Goal: Task Accomplishment & Management: Manage account settings

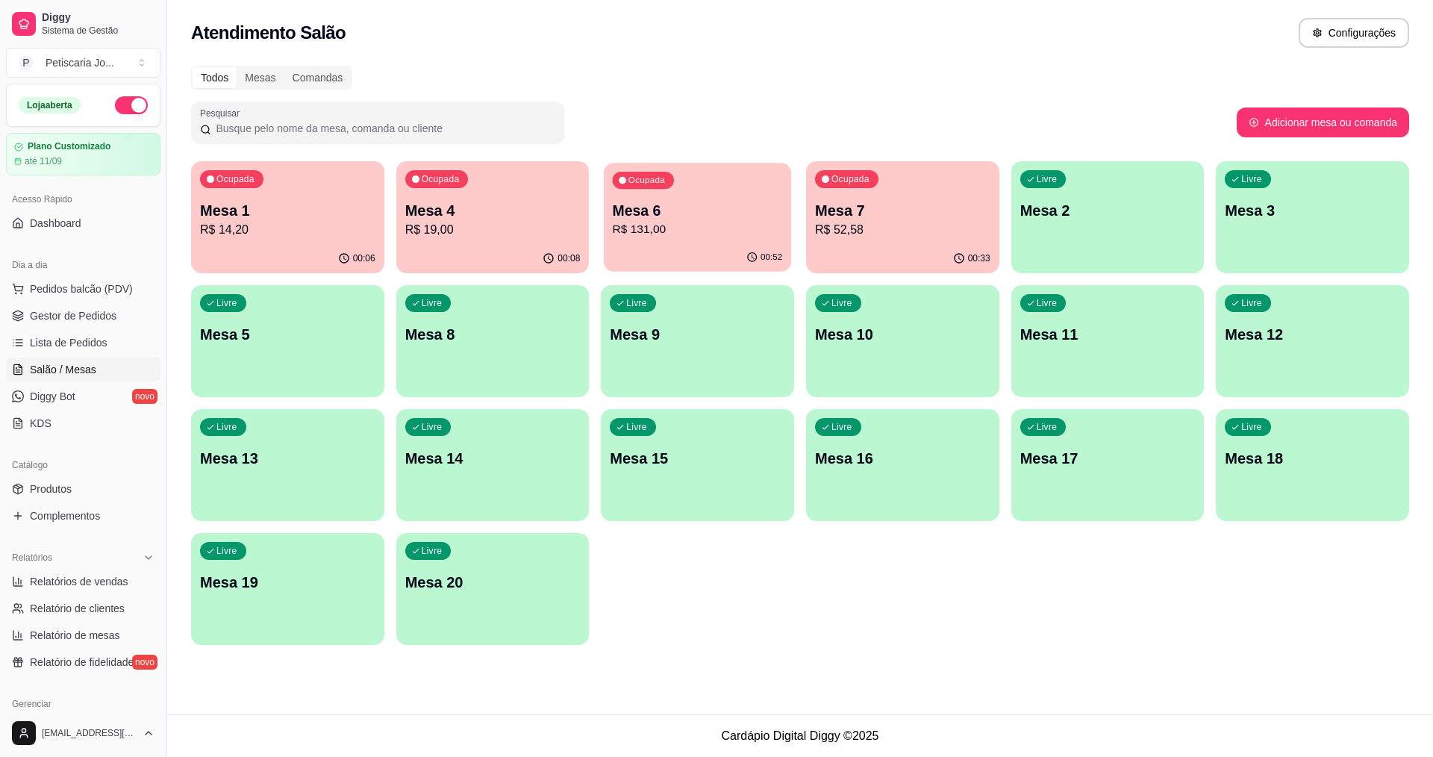
click at [705, 224] on p "R$ 131,00" at bounding box center [698, 229] width 170 height 17
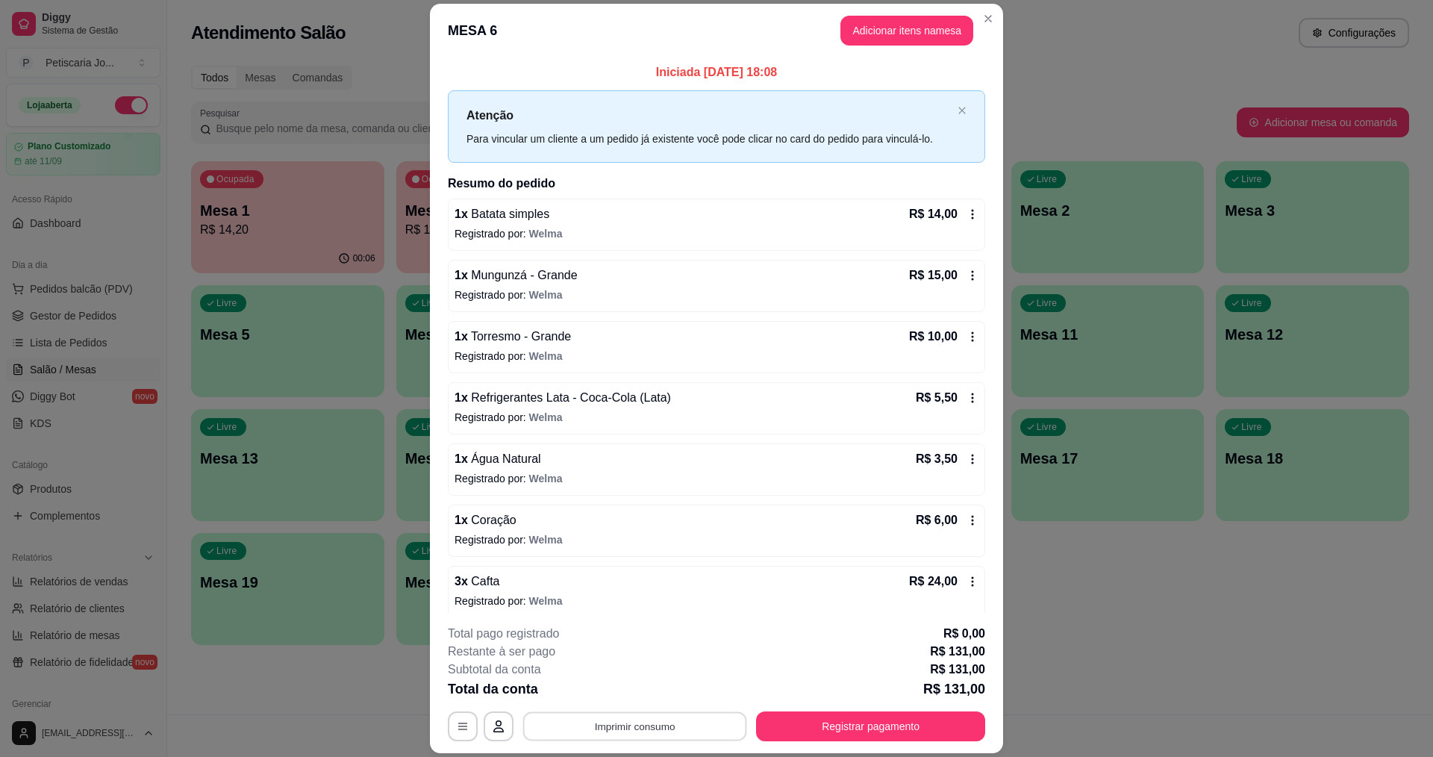
click at [704, 736] on button "Imprimir consumo" at bounding box center [635, 726] width 224 height 29
click at [652, 696] on button "IMPRESSORA" at bounding box center [633, 691] width 105 height 23
click at [802, 712] on button "Registrar pagamento" at bounding box center [871, 726] width 222 height 29
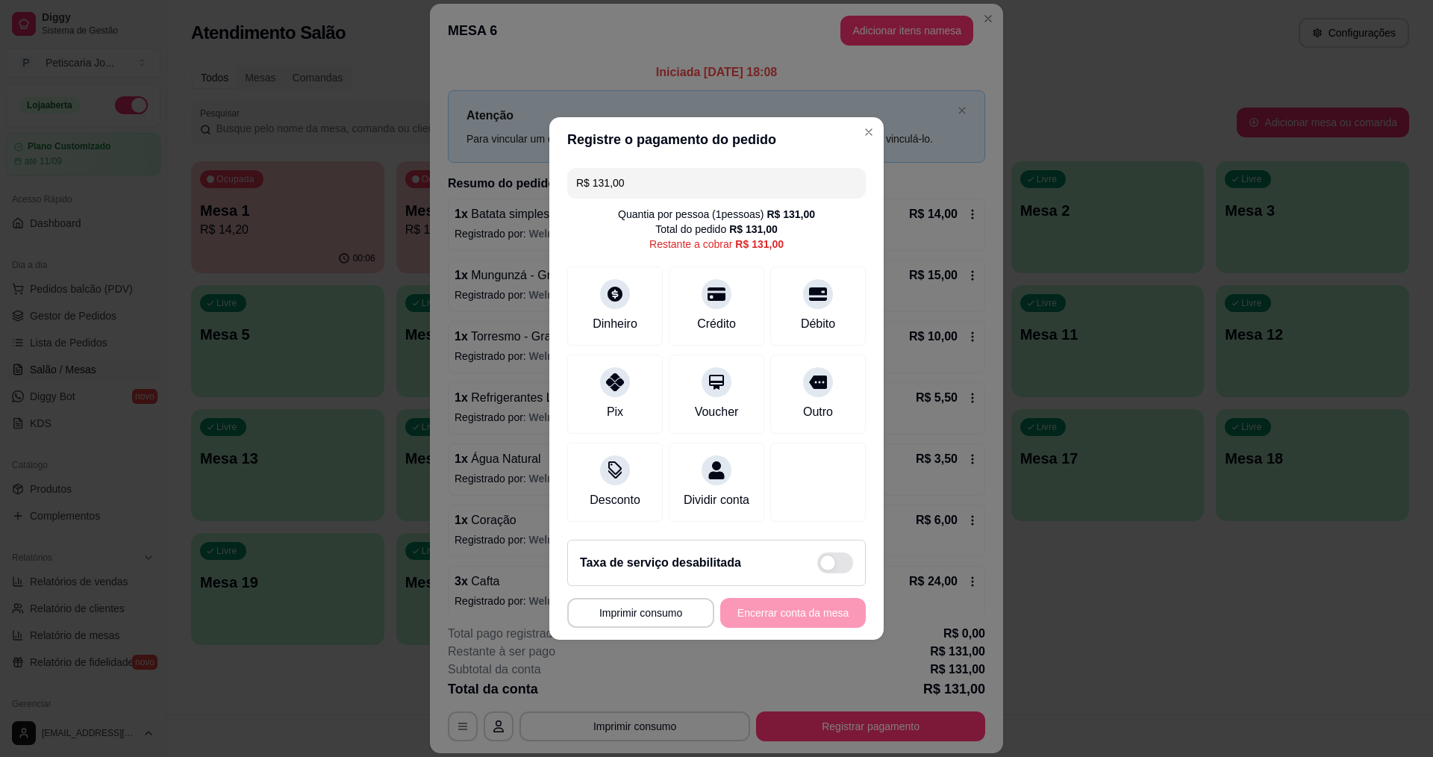
click at [758, 301] on div "Dinheiro Crédito Débito" at bounding box center [716, 305] width 299 height 79
click at [710, 297] on div at bounding box center [716, 289] width 33 height 33
type input "R$ 0,00"
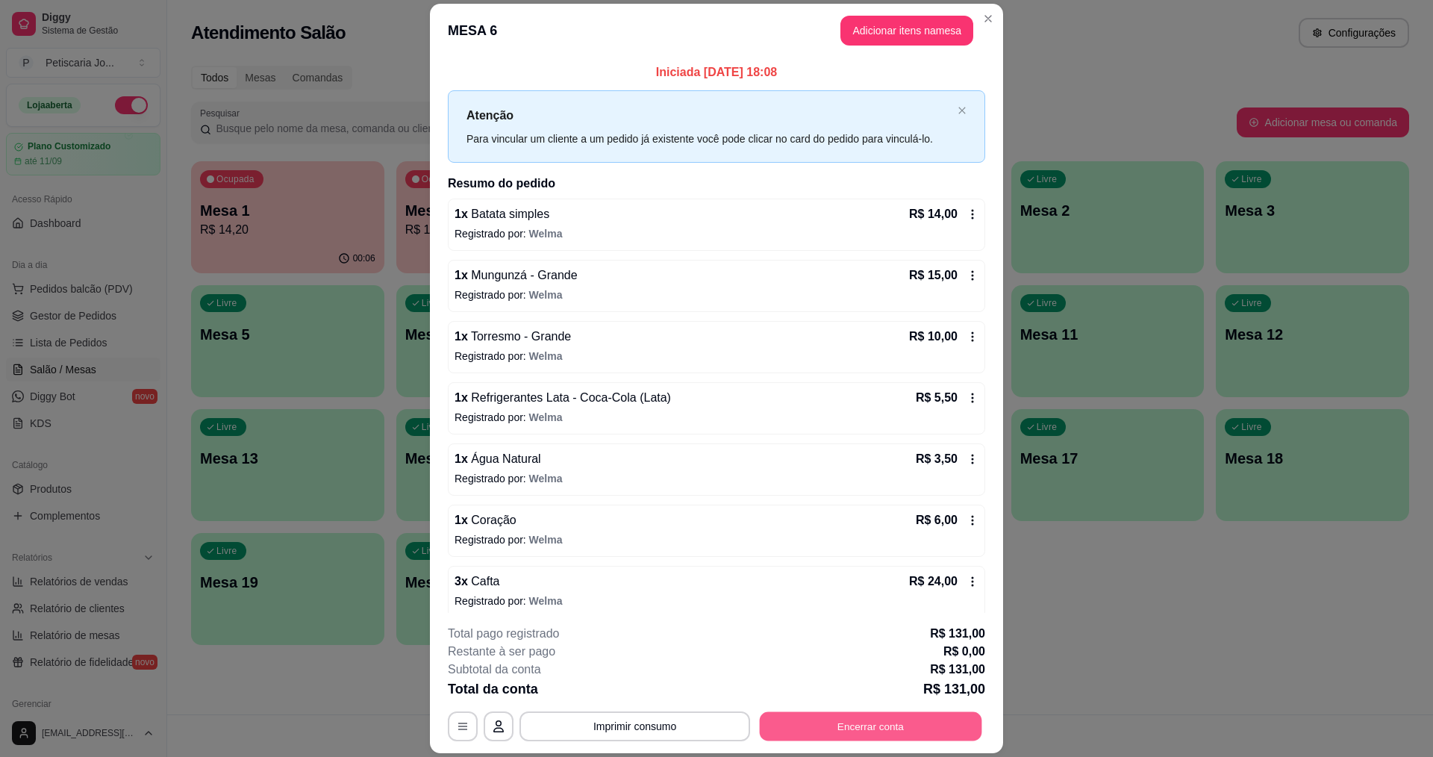
click at [790, 727] on button "Encerrar conta" at bounding box center [871, 726] width 222 height 29
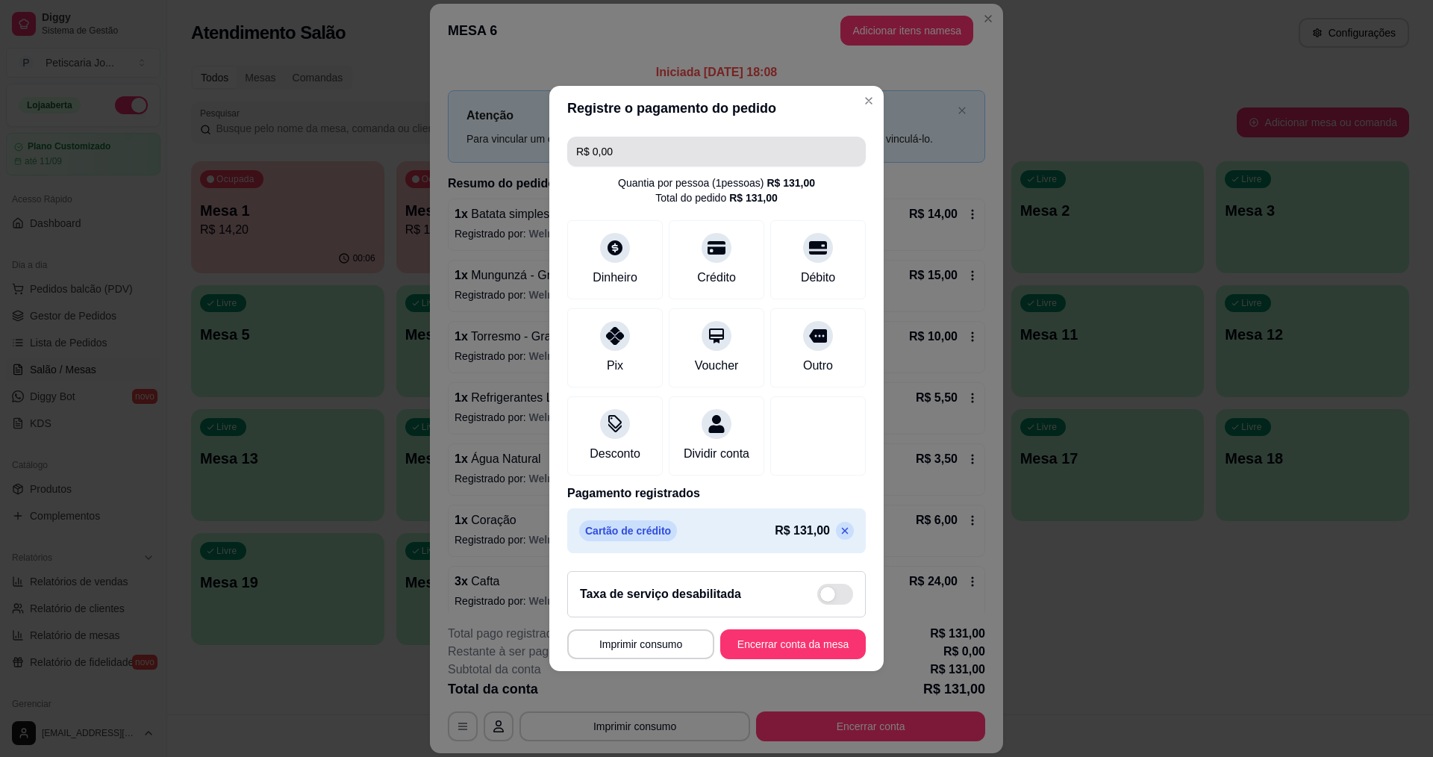
click at [757, 137] on input "R$ 0,00" at bounding box center [716, 152] width 281 height 30
type input "R$ 50,00"
click at [611, 237] on icon at bounding box center [614, 243] width 19 height 19
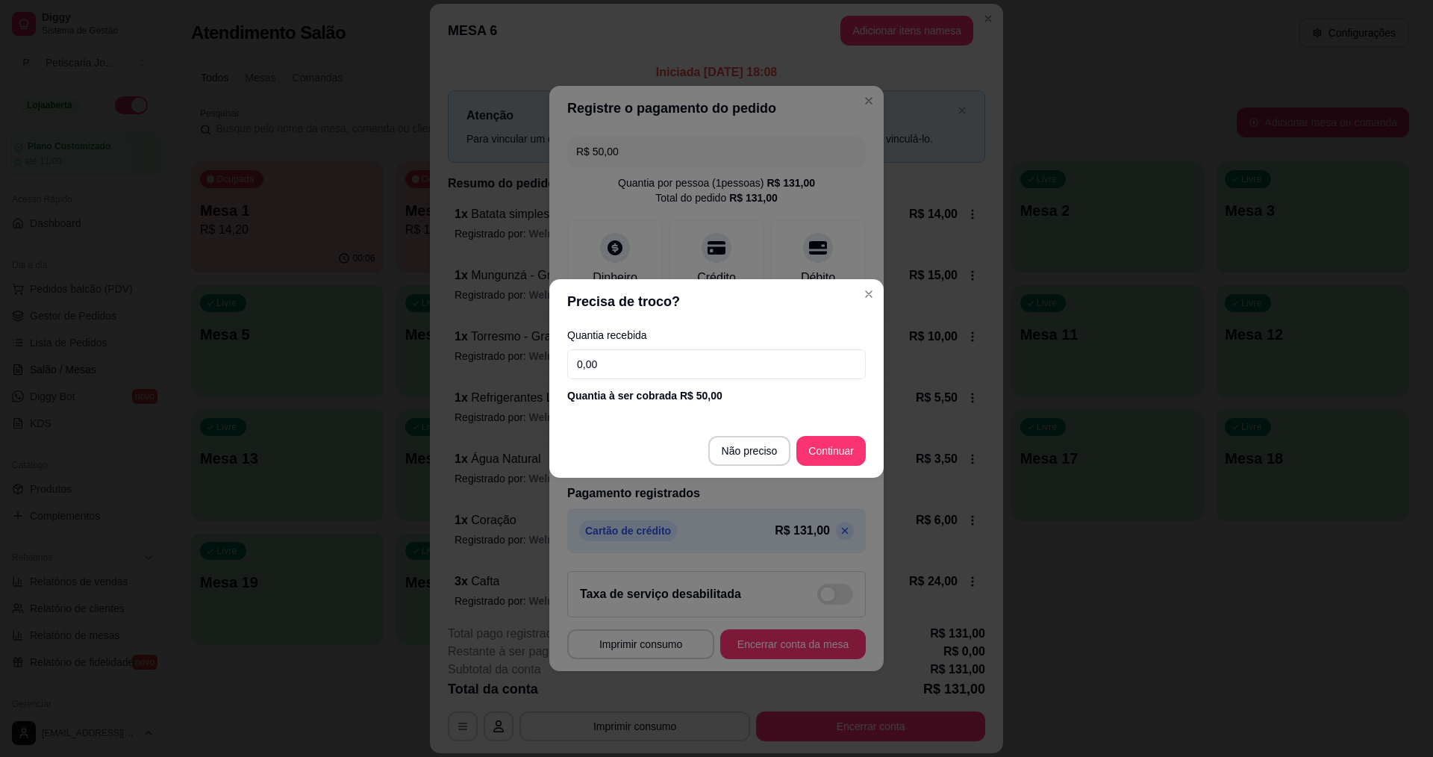
click at [687, 353] on input "0,00" at bounding box center [716, 364] width 299 height 30
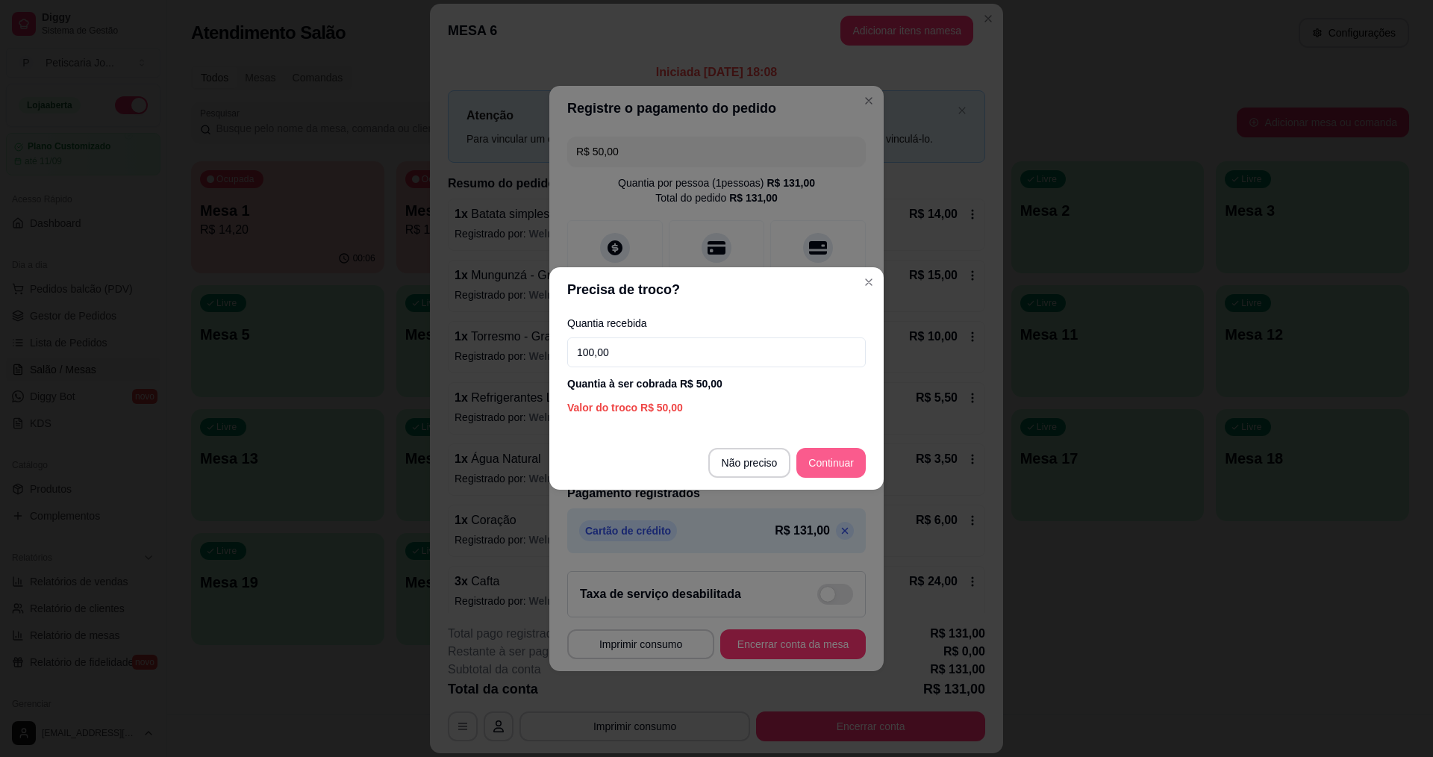
type input "100,00"
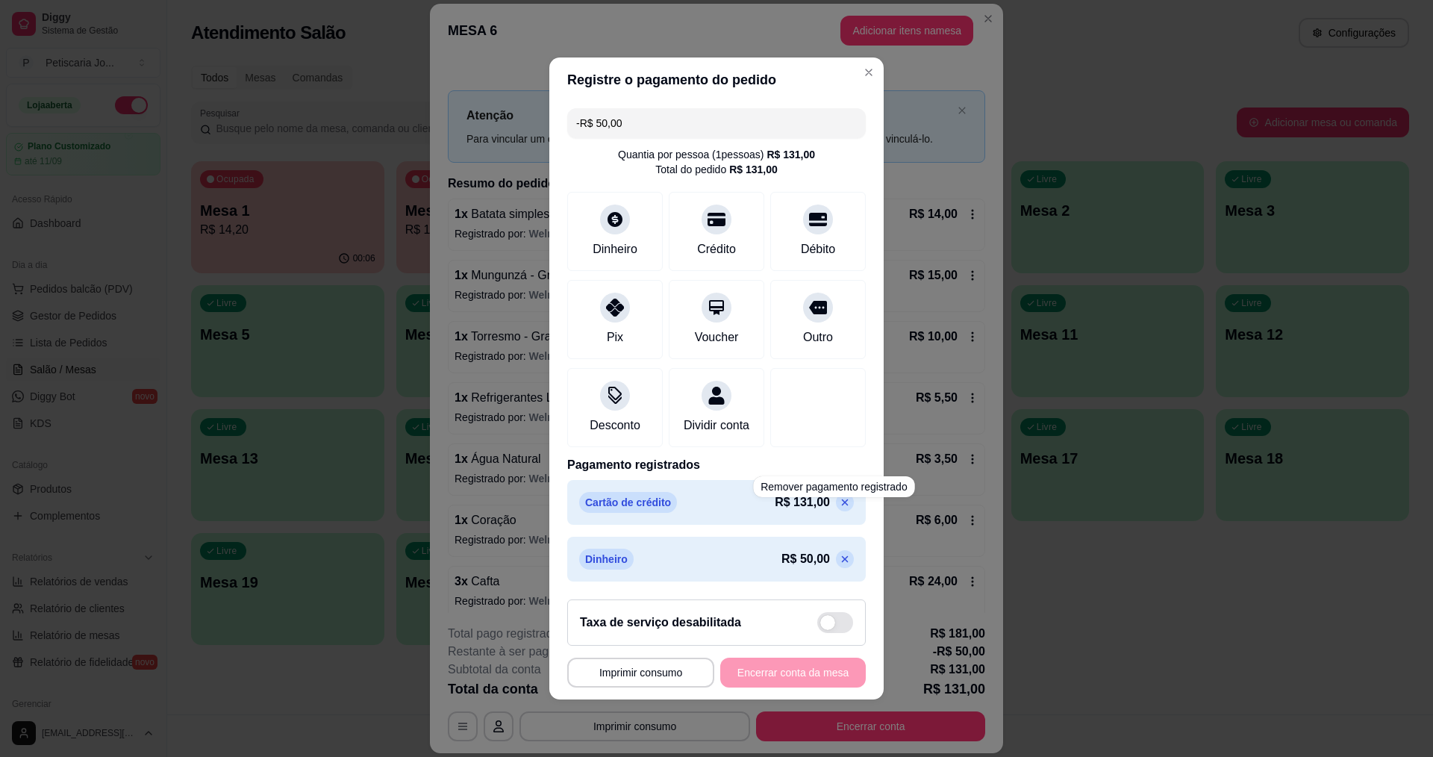
click at [839, 508] on icon at bounding box center [845, 502] width 12 height 12
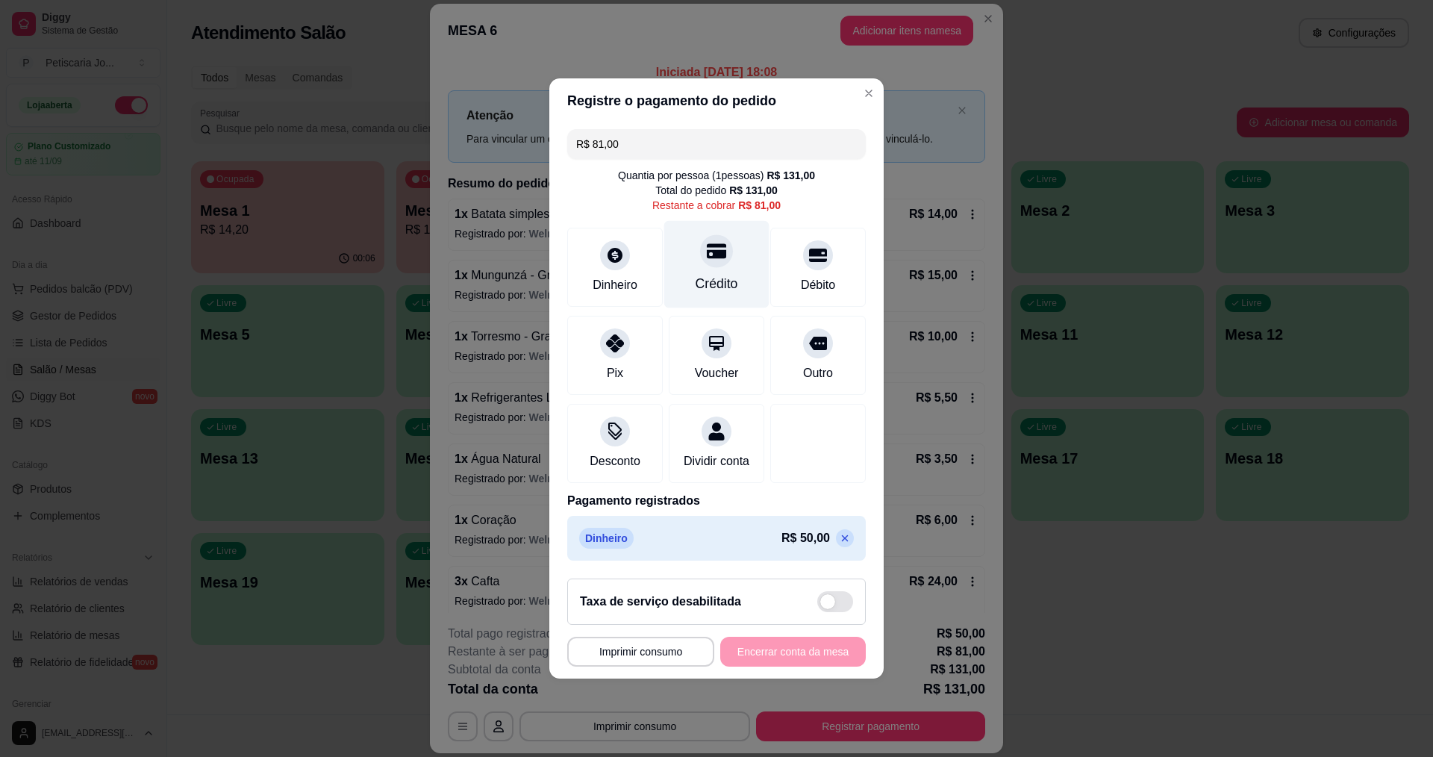
click at [744, 255] on div "Crédito" at bounding box center [716, 264] width 105 height 87
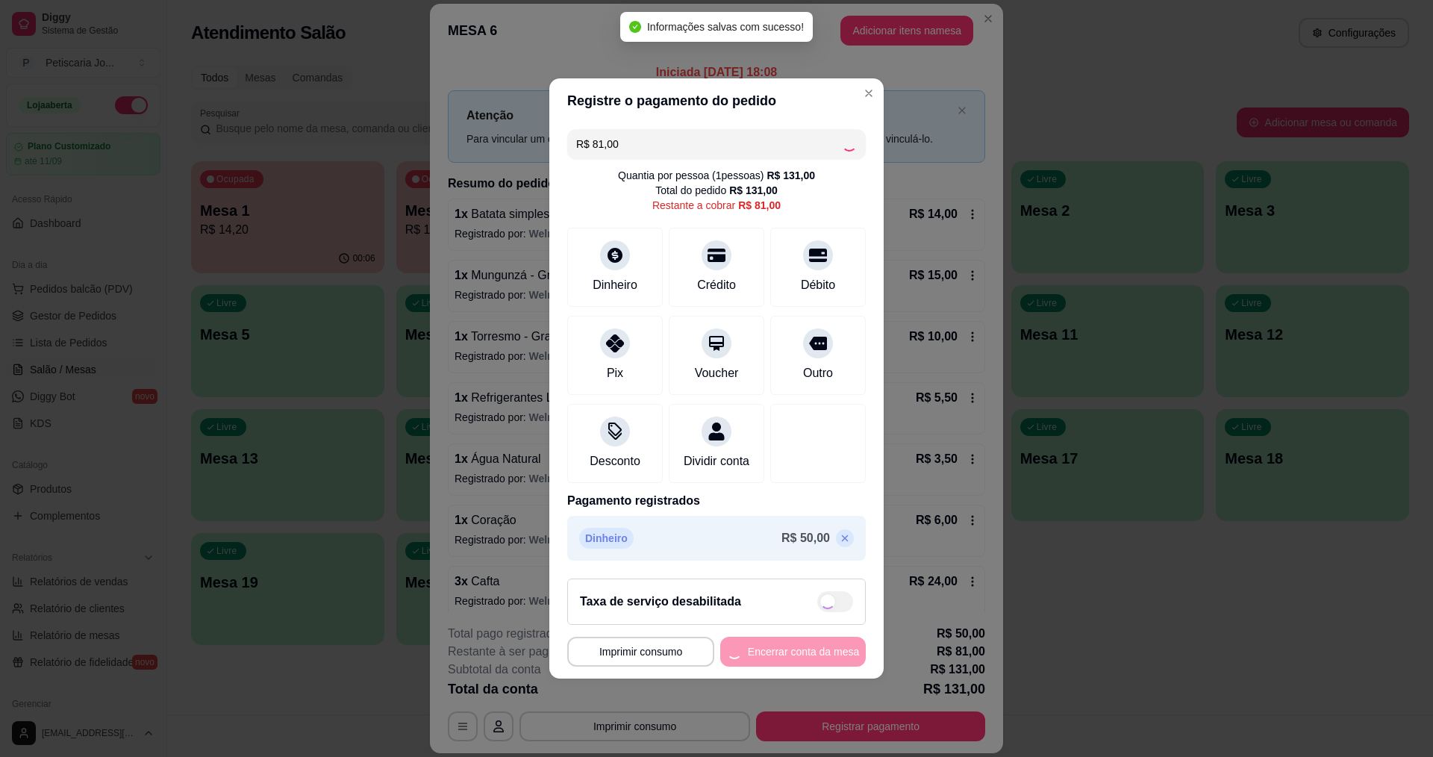
type input "R$ 0,00"
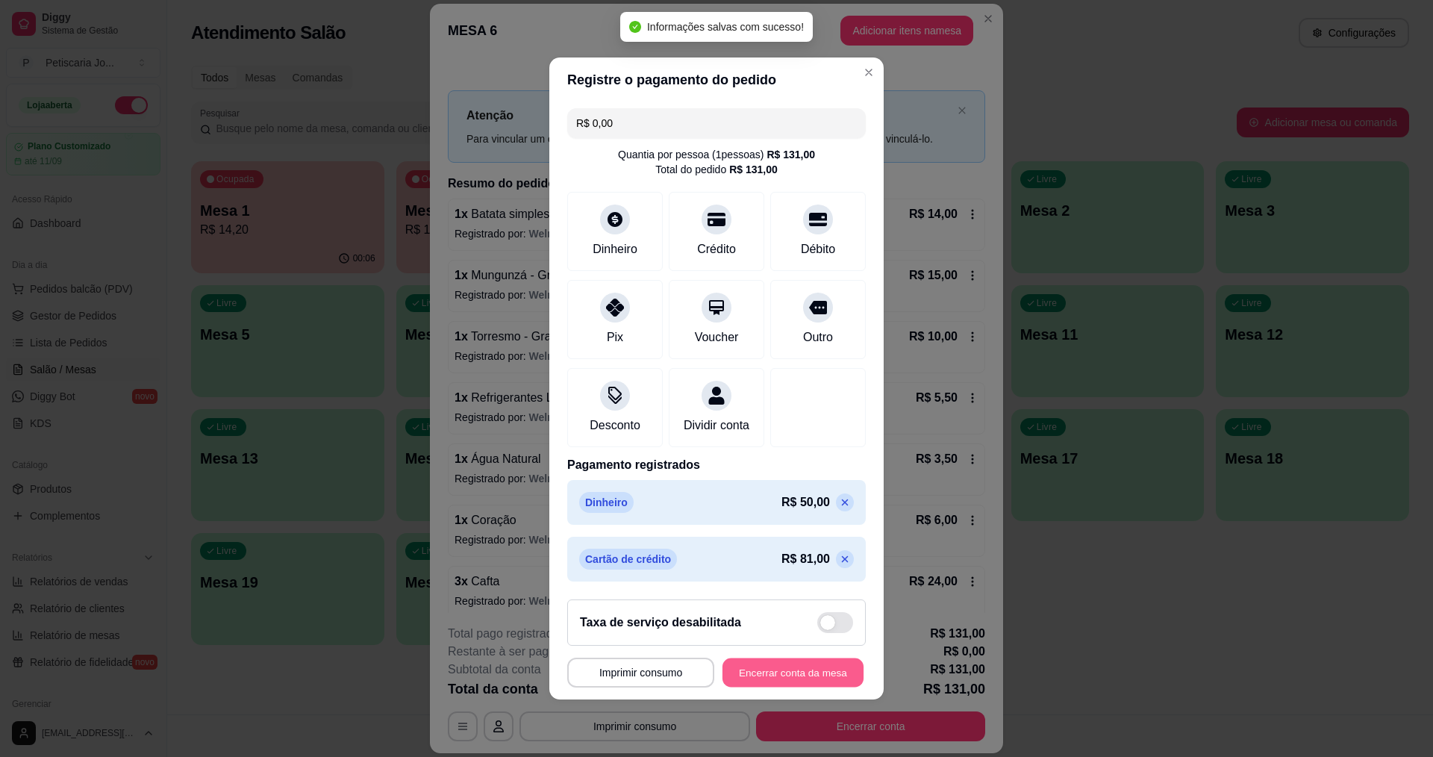
click at [778, 687] on button "Encerrar conta da mesa" at bounding box center [793, 672] width 141 height 29
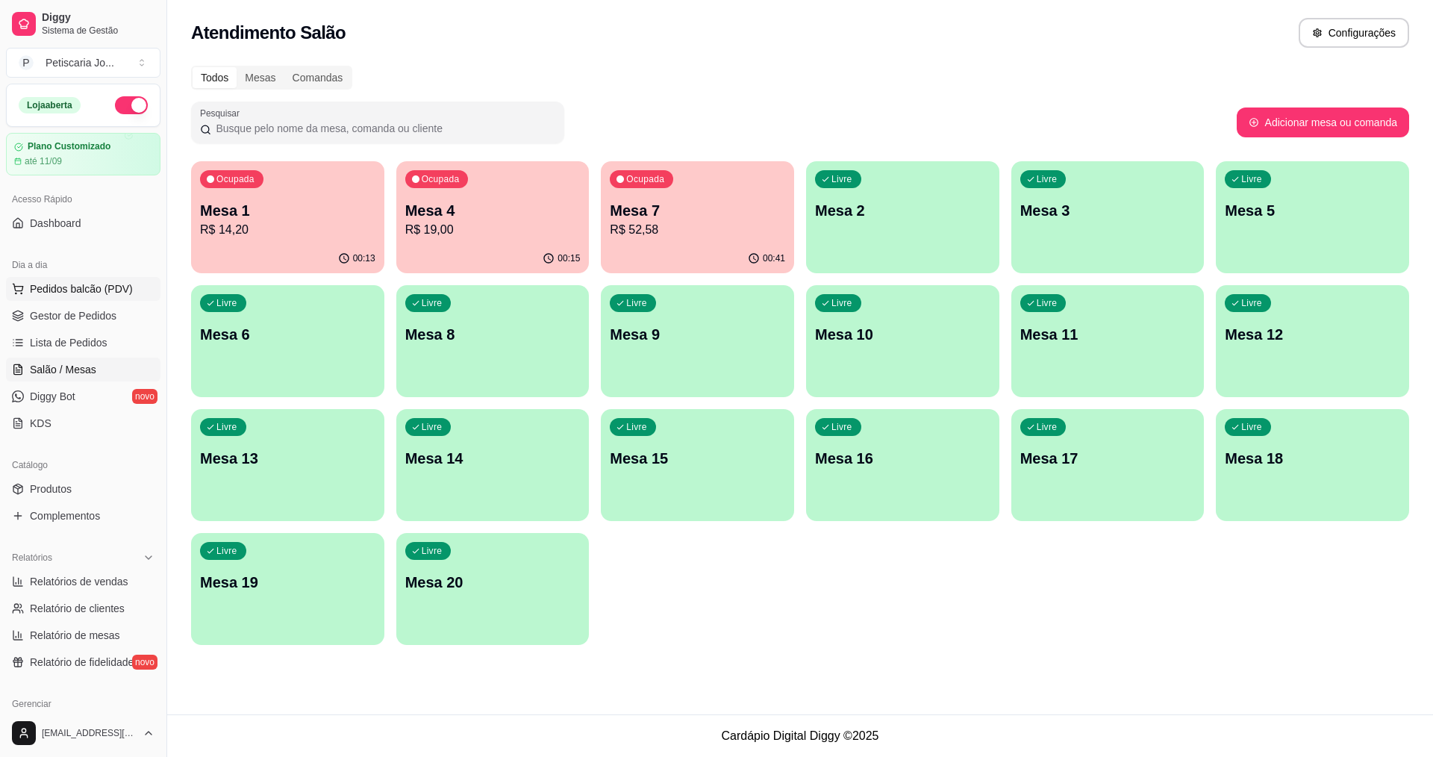
click at [72, 285] on span "Pedidos balcão (PDV)" at bounding box center [81, 288] width 103 height 15
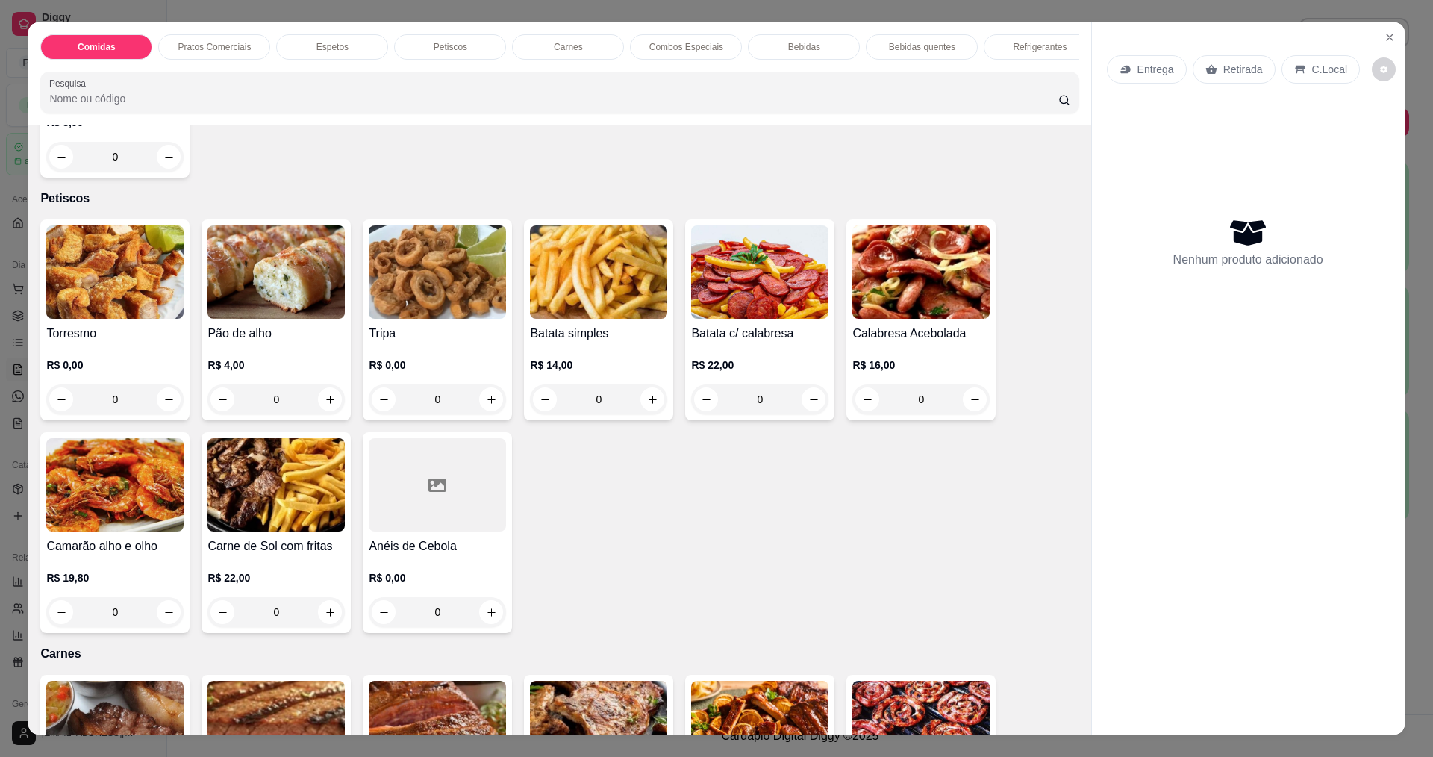
scroll to position [1642, 0]
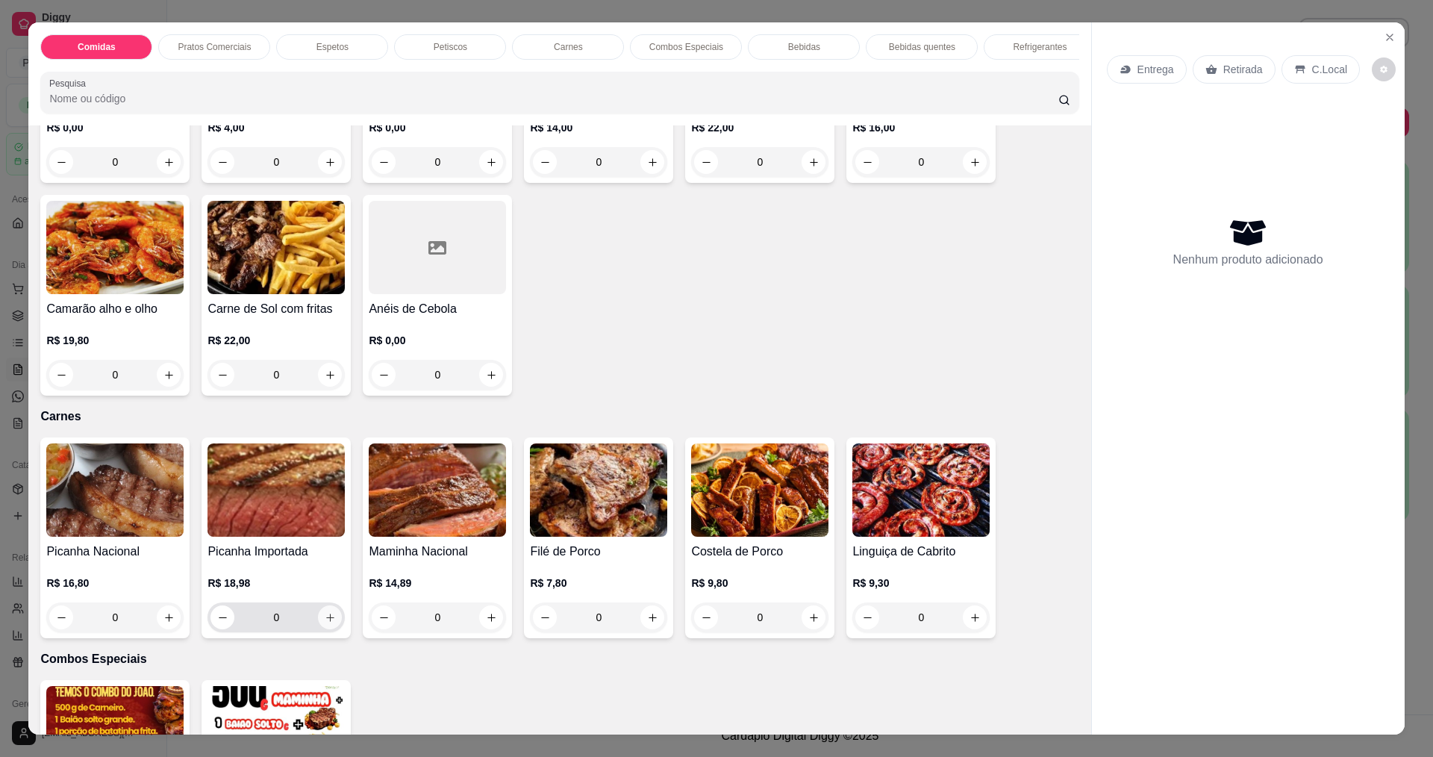
click at [329, 612] on icon "increase-product-quantity" at bounding box center [330, 617] width 11 height 11
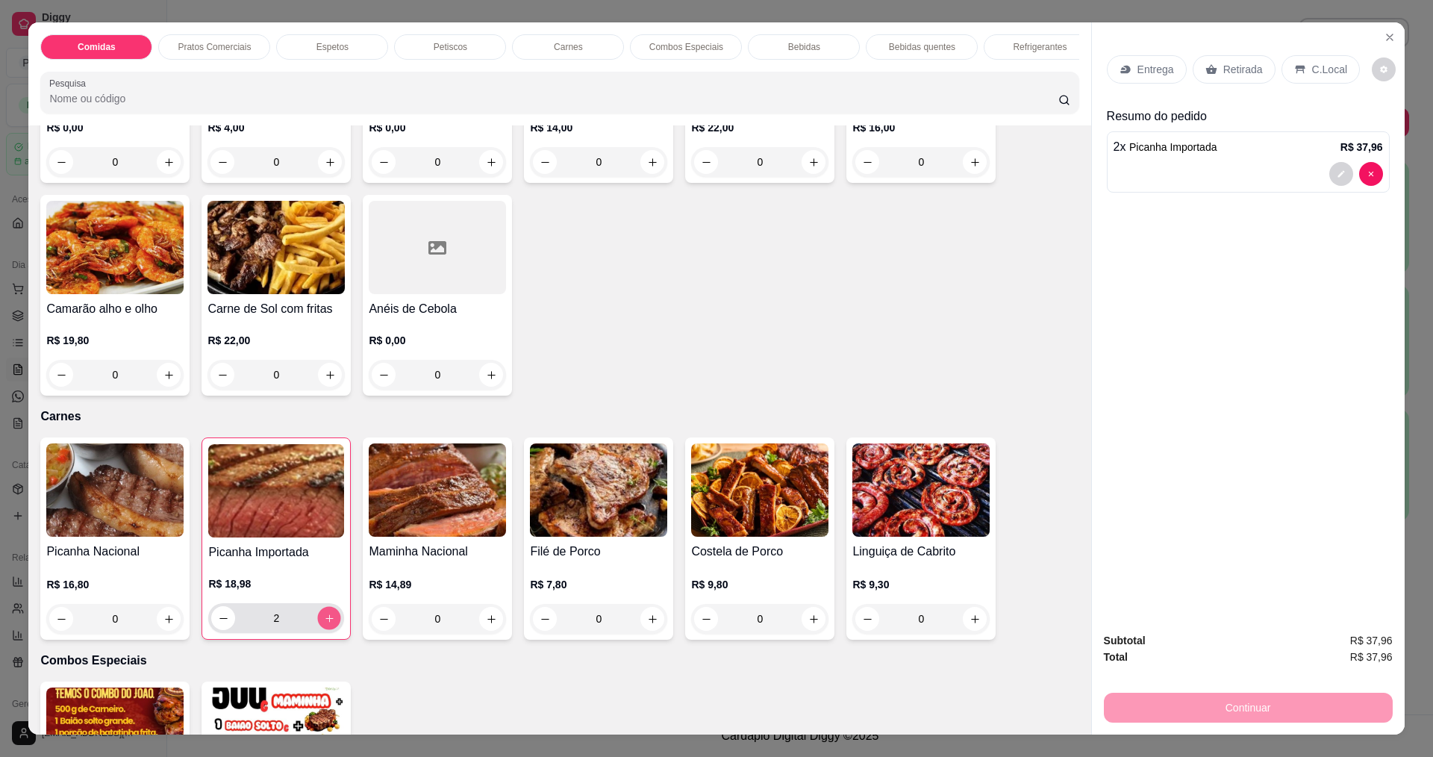
click at [329, 613] on icon "increase-product-quantity" at bounding box center [329, 618] width 11 height 11
type input "4"
click at [1161, 66] on p "Entrega" at bounding box center [1156, 69] width 37 height 15
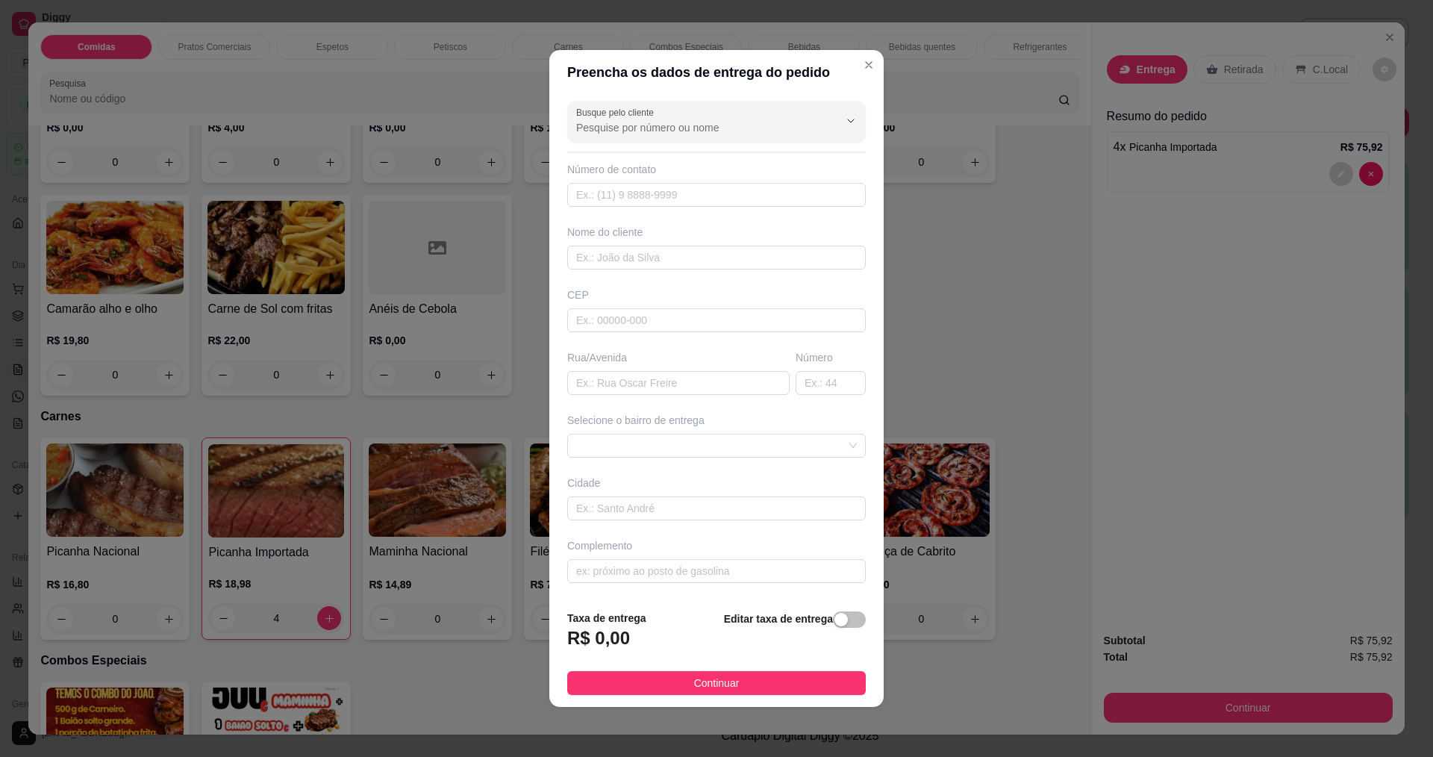
click at [713, 216] on div "Busque pelo cliente Número de contato Nome do cliente CEP Rua/Avenida Número Se…" at bounding box center [716, 346] width 334 height 503
click at [660, 242] on div "Nome do cliente" at bounding box center [716, 247] width 305 height 45
click at [658, 254] on input "text" at bounding box center [716, 258] width 299 height 24
type input "EDVANIA"
click at [695, 697] on footer "Taxa de entrega R$ 0,00 Editar taxa de entrega Continuar" at bounding box center [716, 652] width 334 height 109
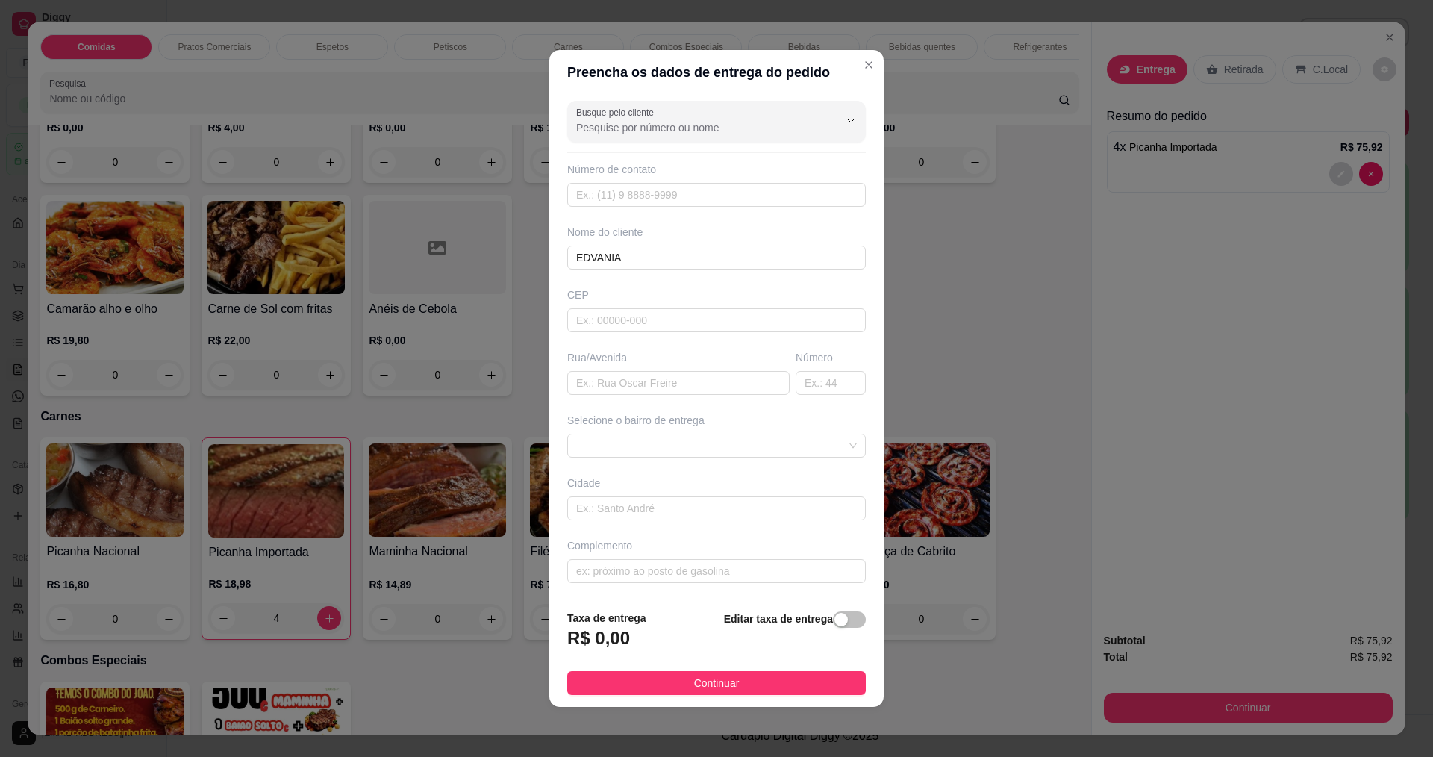
click at [696, 696] on footer "Taxa de entrega R$ 0,00 Editar taxa de entrega Continuar" at bounding box center [716, 652] width 334 height 109
click at [703, 677] on span "Continuar" at bounding box center [717, 683] width 46 height 16
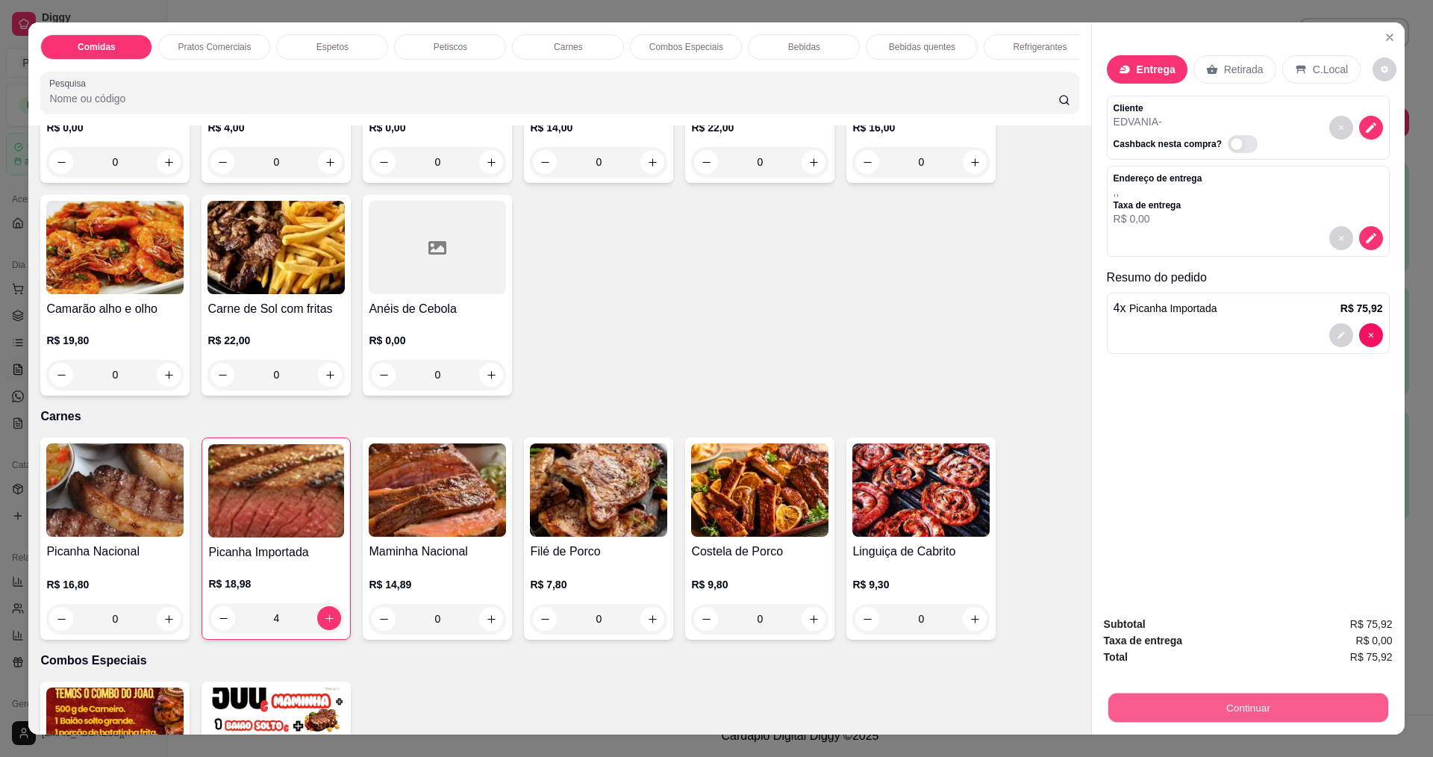
click at [1191, 710] on button "Continuar" at bounding box center [1248, 707] width 280 height 29
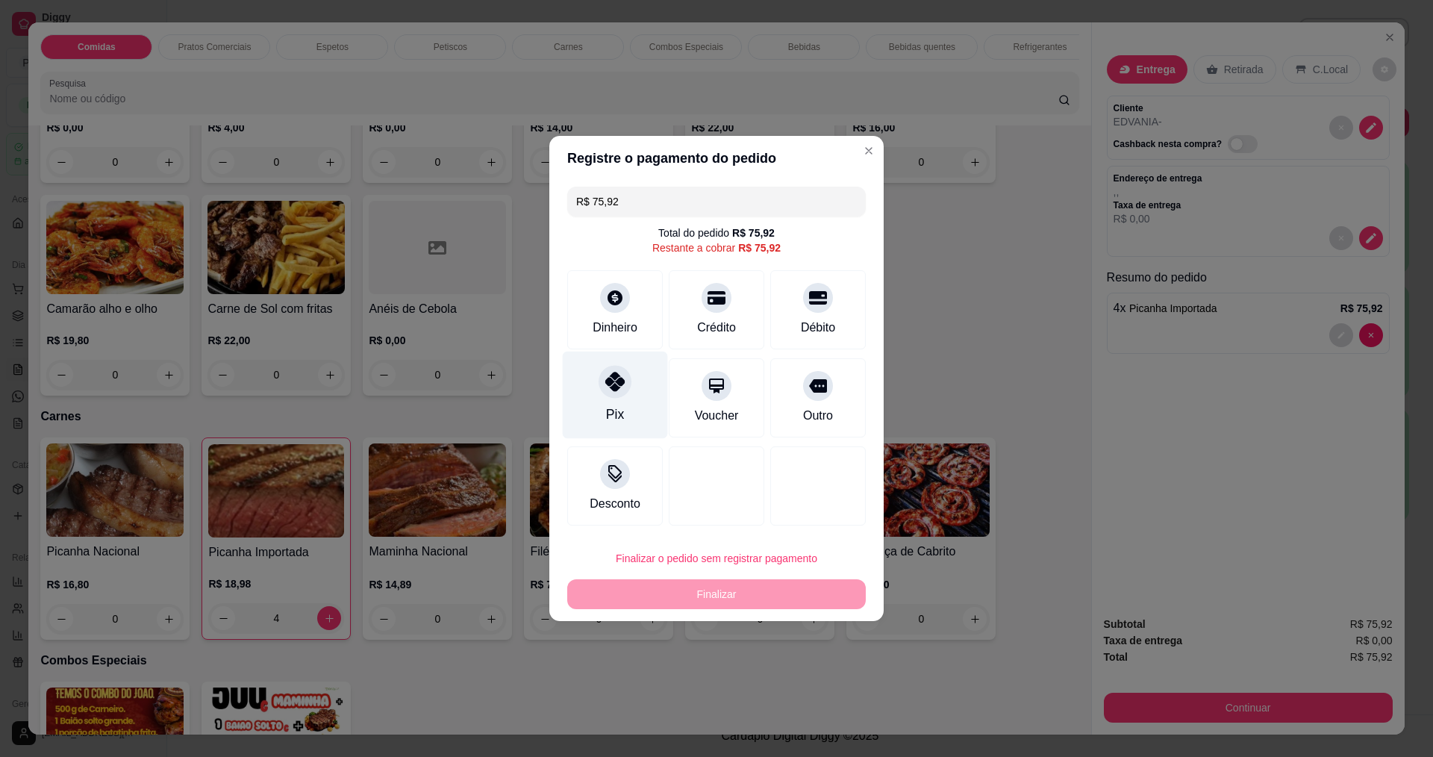
click at [594, 364] on div "Pix" at bounding box center [615, 395] width 105 height 87
type input "R$ 0,00"
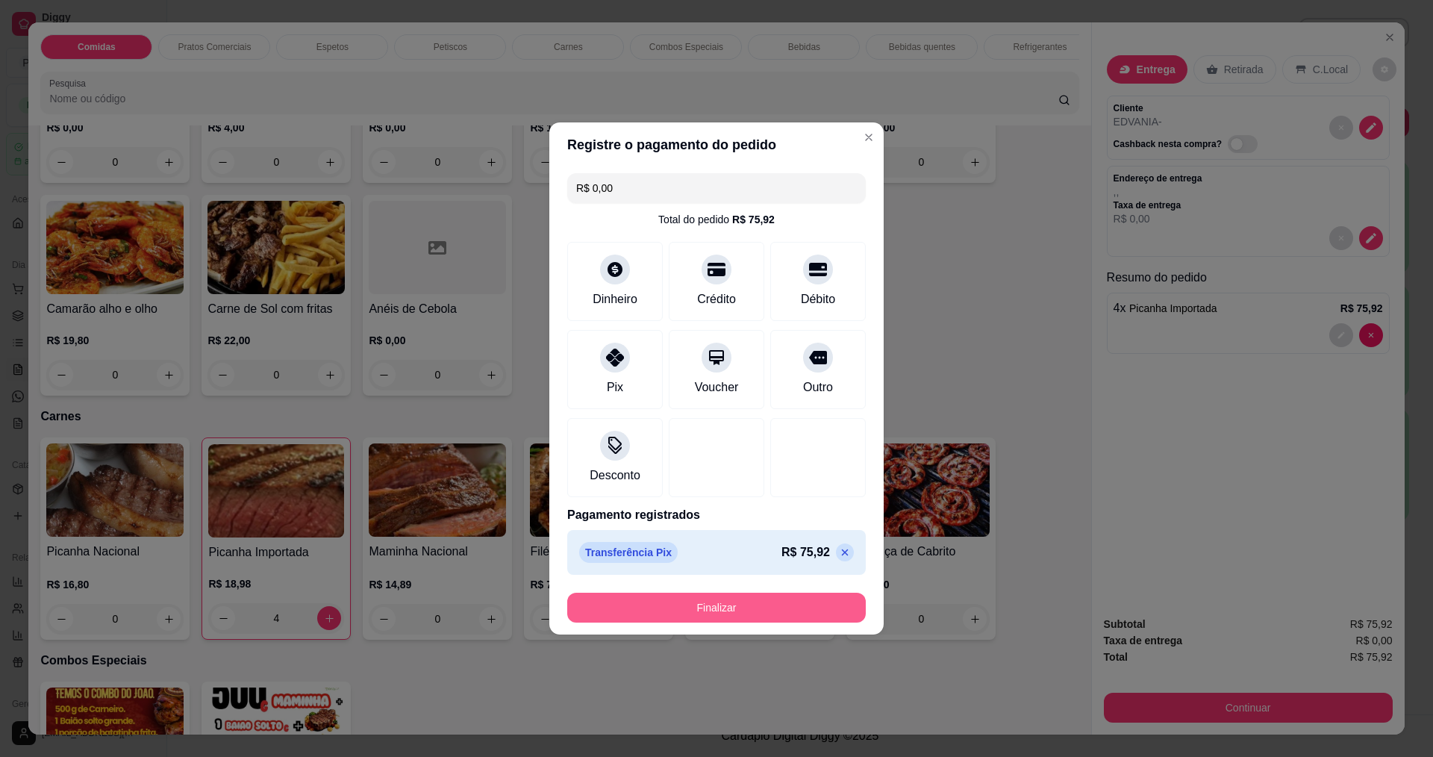
click at [742, 609] on button "Finalizar" at bounding box center [716, 608] width 299 height 30
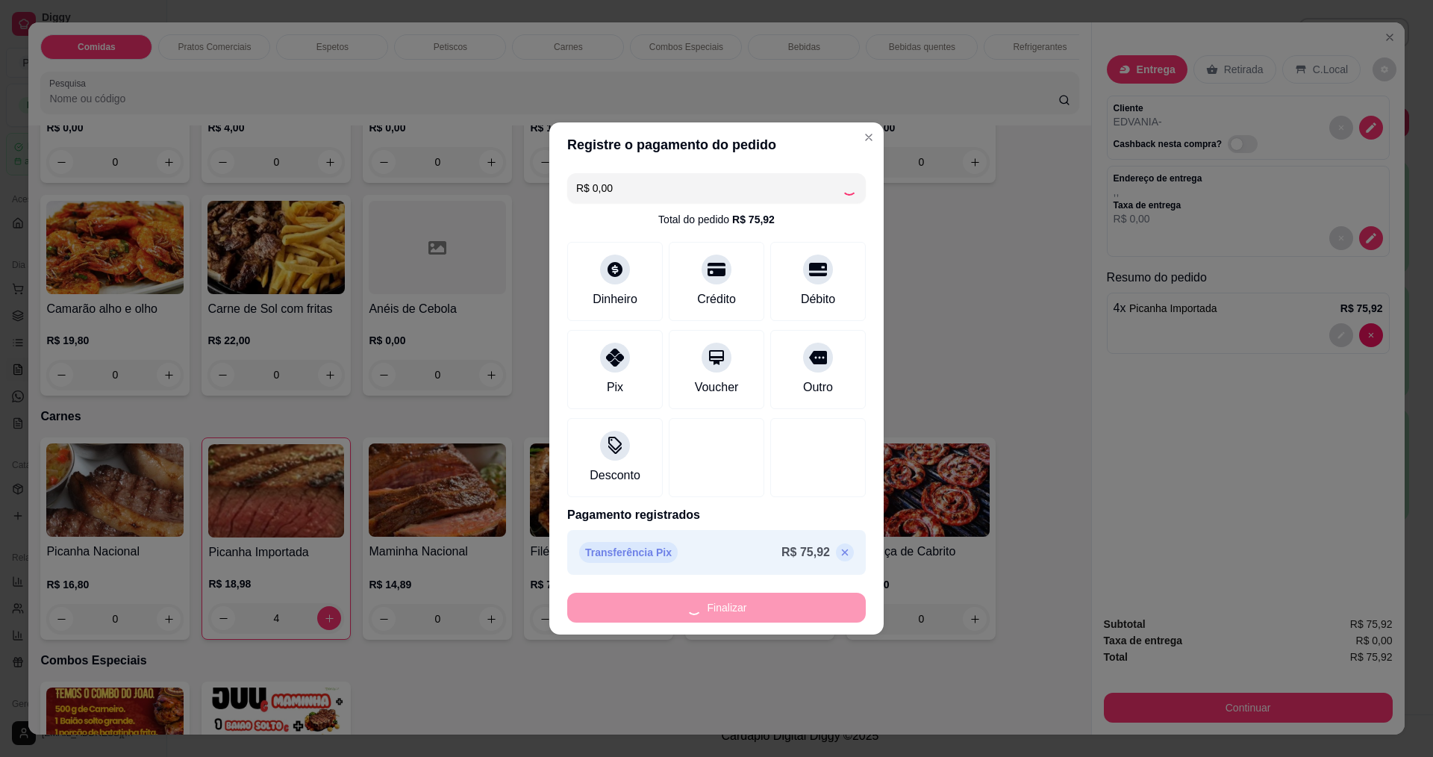
type input "0"
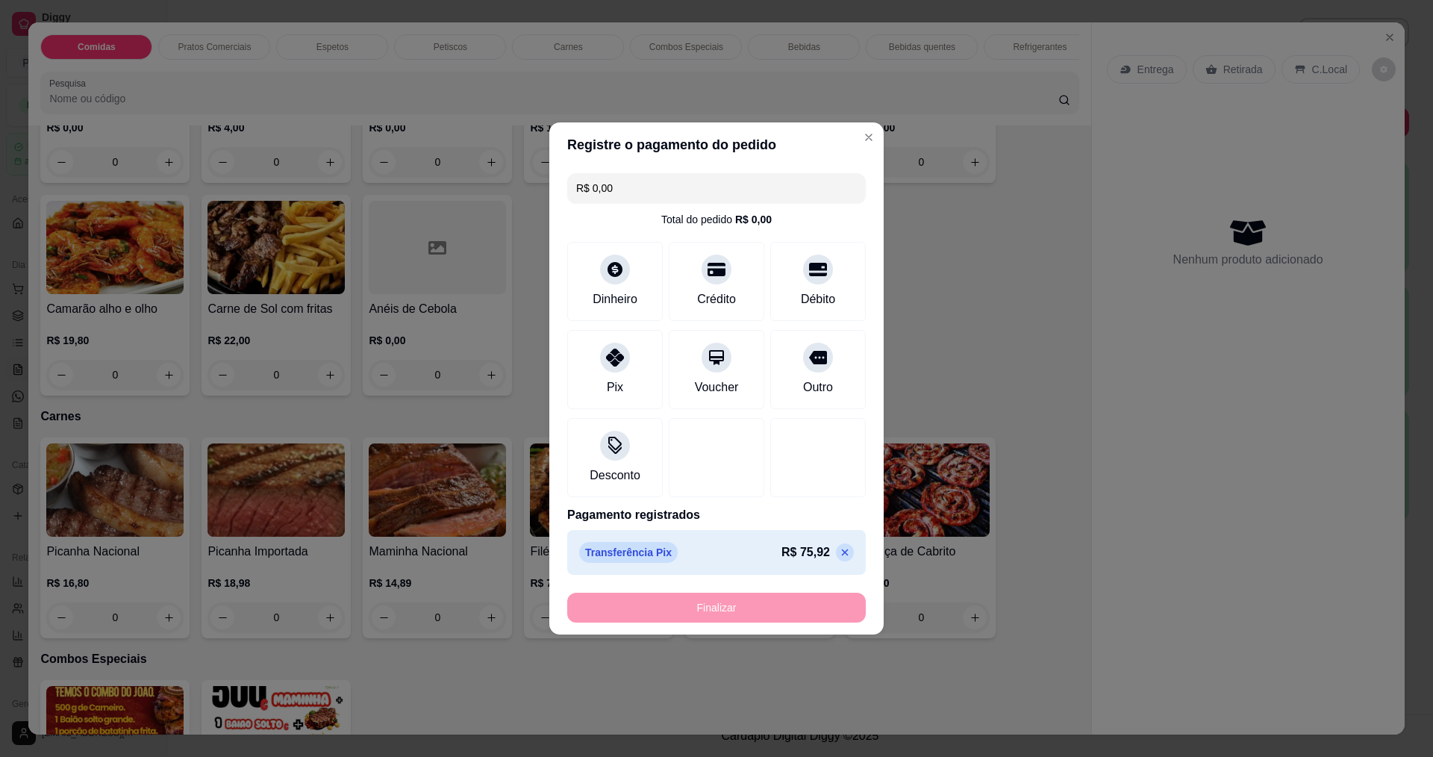
type input "-R$ 75,92"
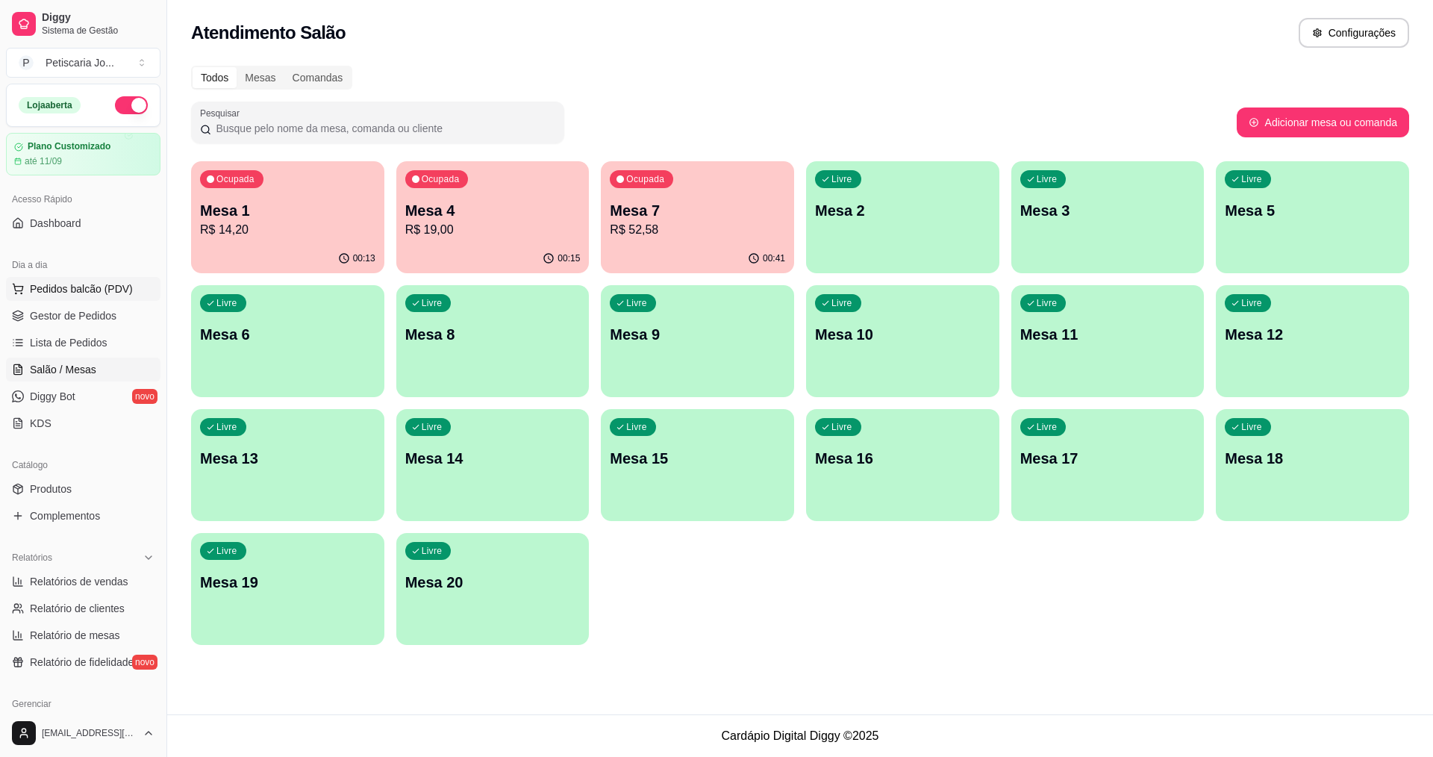
click at [79, 288] on span "Pedidos balcão (PDV)" at bounding box center [81, 288] width 103 height 15
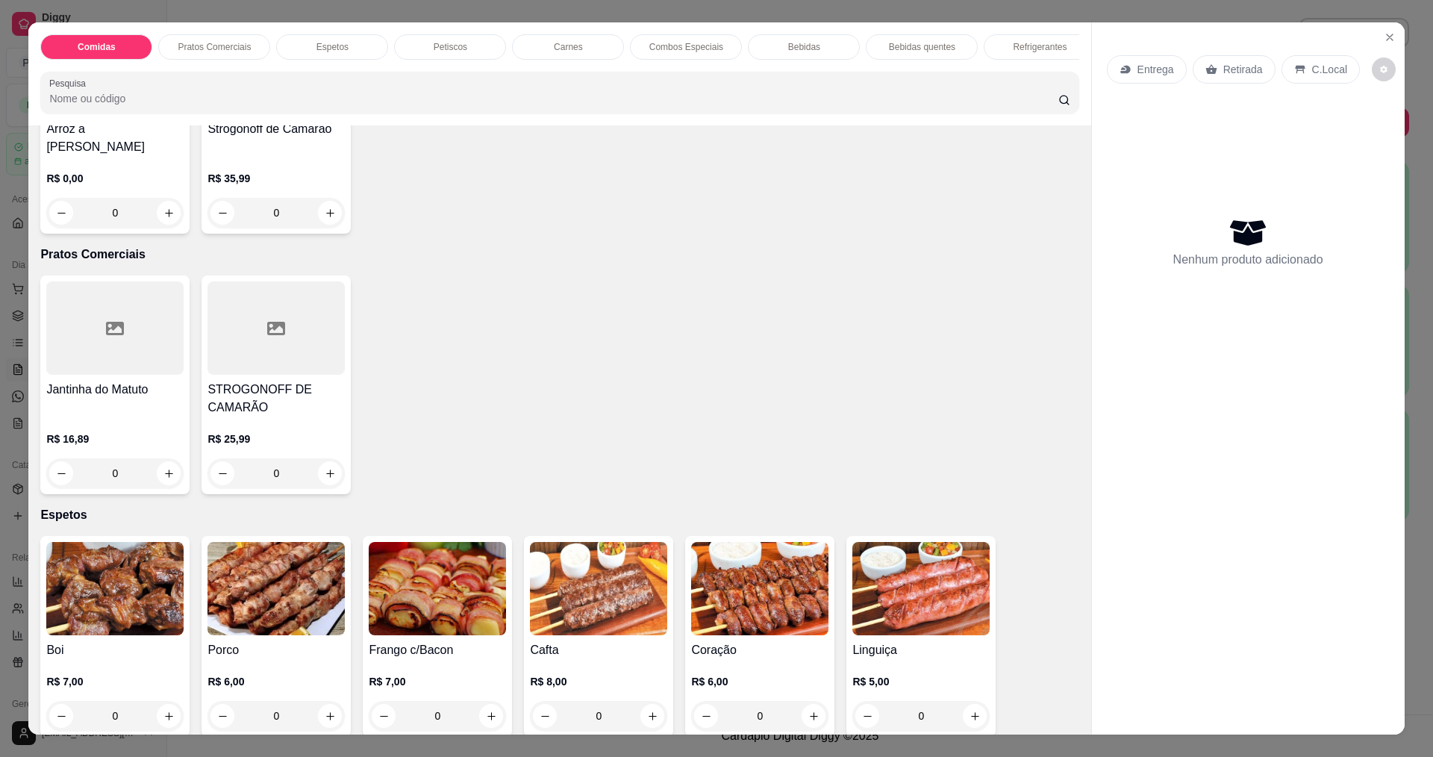
scroll to position [597, 0]
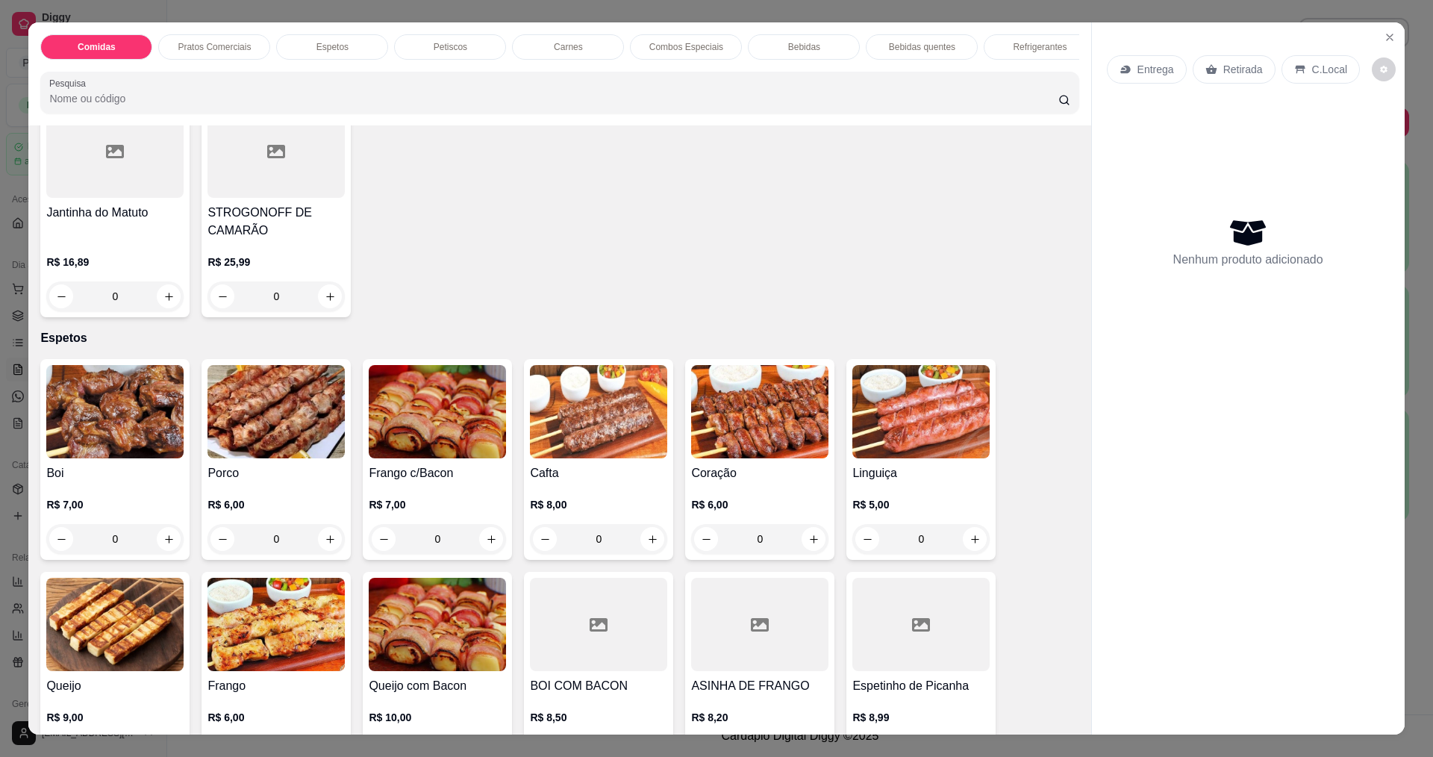
click at [96, 402] on img at bounding box center [114, 411] width 137 height 93
click at [107, 420] on img at bounding box center [114, 411] width 137 height 93
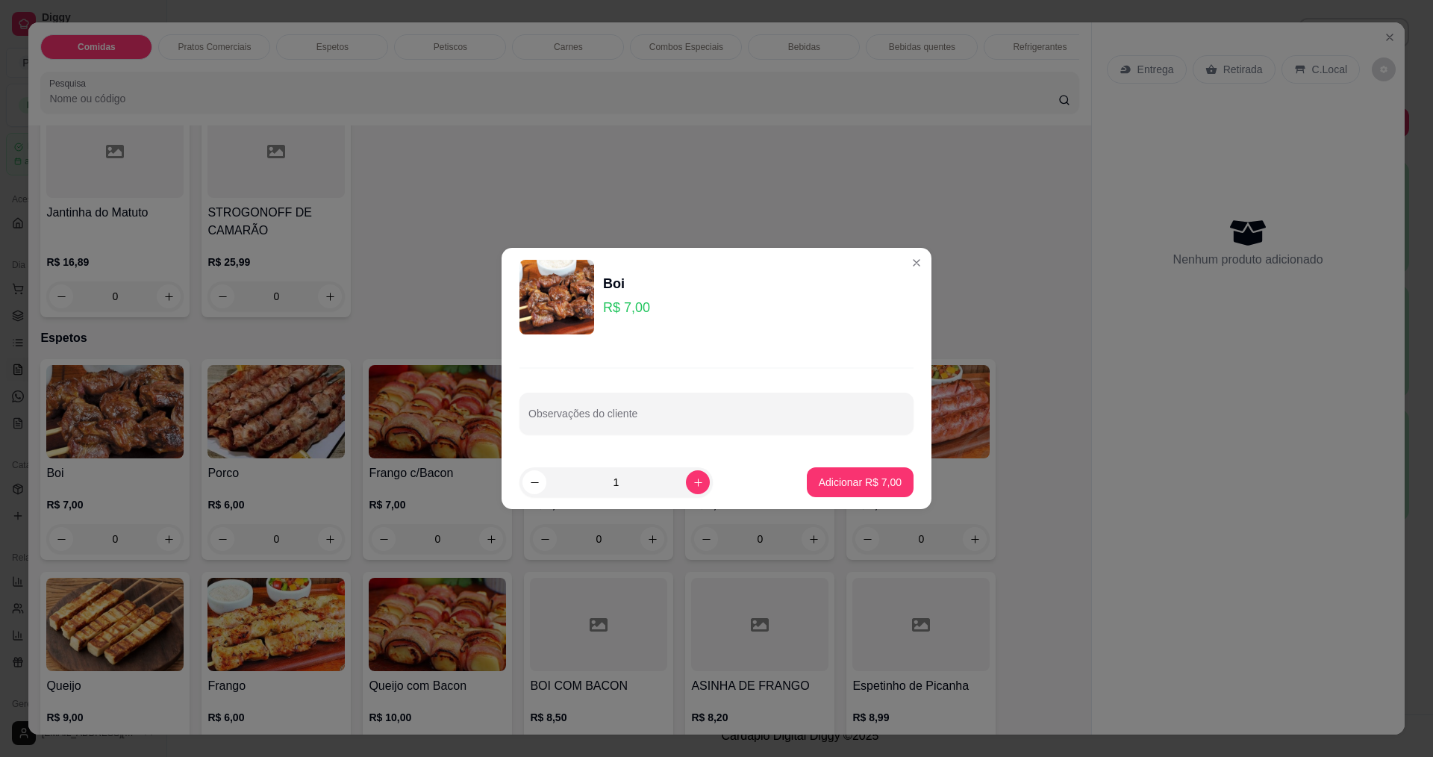
click at [663, 486] on input "1" at bounding box center [616, 482] width 140 height 30
click at [693, 486] on icon "increase-product-quantity" at bounding box center [698, 482] width 11 height 11
type input "2"
click at [840, 484] on p "Adicionar R$ 14,00" at bounding box center [857, 482] width 87 height 14
type input "2"
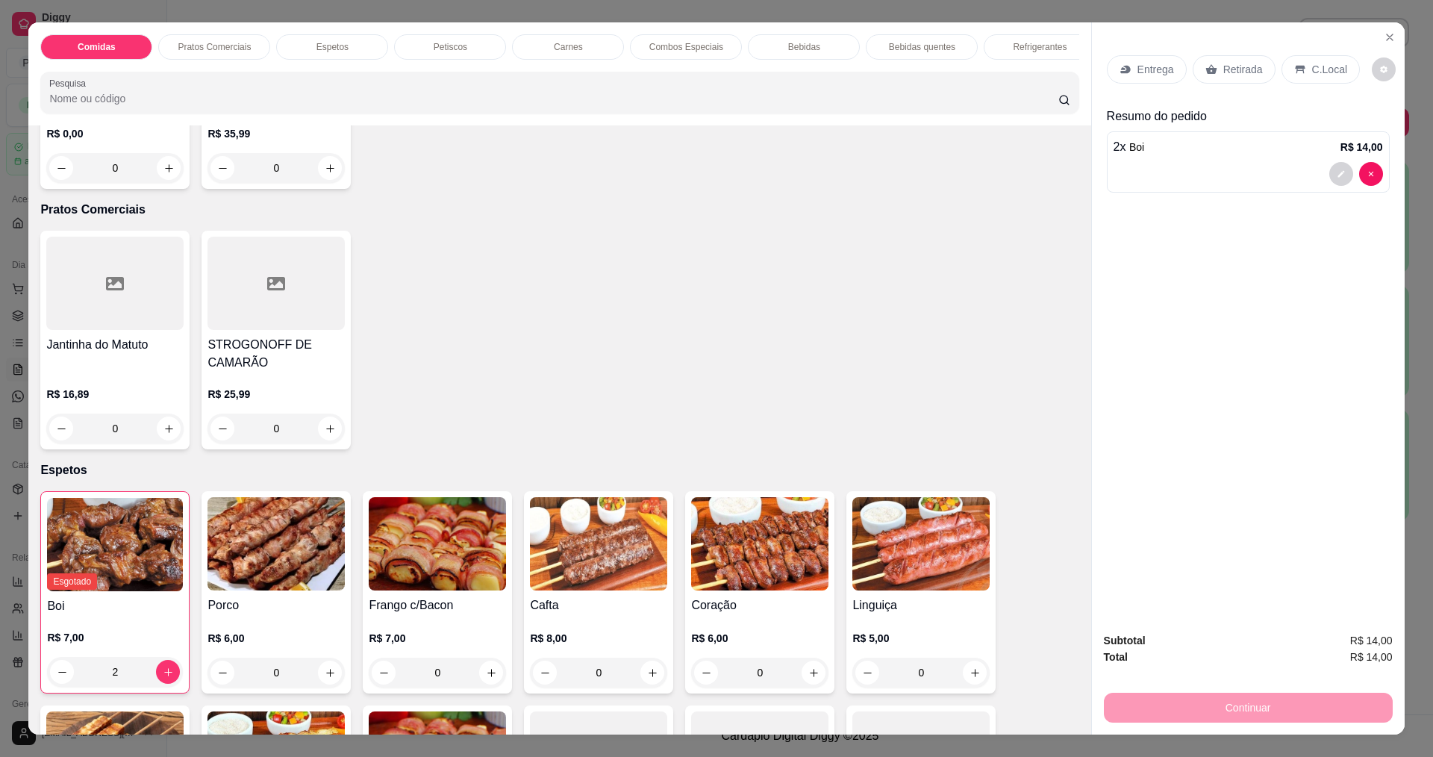
scroll to position [149, 0]
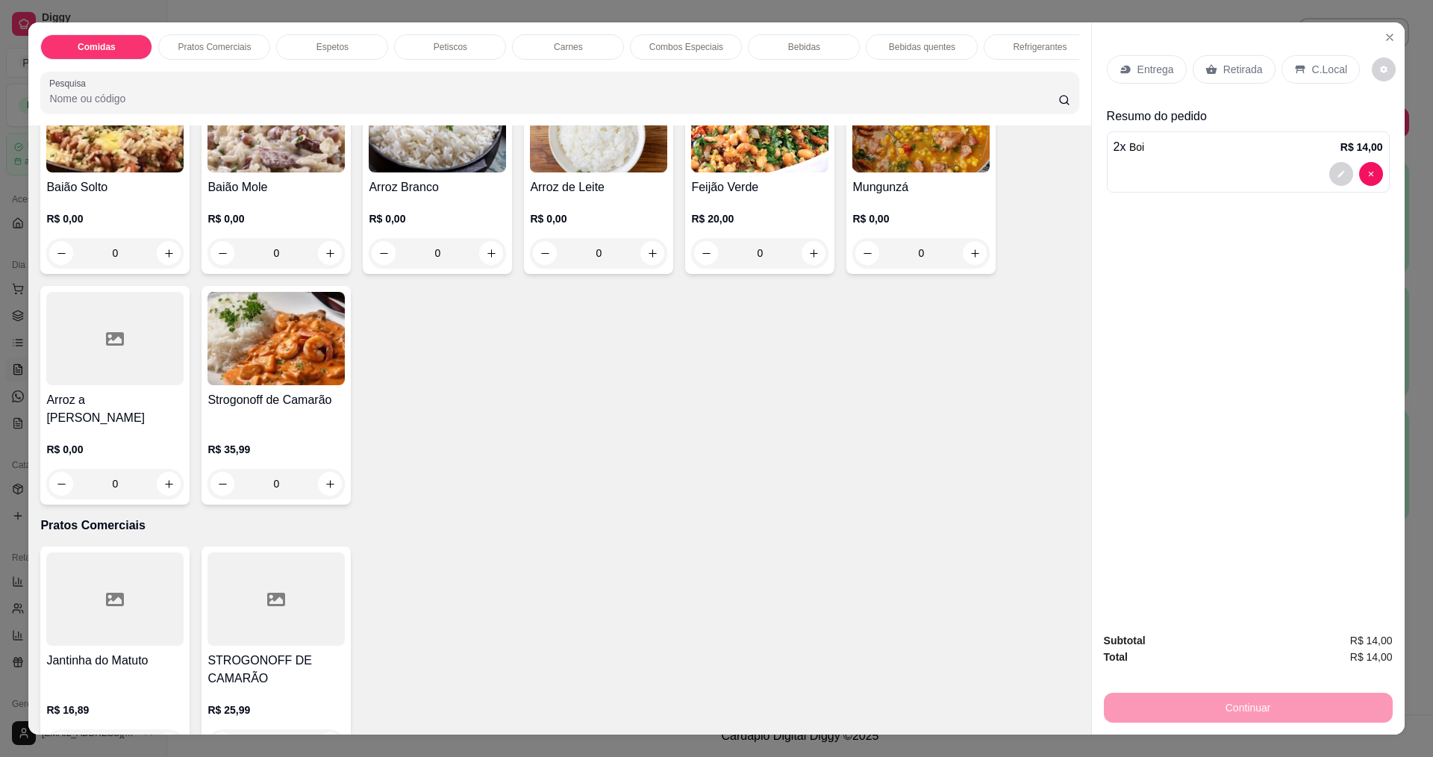
click at [296, 151] on img at bounding box center [276, 125] width 137 height 93
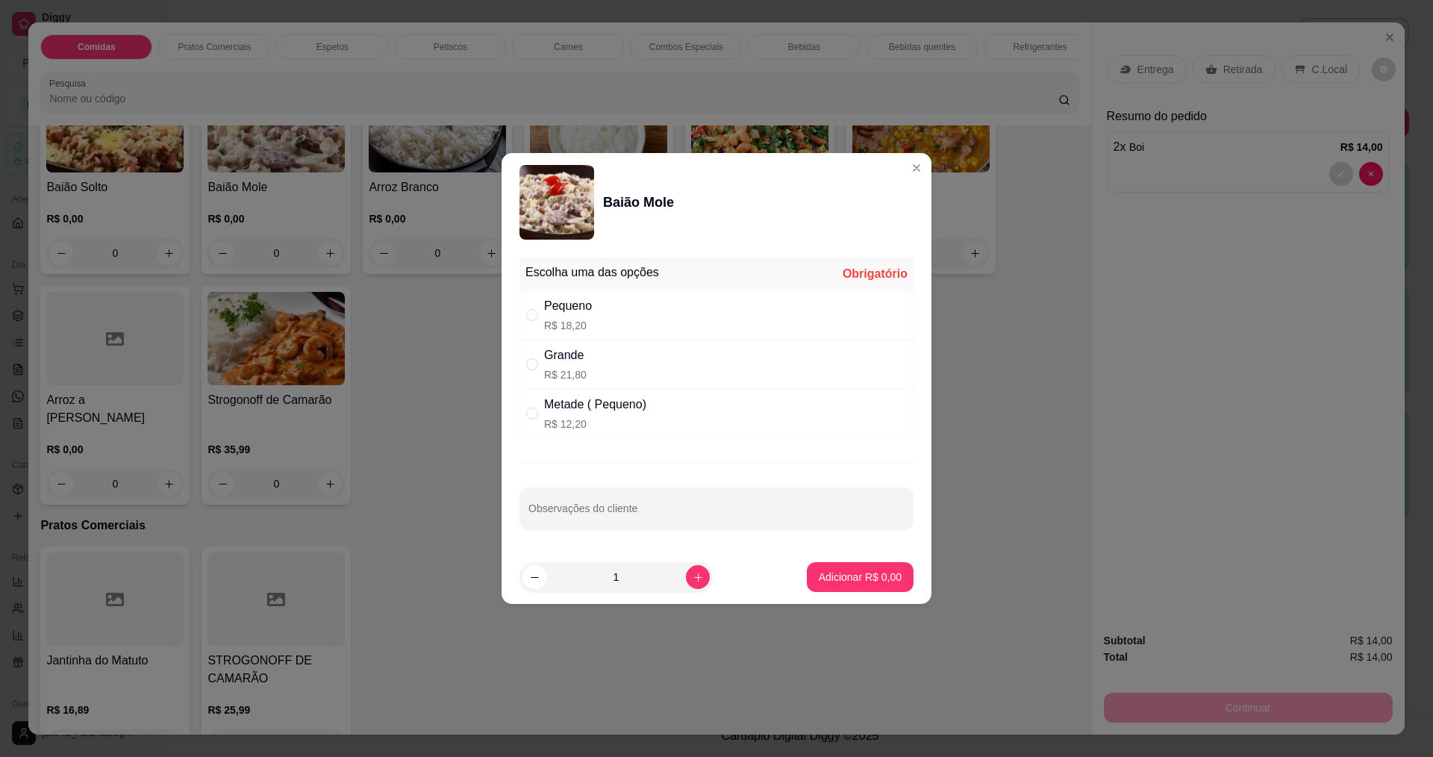
click at [540, 312] on div "" at bounding box center [535, 315] width 18 height 16
radio input "true"
click at [834, 572] on p "Adicionar R$ 18,20" at bounding box center [857, 577] width 89 height 15
type input "1"
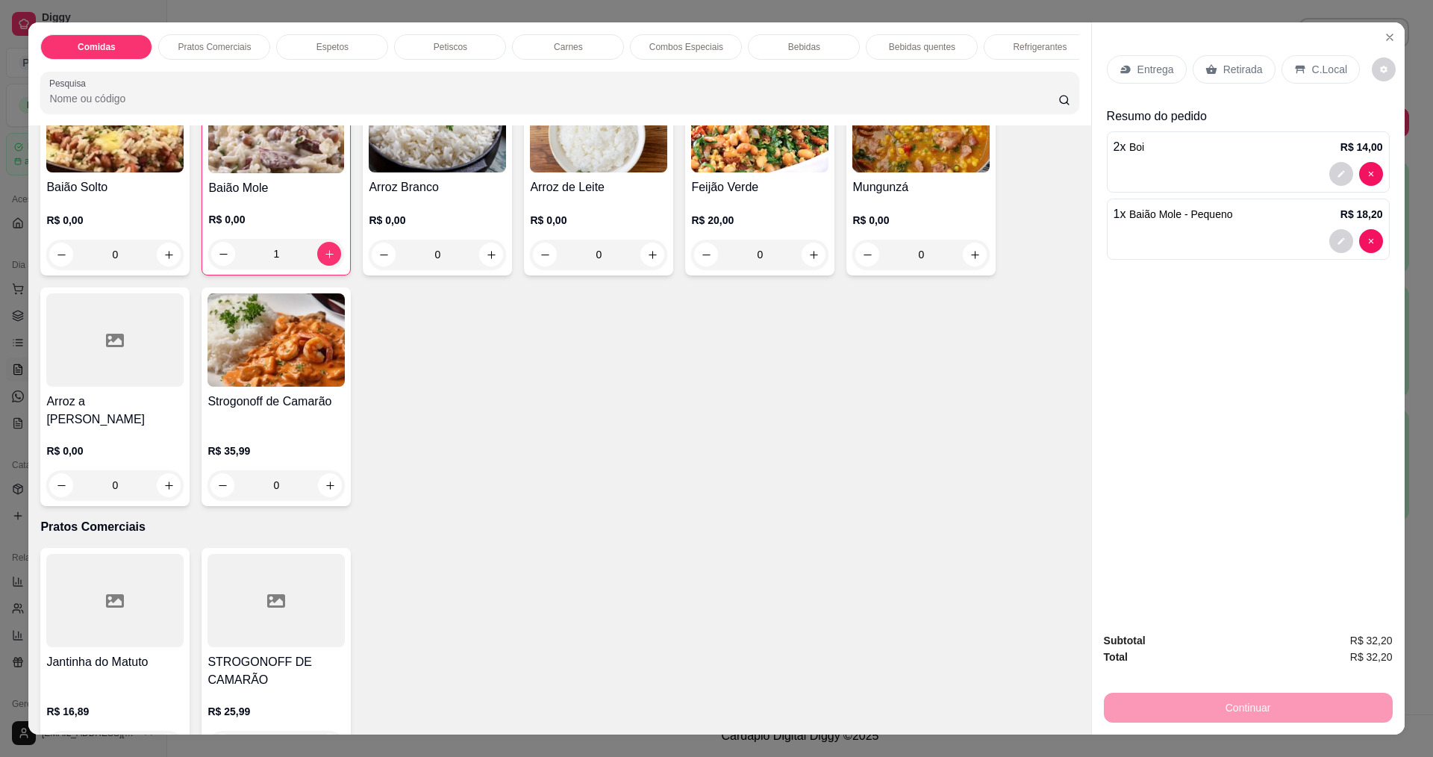
click at [1158, 69] on p "Entrega" at bounding box center [1156, 69] width 37 height 15
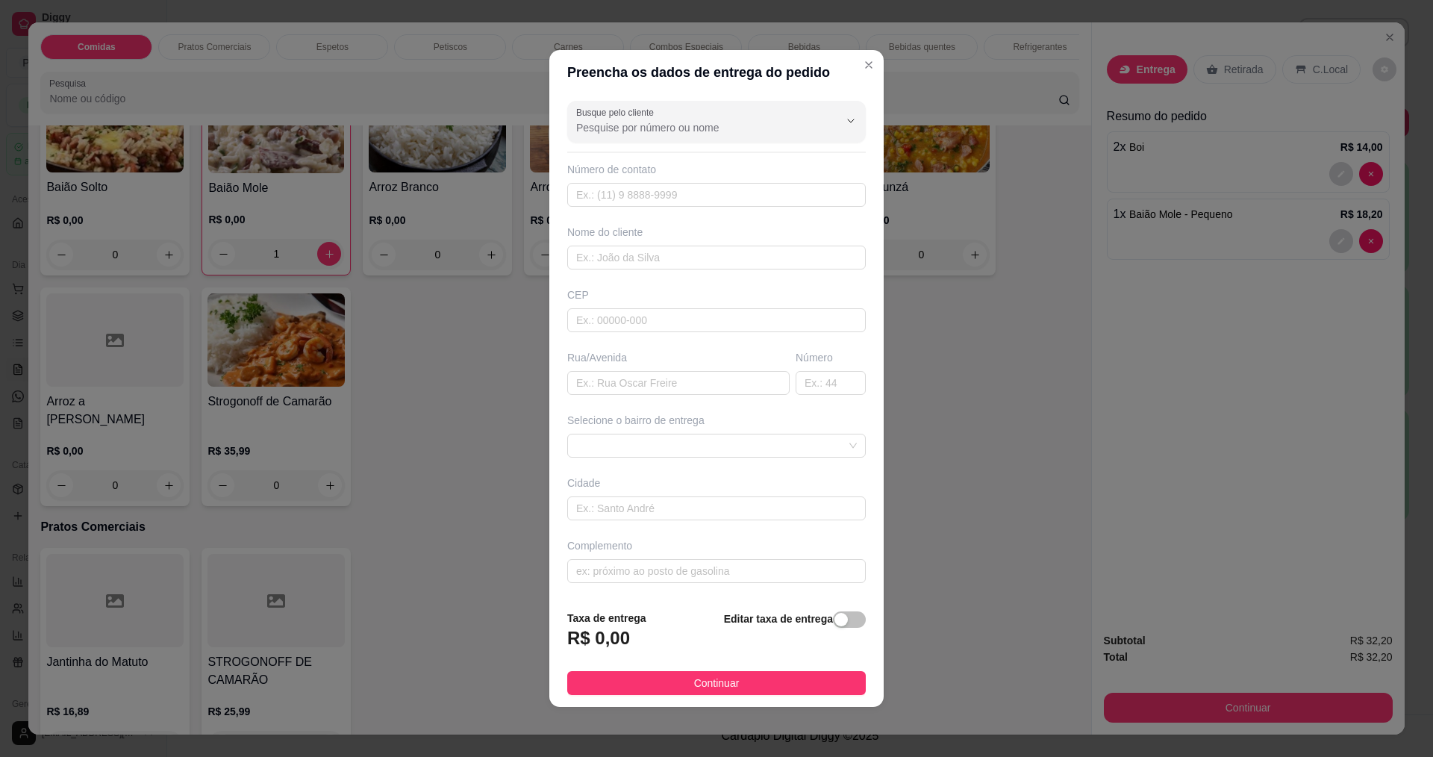
click at [683, 228] on div "Nome do cliente" at bounding box center [716, 232] width 299 height 15
click at [673, 259] on input "text" at bounding box center [716, 258] width 299 height 24
type input "NILCE"
click at [686, 687] on button "Continuar" at bounding box center [716, 683] width 299 height 24
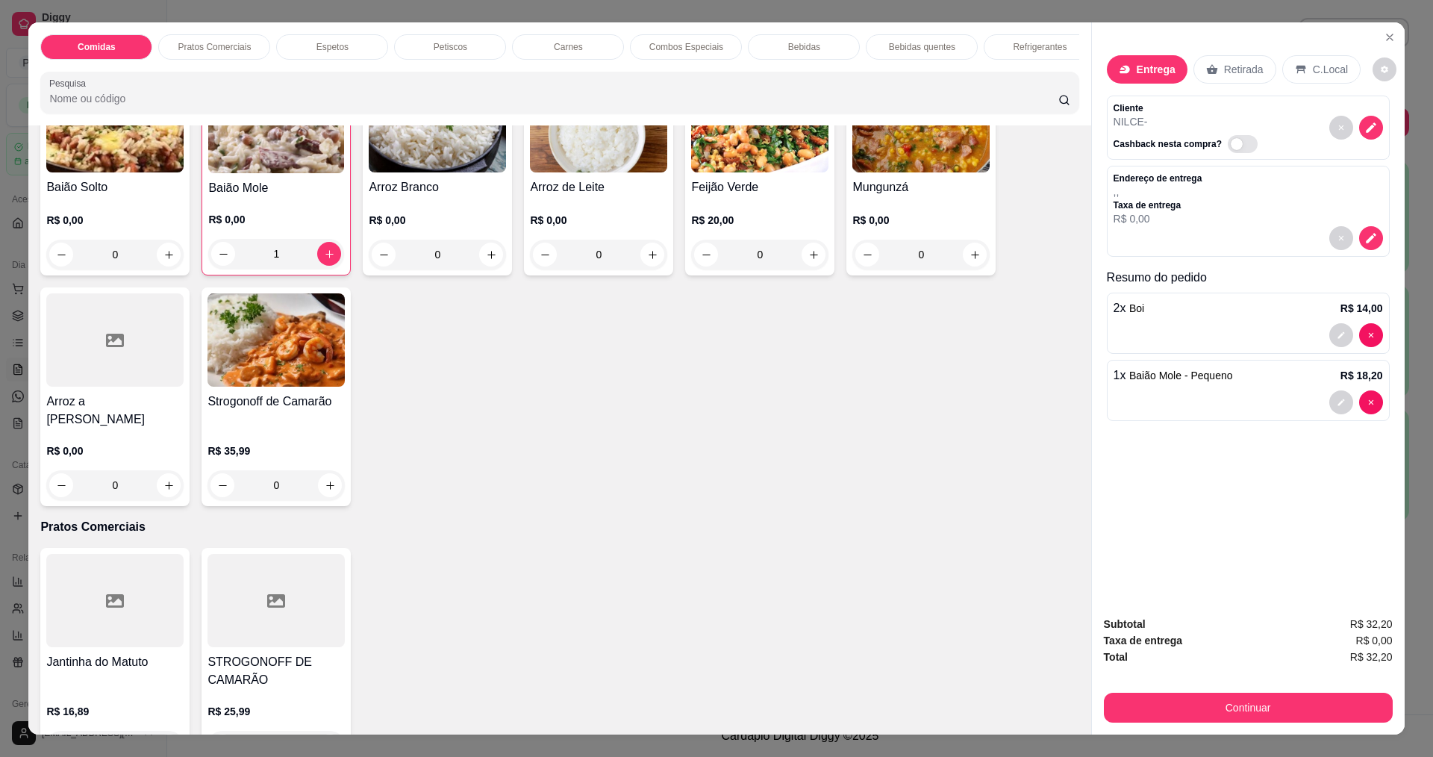
drag, startPoint x: 1244, startPoint y: 687, endPoint x: 1247, endPoint y: 720, distance: 32.2
click at [1244, 689] on div "Subtotal R$ 32,20 Taxa de entrega R$ 0,00 Total R$ 32,20 Continuar" at bounding box center [1248, 669] width 289 height 107
click at [1247, 720] on button "Continuar" at bounding box center [1248, 708] width 289 height 30
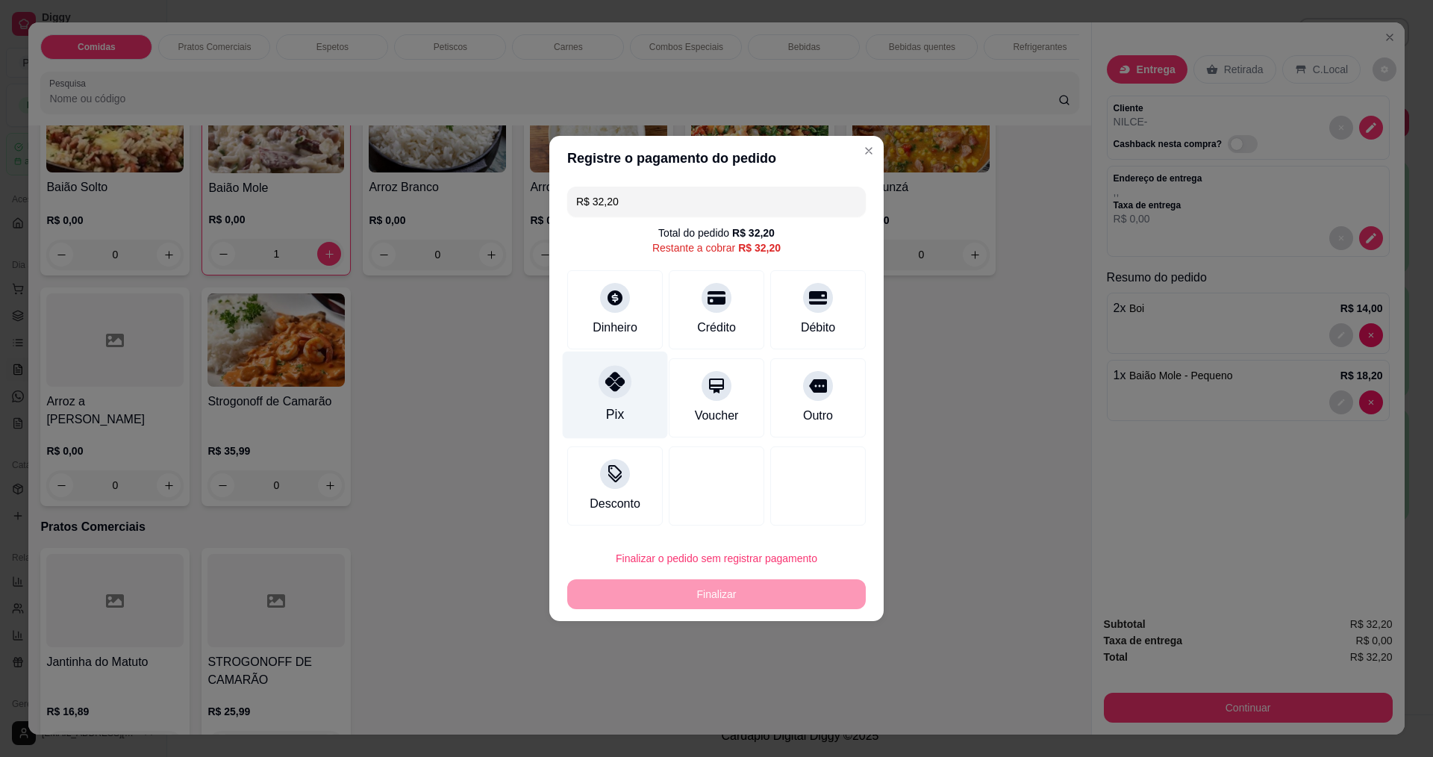
click at [619, 375] on div at bounding box center [615, 381] width 33 height 33
type input "R$ 0,00"
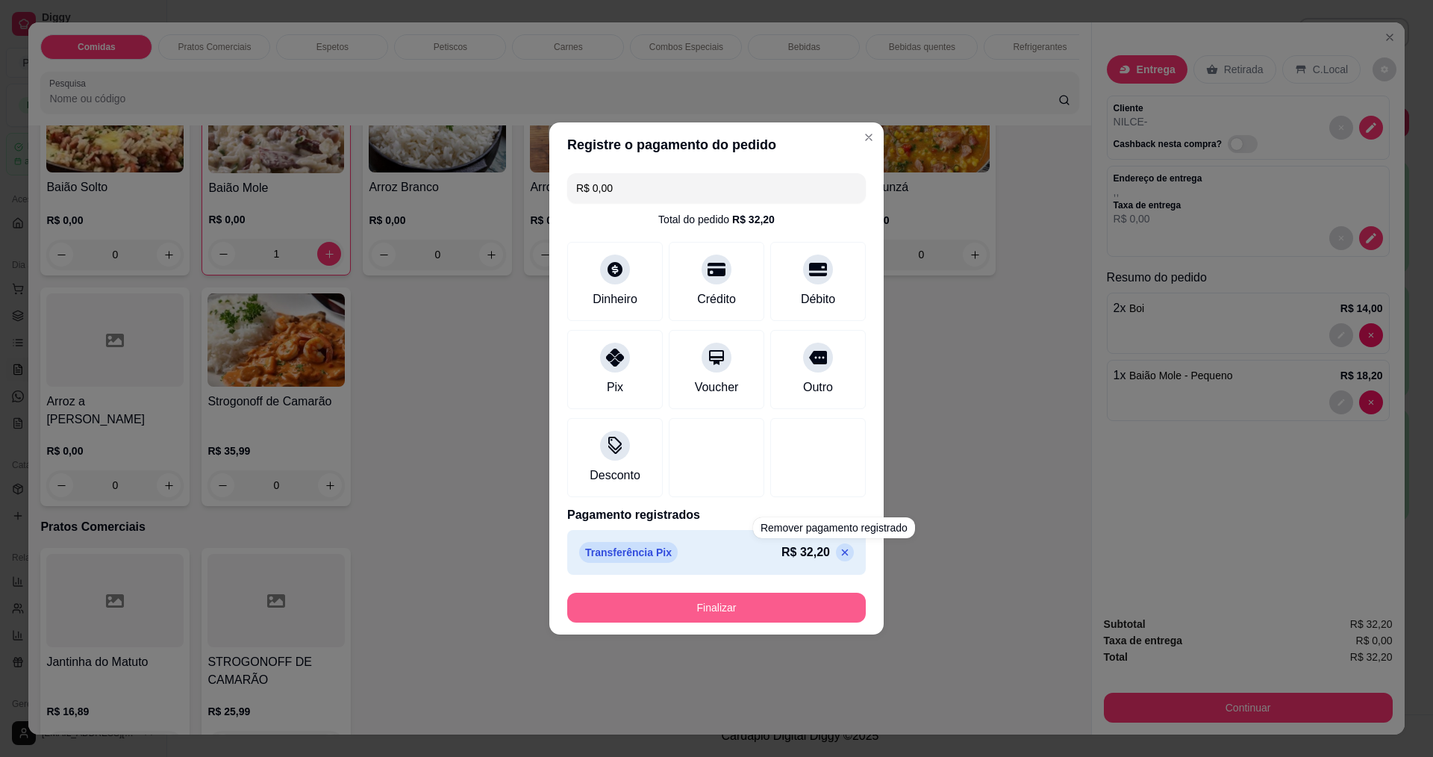
click at [782, 605] on button "Finalizar" at bounding box center [716, 608] width 299 height 30
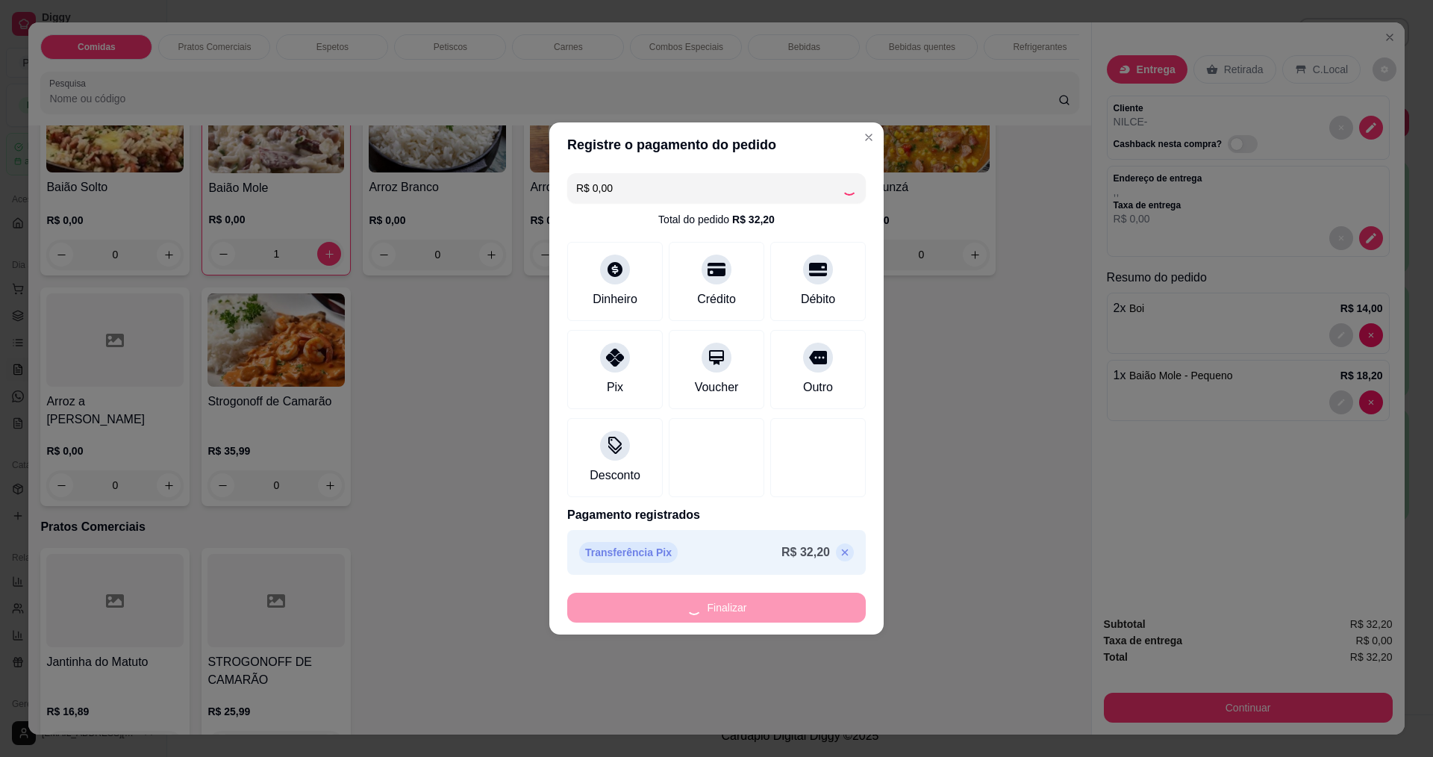
type input "0"
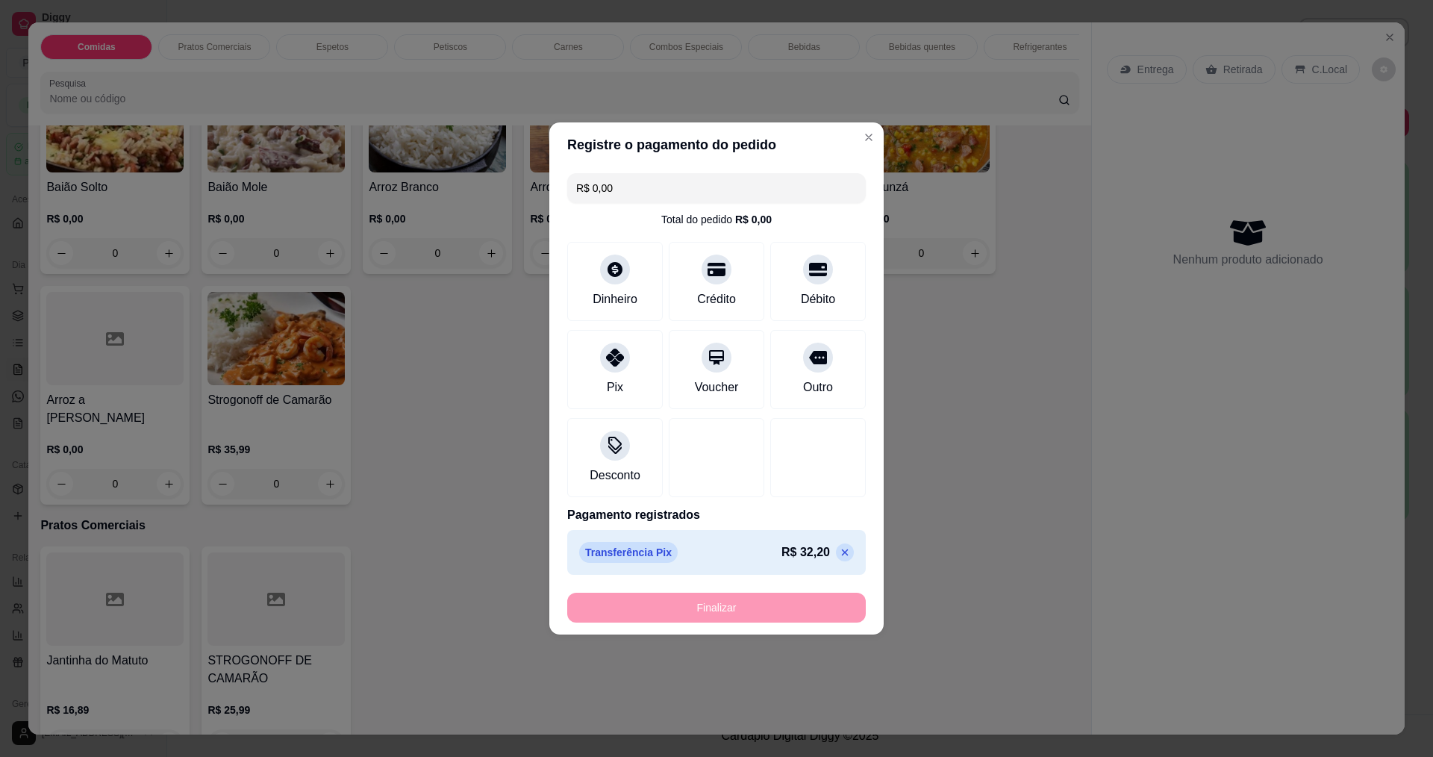
type input "-R$ 32,20"
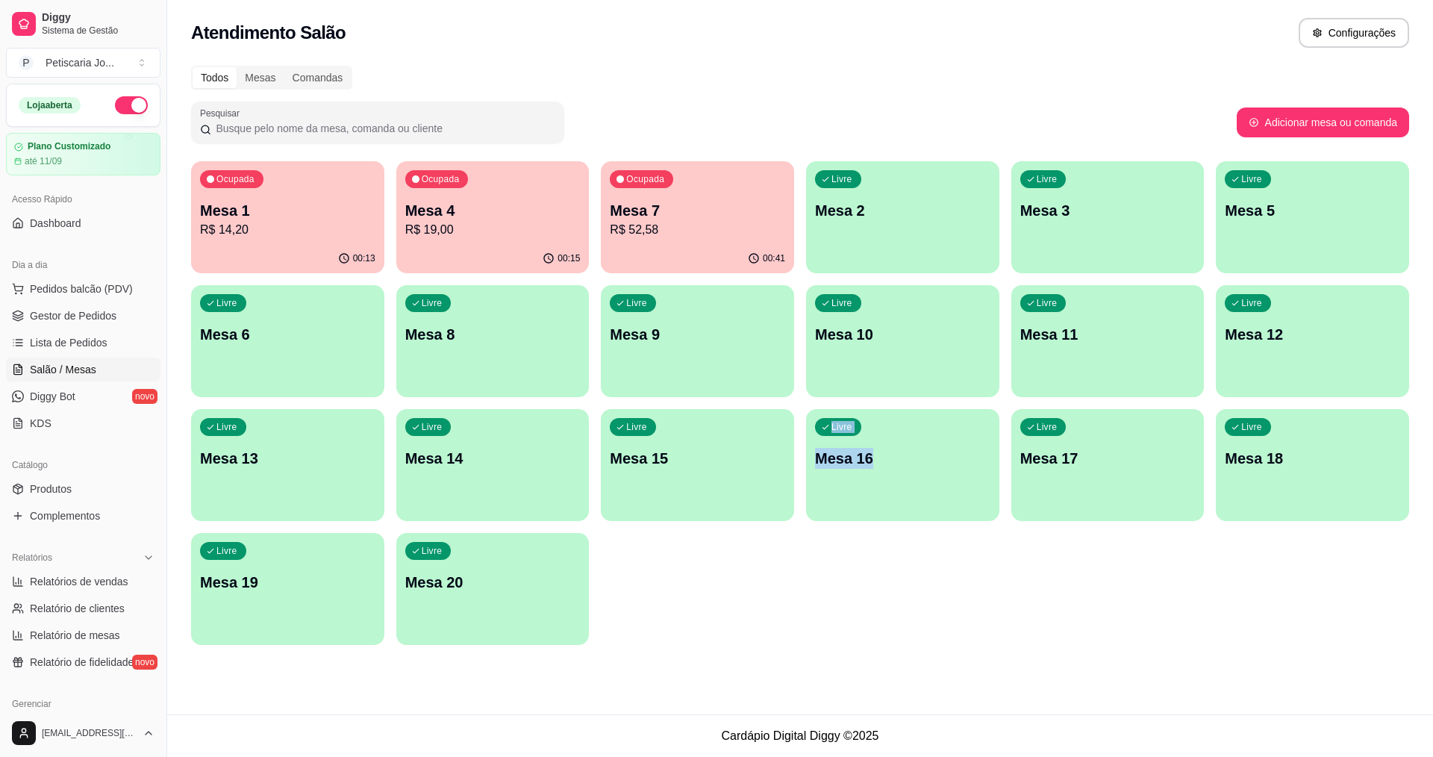
drag, startPoint x: 782, startPoint y: 605, endPoint x: 1032, endPoint y: 786, distance: 308.3
click at [1032, 756] on html "Diggy Sistema de Gestão P Petiscaria Jo ... Loja aberta Plano Customizado até 1…" at bounding box center [716, 378] width 1433 height 757
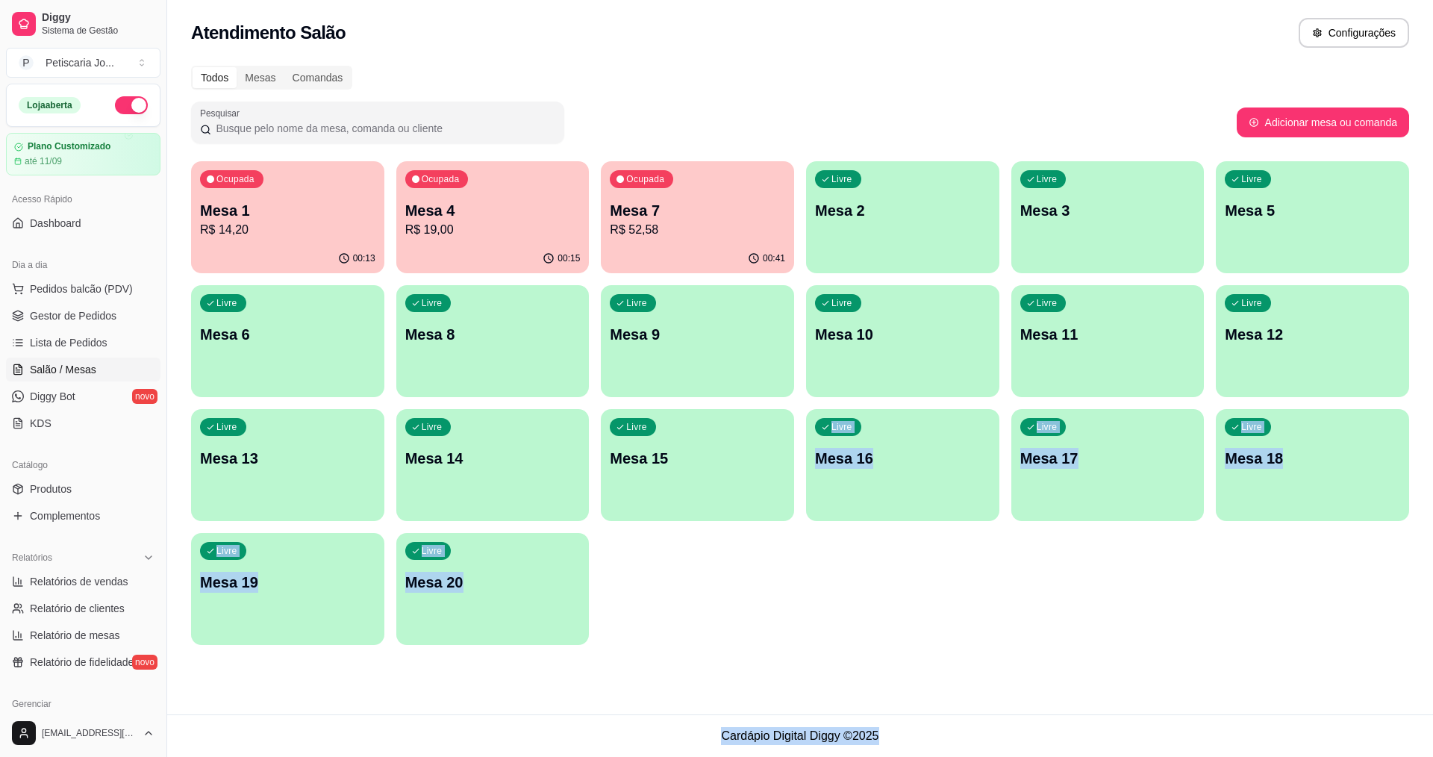
click at [481, 266] on div "00:15" at bounding box center [492, 258] width 193 height 29
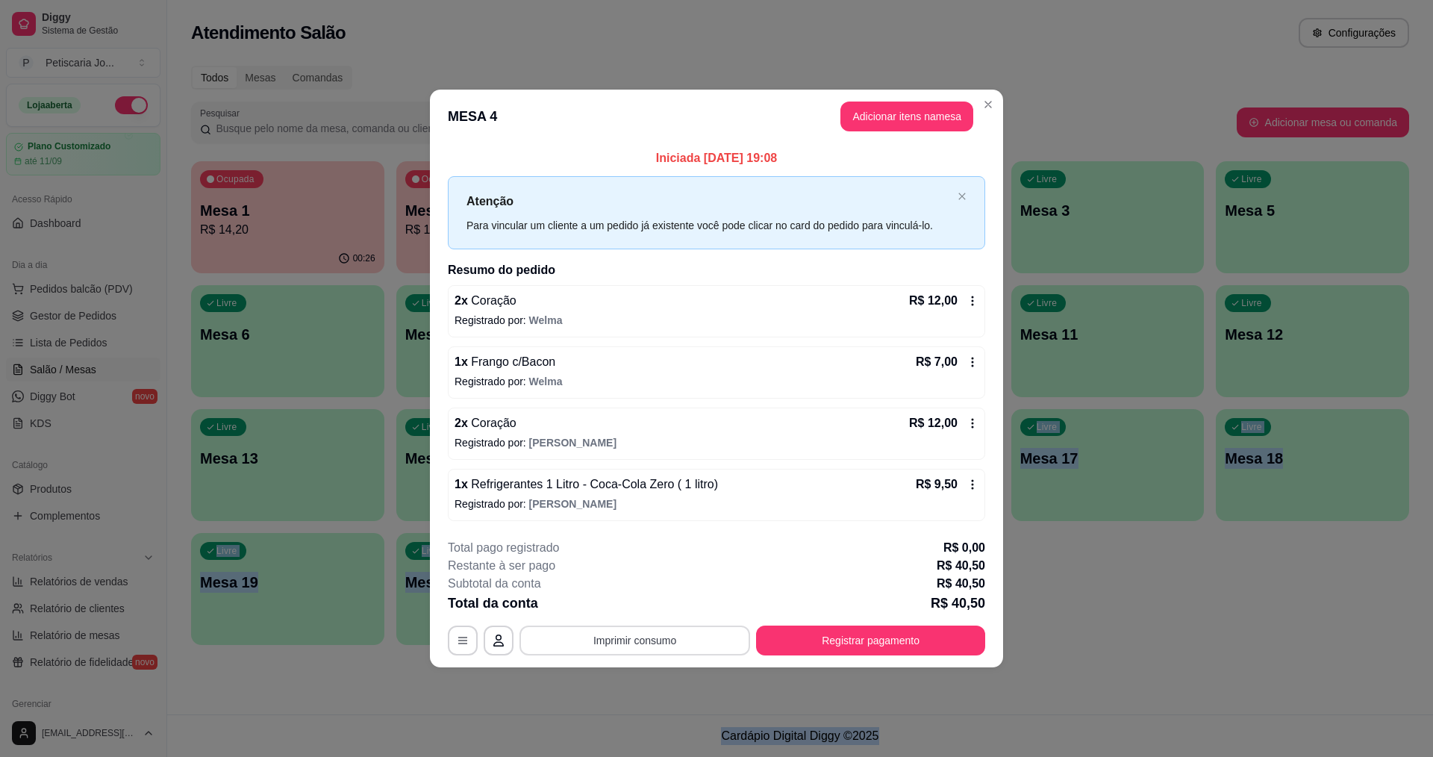
click at [675, 643] on button "Imprimir consumo" at bounding box center [635, 641] width 231 height 30
click at [627, 617] on button "IMPRESSORA" at bounding box center [639, 605] width 105 height 23
click at [827, 640] on button "Registrar pagamento" at bounding box center [870, 641] width 229 height 30
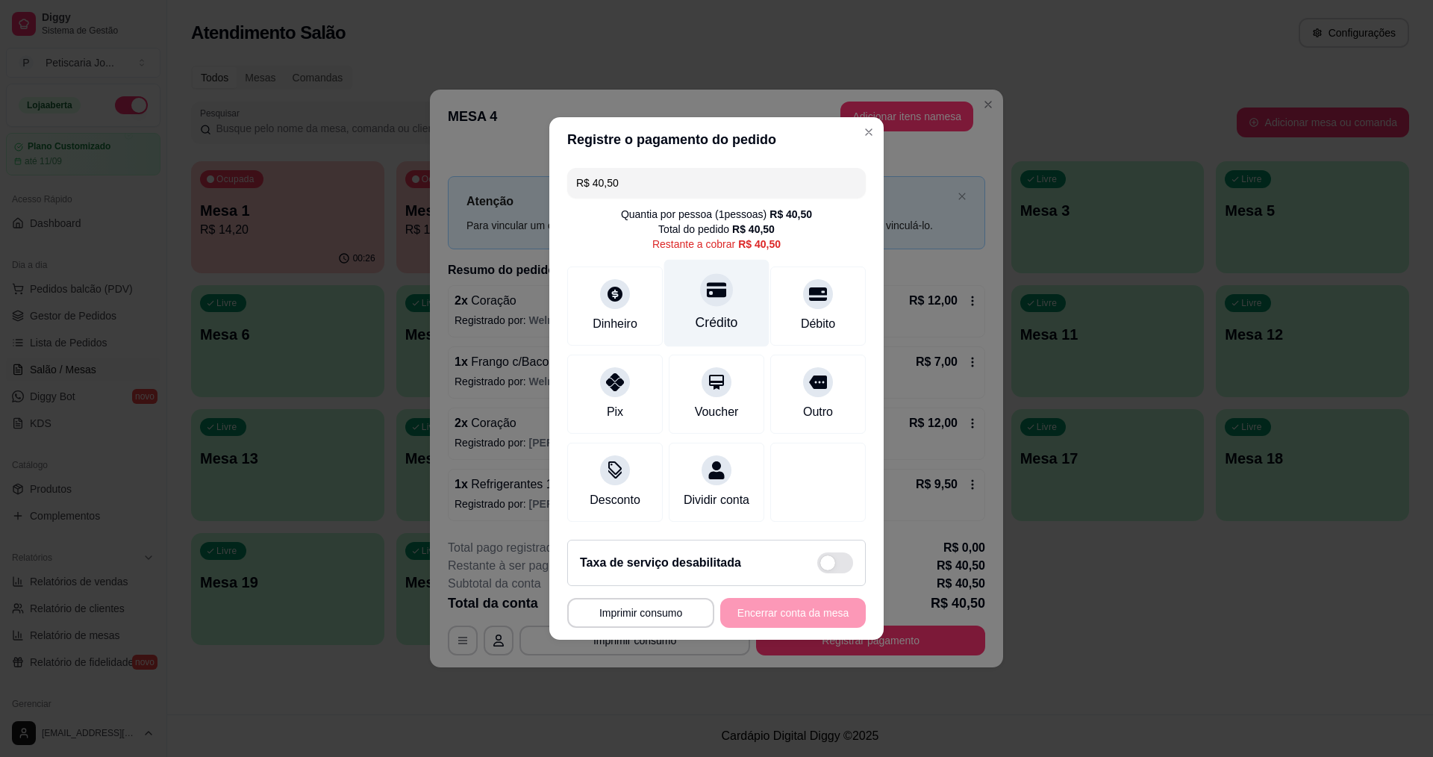
click at [708, 295] on div at bounding box center [716, 289] width 33 height 33
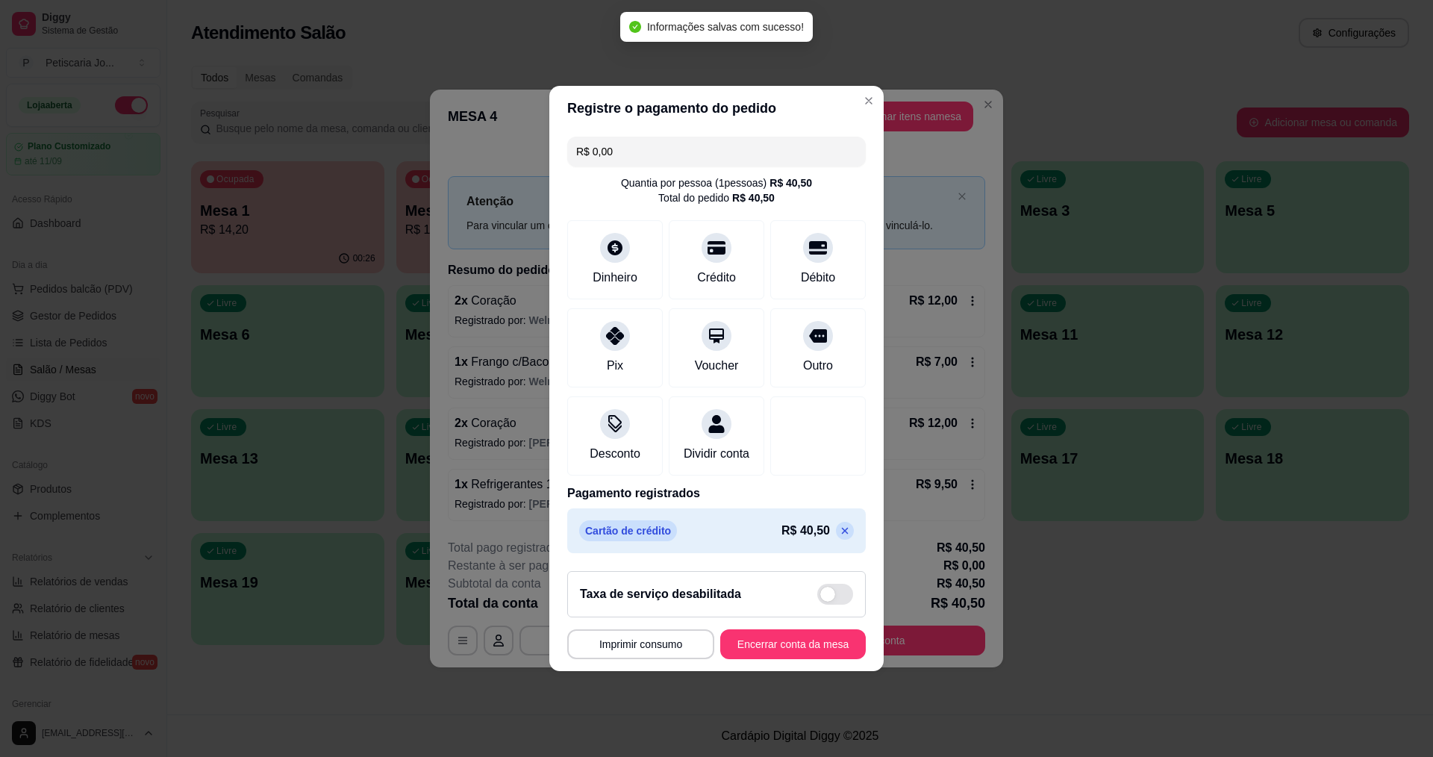
type input "R$ 0,00"
click at [765, 645] on button "Encerrar conta da mesa" at bounding box center [793, 644] width 141 height 29
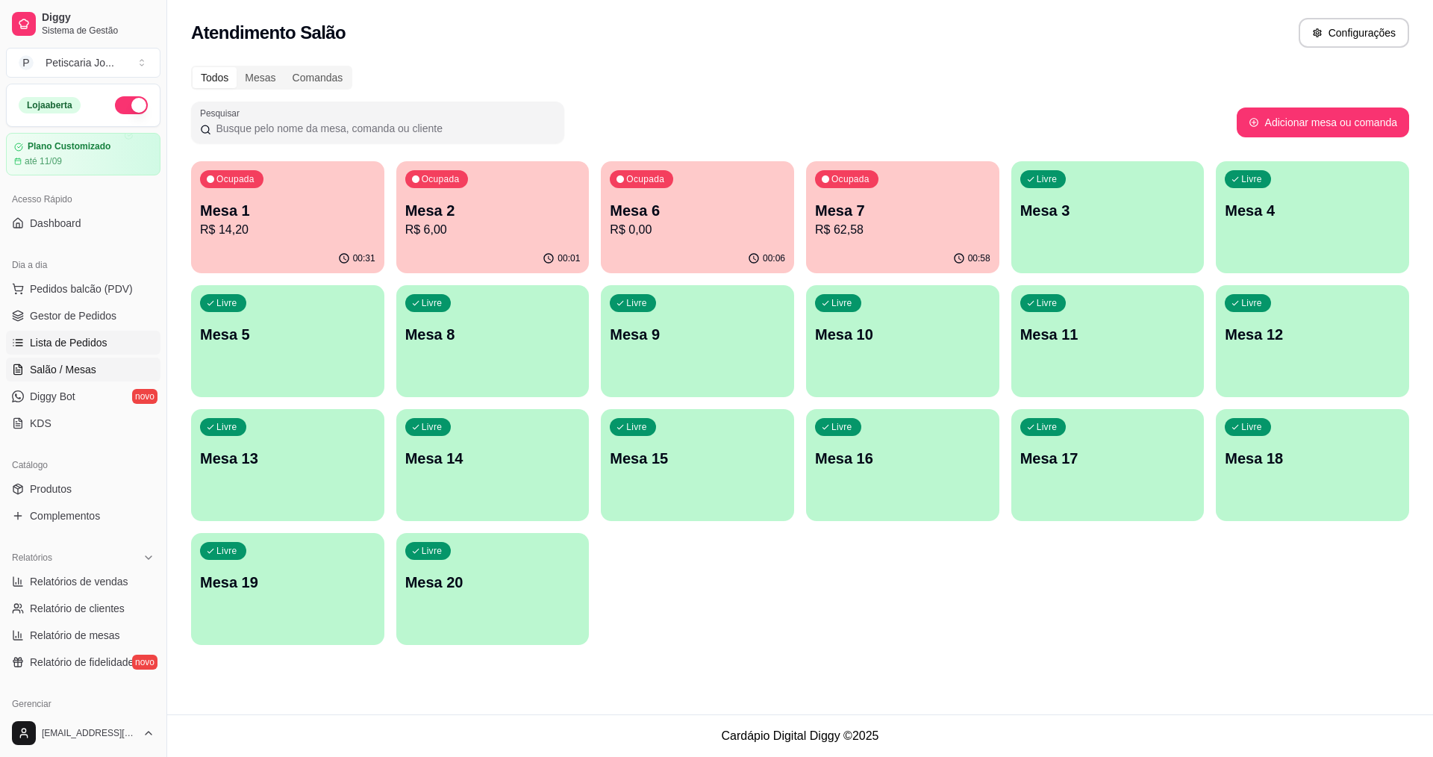
click at [60, 341] on span "Lista de Pedidos" at bounding box center [69, 342] width 78 height 15
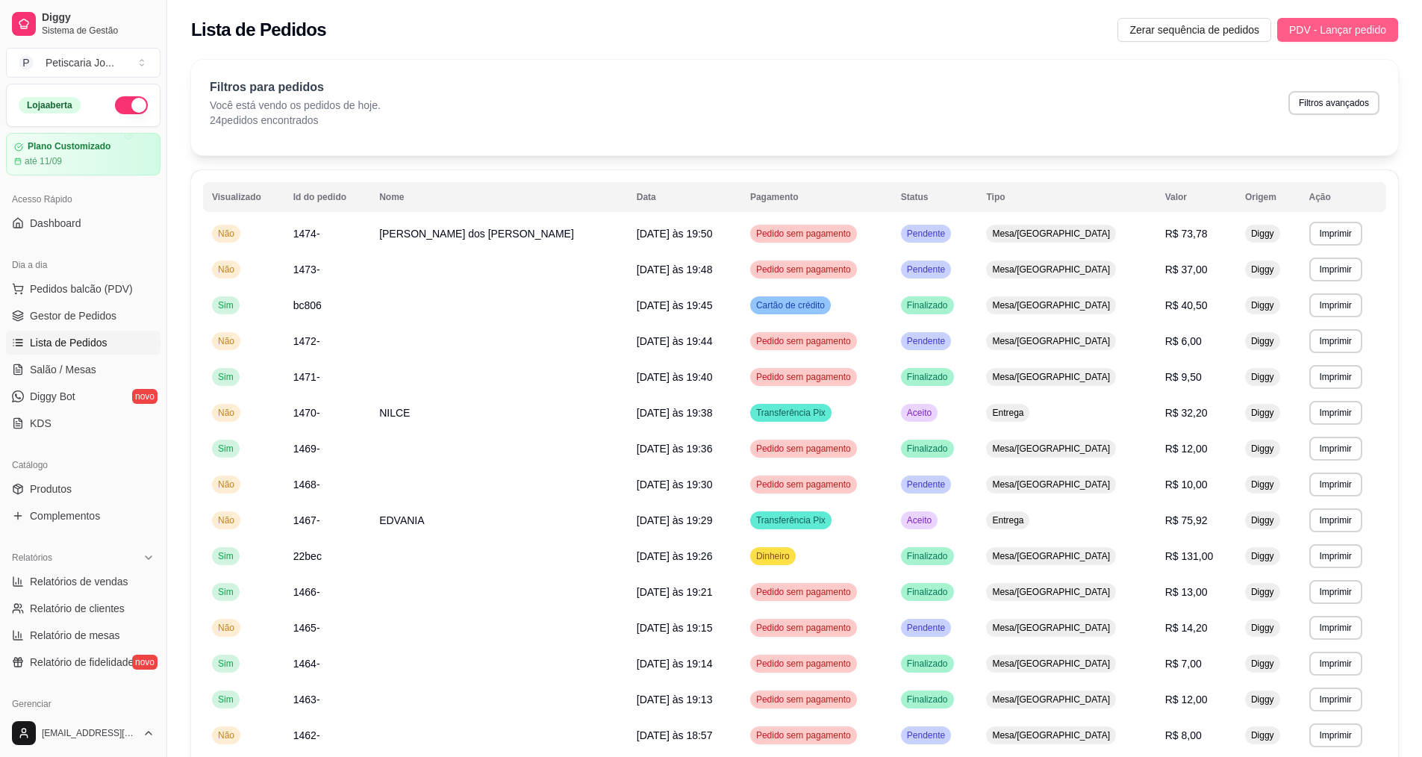
click at [1365, 38] on button "PDV - Lançar pedido" at bounding box center [1337, 30] width 121 height 24
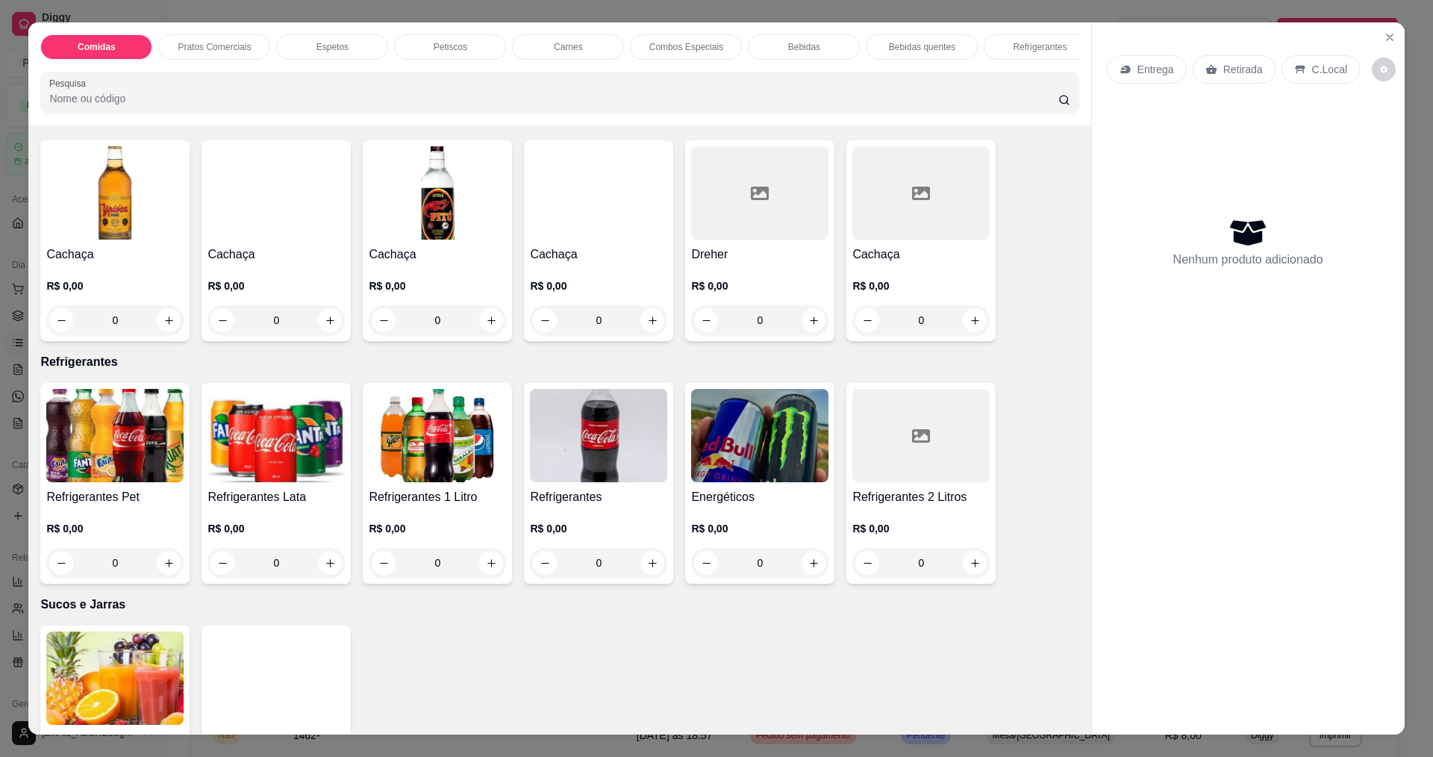
scroll to position [2911, 0]
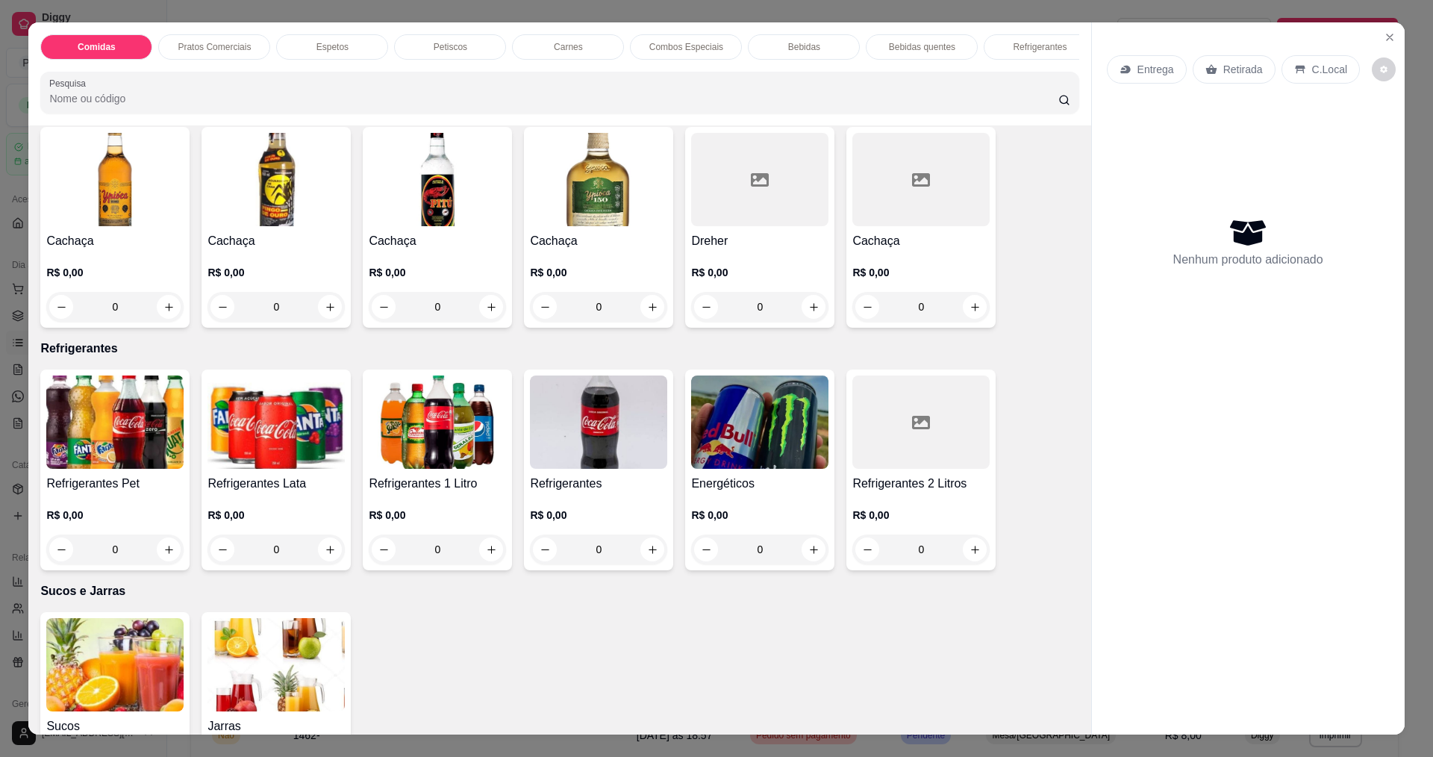
click at [576, 482] on h4 "Refrigerantes" at bounding box center [598, 484] width 137 height 18
click at [406, 458] on img at bounding box center [437, 421] width 137 height 93
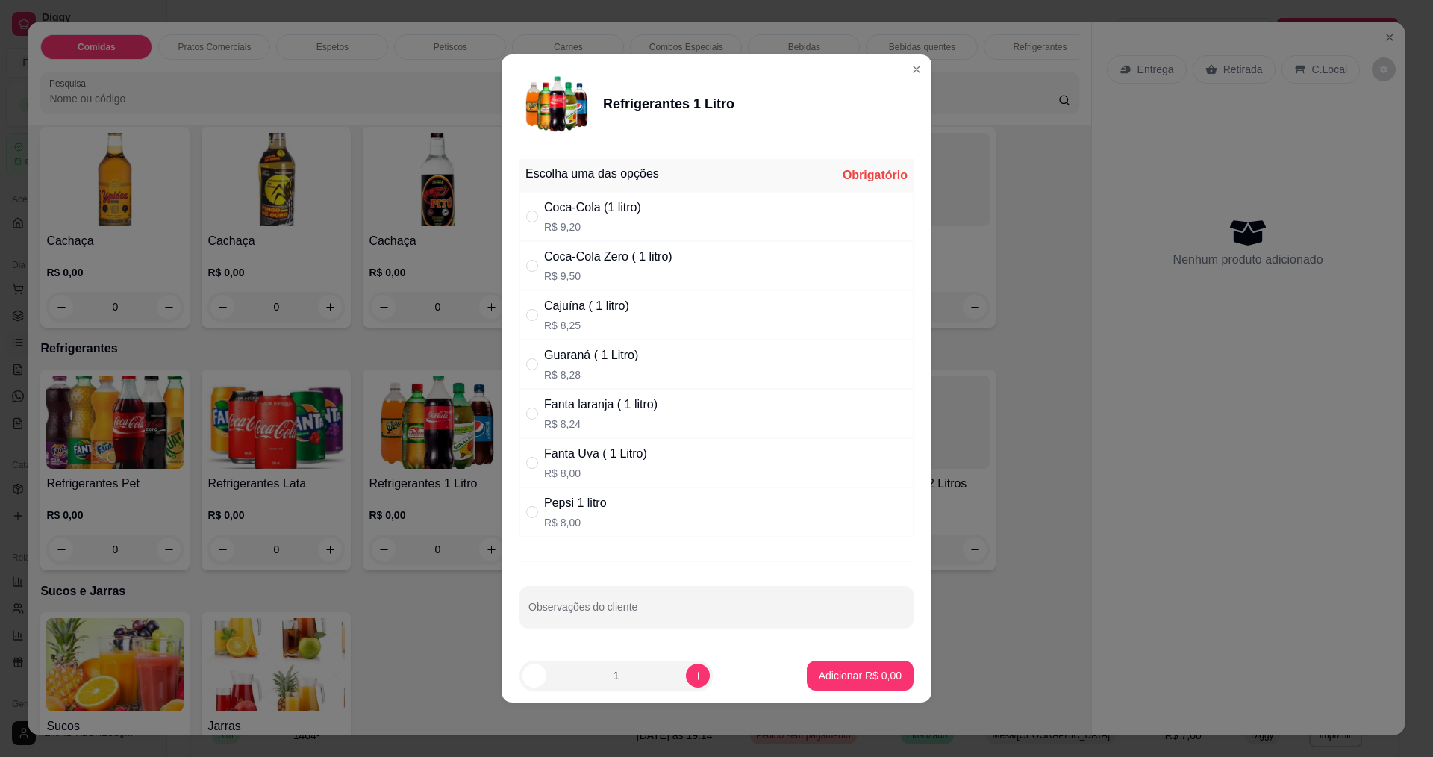
click at [582, 255] on div "Coca-Cola Zero ( 1 litro)" at bounding box center [608, 257] width 128 height 18
radio input "true"
click at [849, 684] on button "Adicionar R$ 9,50" at bounding box center [860, 676] width 107 height 30
type input "1"
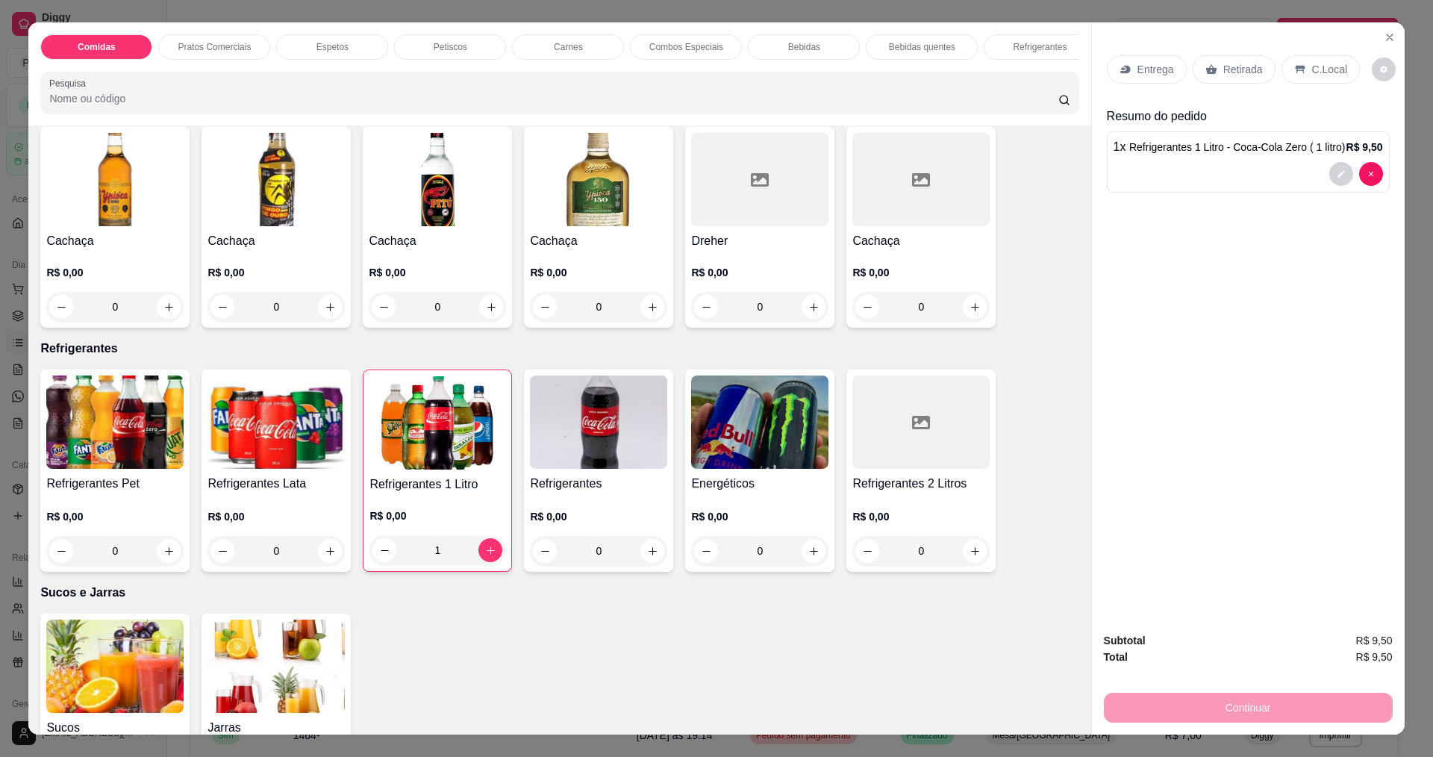
click at [1158, 58] on div "Entrega" at bounding box center [1147, 69] width 80 height 28
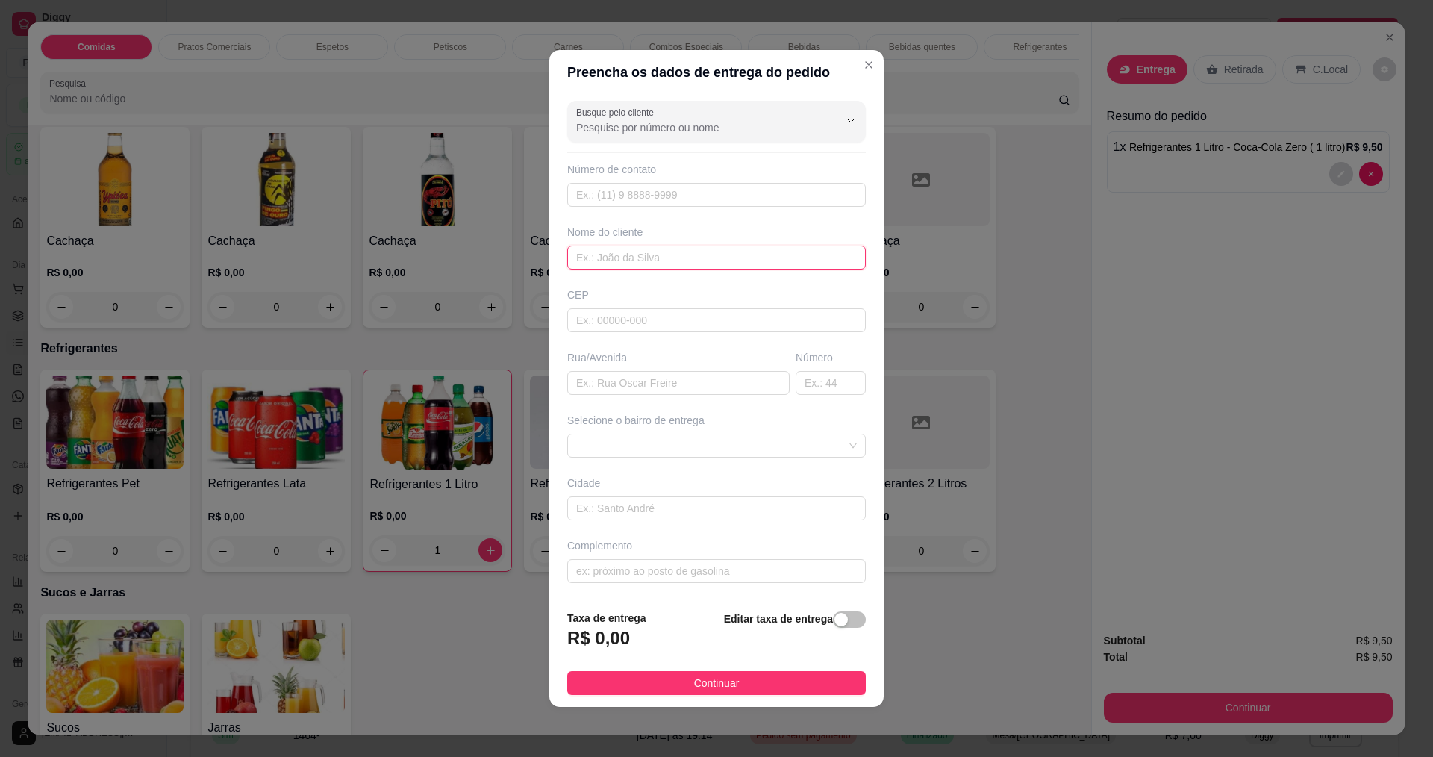
click at [621, 259] on input "text" at bounding box center [716, 258] width 299 height 24
type input "VALESKA"
click at [723, 678] on span "Continuar" at bounding box center [717, 683] width 46 height 16
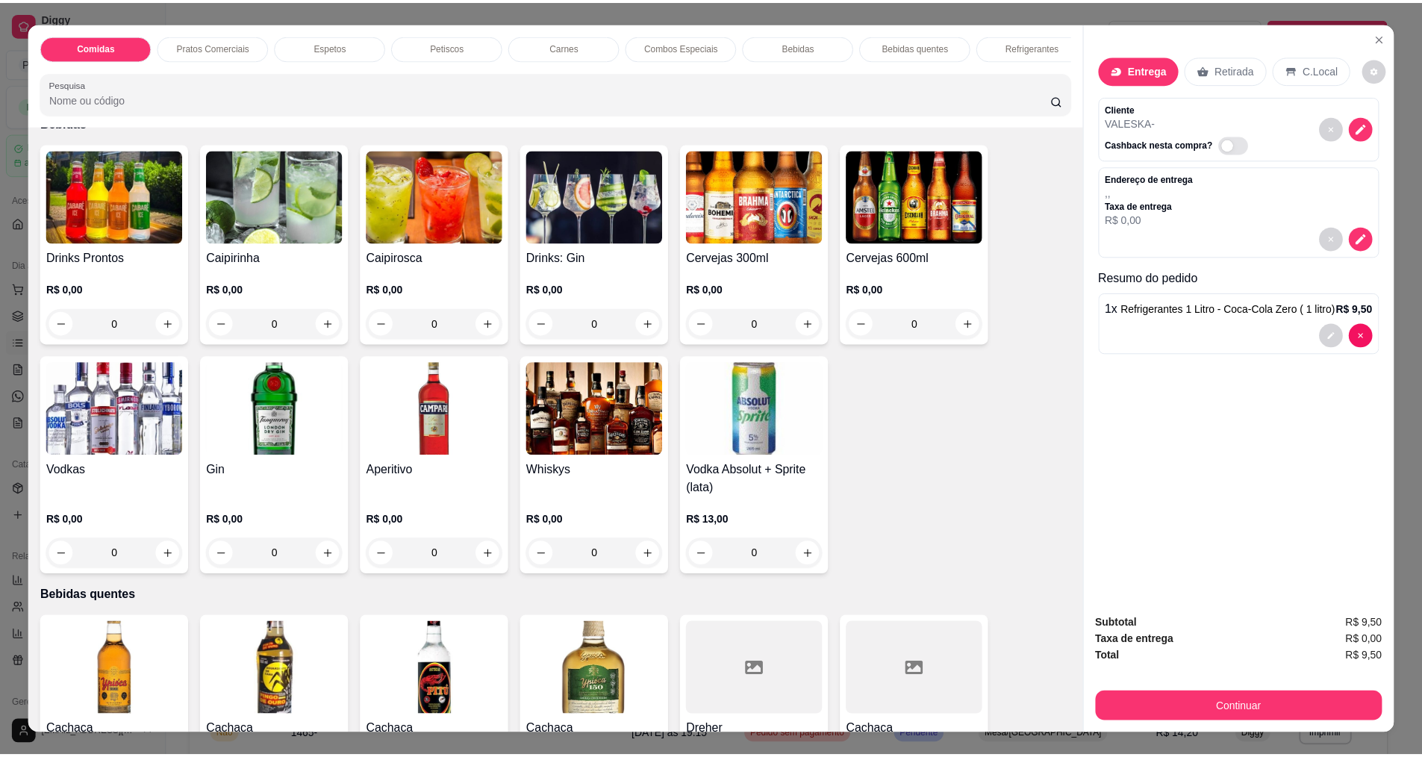
scroll to position [2463, 0]
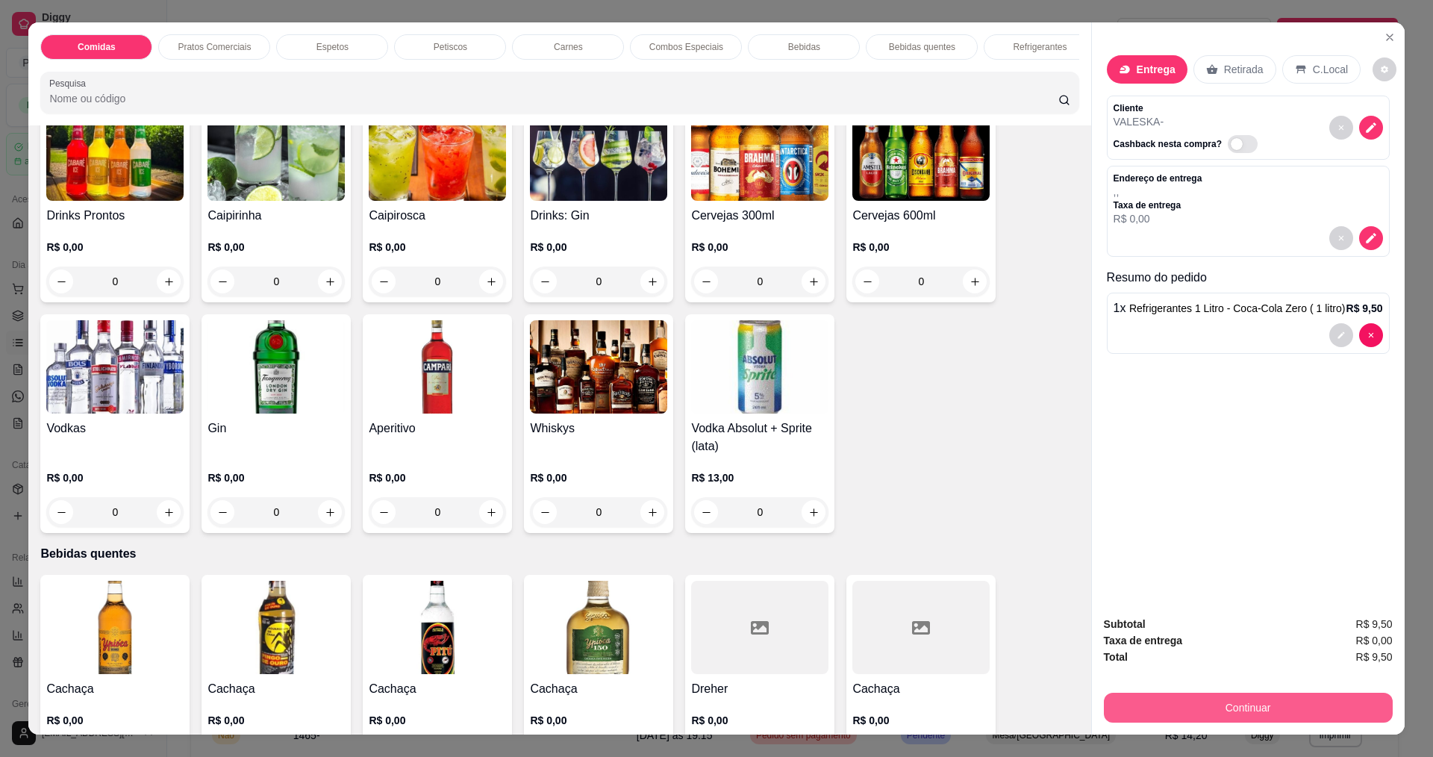
click at [1193, 704] on button "Continuar" at bounding box center [1248, 708] width 289 height 30
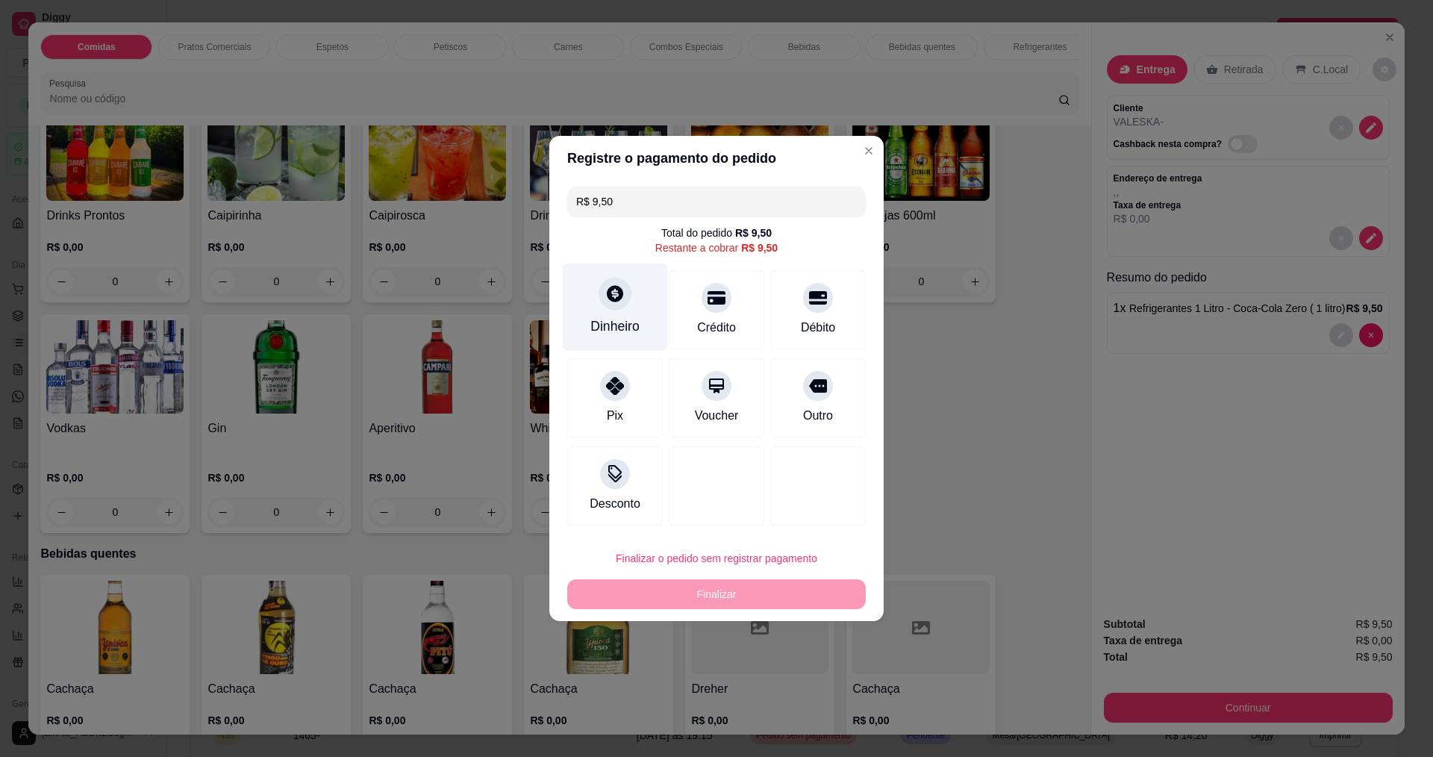
click at [607, 331] on div "Dinheiro" at bounding box center [614, 325] width 49 height 19
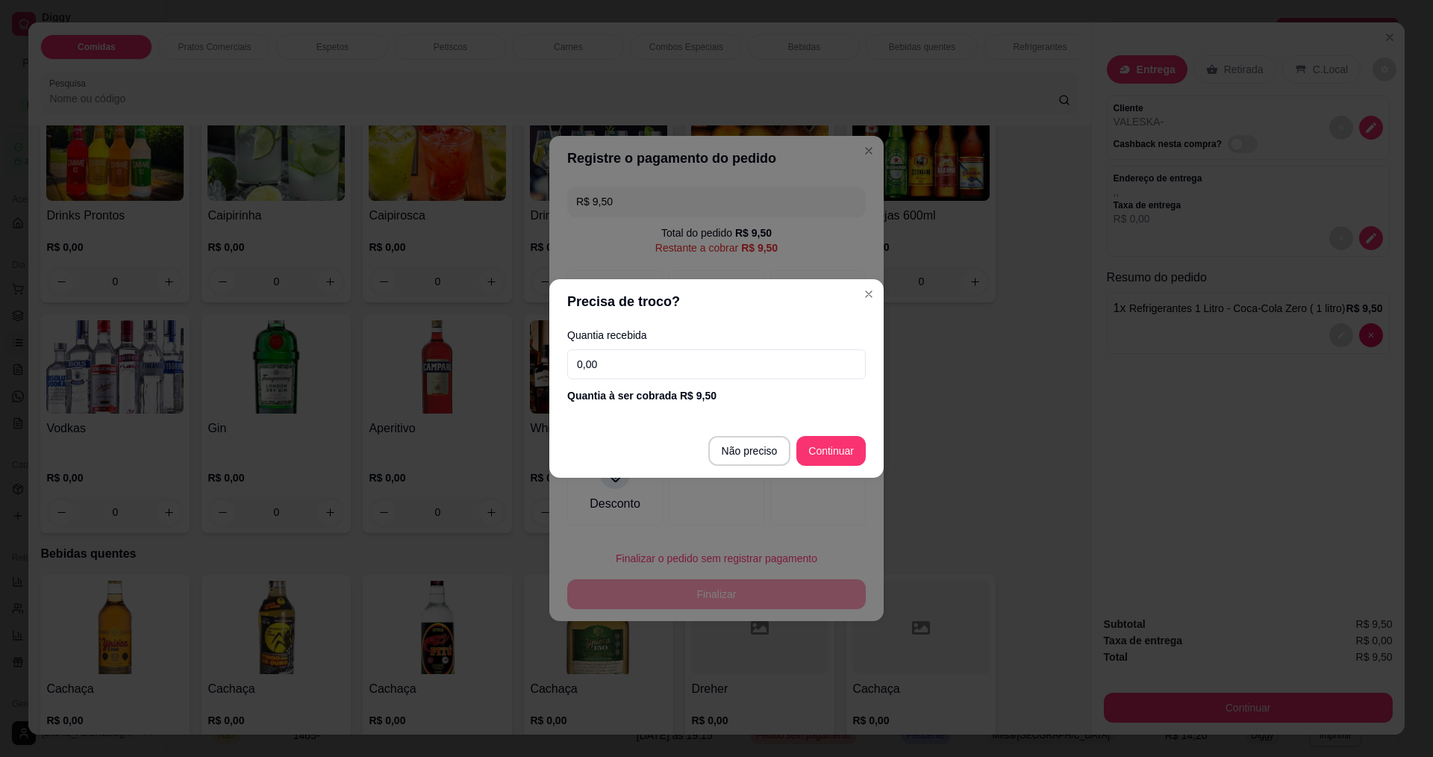
click at [652, 360] on input "0,00" at bounding box center [716, 364] width 299 height 30
type input "9,50"
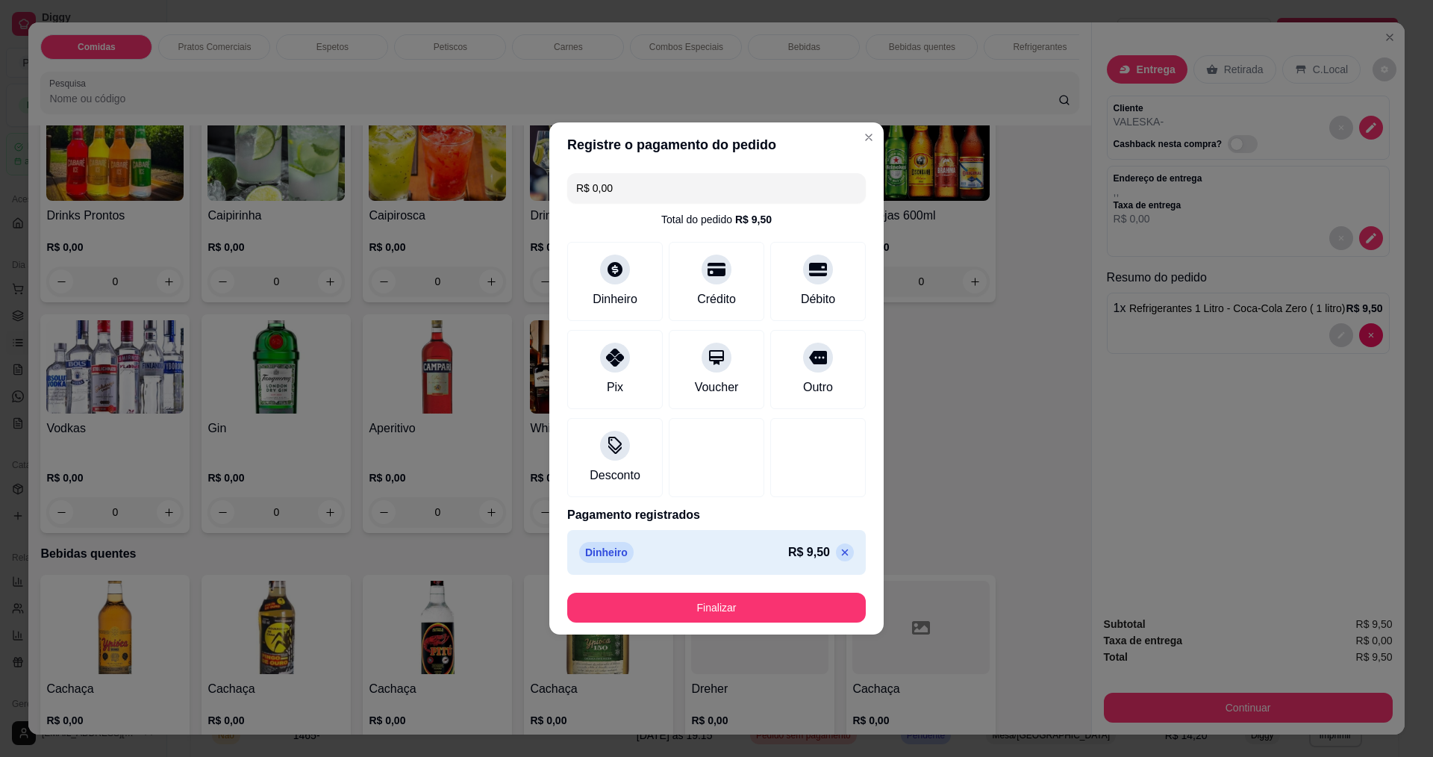
type input "R$ 0,00"
click at [750, 601] on button "Finalizar" at bounding box center [716, 608] width 299 height 30
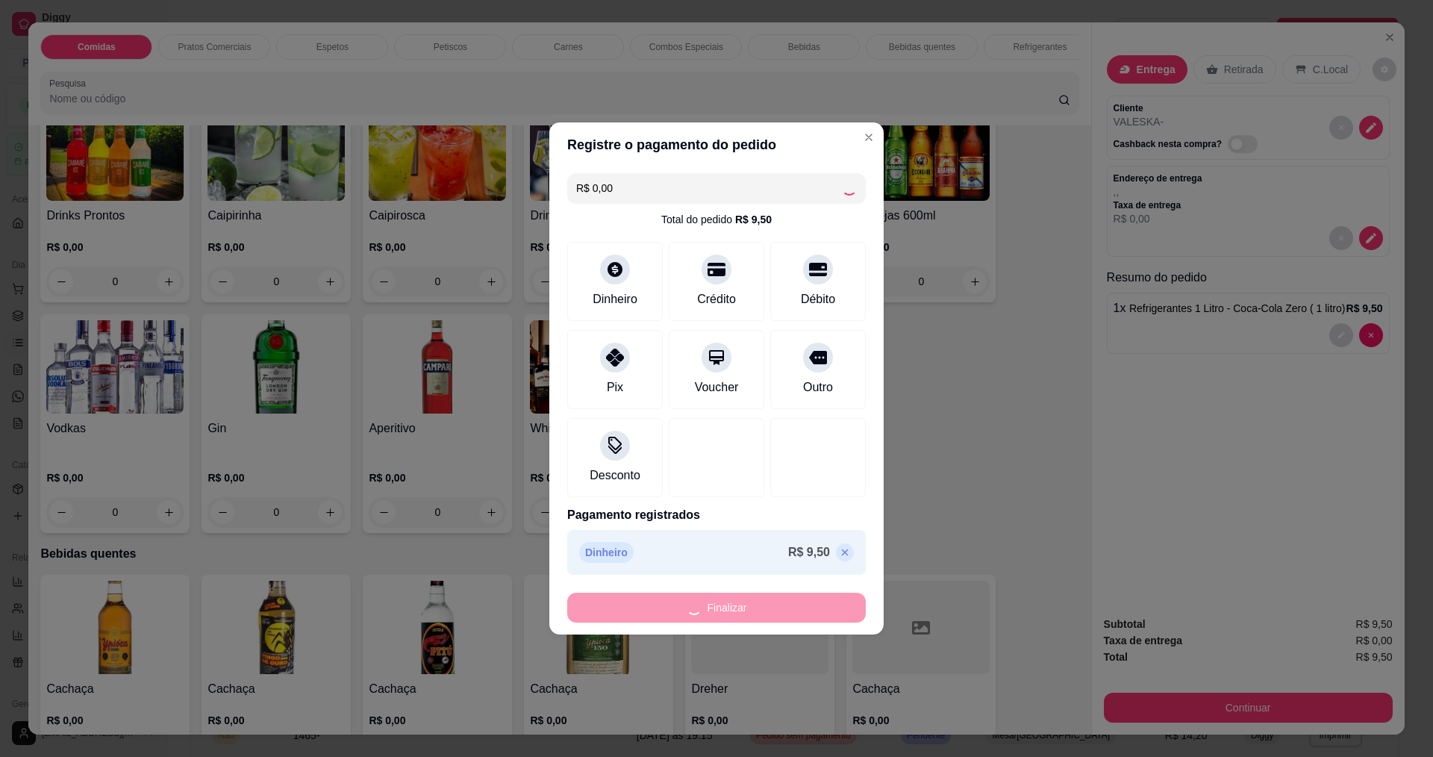
type input "0"
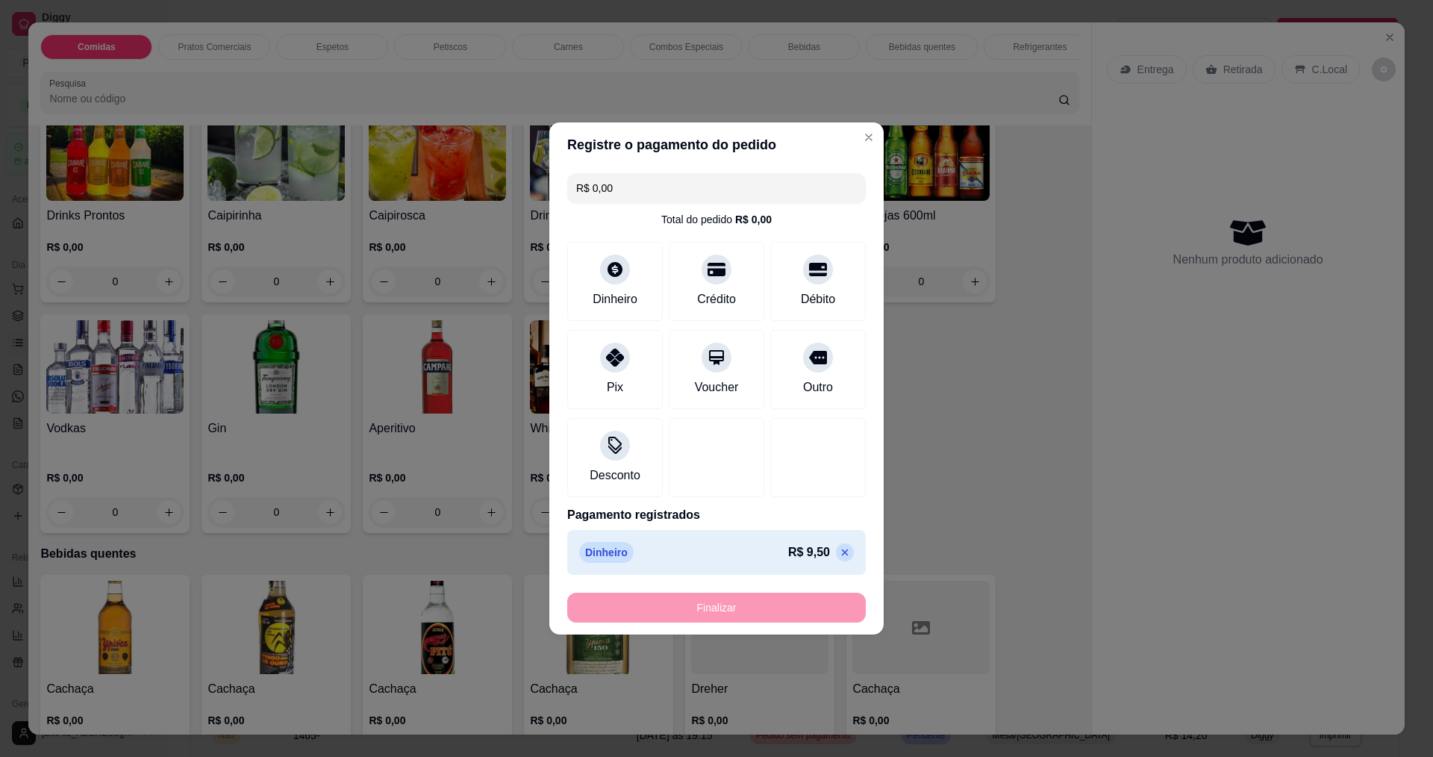
type input "-R$ 9,50"
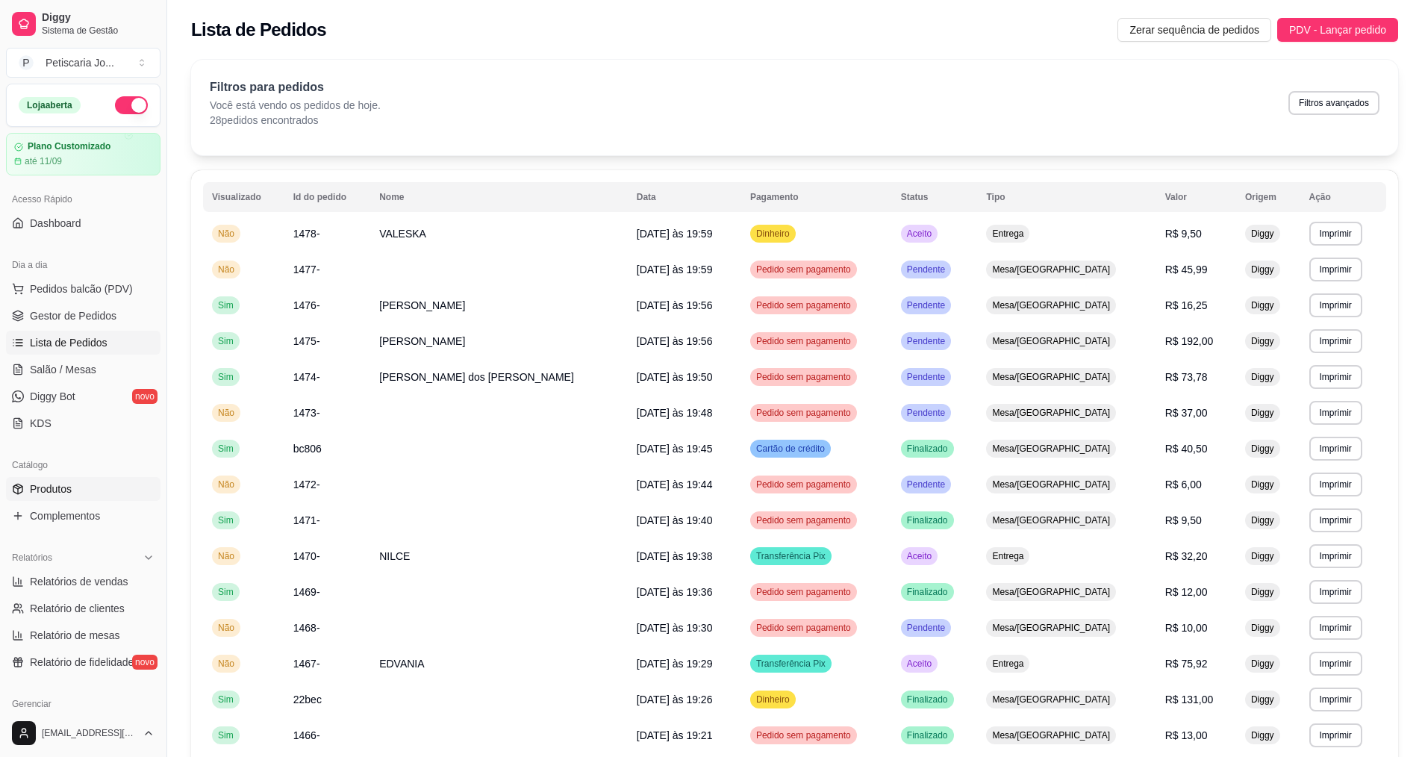
click at [53, 490] on span "Produtos" at bounding box center [51, 488] width 42 height 15
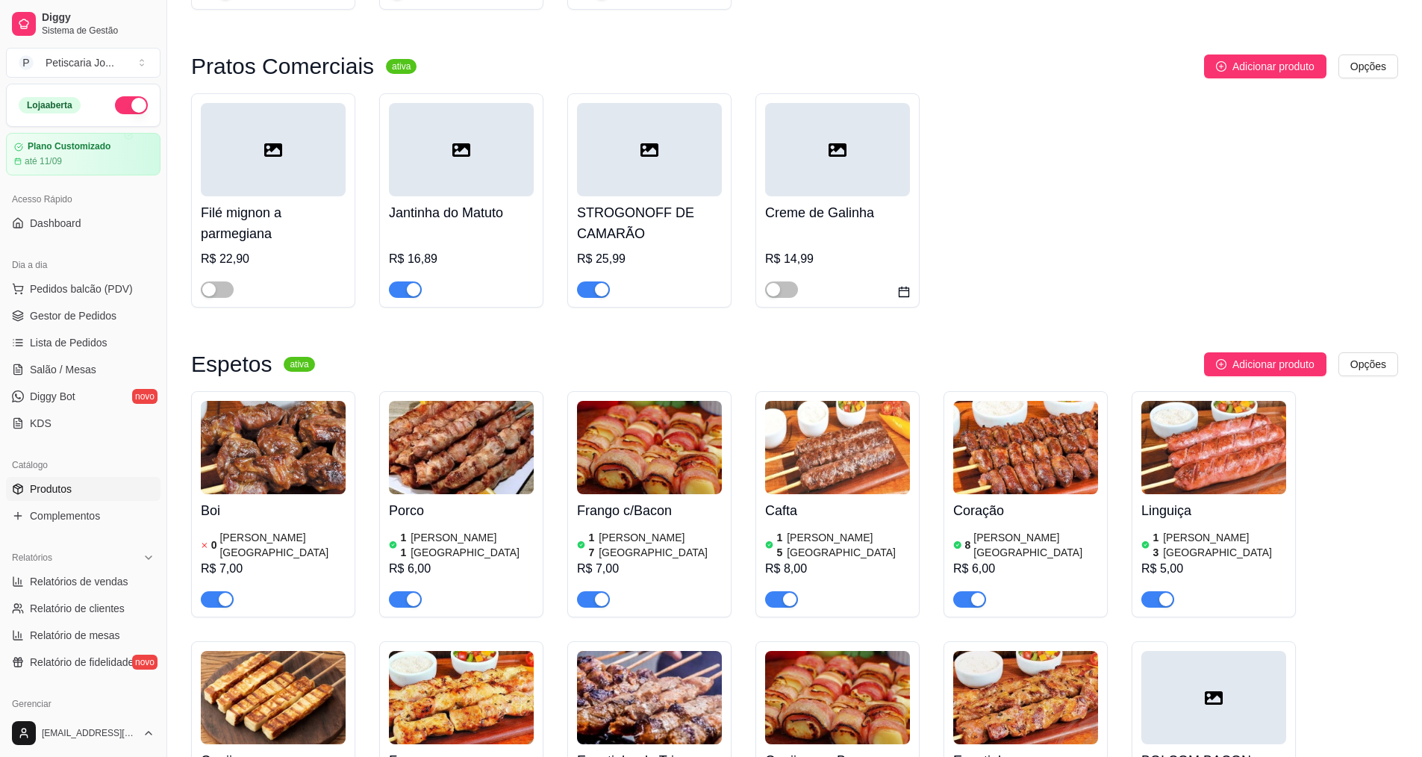
scroll to position [672, 0]
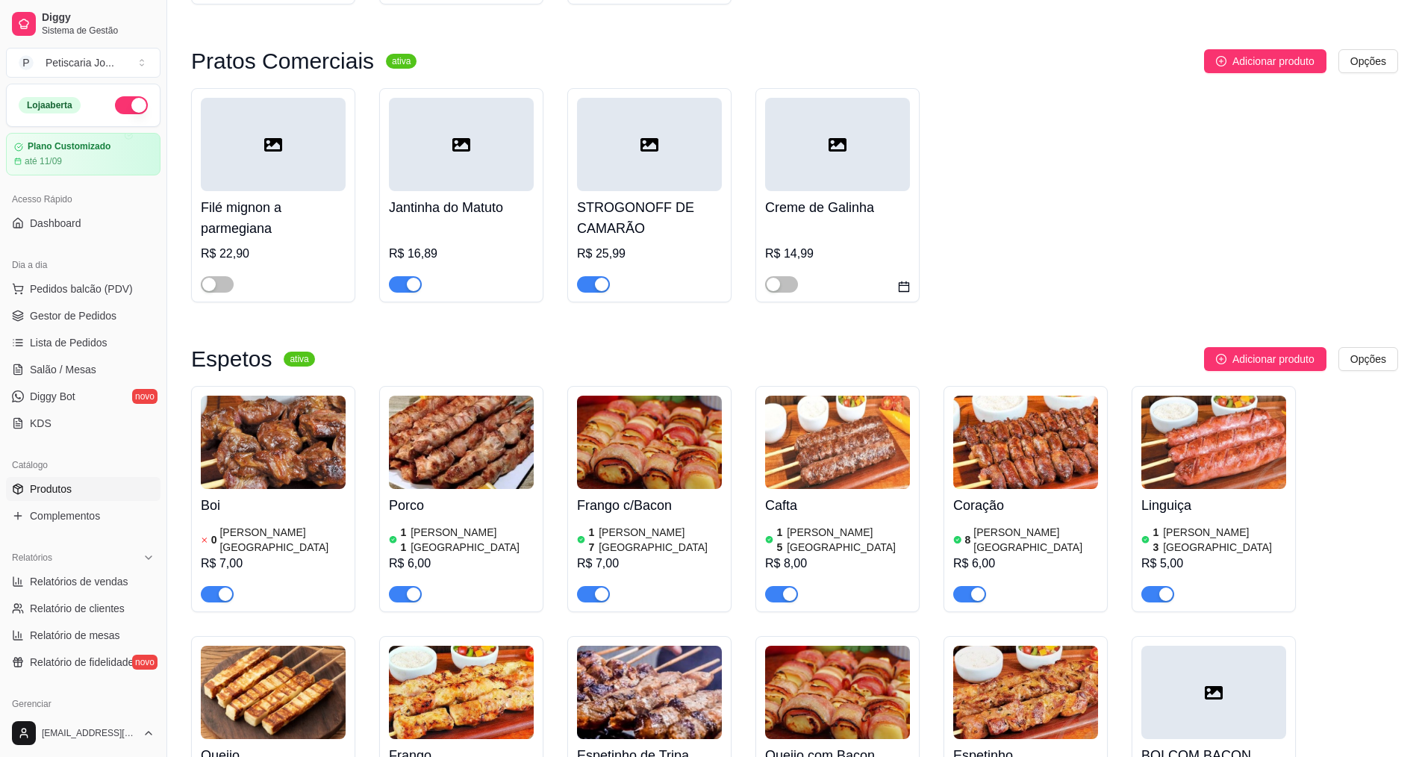
click at [269, 555] on div "R$ 7,00" at bounding box center [273, 564] width 145 height 18
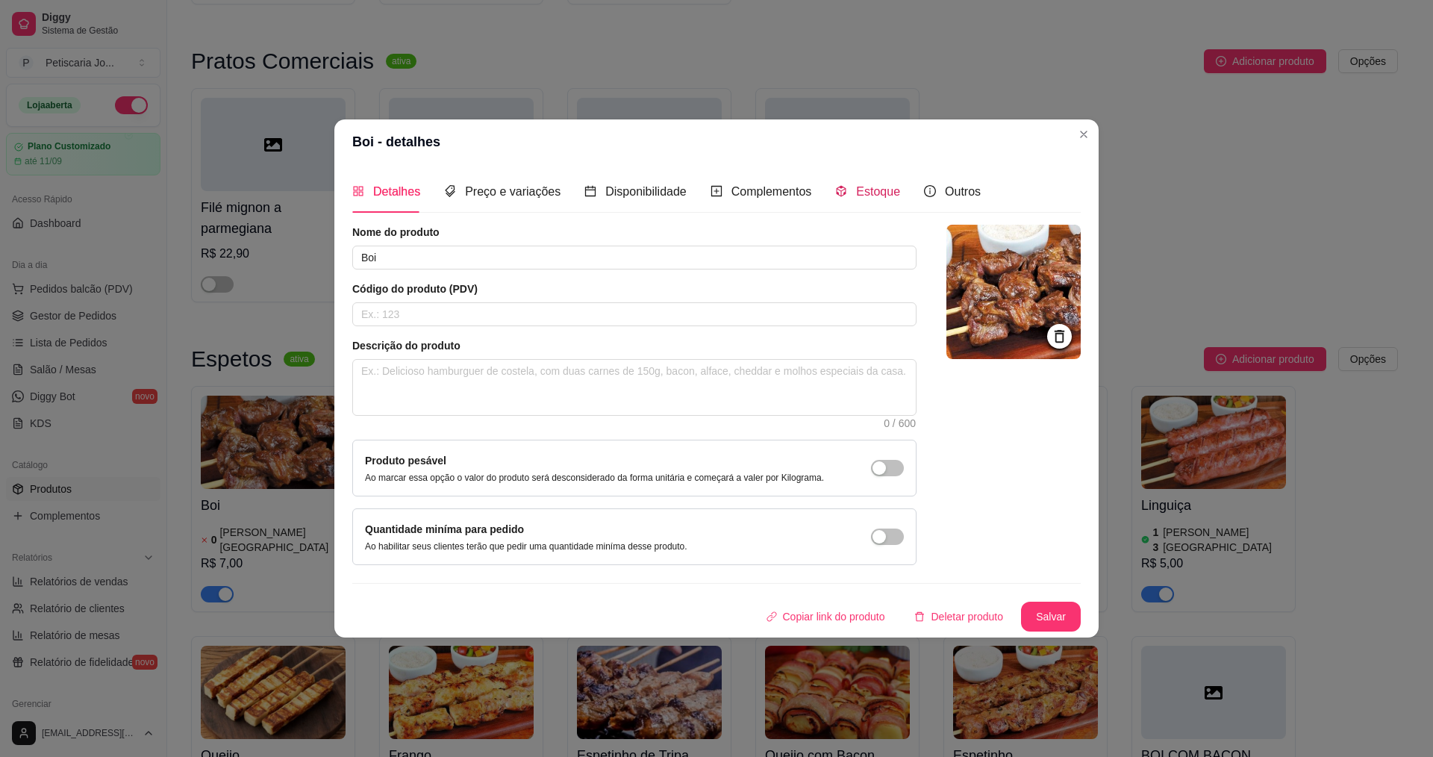
click at [857, 187] on span "Estoque" at bounding box center [878, 191] width 44 height 13
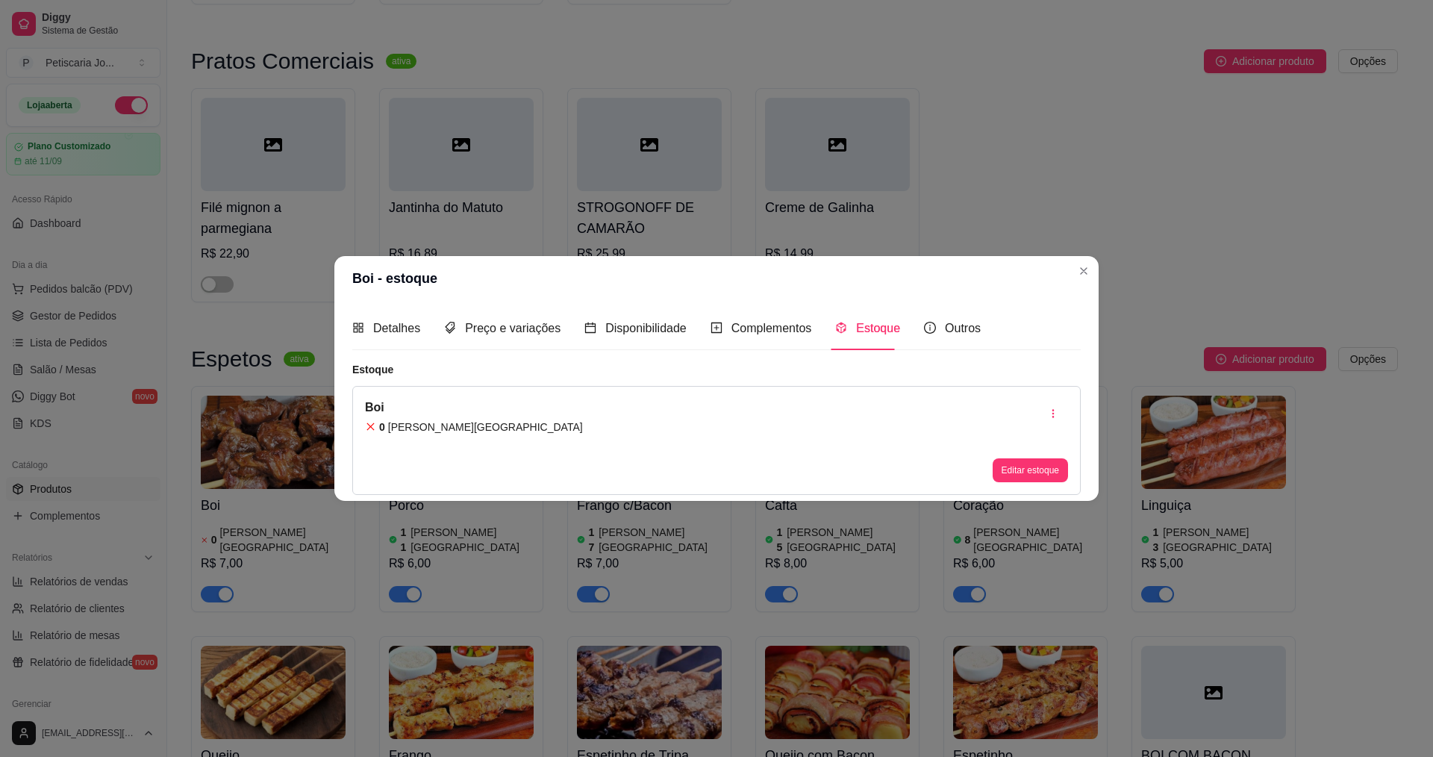
click at [433, 437] on div "Boi 0 em estoque" at bounding box center [474, 441] width 218 height 84
click at [434, 412] on article "Boi" at bounding box center [474, 408] width 218 height 18
click at [1034, 470] on button "Editar estoque" at bounding box center [1030, 470] width 75 height 24
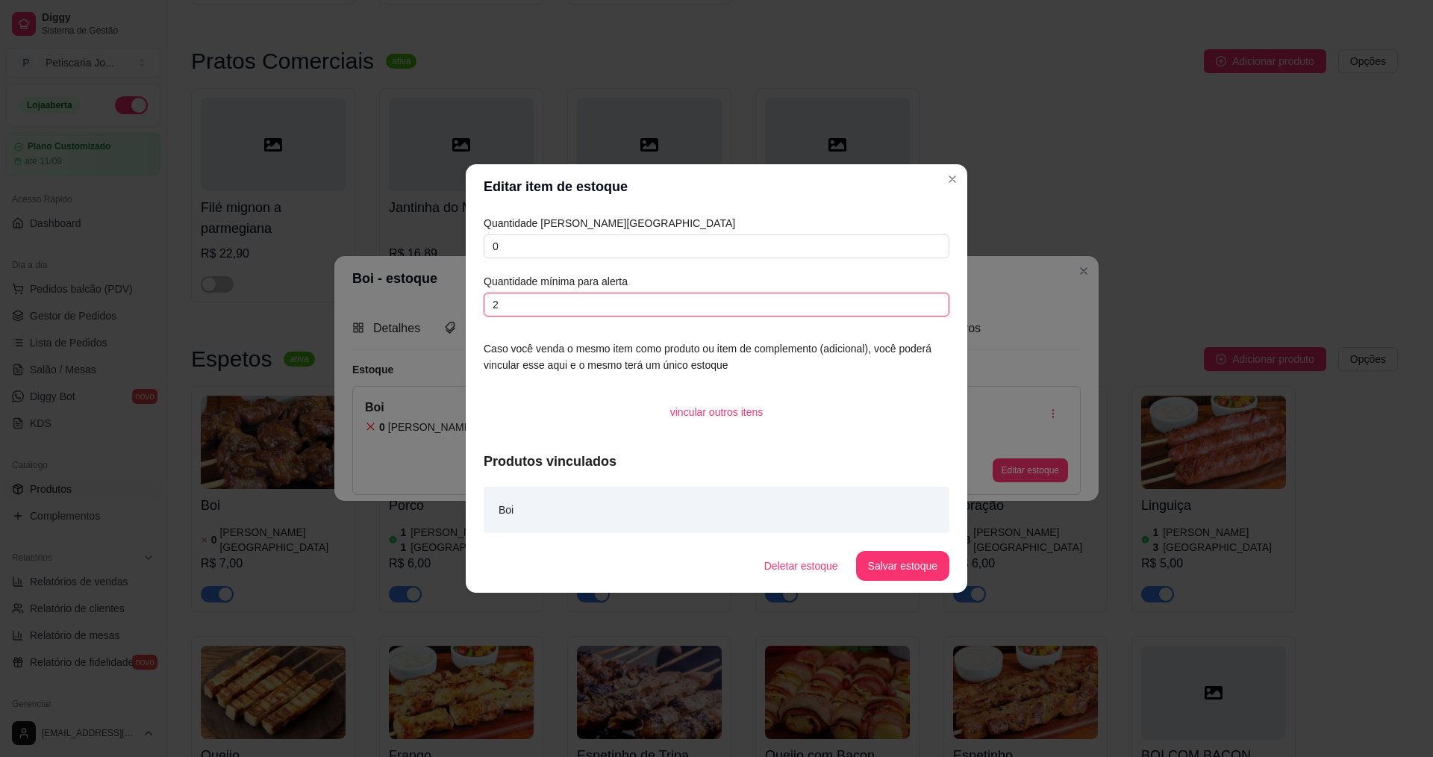
click at [524, 305] on input "2" at bounding box center [717, 305] width 466 height 24
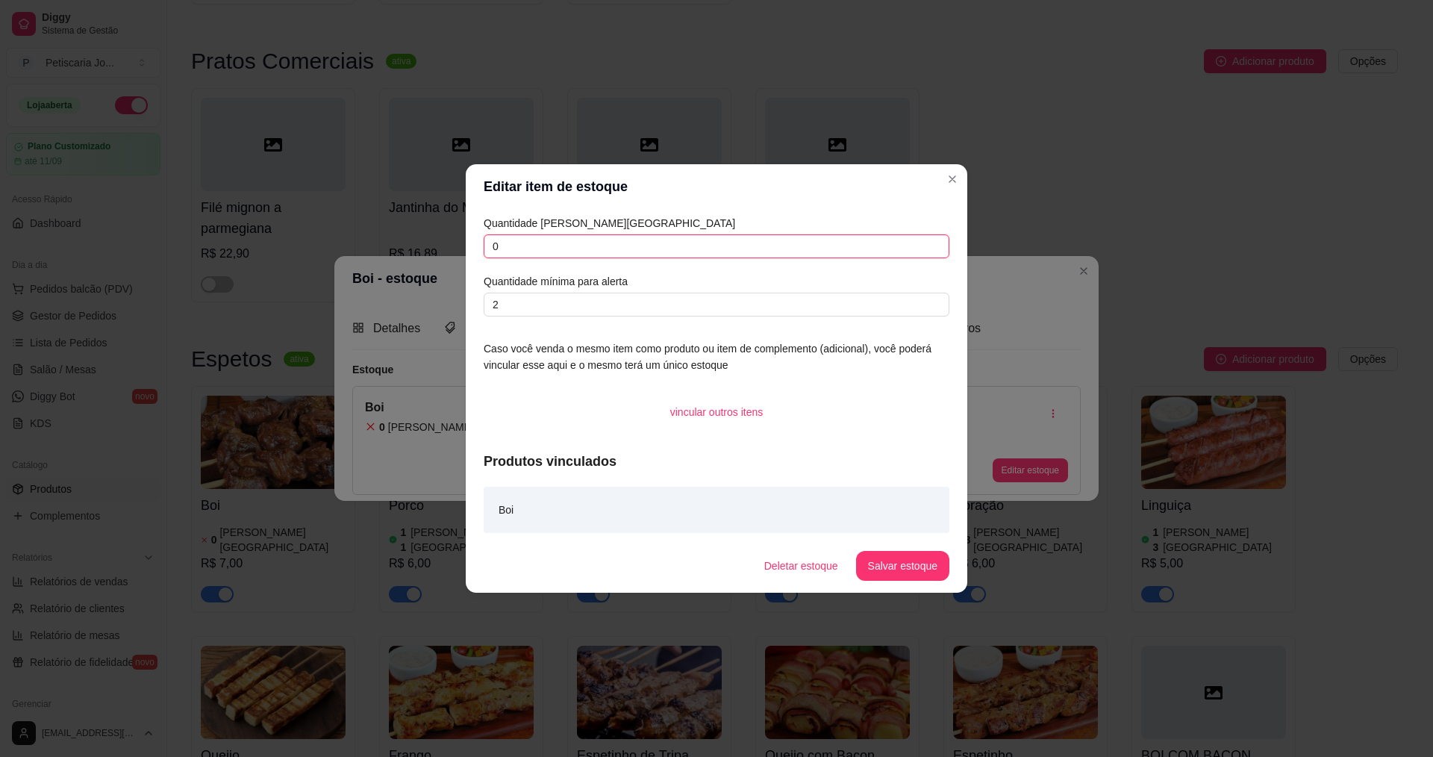
click at [524, 258] on input "0" at bounding box center [717, 246] width 466 height 24
type input "30"
click at [899, 575] on button "Salvar estoque" at bounding box center [902, 566] width 93 height 30
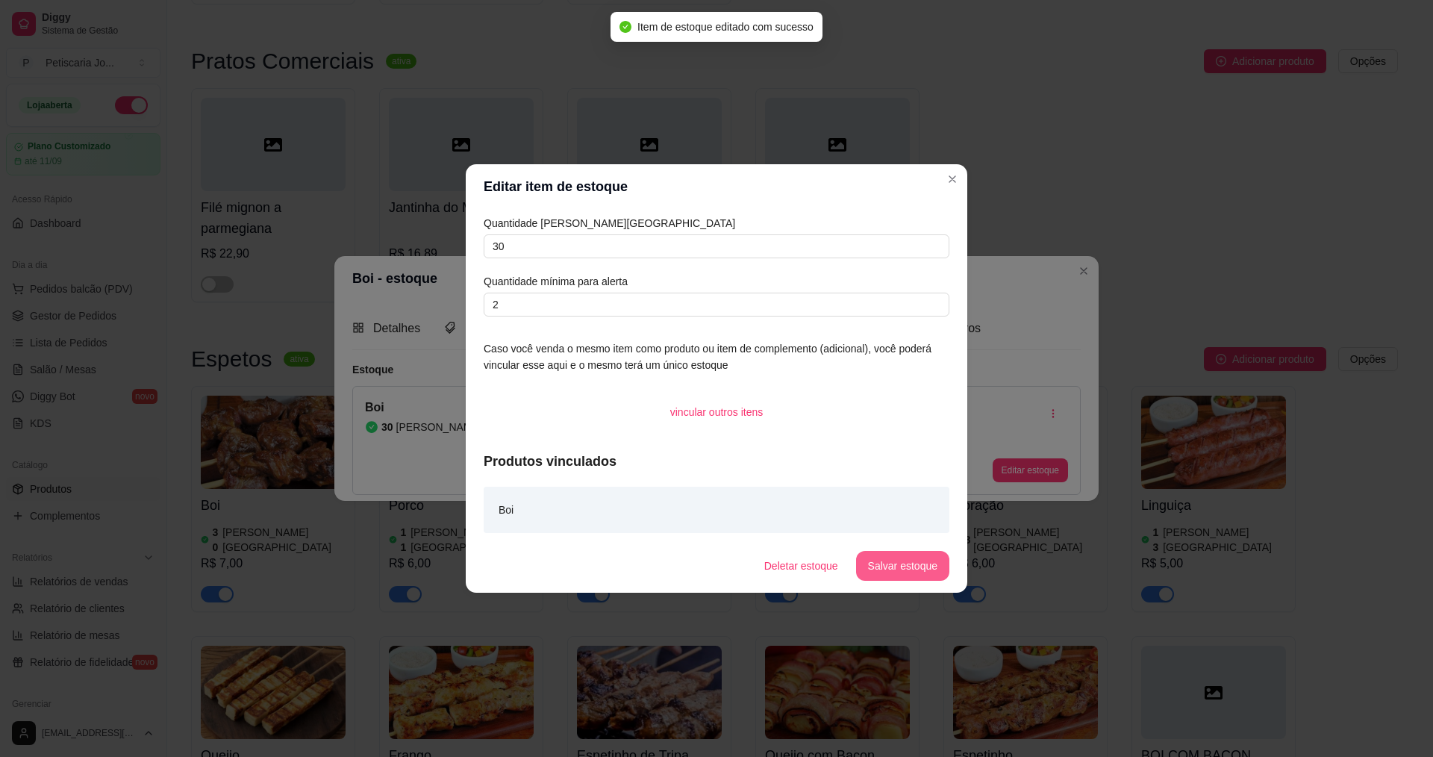
click at [905, 551] on button "Salvar estoque" at bounding box center [902, 566] width 93 height 30
click at [902, 556] on button "Salvar estoque" at bounding box center [892, 566] width 114 height 30
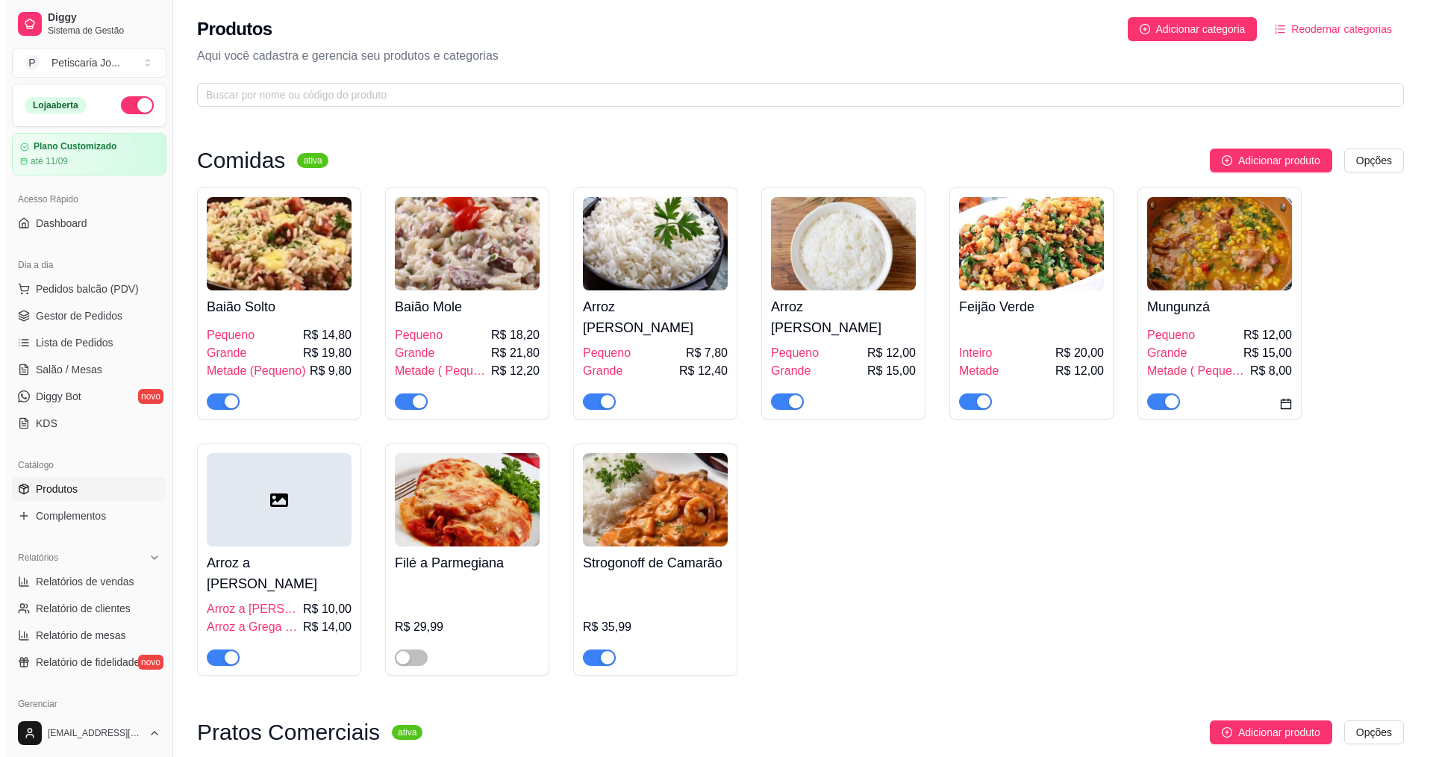
scroll to position [0, 0]
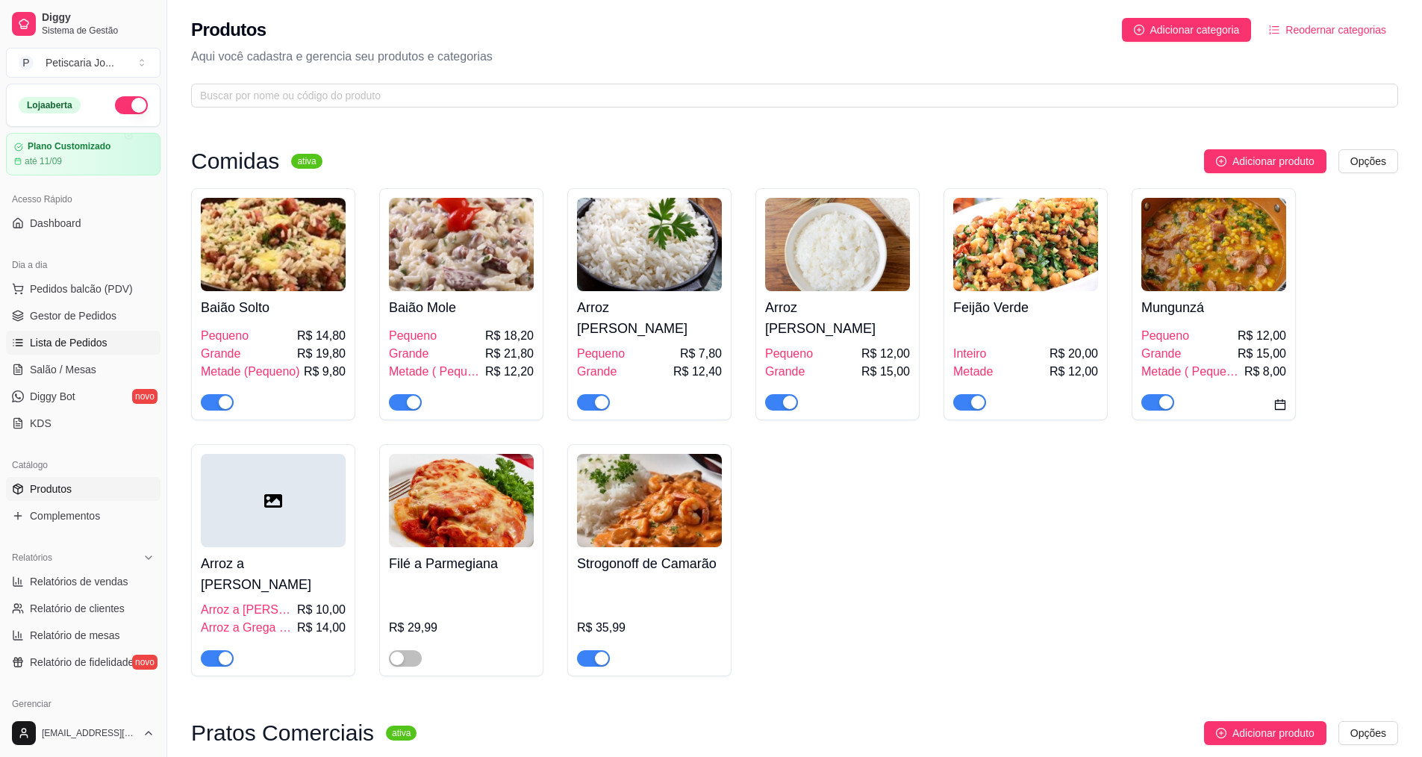
click at [42, 344] on span "Lista de Pedidos" at bounding box center [69, 342] width 78 height 15
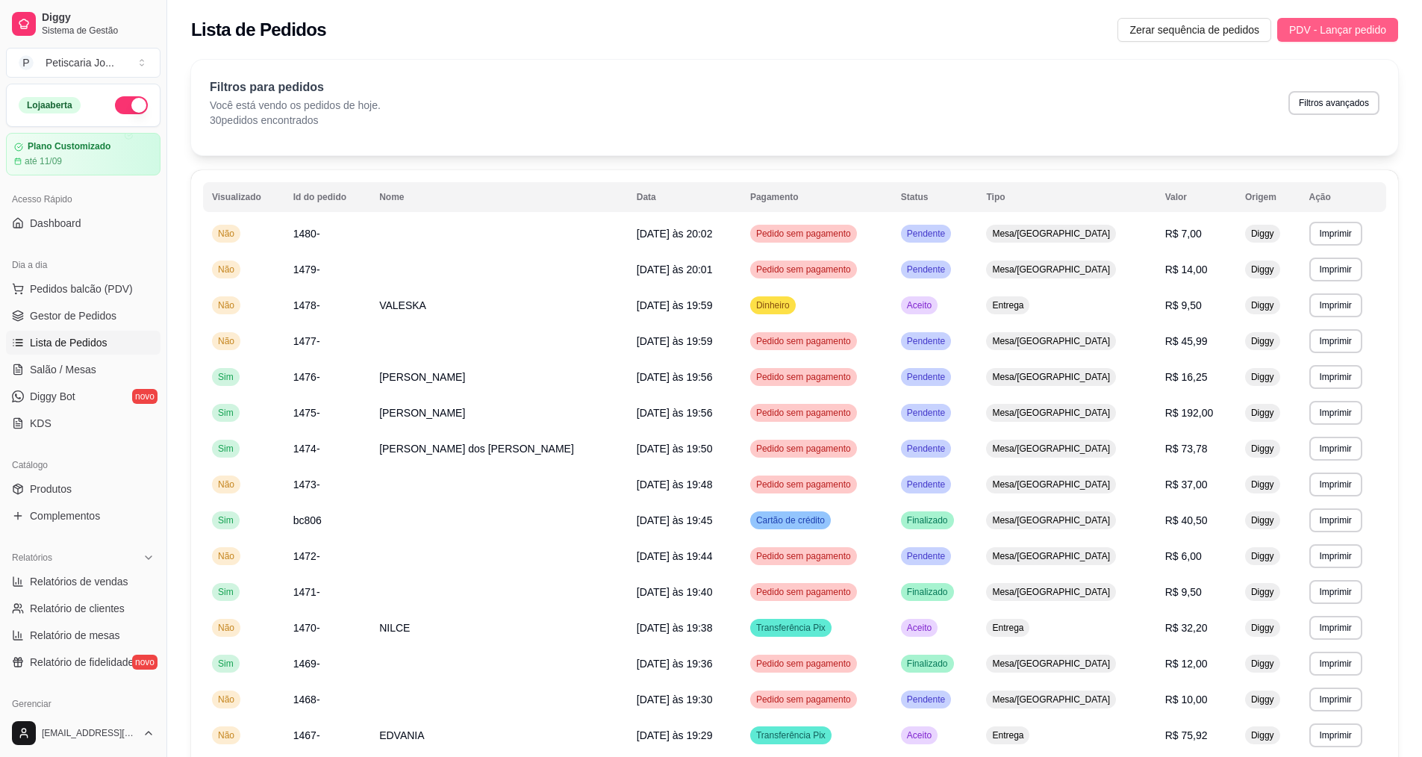
click at [1355, 37] on span "PDV - Lançar pedido" at bounding box center [1337, 30] width 97 height 16
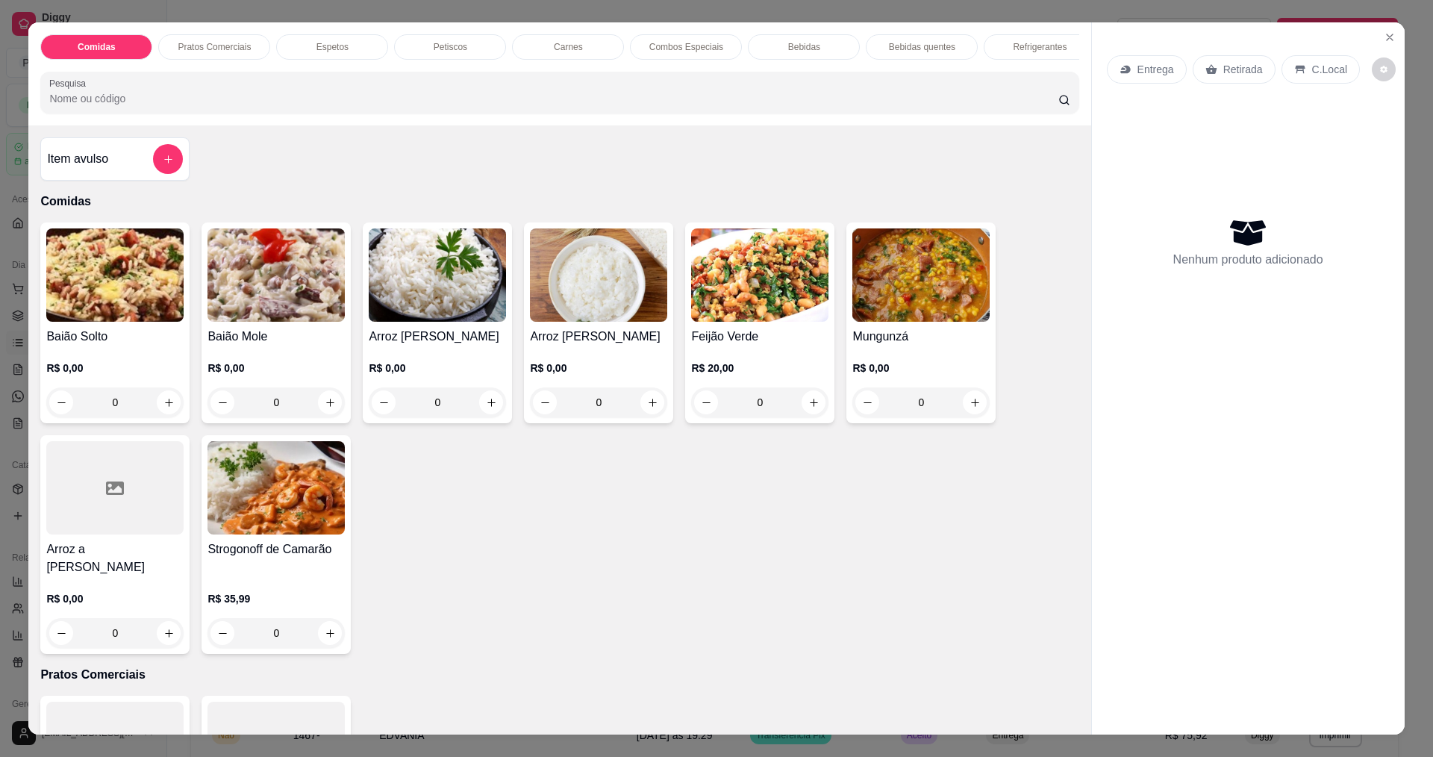
click at [158, 417] on div "0" at bounding box center [114, 402] width 137 height 30
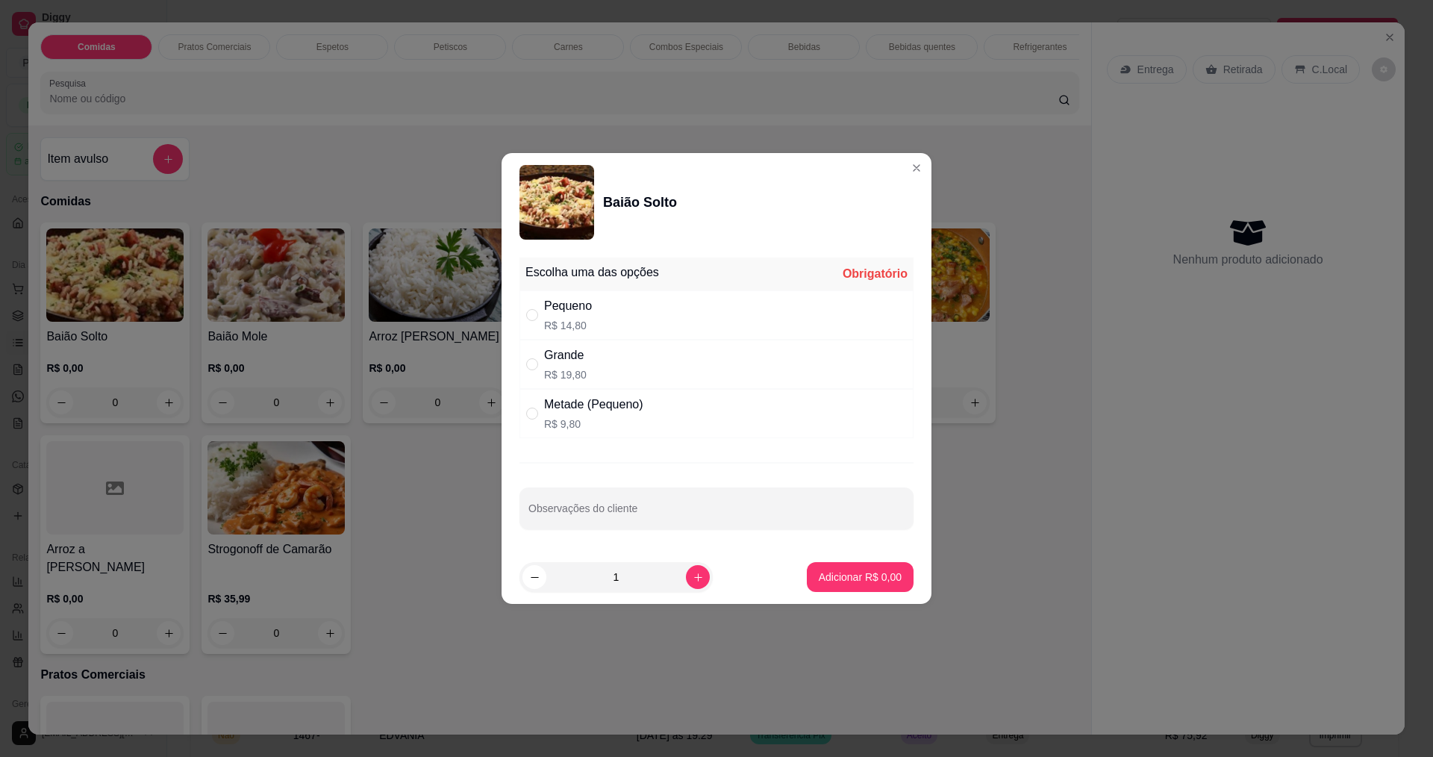
click at [596, 368] on div "Grande R$ 19,80" at bounding box center [717, 364] width 394 height 49
radio input "true"
click at [851, 583] on p "Adicionar R$ 19,80" at bounding box center [857, 577] width 87 height 14
type input "1"
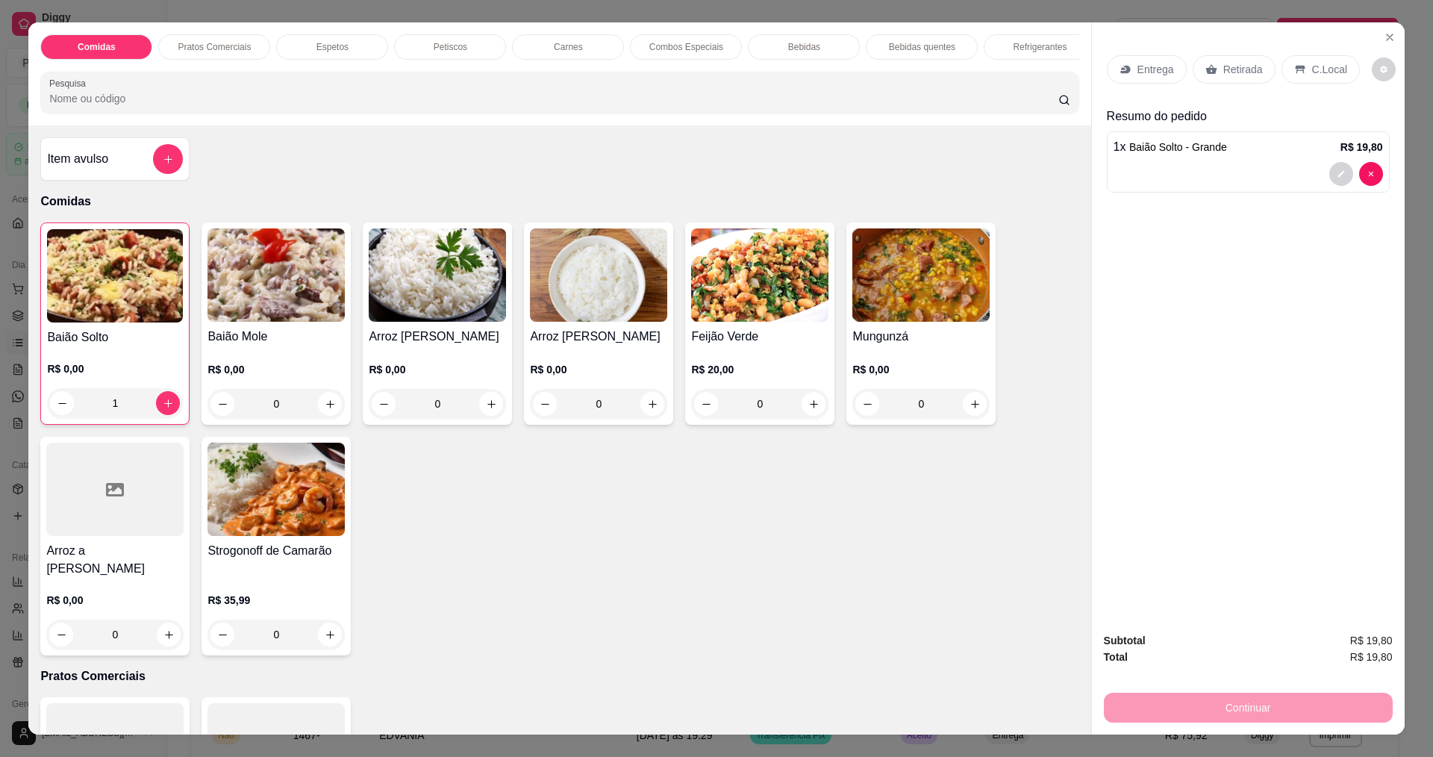
click at [1158, 81] on div "Entrega" at bounding box center [1147, 69] width 80 height 28
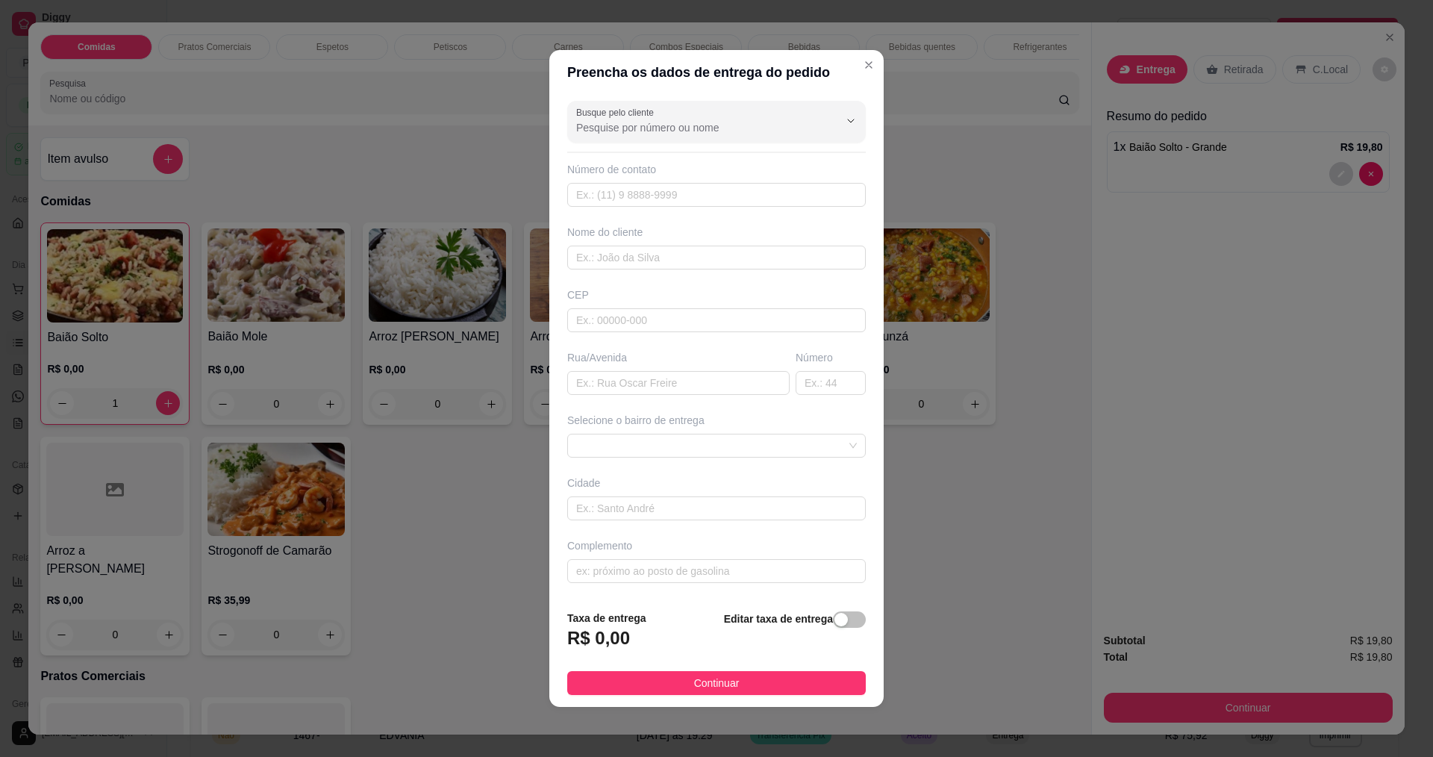
click at [789, 182] on div "Número de contato" at bounding box center [716, 184] width 299 height 45
click at [615, 177] on div "Número de contato" at bounding box center [716, 184] width 299 height 45
click at [618, 192] on input "text" at bounding box center [716, 195] width 299 height 24
type input "(88) 99668-5967"
click at [647, 256] on input "text" at bounding box center [716, 258] width 299 height 24
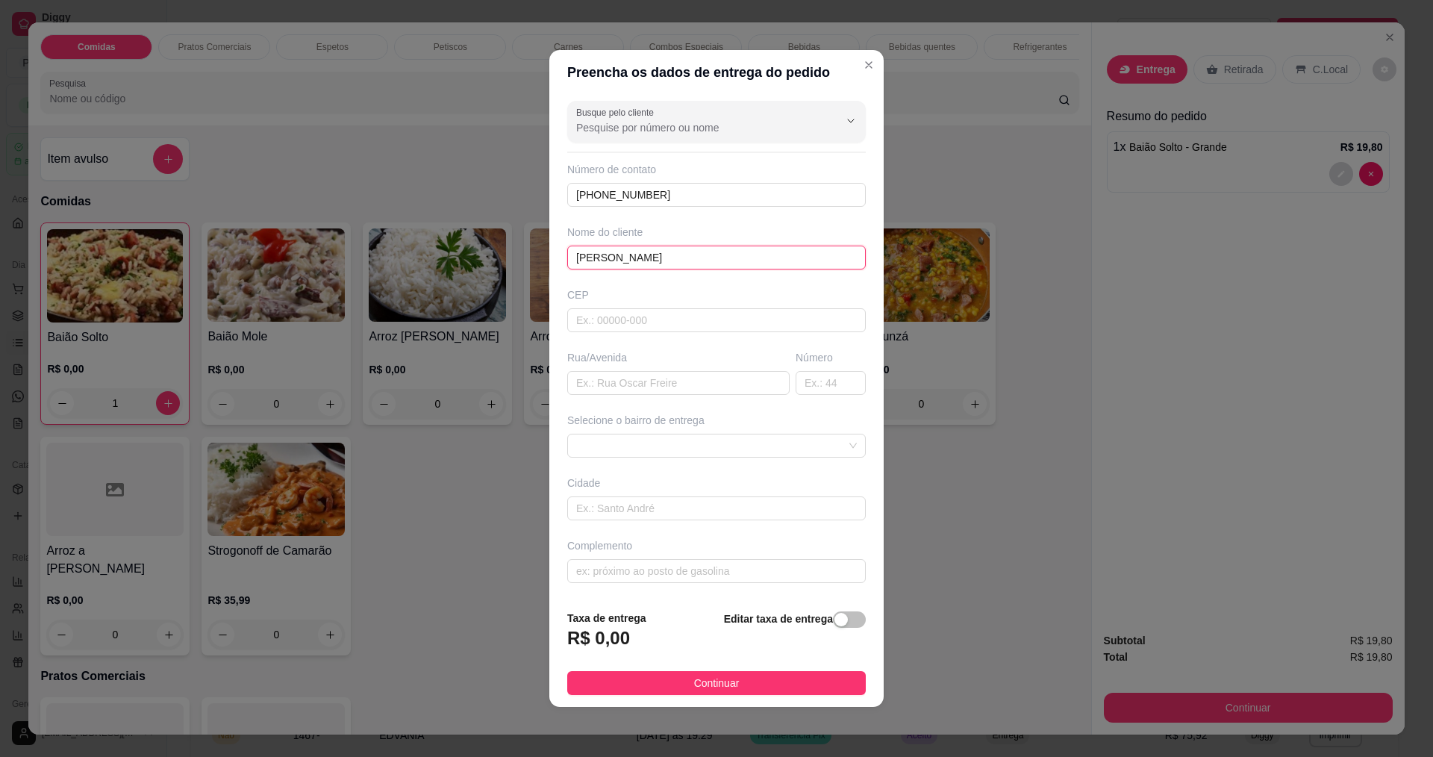
type input "CLARICE DUARTE"
click at [617, 404] on div "Busque pelo cliente Número de contato (88) 99668-5967 Nome do cliente CLARICE D…" at bounding box center [716, 346] width 334 height 503
click at [617, 402] on div "Busque pelo cliente Número de contato (88) 99668-5967 Nome do cliente CLARICE D…" at bounding box center [716, 346] width 334 height 503
click at [620, 390] on input "text" at bounding box center [678, 383] width 222 height 24
type input "RUA JOSEFA CLEMENTE"
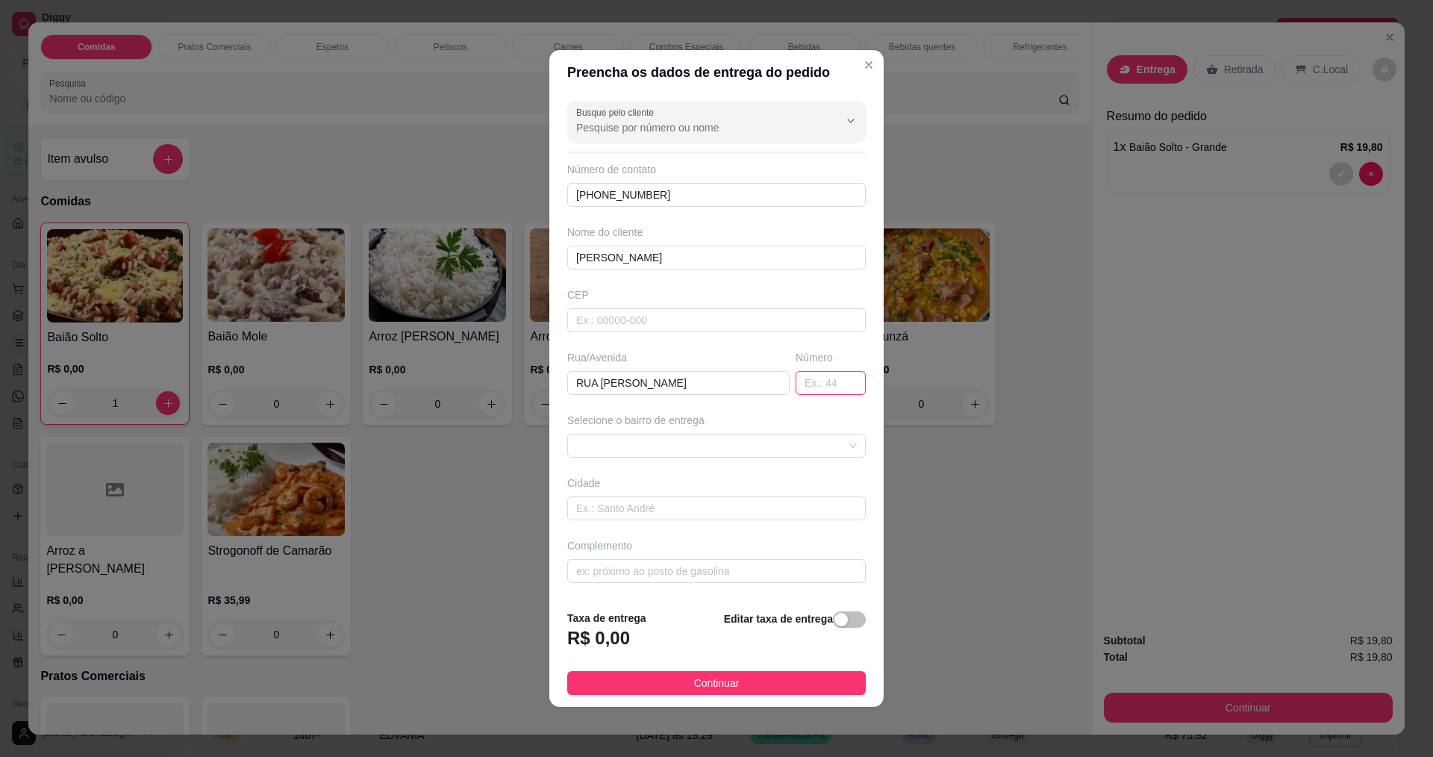
click at [803, 383] on input "text" at bounding box center [831, 383] width 70 height 24
type input "27"
click at [617, 575] on input "text" at bounding box center [716, 571] width 299 height 24
click at [760, 683] on button "Continuar" at bounding box center [716, 683] width 299 height 24
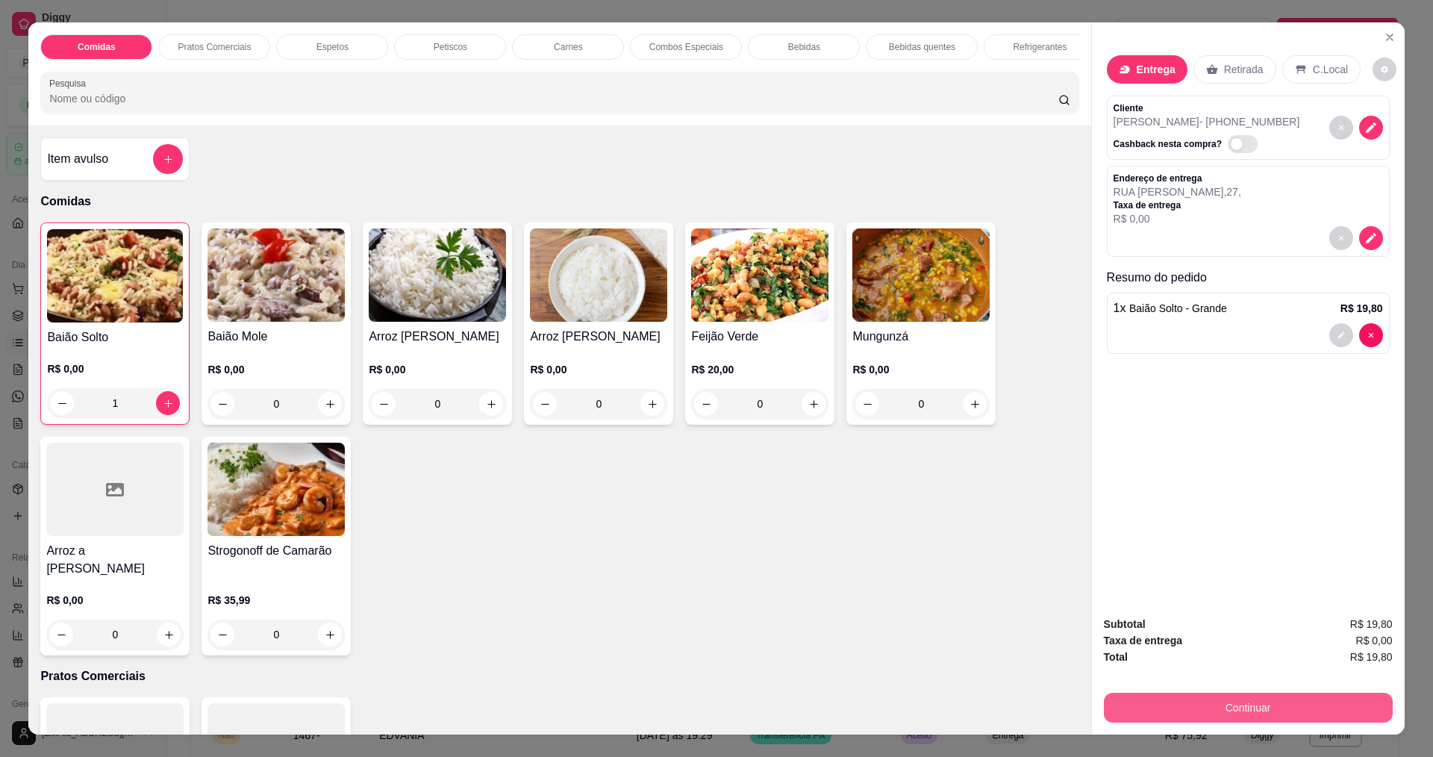
click at [1285, 700] on button "Continuar" at bounding box center [1248, 708] width 289 height 30
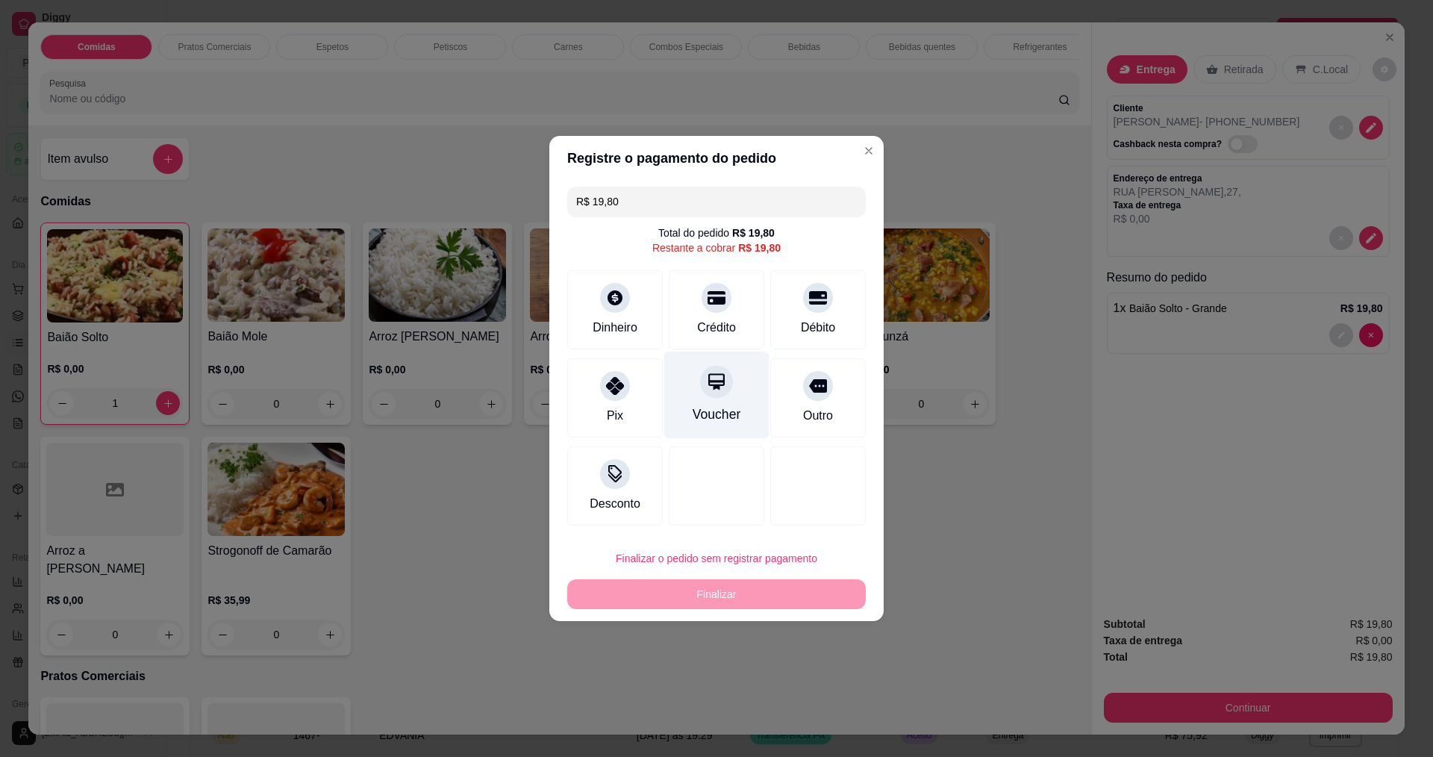
click at [695, 412] on div "Voucher" at bounding box center [717, 414] width 49 height 19
type input "R$ 0,00"
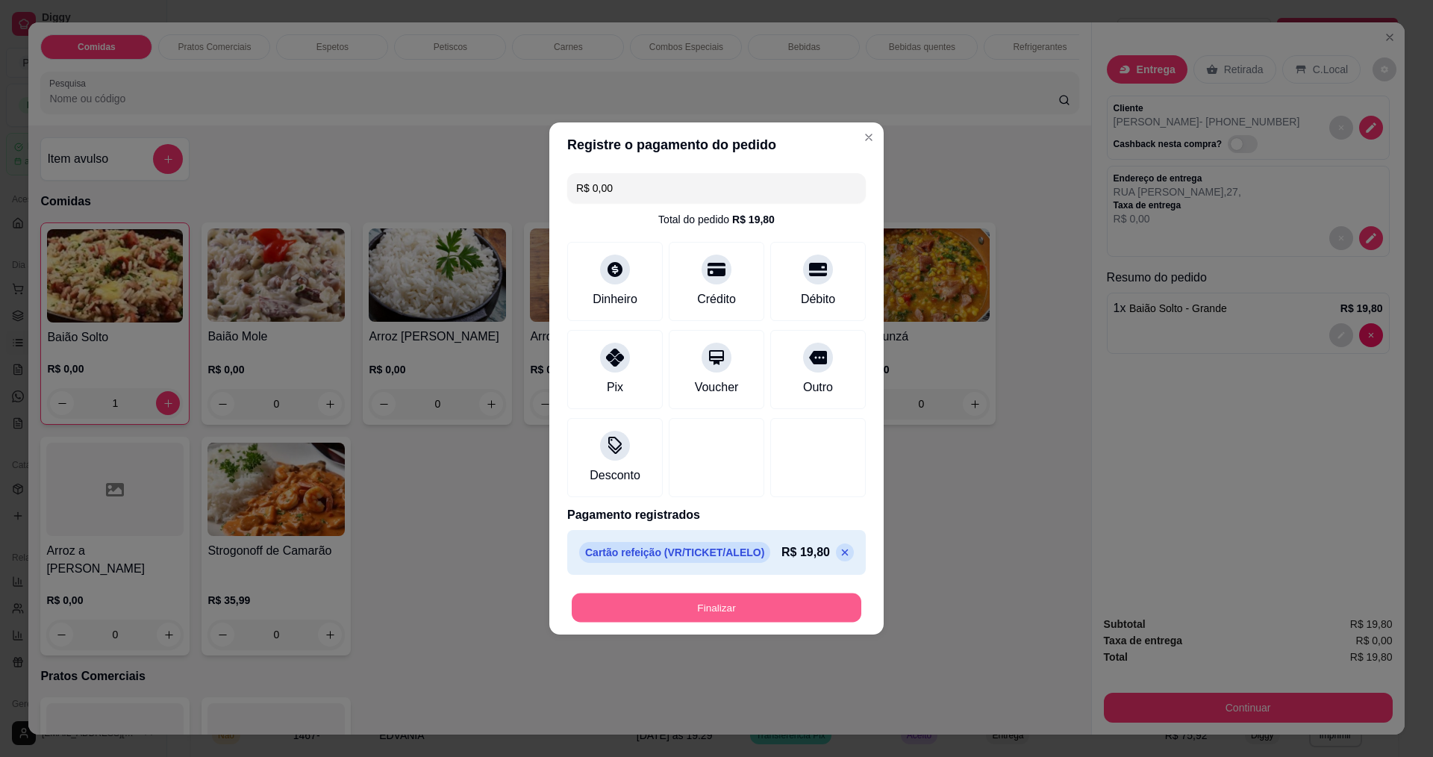
click at [693, 608] on button "Finalizar" at bounding box center [717, 607] width 290 height 29
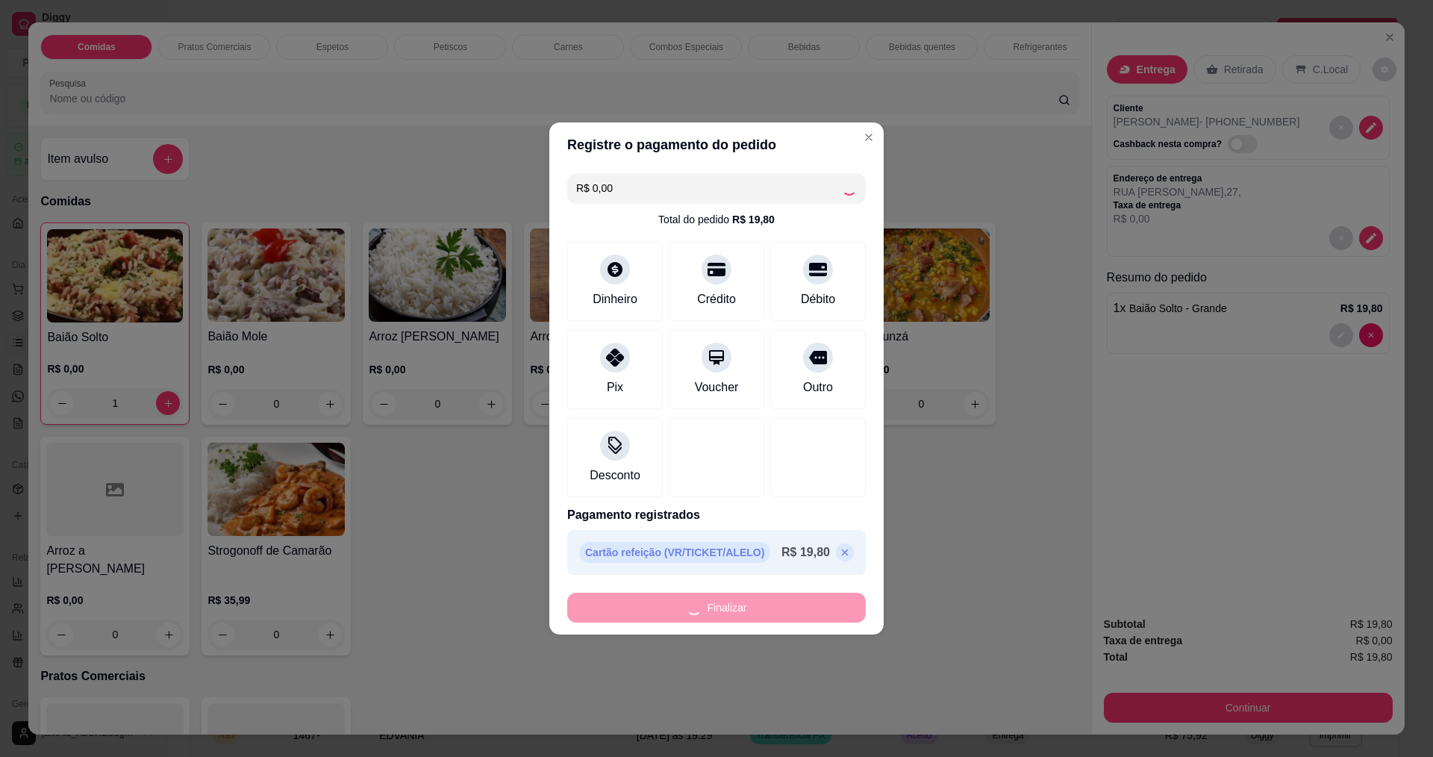
type input "0"
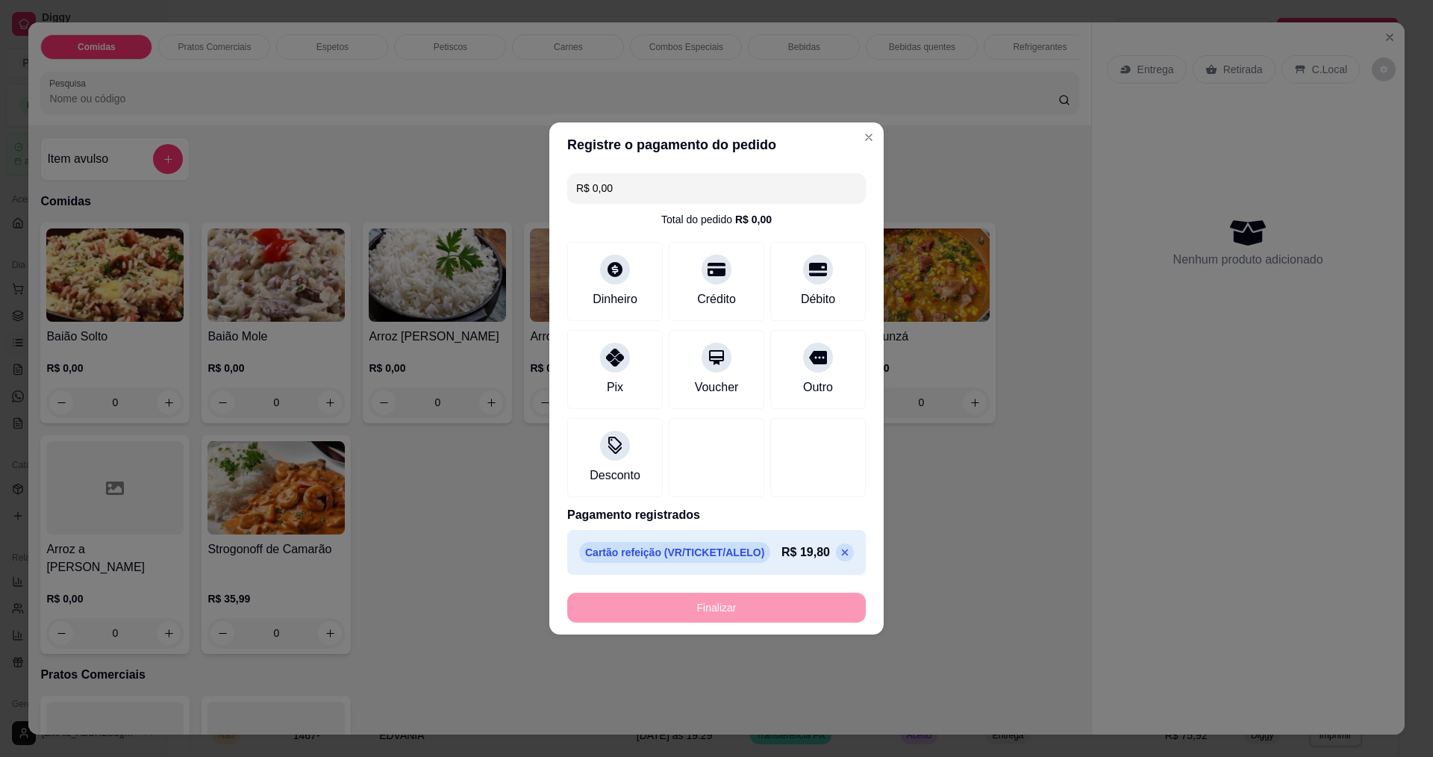
type input "-R$ 19,80"
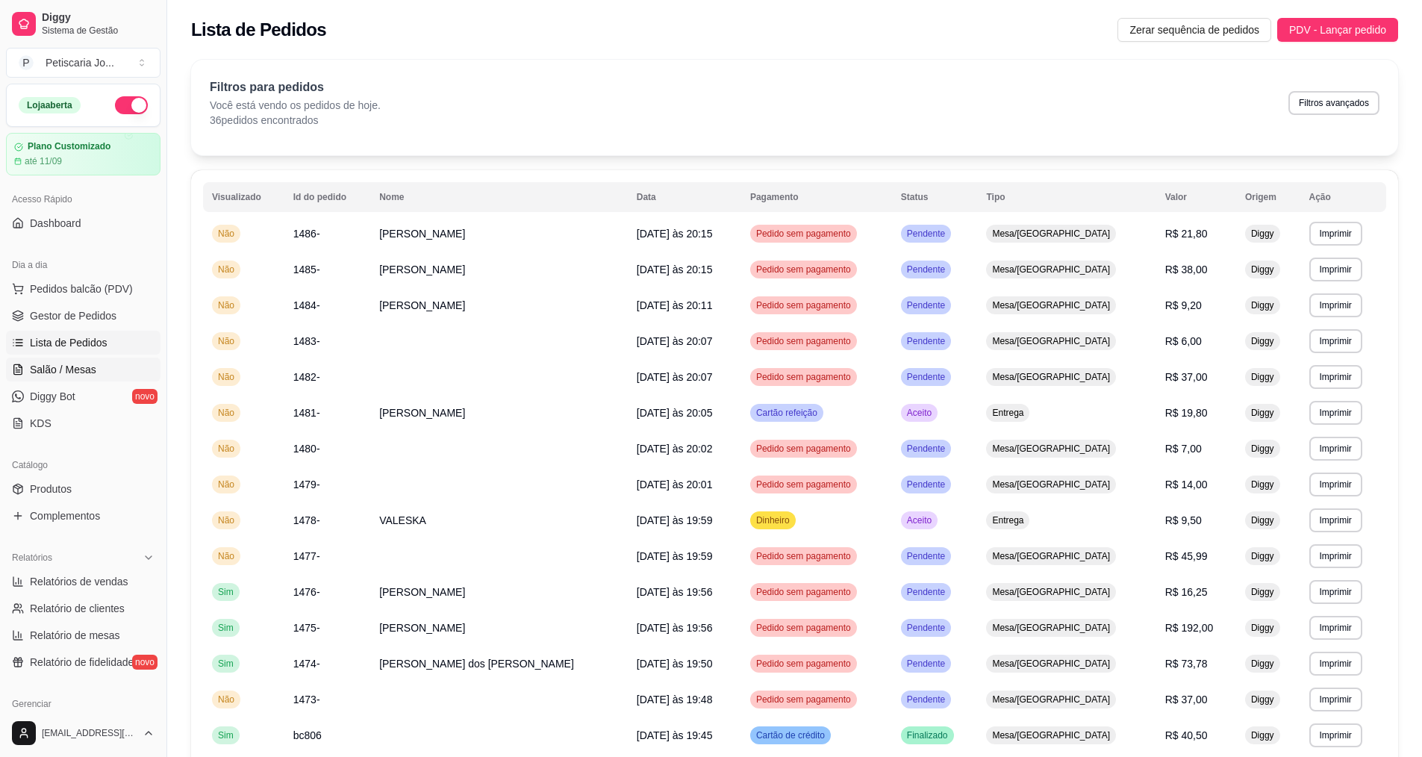
click at [25, 369] on link "Salão / Mesas" at bounding box center [83, 370] width 155 height 24
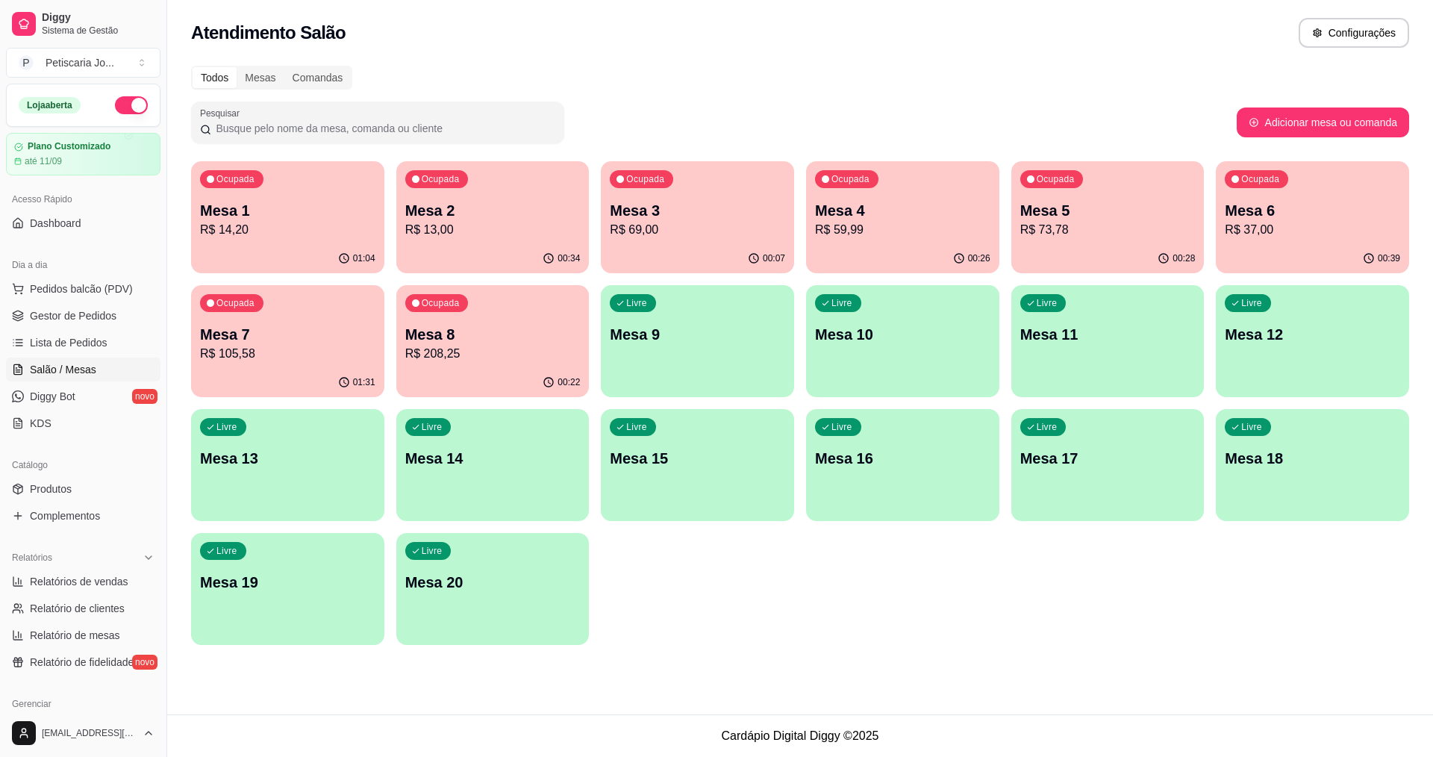
click at [269, 273] on div "Ocupada Mesa 1 R$ 14,20 01:04 Ocupada Mesa 2 R$ 13,00 00:34 Ocupada Mesa 3 R$ 6…" at bounding box center [800, 403] width 1218 height 484
click at [277, 240] on div "Ocupada Mesa 1 R$ 14,20" at bounding box center [287, 203] width 187 height 81
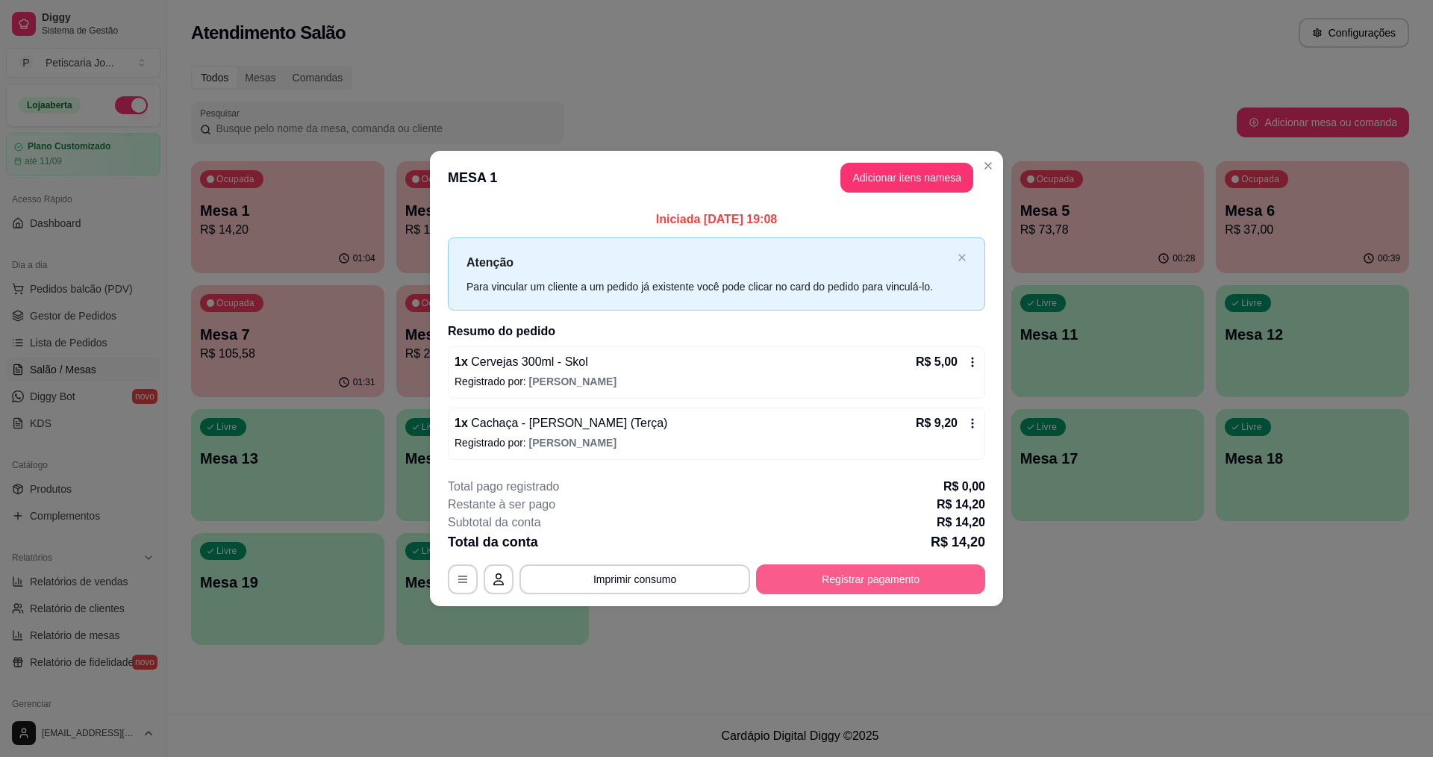
click at [941, 583] on button "Registrar pagamento" at bounding box center [870, 579] width 229 height 30
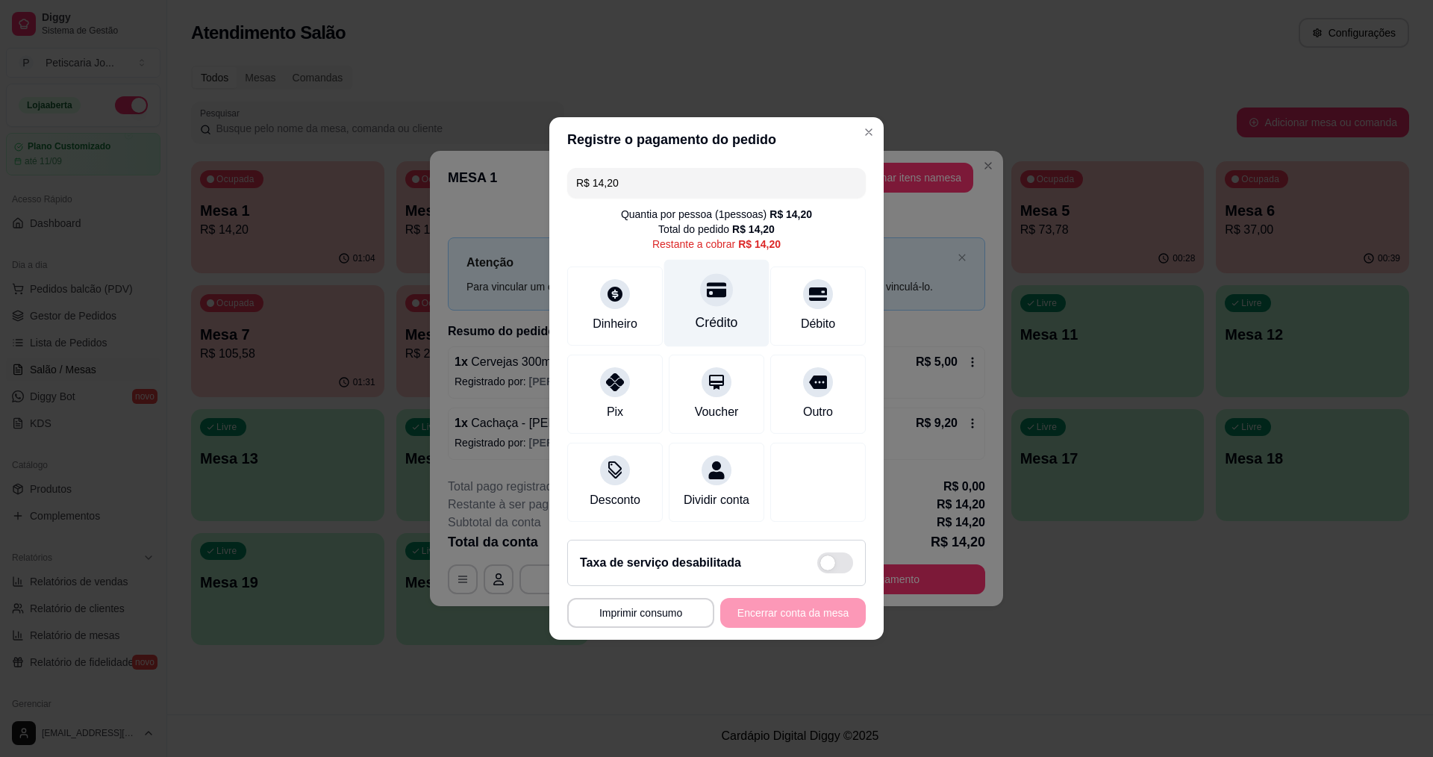
click at [726, 313] on div "Crédito" at bounding box center [717, 322] width 43 height 19
type input "R$ 0,00"
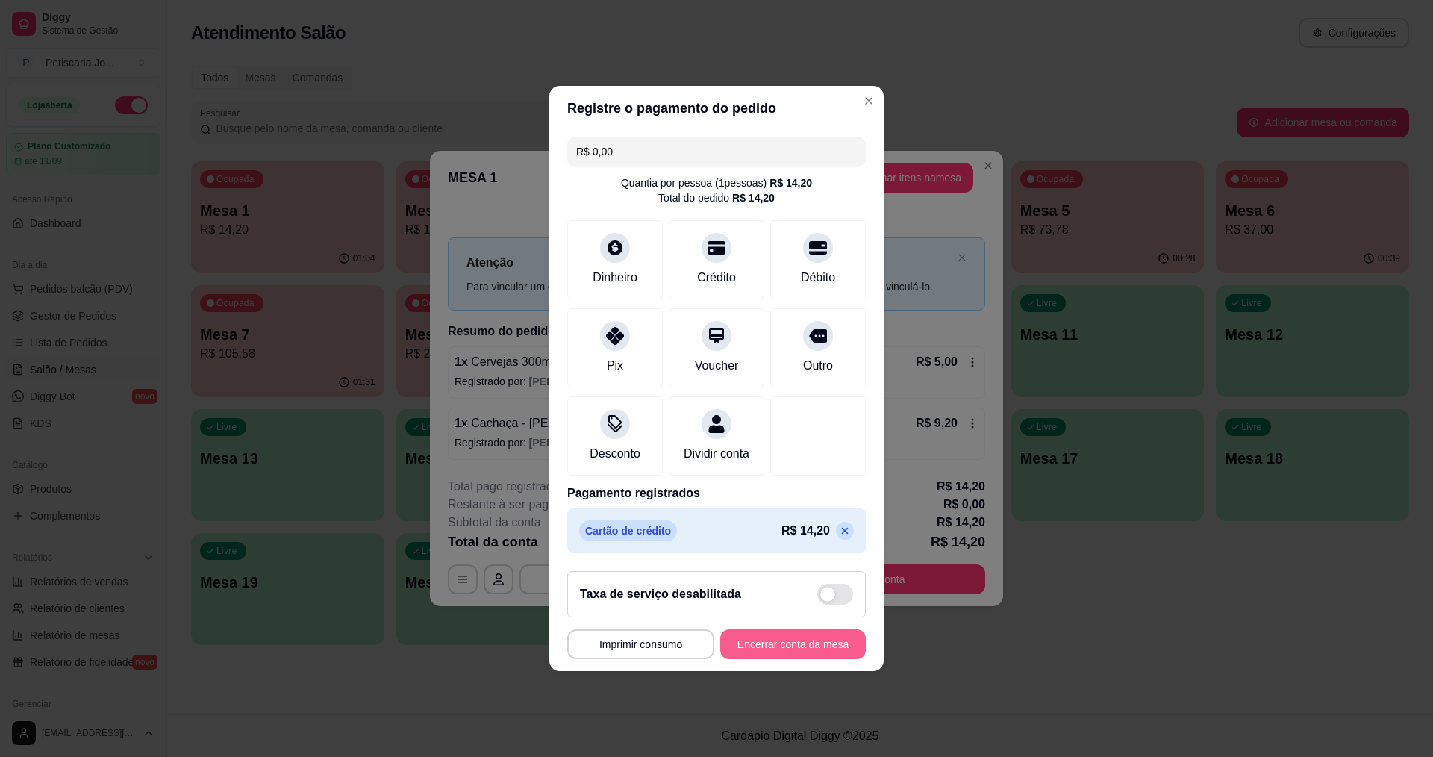
click at [799, 659] on button "Encerrar conta da mesa" at bounding box center [793, 644] width 146 height 30
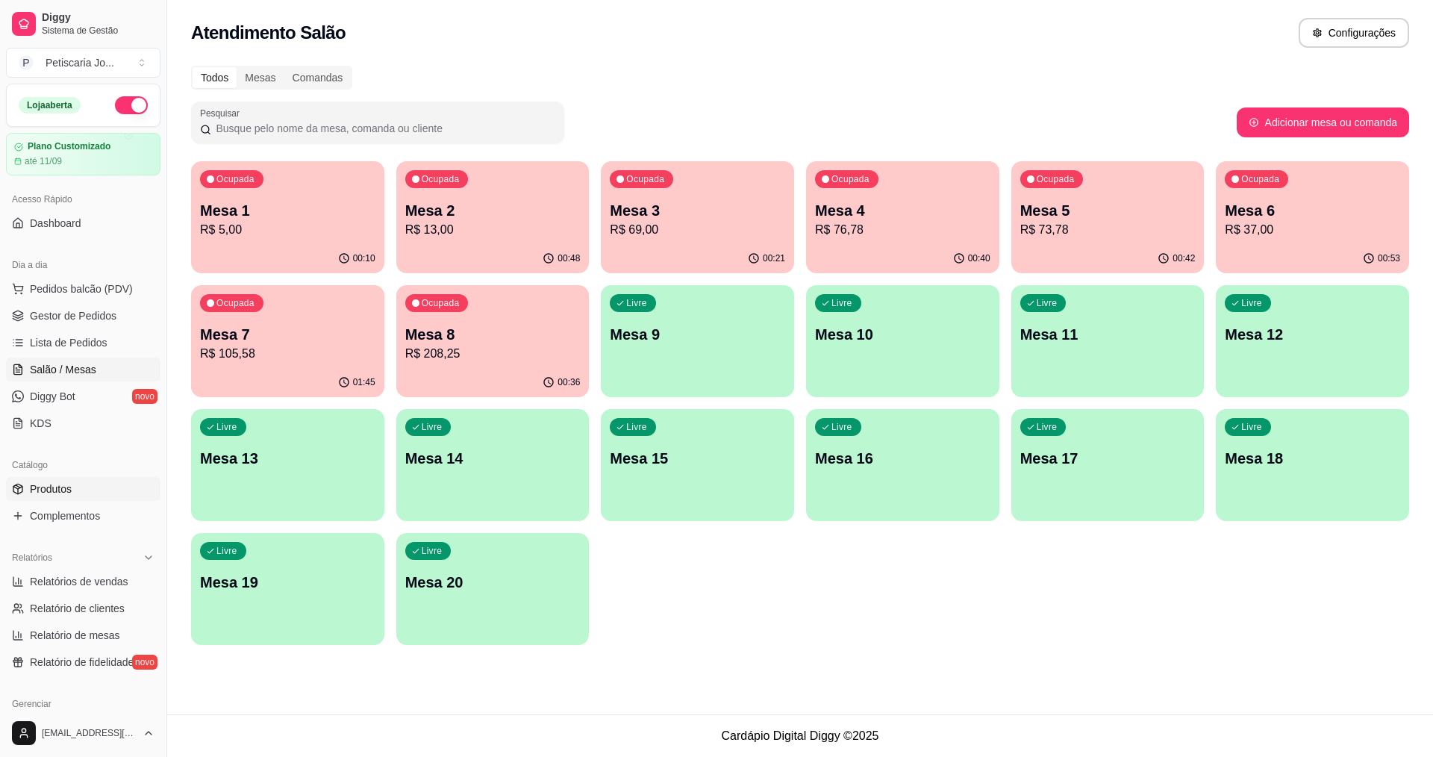
click at [54, 493] on span "Produtos" at bounding box center [51, 488] width 42 height 15
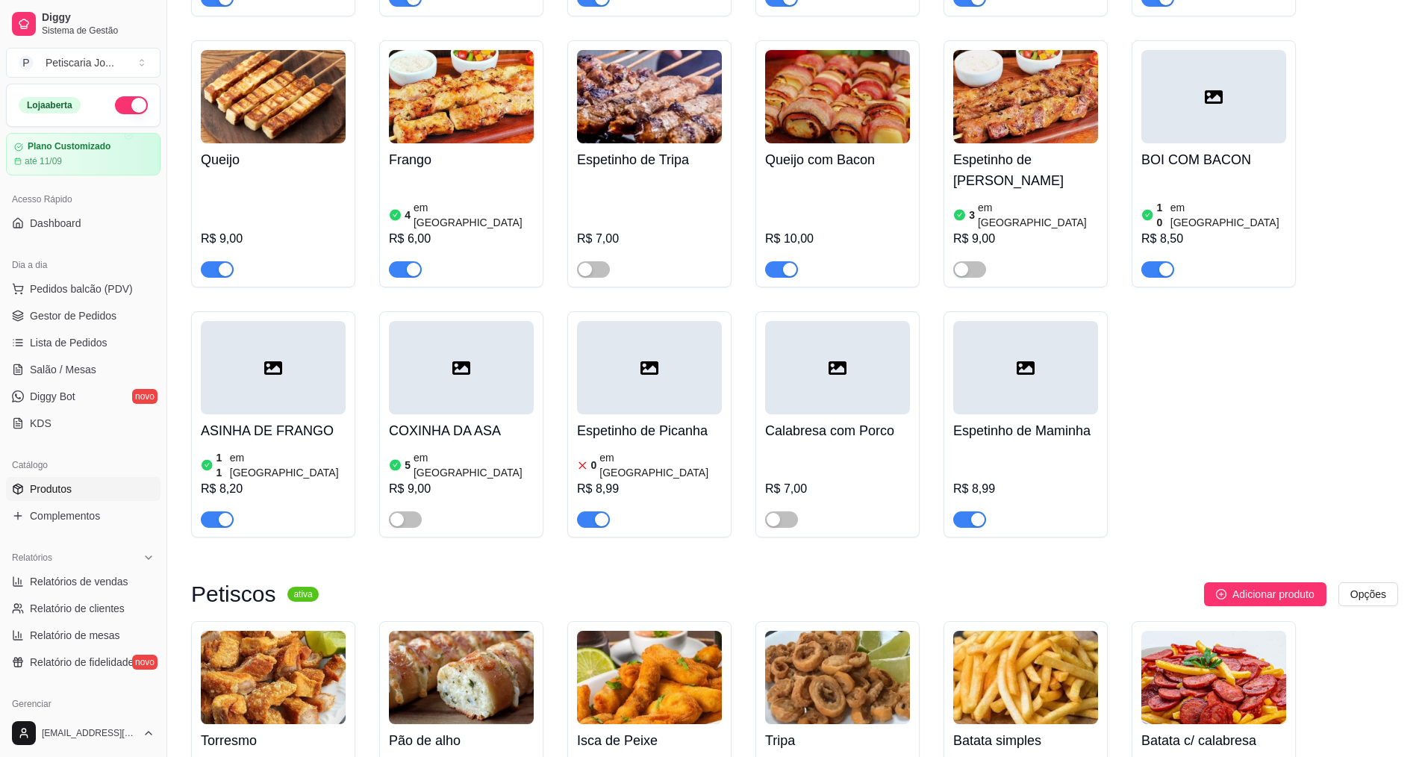
scroll to position [1269, 0]
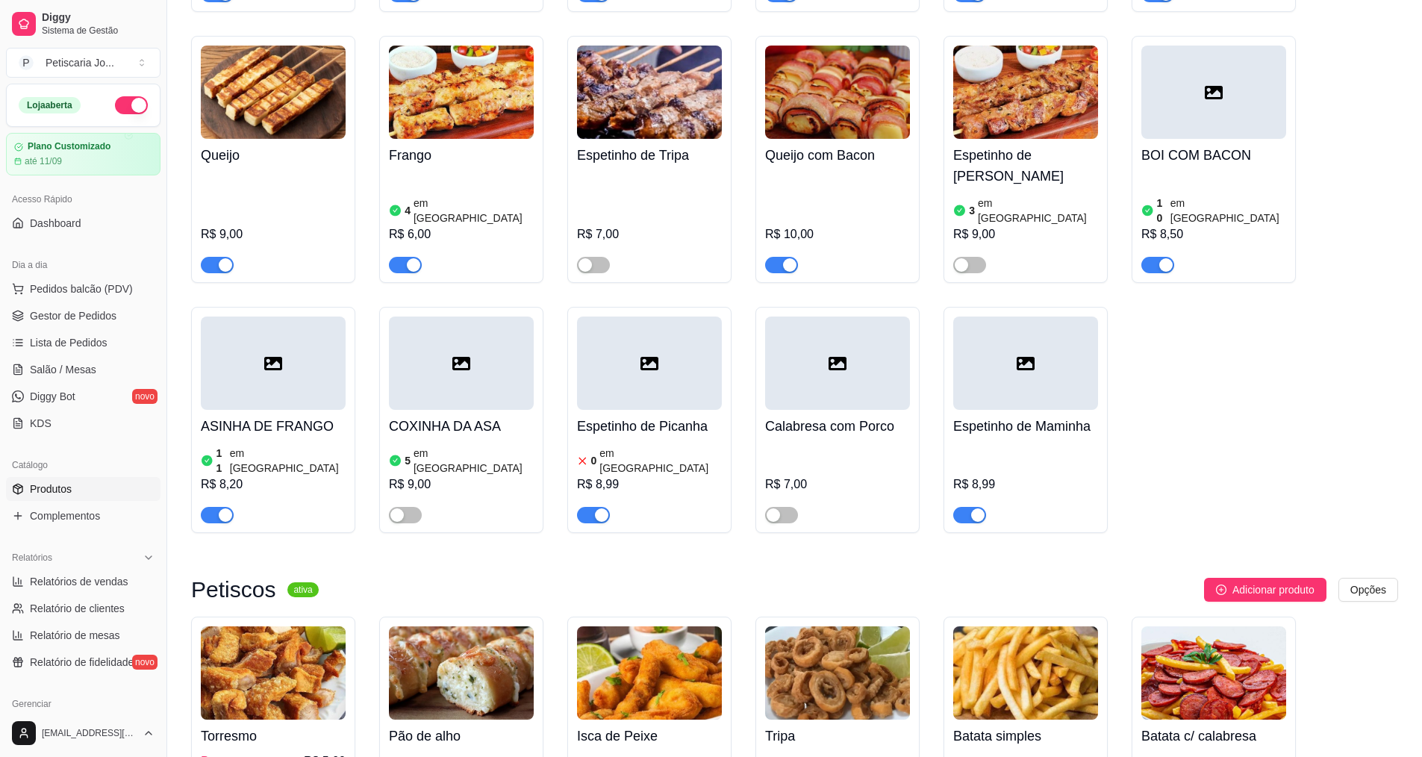
click at [634, 446] on article "em estoque" at bounding box center [660, 461] width 122 height 30
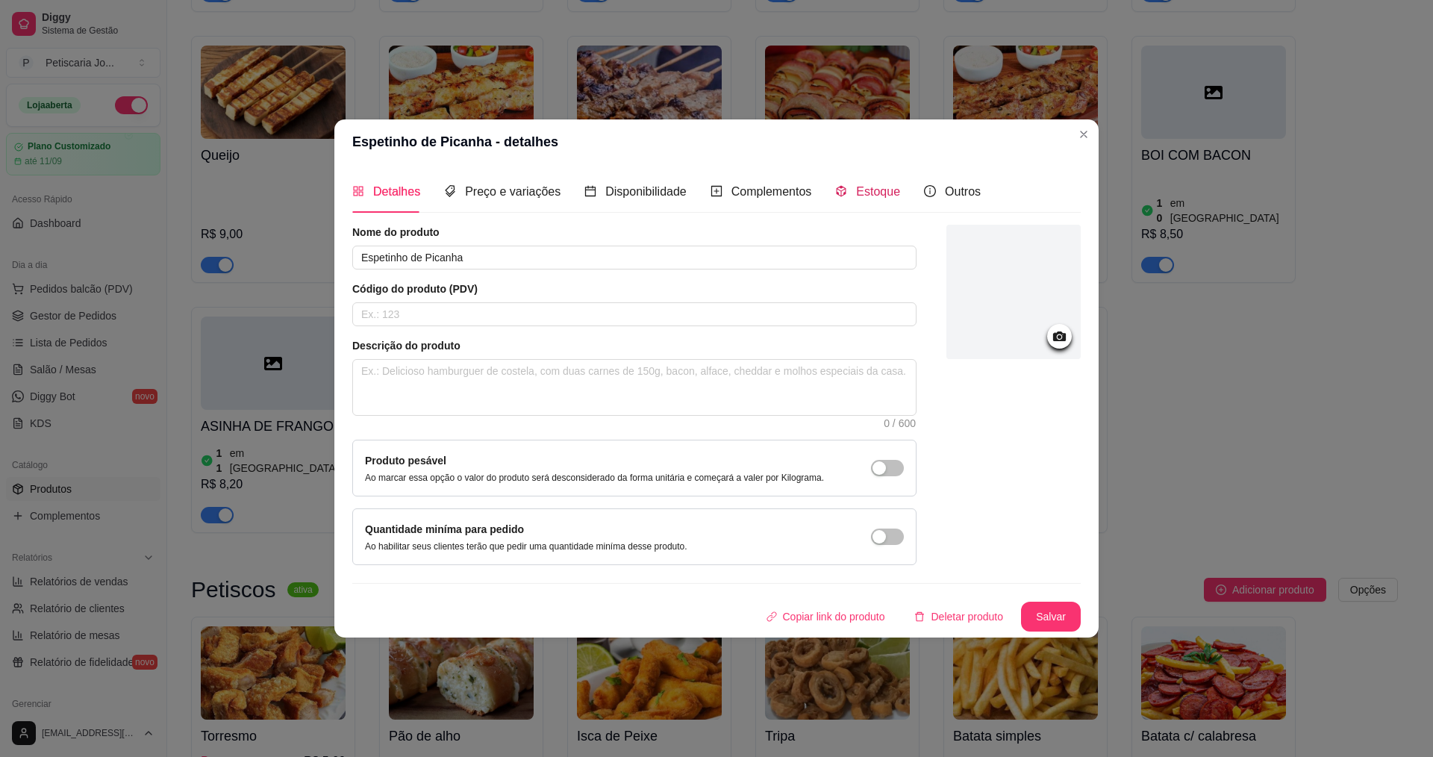
click at [857, 186] on span "Estoque" at bounding box center [878, 191] width 44 height 13
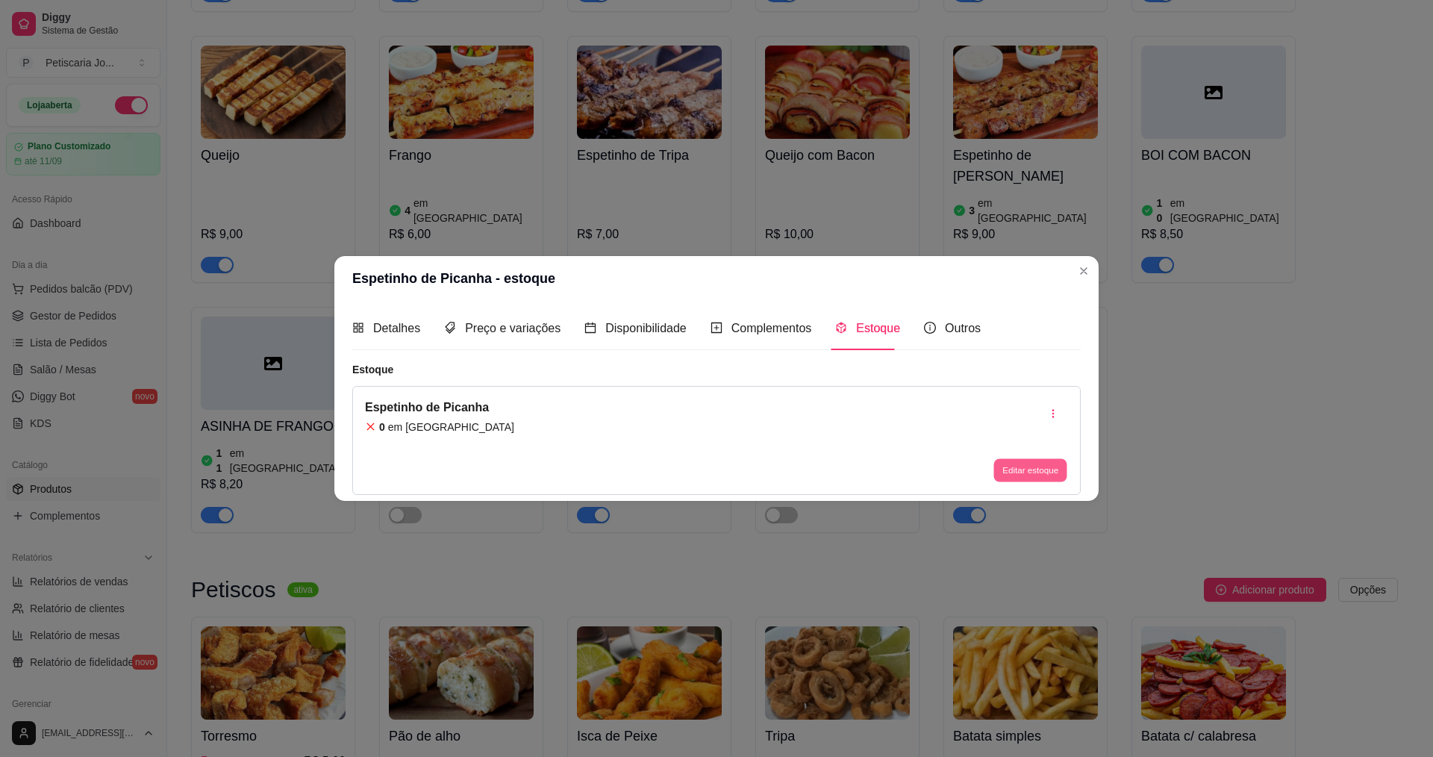
click at [1027, 473] on button "Editar estoque" at bounding box center [1030, 469] width 73 height 23
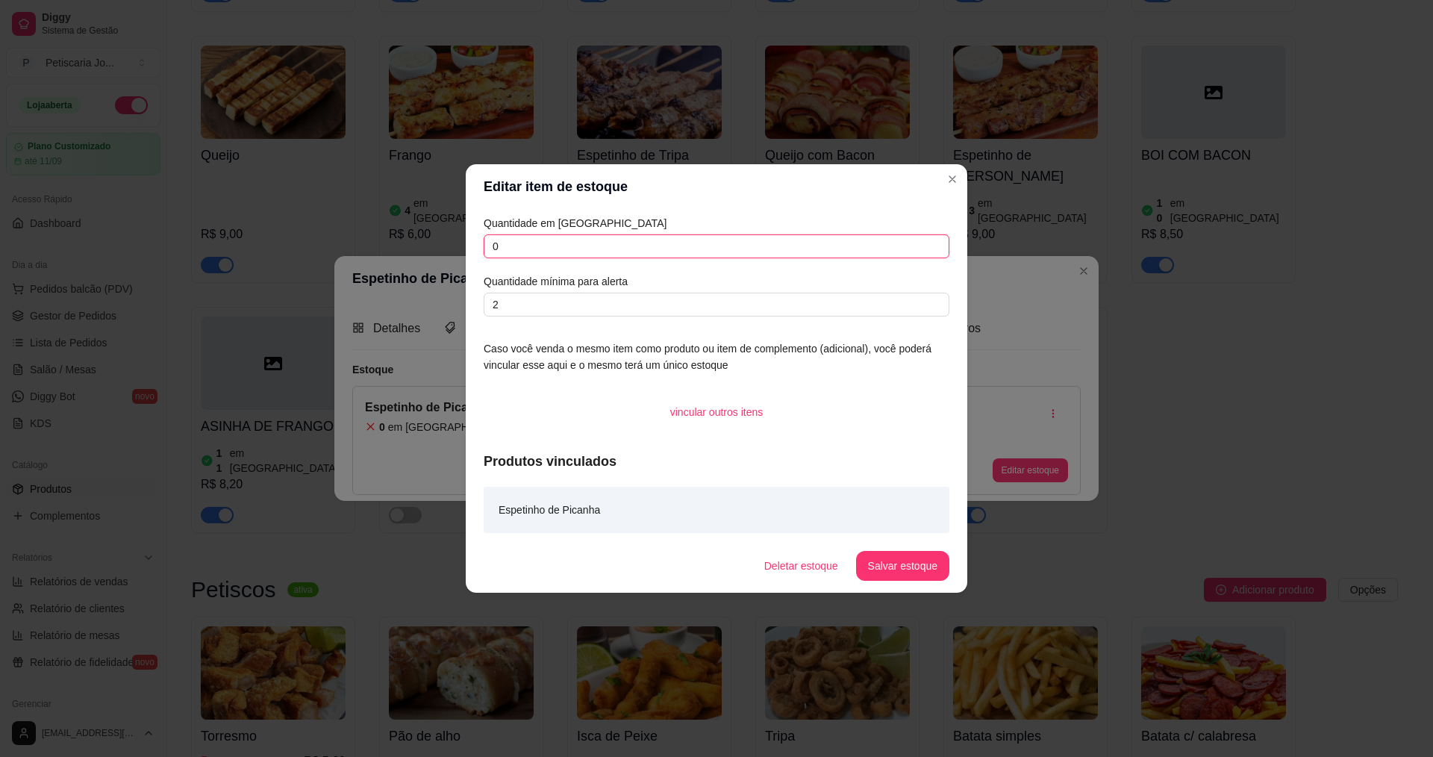
click at [545, 243] on input "0" at bounding box center [717, 246] width 466 height 24
drag, startPoint x: 545, startPoint y: 243, endPoint x: 408, endPoint y: 226, distance: 138.4
click at [408, 226] on div "Editar item de estoque Quantidade em estoque 0 Quantidade mínima para alerta 2 …" at bounding box center [716, 378] width 1433 height 757
type input "20"
click at [929, 570] on button "Salvar estoque" at bounding box center [902, 566] width 91 height 29
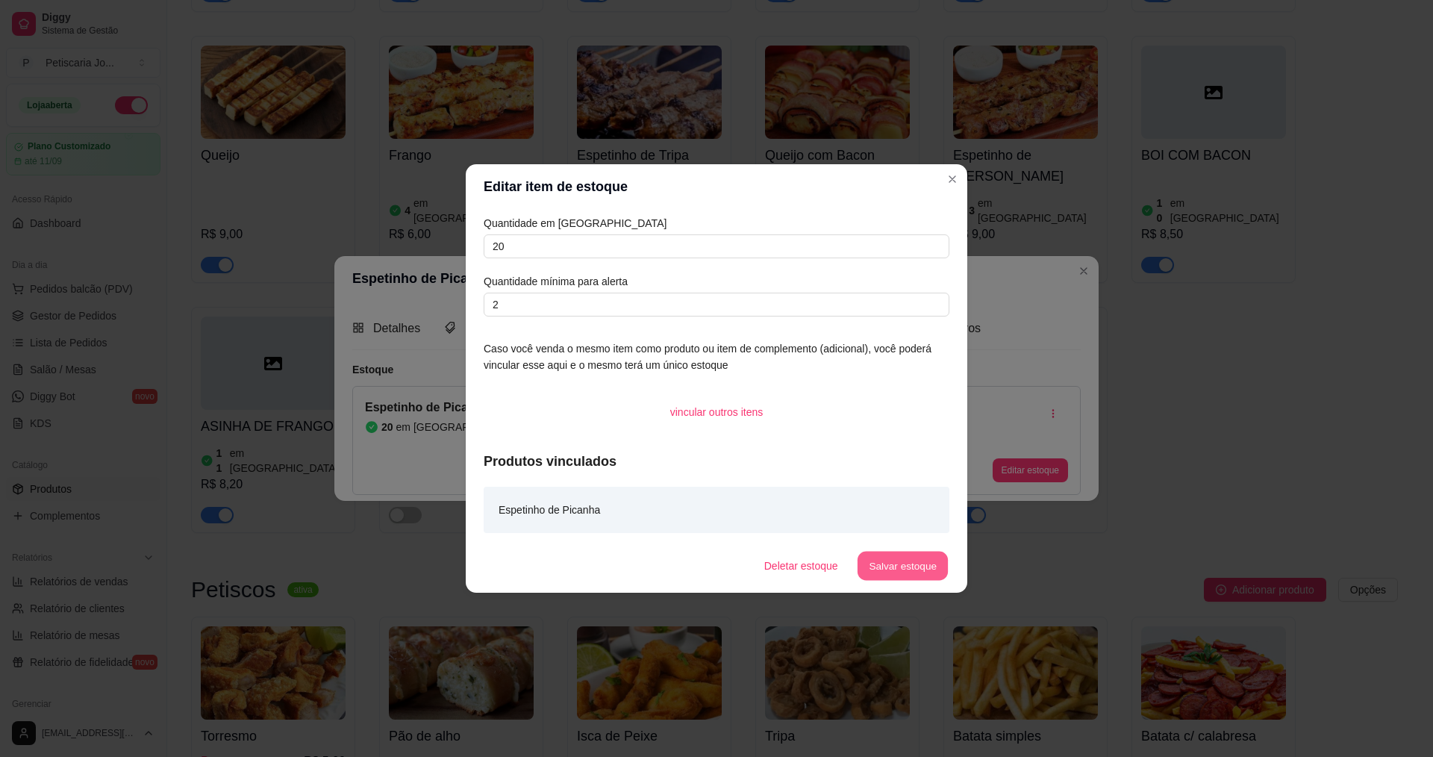
click at [899, 567] on button "Salvar estoque" at bounding box center [902, 566] width 91 height 29
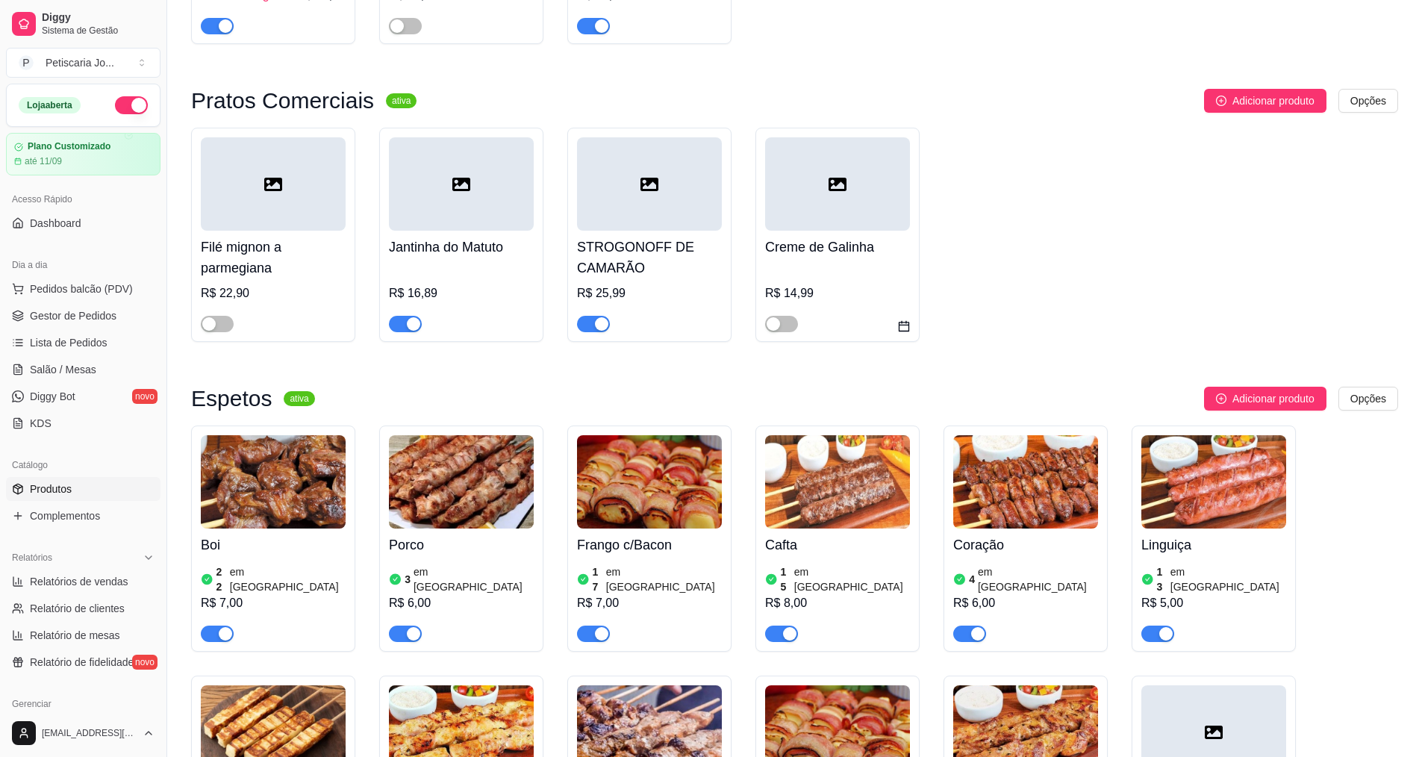
scroll to position [597, 0]
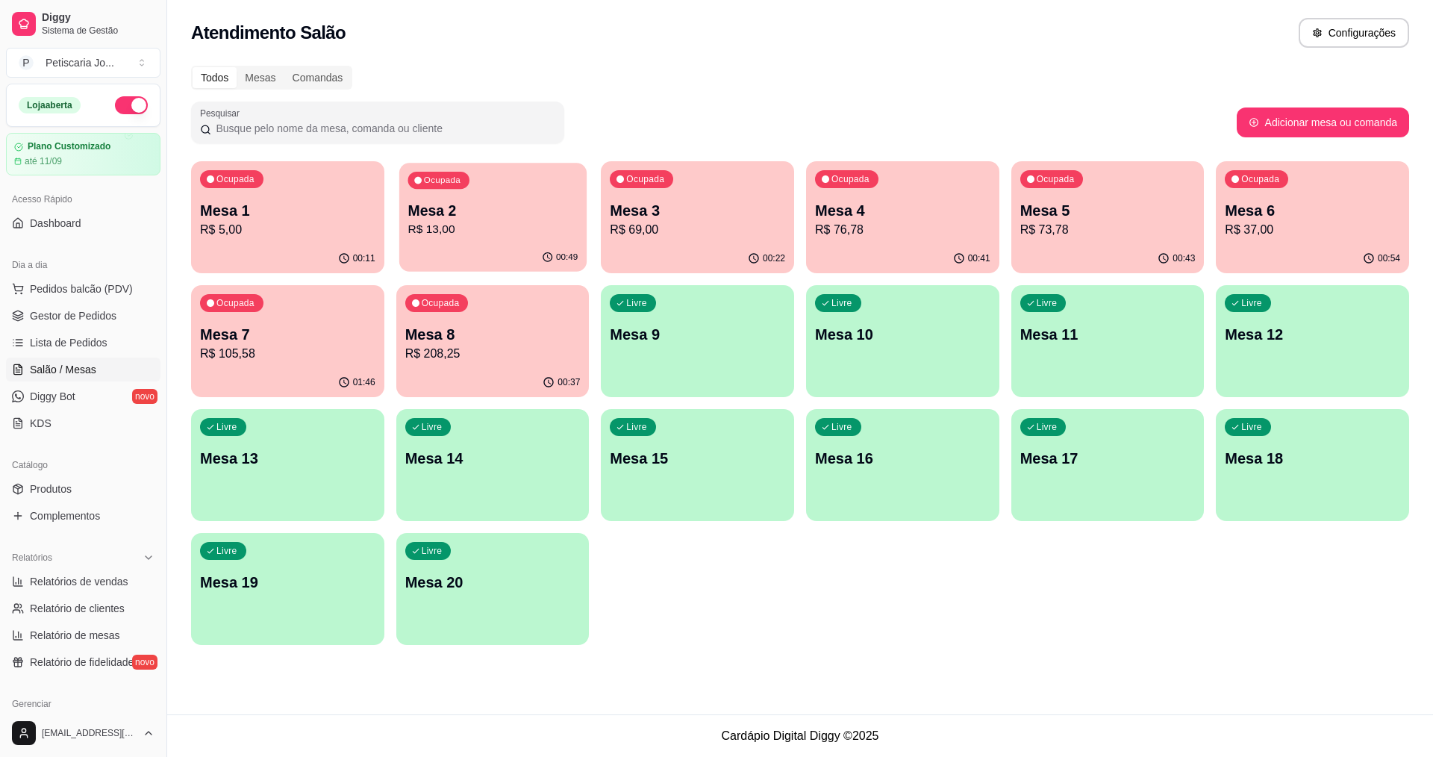
click at [437, 216] on p "Mesa 2" at bounding box center [493, 211] width 170 height 20
click at [261, 229] on p "R$ 5,00" at bounding box center [288, 229] width 170 height 17
click at [1353, 231] on p "R$ 37,00" at bounding box center [1313, 229] width 170 height 17
click at [1044, 23] on div "Atendimento Salão Configurações" at bounding box center [800, 33] width 1218 height 30
click at [1271, 218] on p "Mesa 6" at bounding box center [1313, 211] width 170 height 20
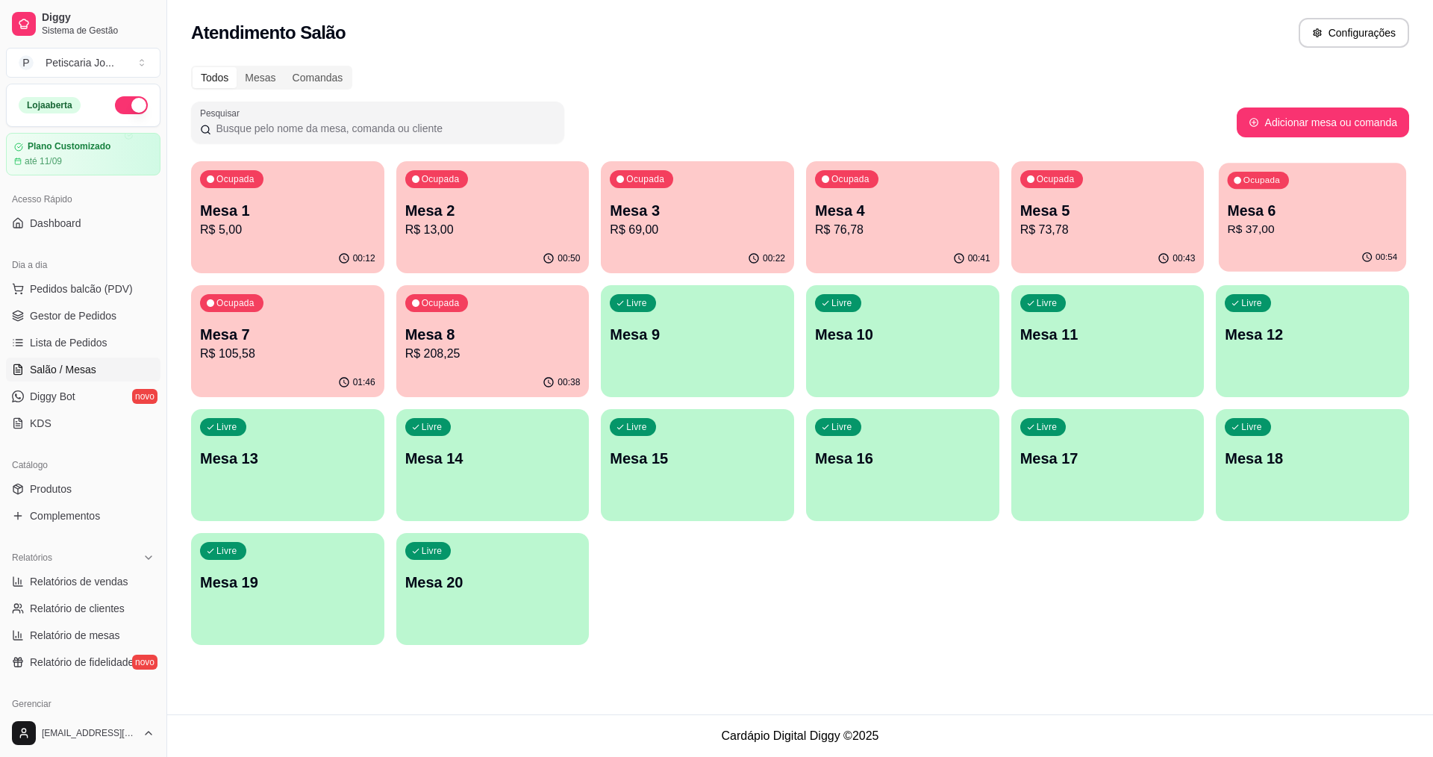
click at [1317, 228] on p "R$ 37,00" at bounding box center [1313, 229] width 170 height 17
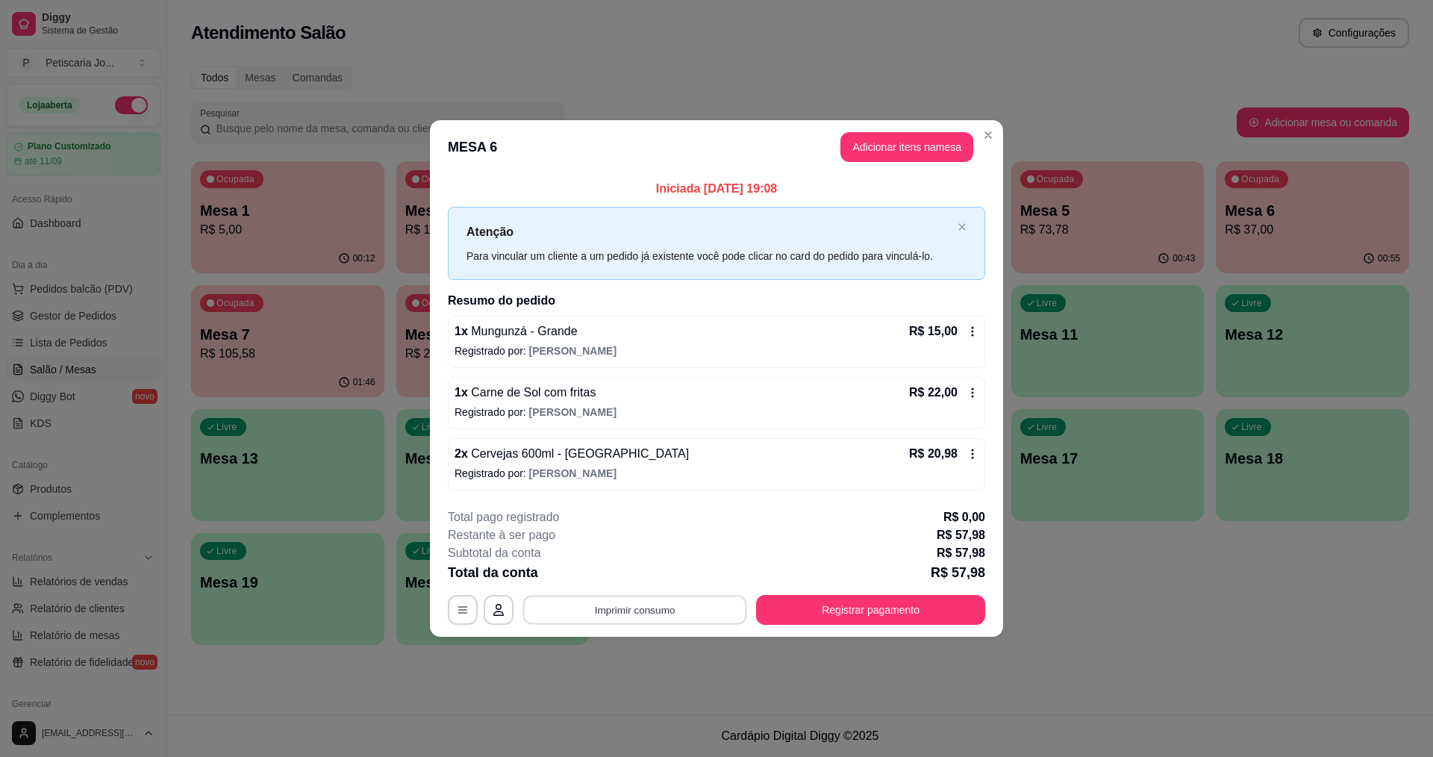
click at [649, 614] on button "Imprimir consumo" at bounding box center [635, 609] width 224 height 29
click at [651, 578] on button "IMPRESSORA" at bounding box center [639, 575] width 105 height 23
click at [889, 614] on button "Registrar pagamento" at bounding box center [870, 610] width 229 height 30
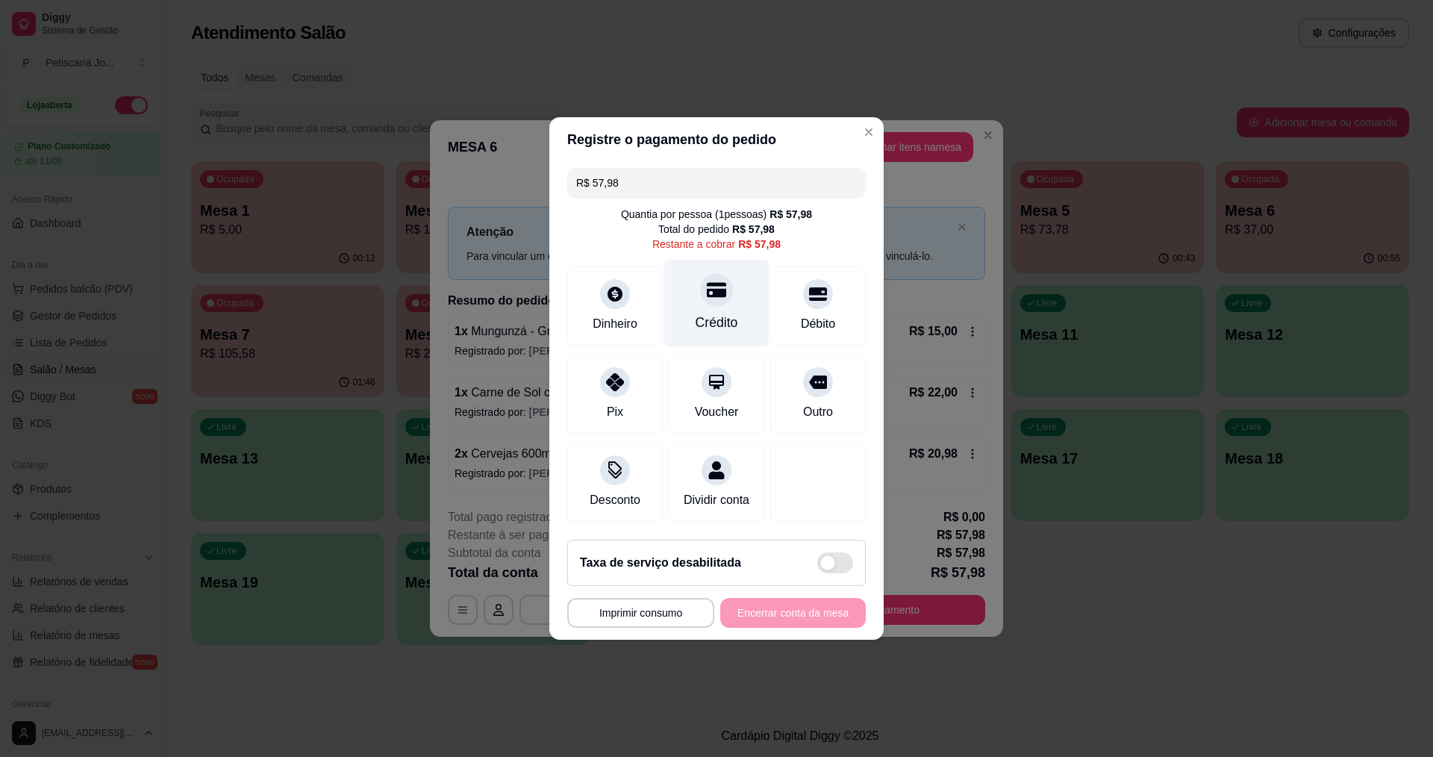
click at [716, 296] on div at bounding box center [716, 289] width 33 height 33
type input "R$ 0,00"
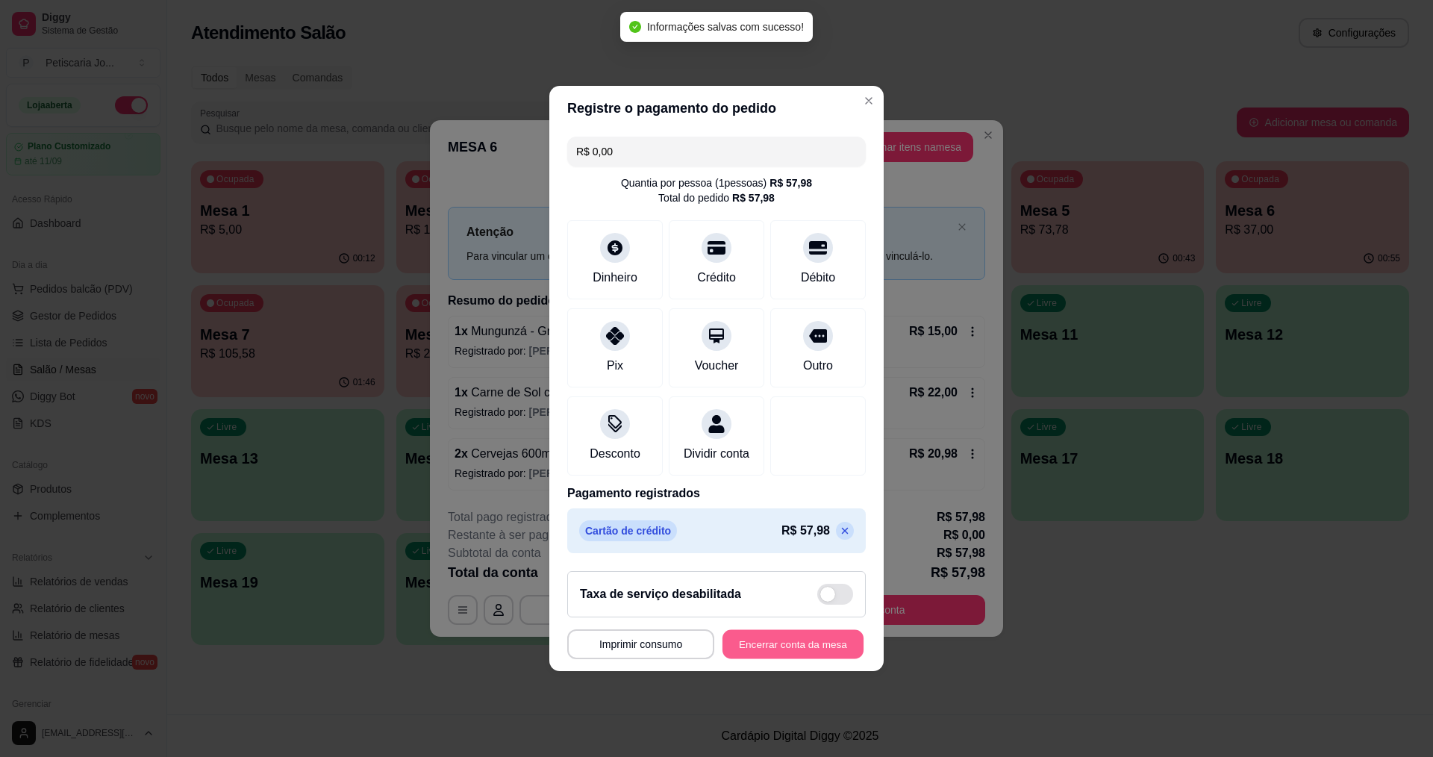
click at [800, 651] on button "Encerrar conta da mesa" at bounding box center [793, 644] width 141 height 29
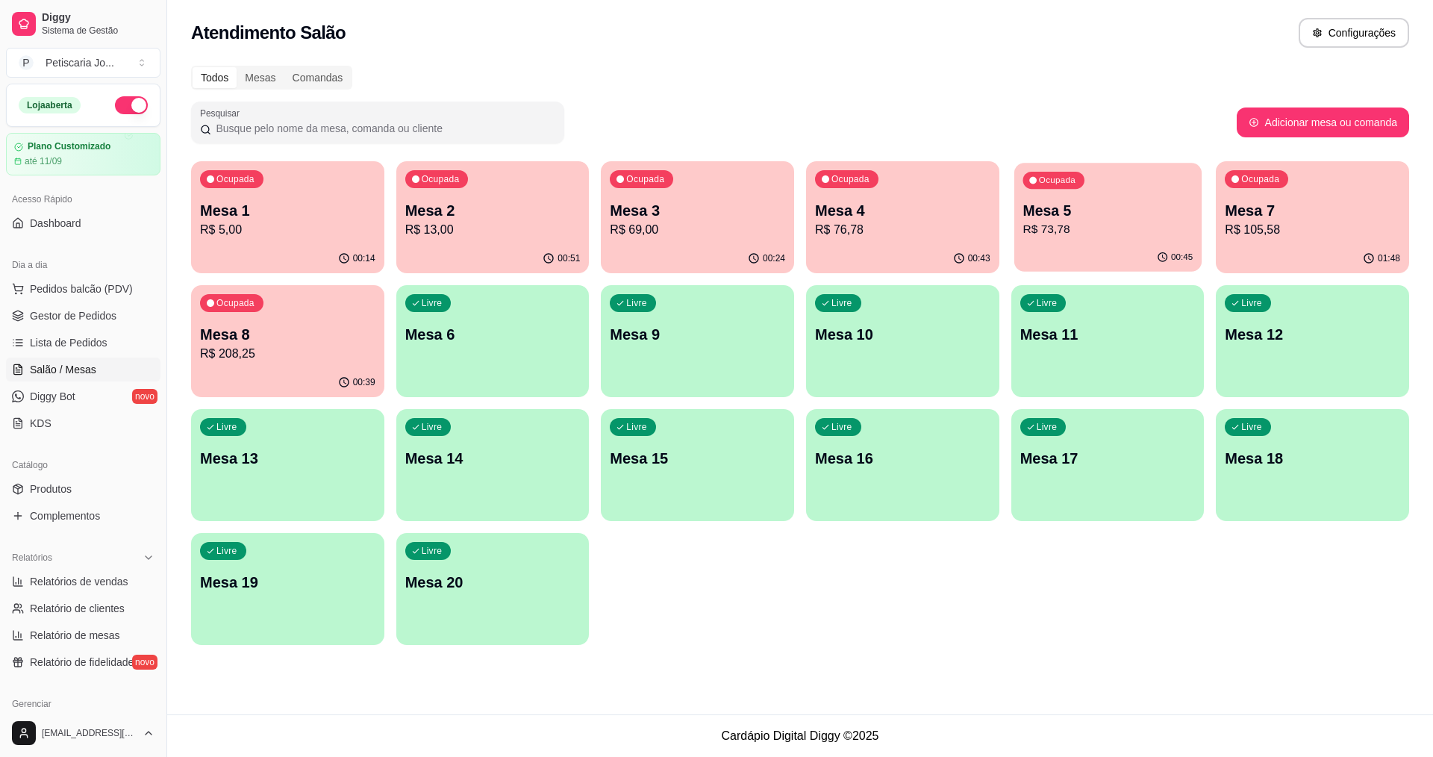
click at [1101, 263] on div "00:45" at bounding box center [1107, 257] width 187 height 28
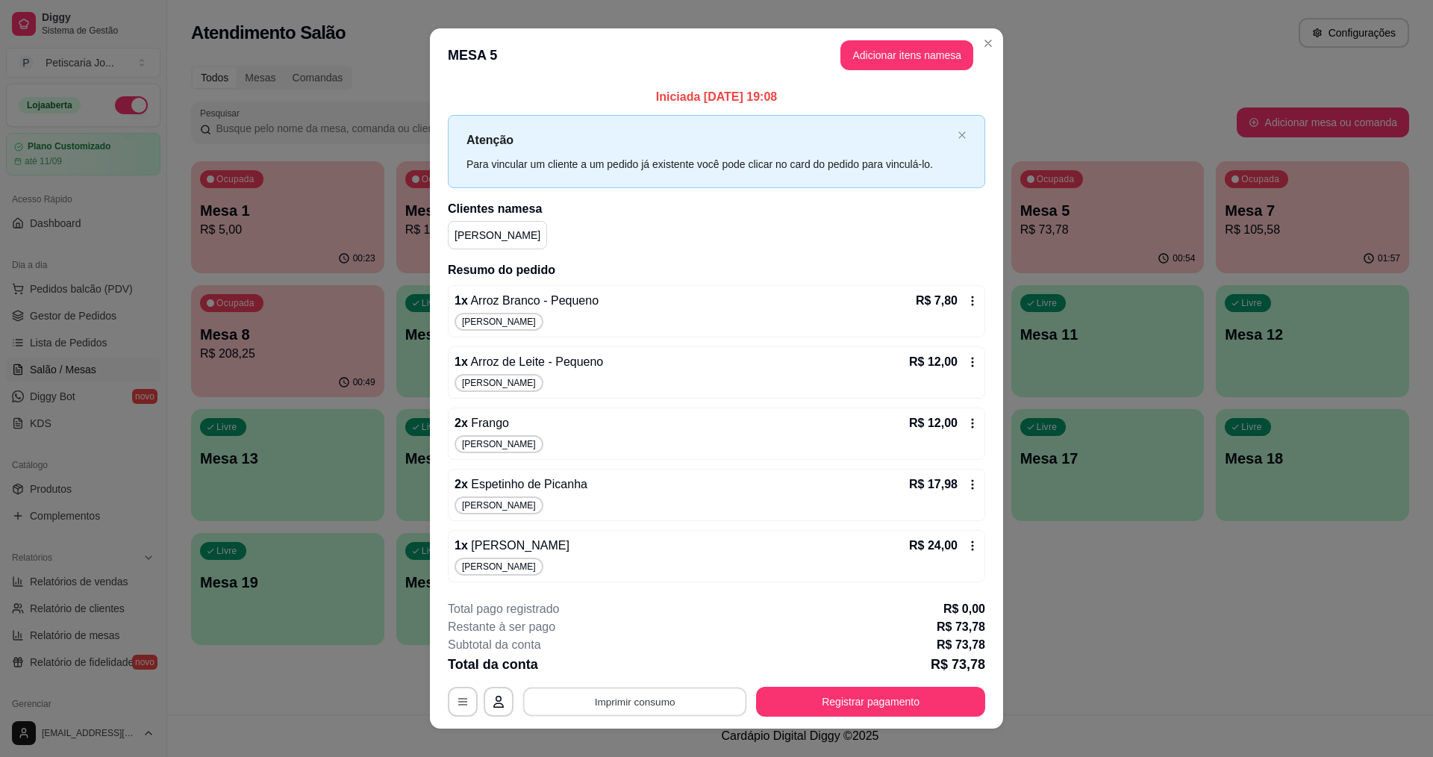
click at [646, 704] on button "Imprimir consumo" at bounding box center [635, 701] width 224 height 29
click at [652, 671] on button "IMPRESSORA" at bounding box center [634, 667] width 108 height 24
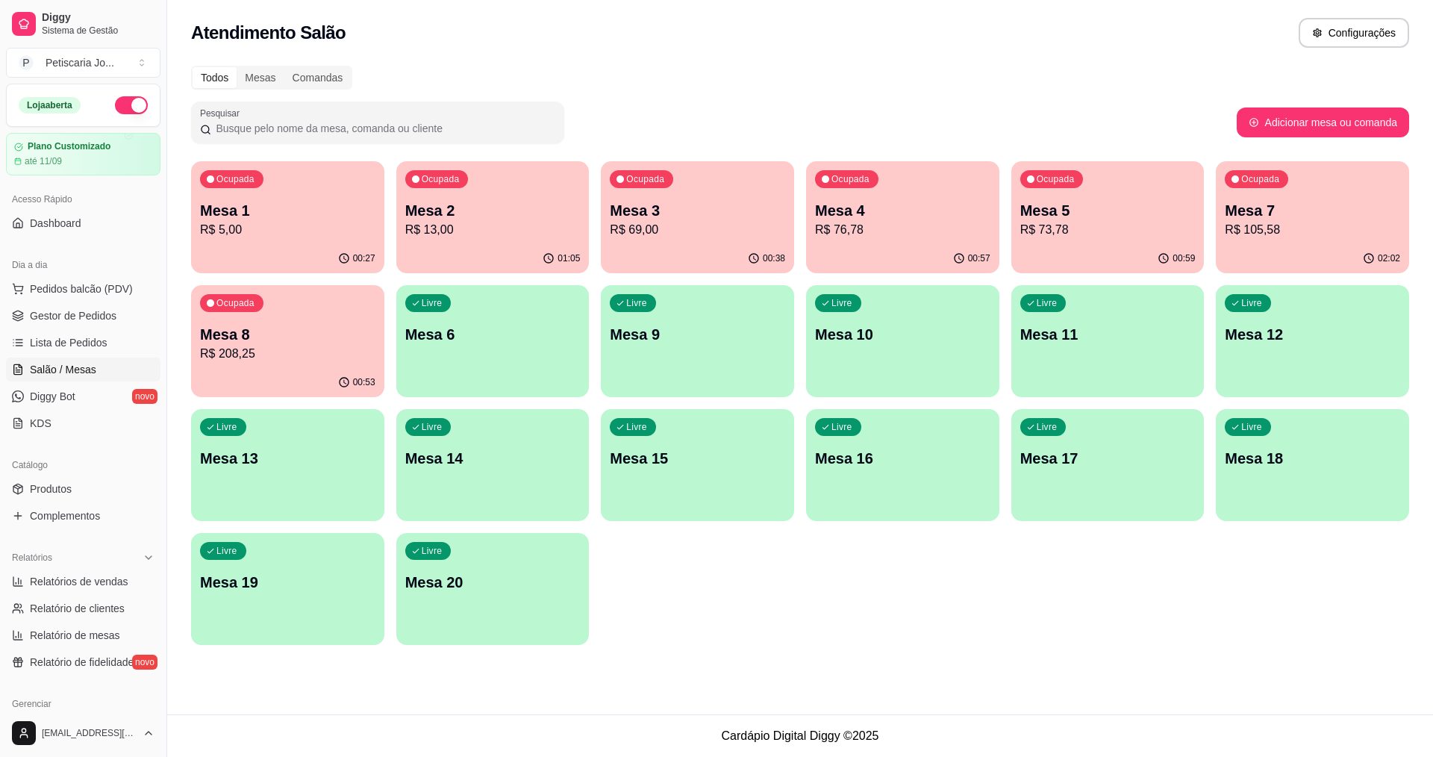
click at [316, 390] on div "00:53" at bounding box center [287, 382] width 193 height 29
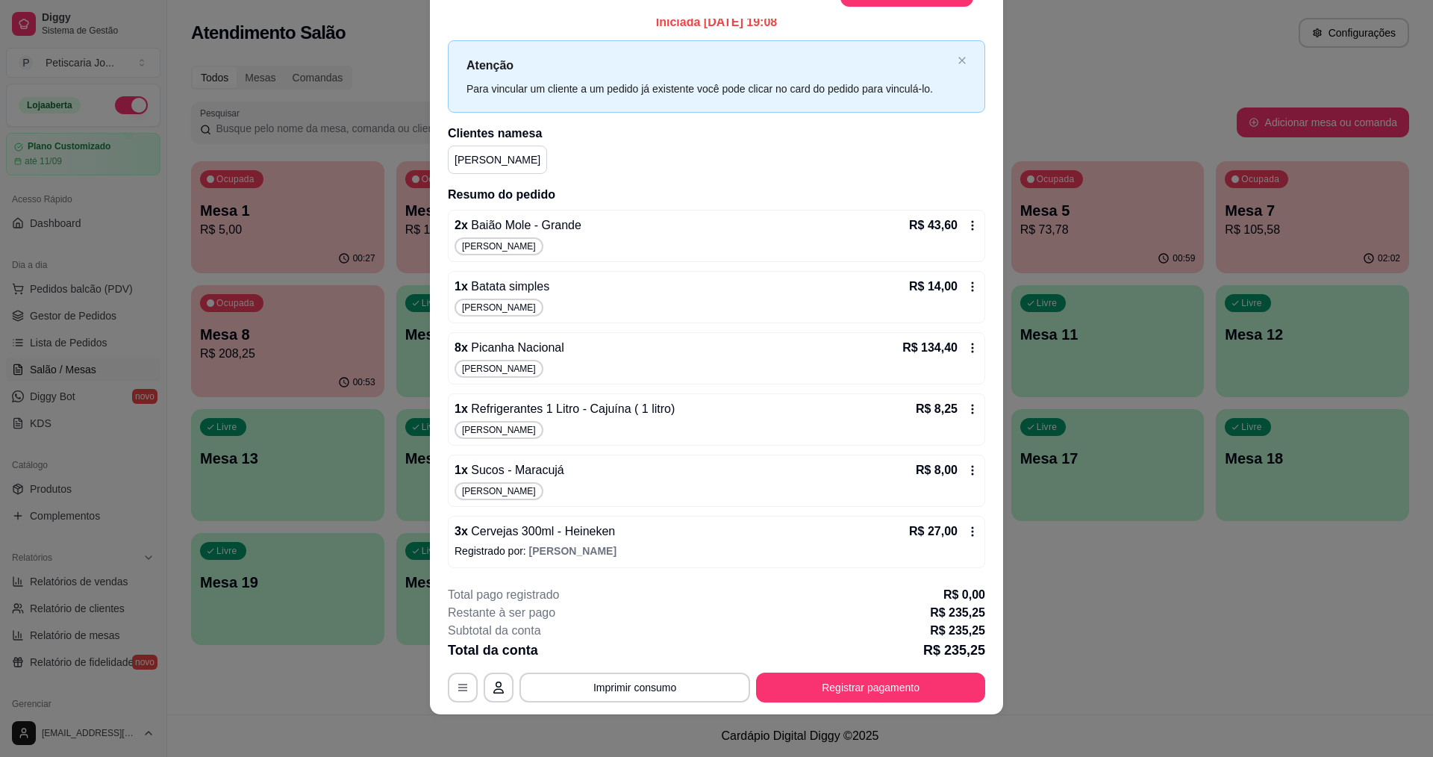
scroll to position [44, 0]
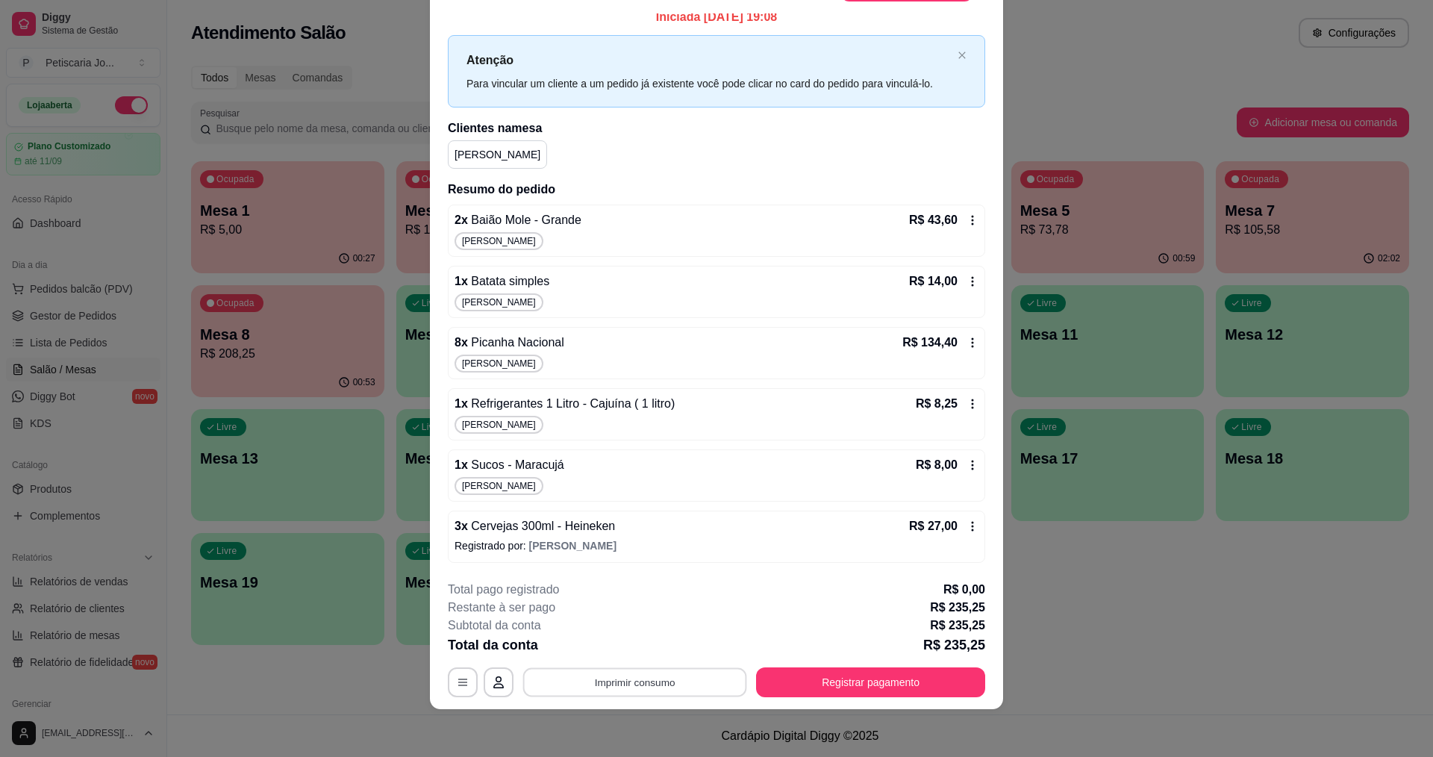
click at [615, 681] on button "Imprimir consumo" at bounding box center [635, 682] width 224 height 29
click at [582, 643] on button "IMPRESSORA" at bounding box center [634, 648] width 108 height 24
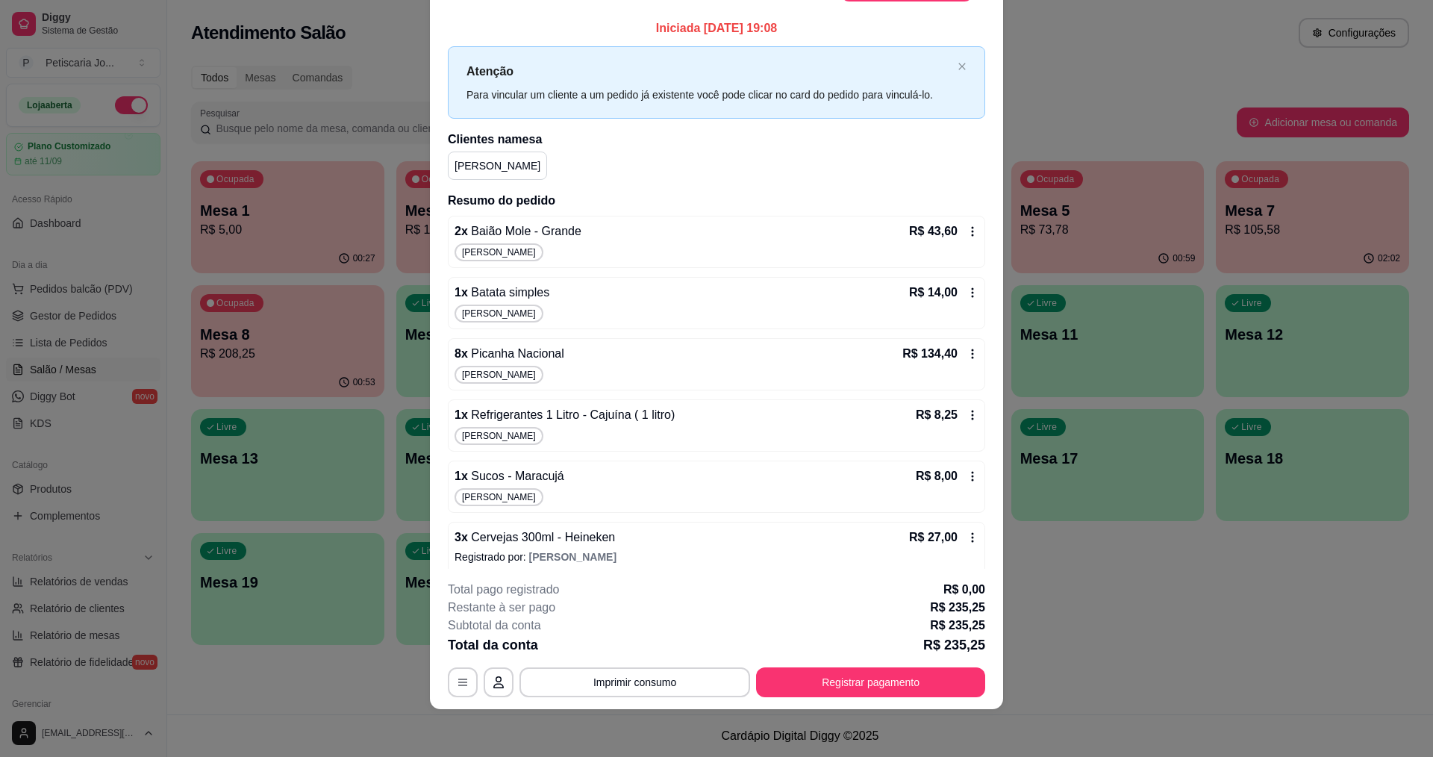
scroll to position [0, 0]
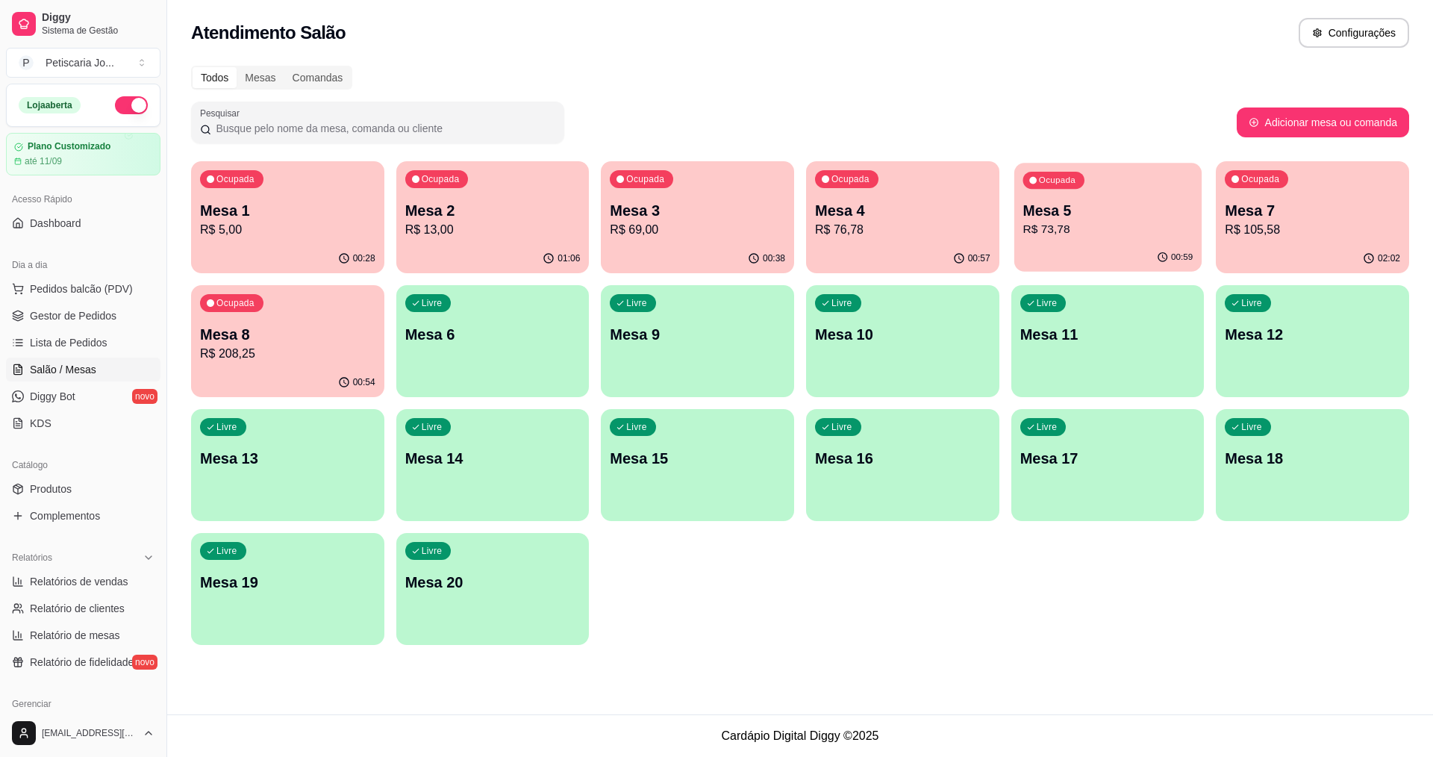
click at [1149, 238] on p "R$ 73,78" at bounding box center [1108, 229] width 170 height 17
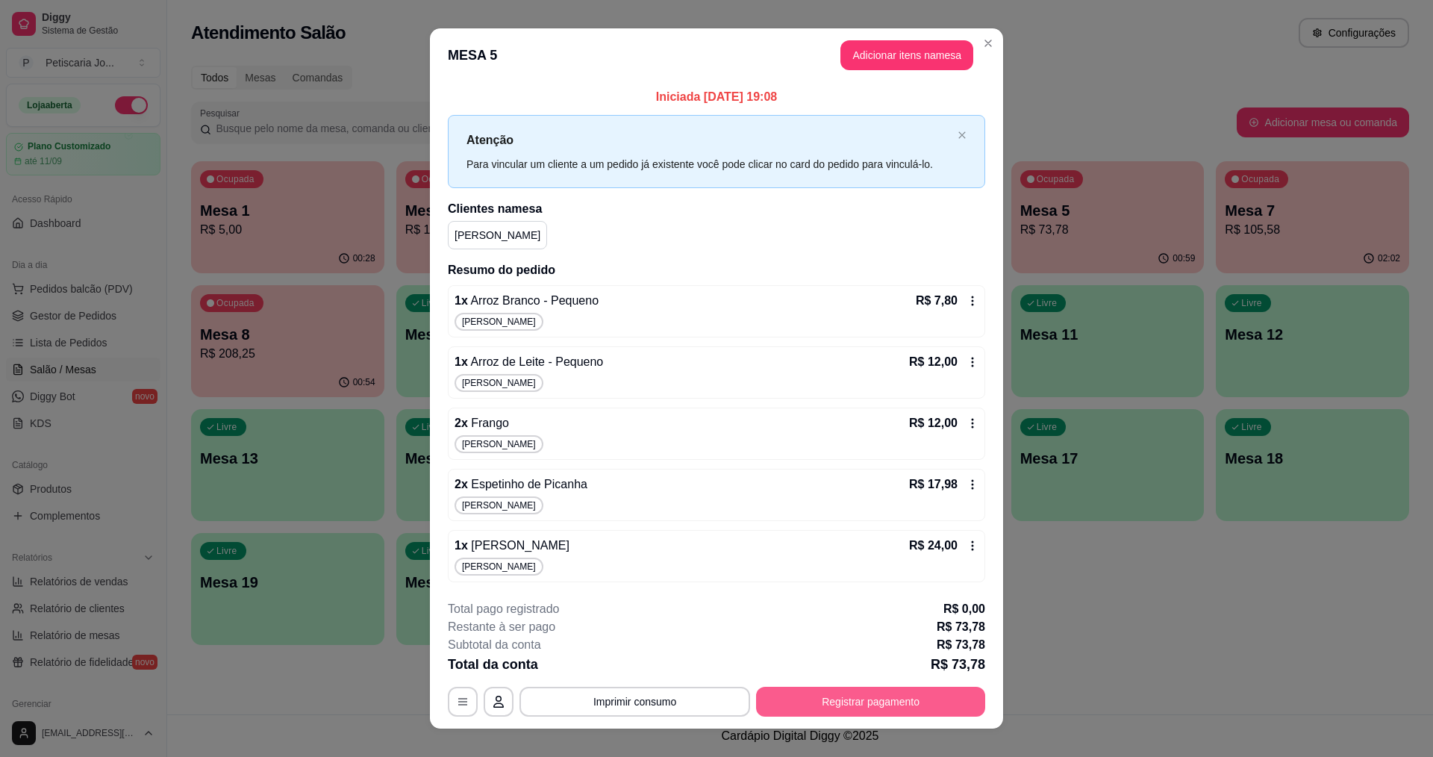
click at [929, 692] on button "Registrar pagamento" at bounding box center [870, 702] width 229 height 30
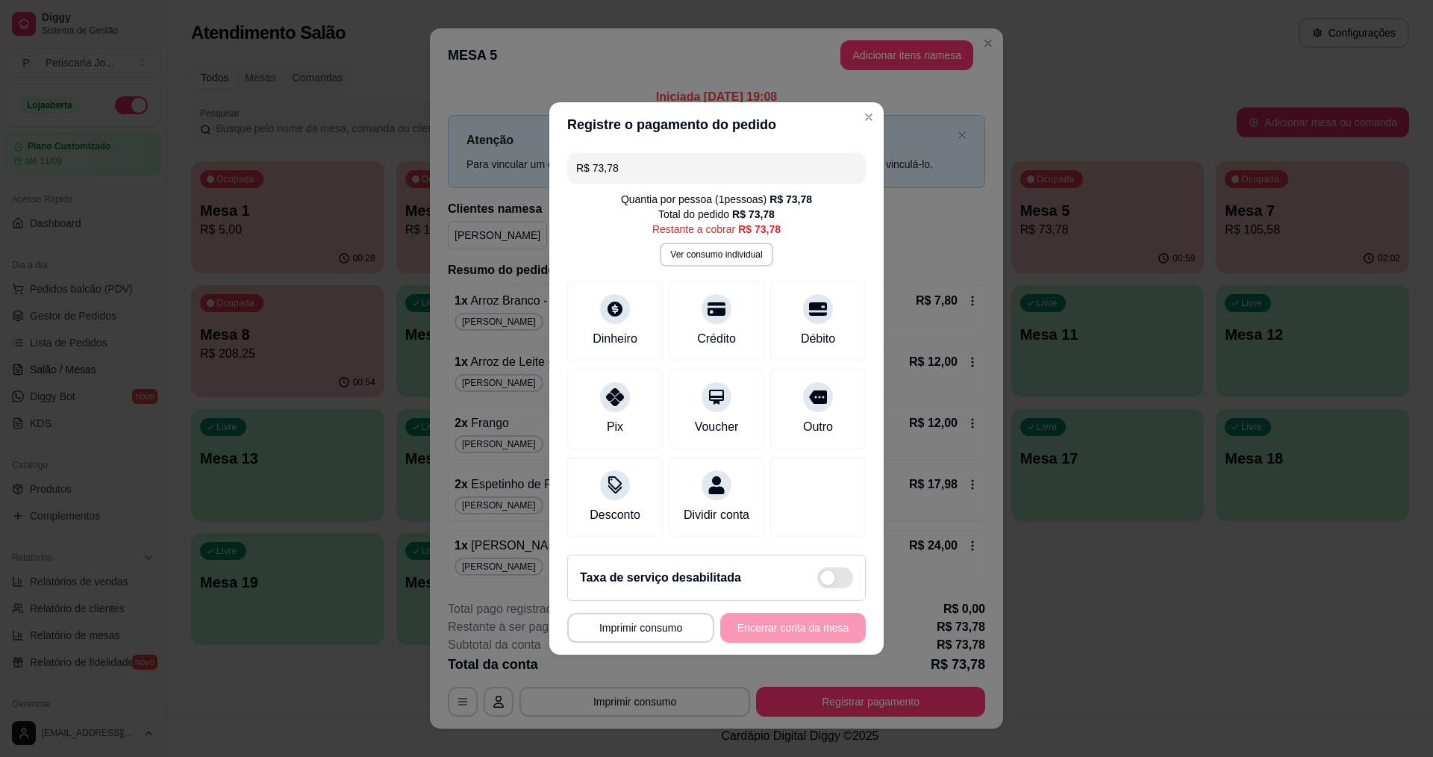
drag, startPoint x: 629, startPoint y: 166, endPoint x: 473, endPoint y: 141, distance: 157.3
click at [473, 141] on div "**********" at bounding box center [716, 378] width 1433 height 757
click at [814, 328] on div "Débito" at bounding box center [818, 337] width 38 height 19
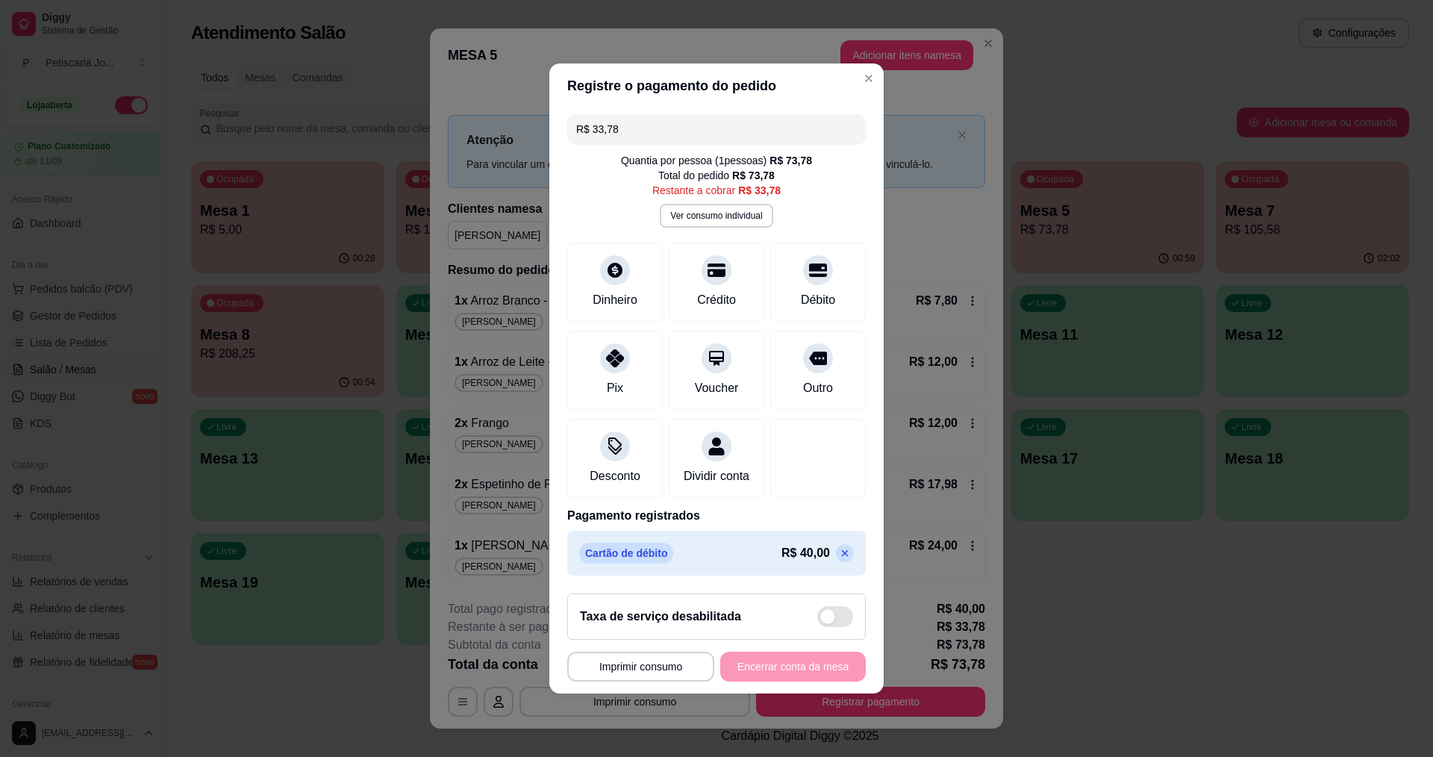
drag, startPoint x: 630, startPoint y: 121, endPoint x: 402, endPoint y: 77, distance: 231.9
click at [402, 77] on div "**********" at bounding box center [716, 378] width 1433 height 757
click at [632, 352] on div "Pix" at bounding box center [615, 367] width 105 height 87
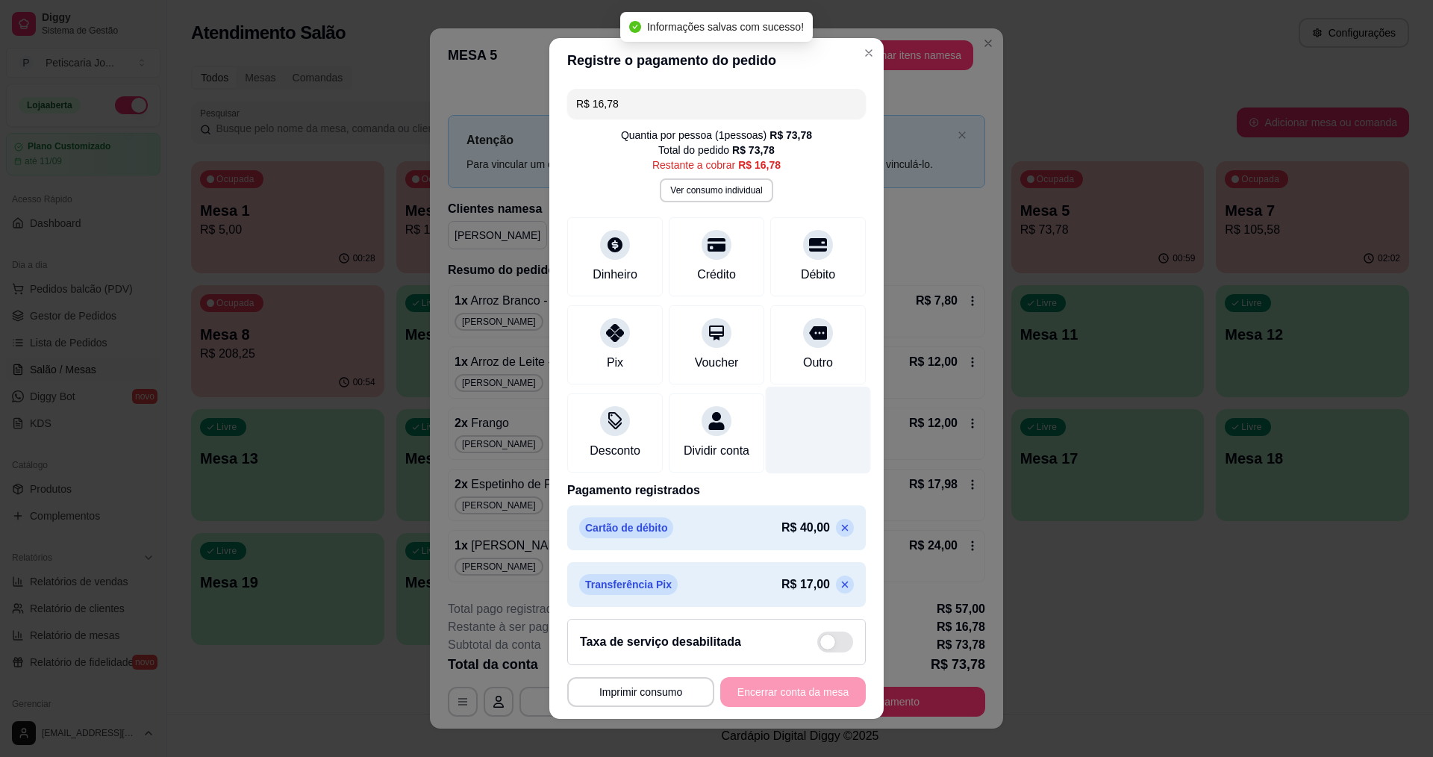
drag, startPoint x: 693, startPoint y: 244, endPoint x: 813, endPoint y: 397, distance: 194.6
click at [708, 244] on icon at bounding box center [717, 245] width 18 height 18
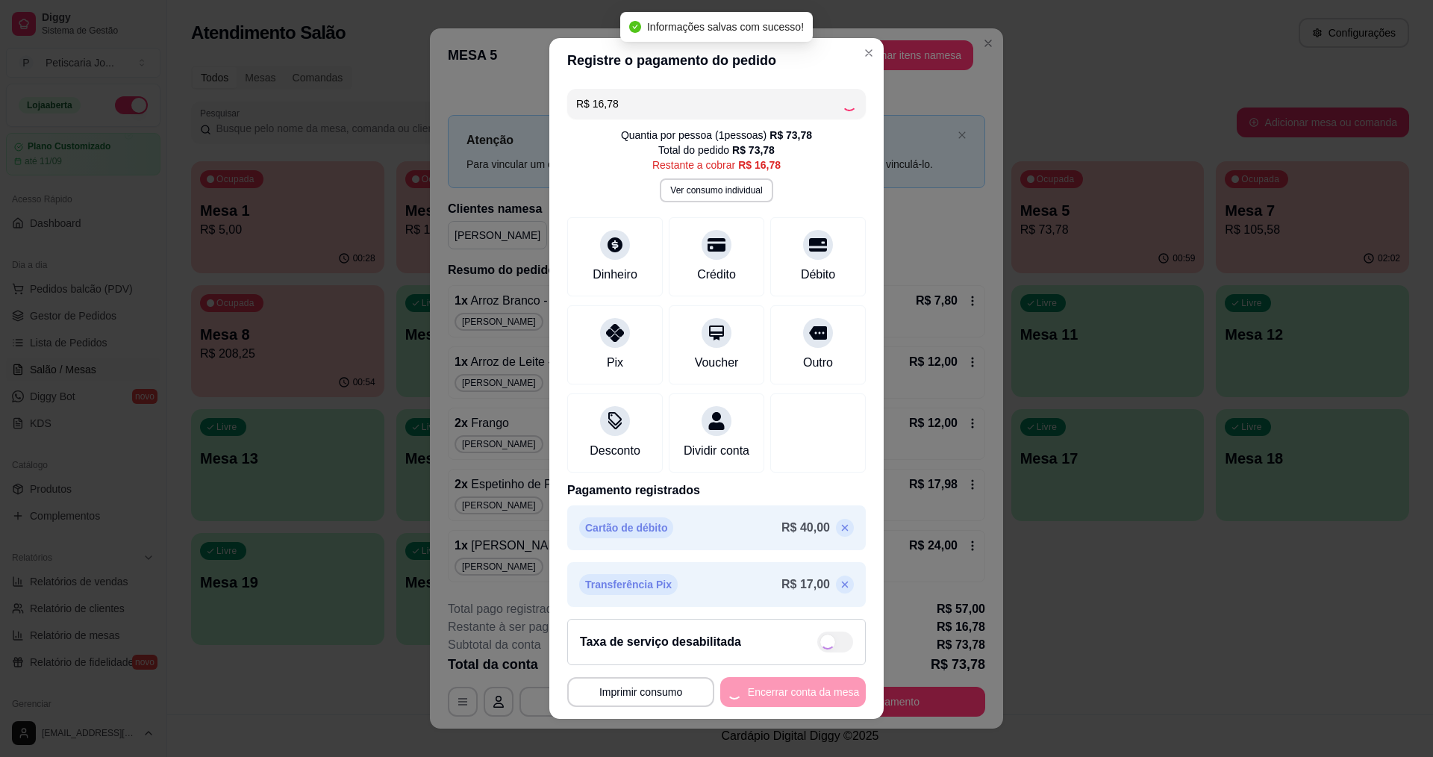
type input "R$ 0,00"
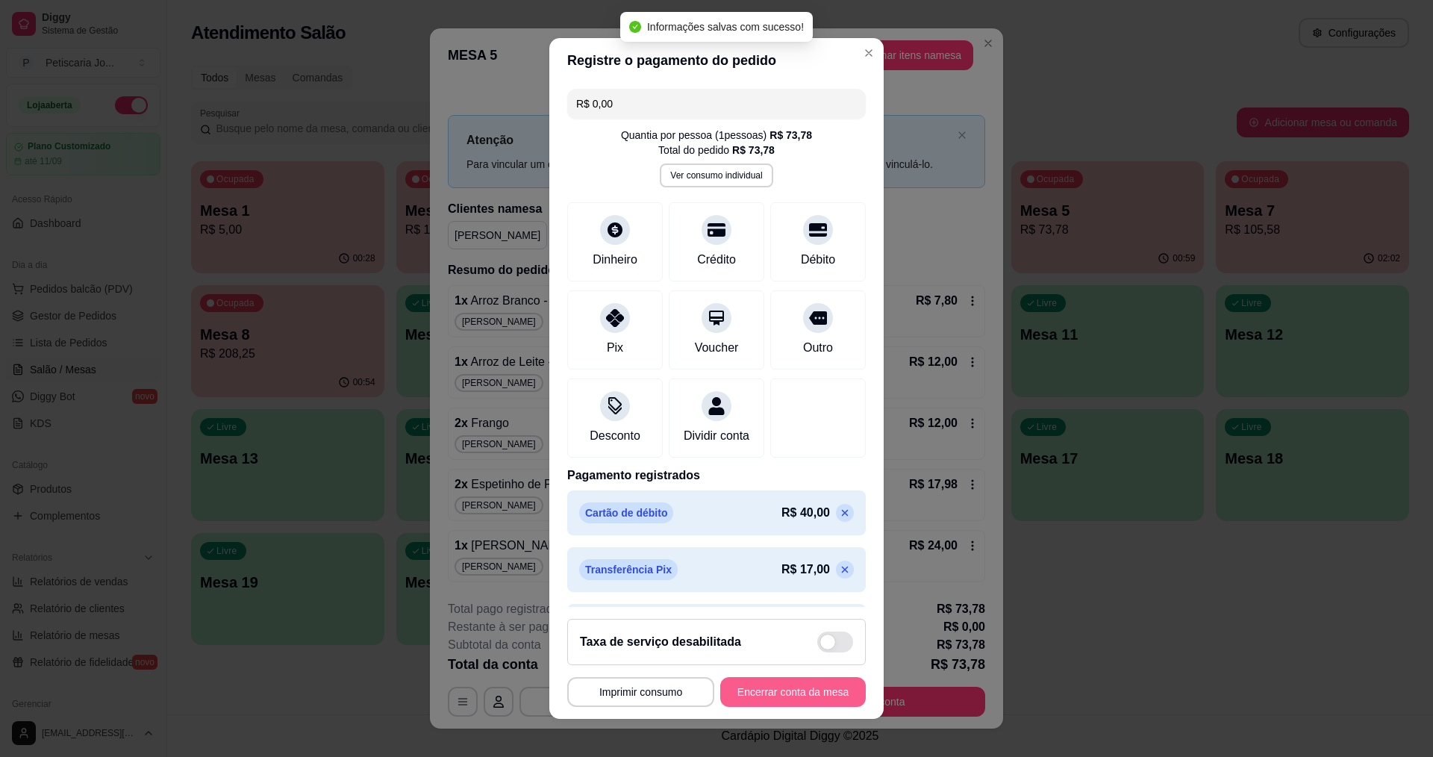
click at [804, 701] on button "Encerrar conta da mesa" at bounding box center [793, 692] width 146 height 30
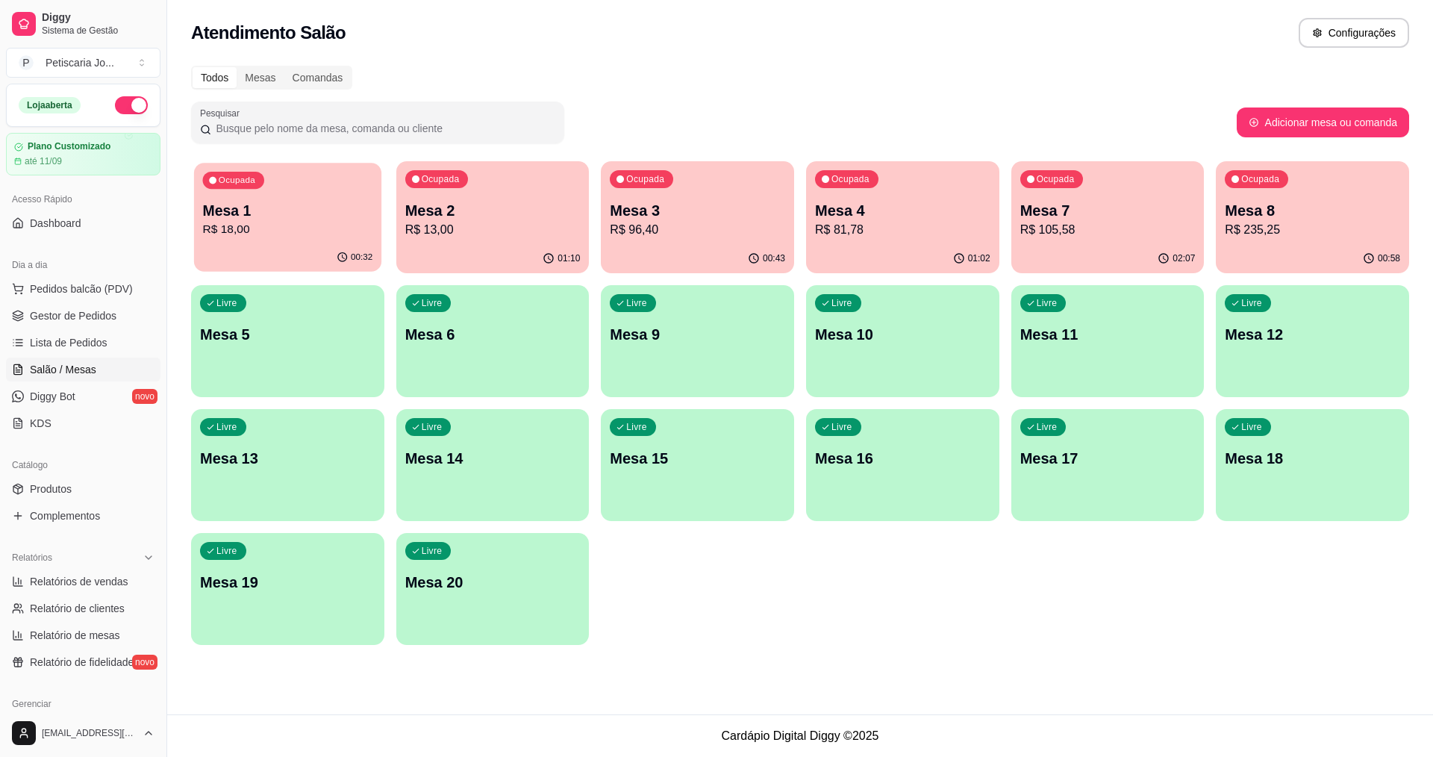
click at [255, 236] on p "R$ 18,00" at bounding box center [288, 229] width 170 height 17
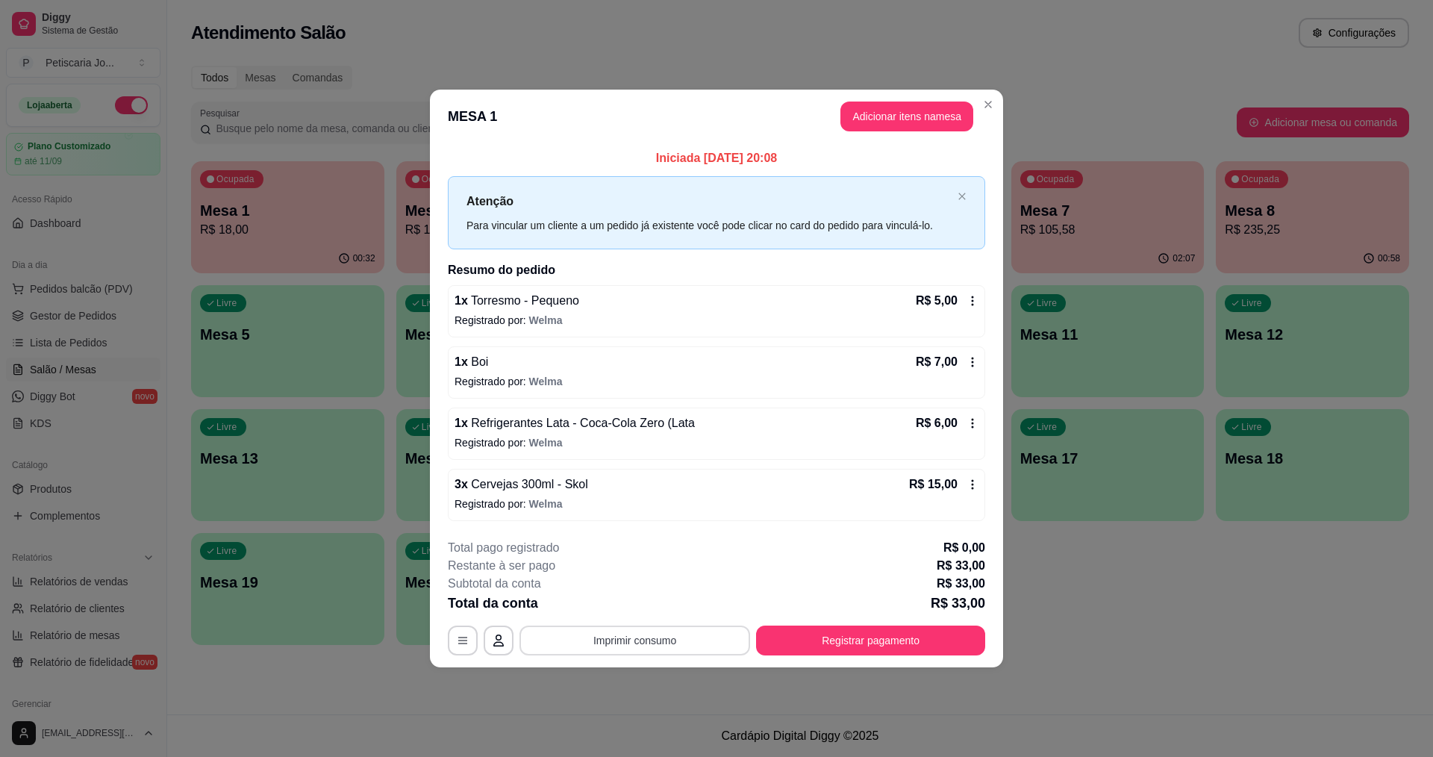
click at [640, 643] on button "Imprimir consumo" at bounding box center [635, 641] width 231 height 30
click at [660, 610] on button "IMPRESSORA" at bounding box center [639, 605] width 105 height 23
click at [840, 652] on button "Registrar pagamento" at bounding box center [871, 640] width 222 height 29
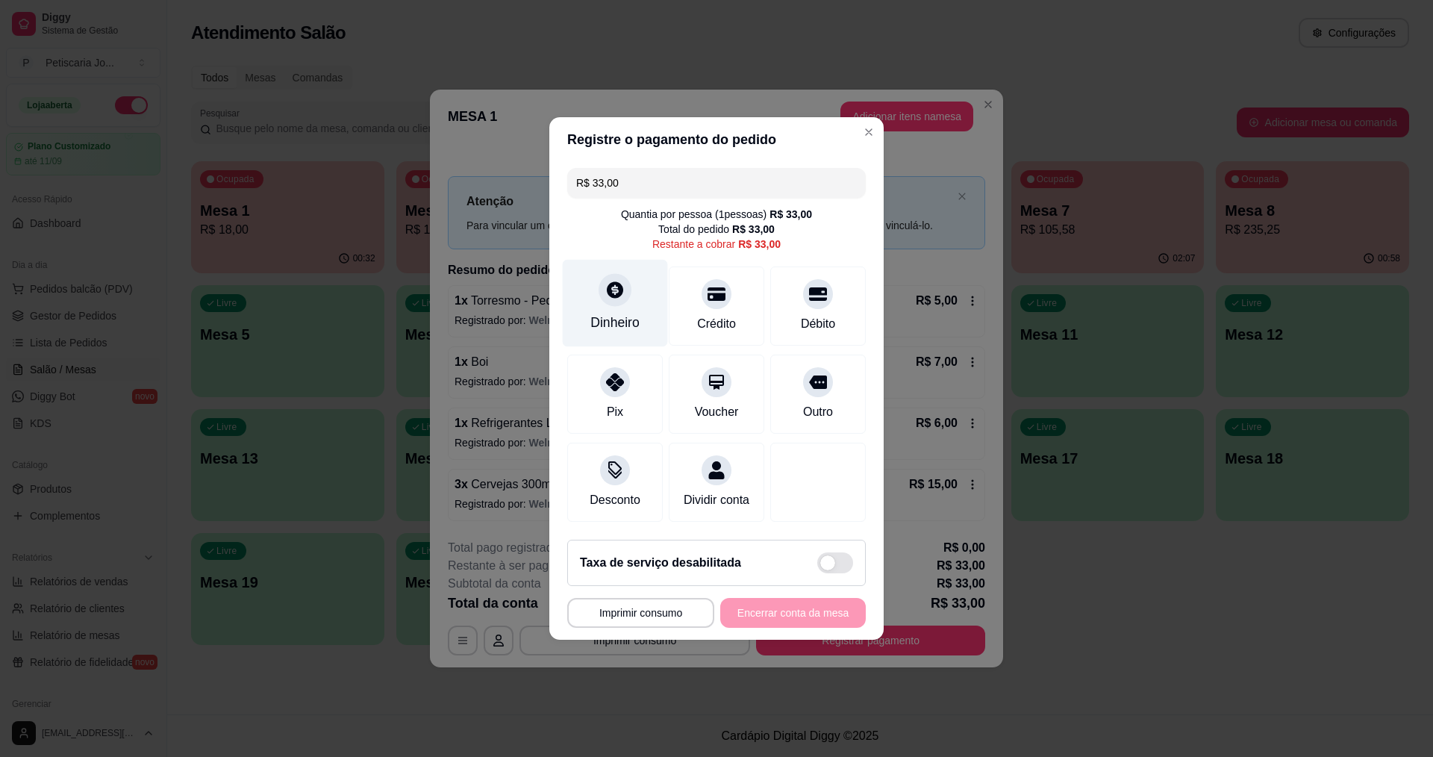
click at [610, 295] on div at bounding box center [615, 289] width 33 height 33
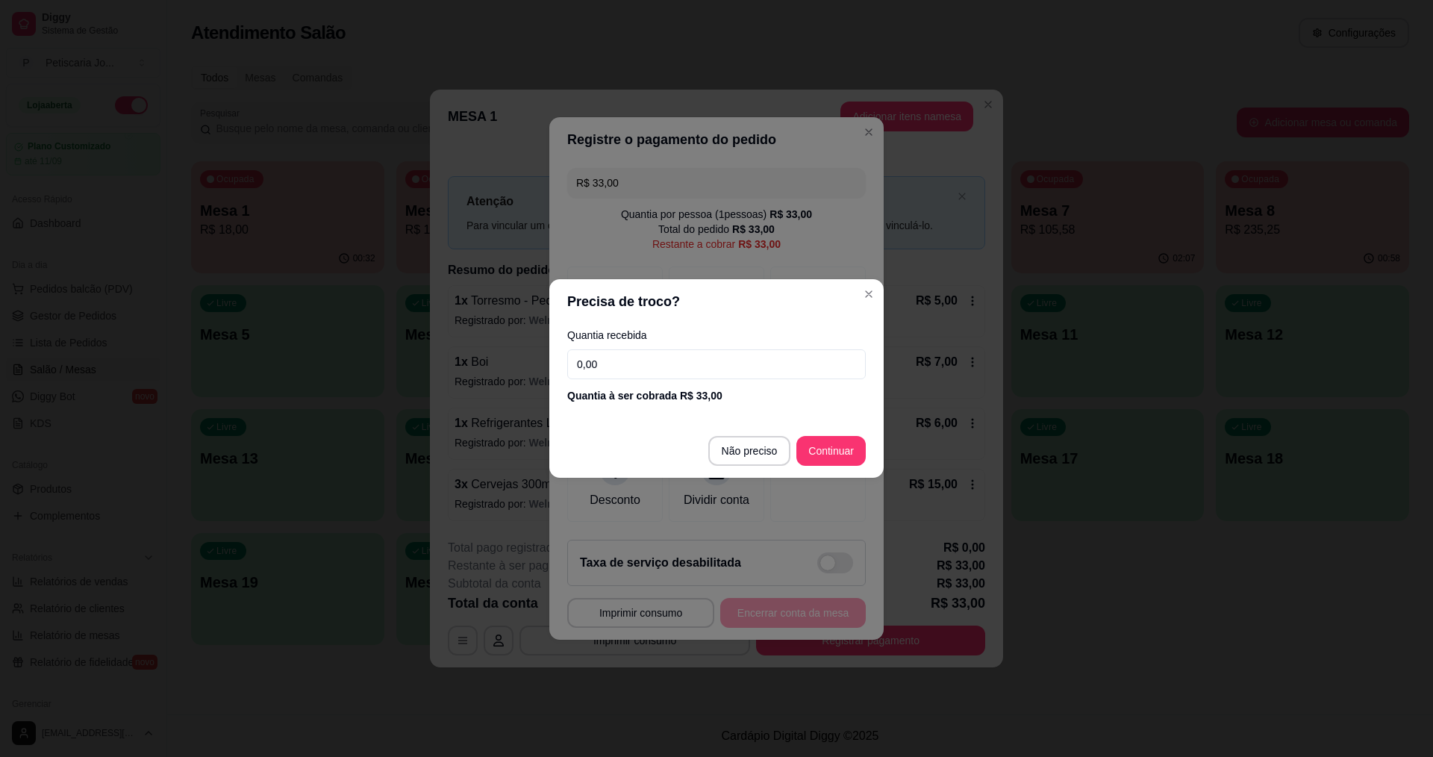
click at [643, 361] on input "0,00" at bounding box center [716, 364] width 299 height 30
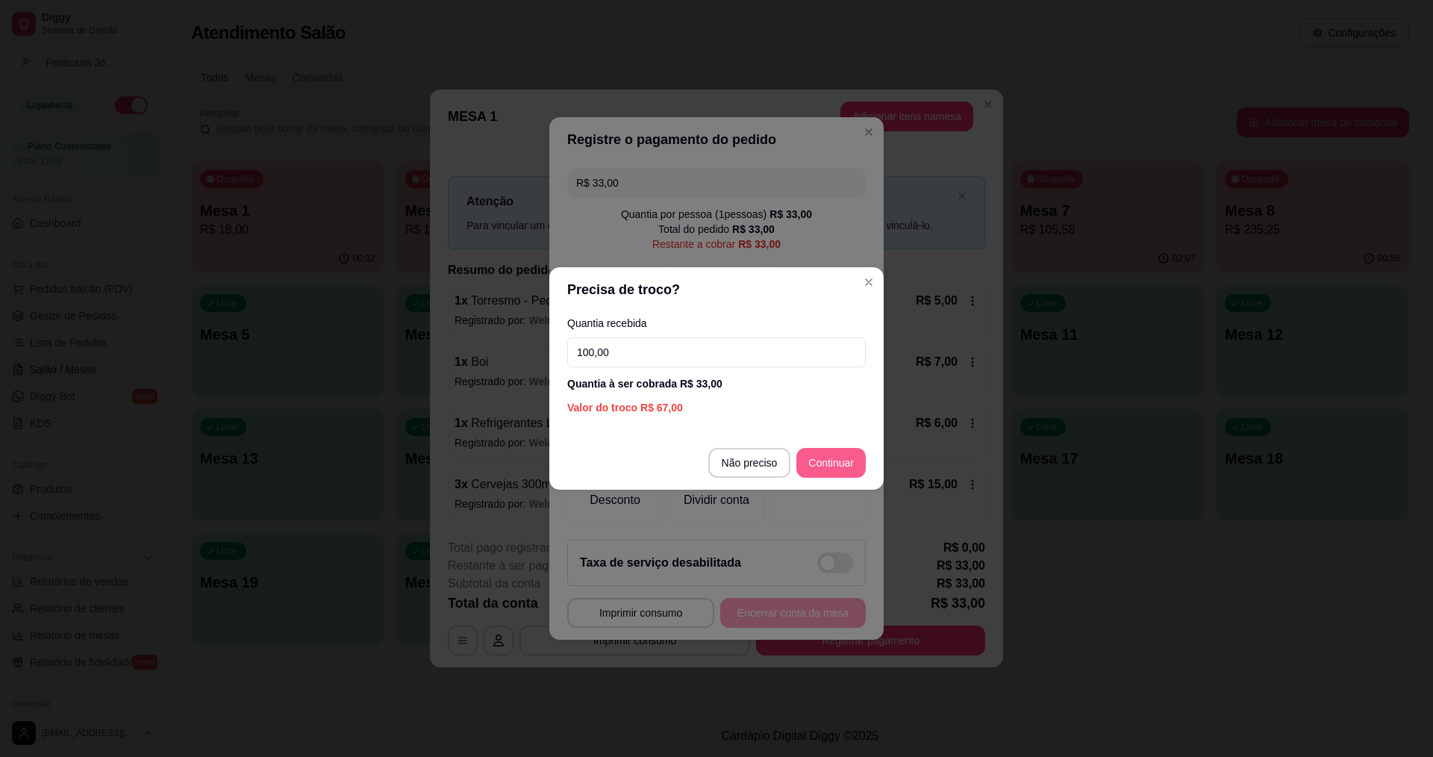
type input "100,00"
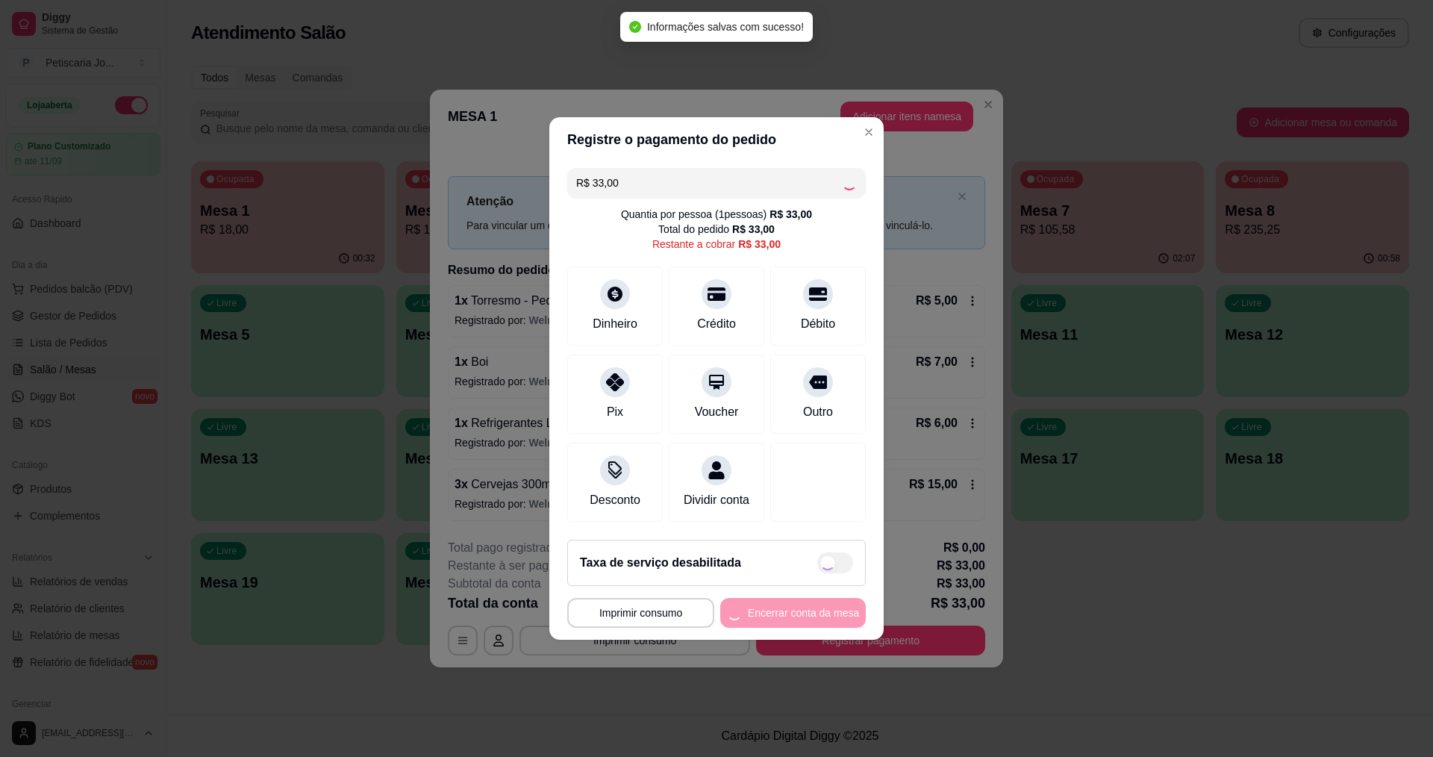
type input "R$ 0,00"
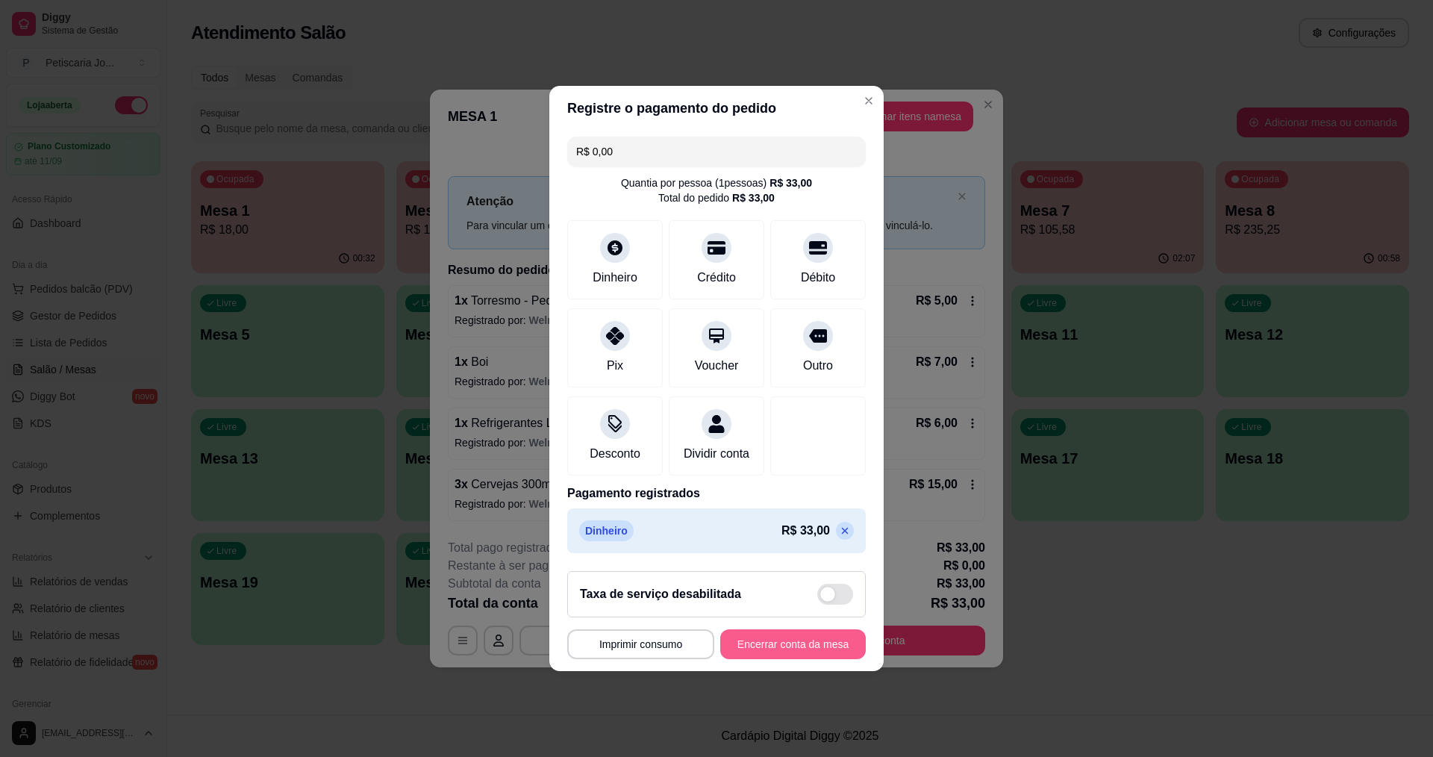
click at [810, 651] on button "Encerrar conta da mesa" at bounding box center [793, 644] width 146 height 30
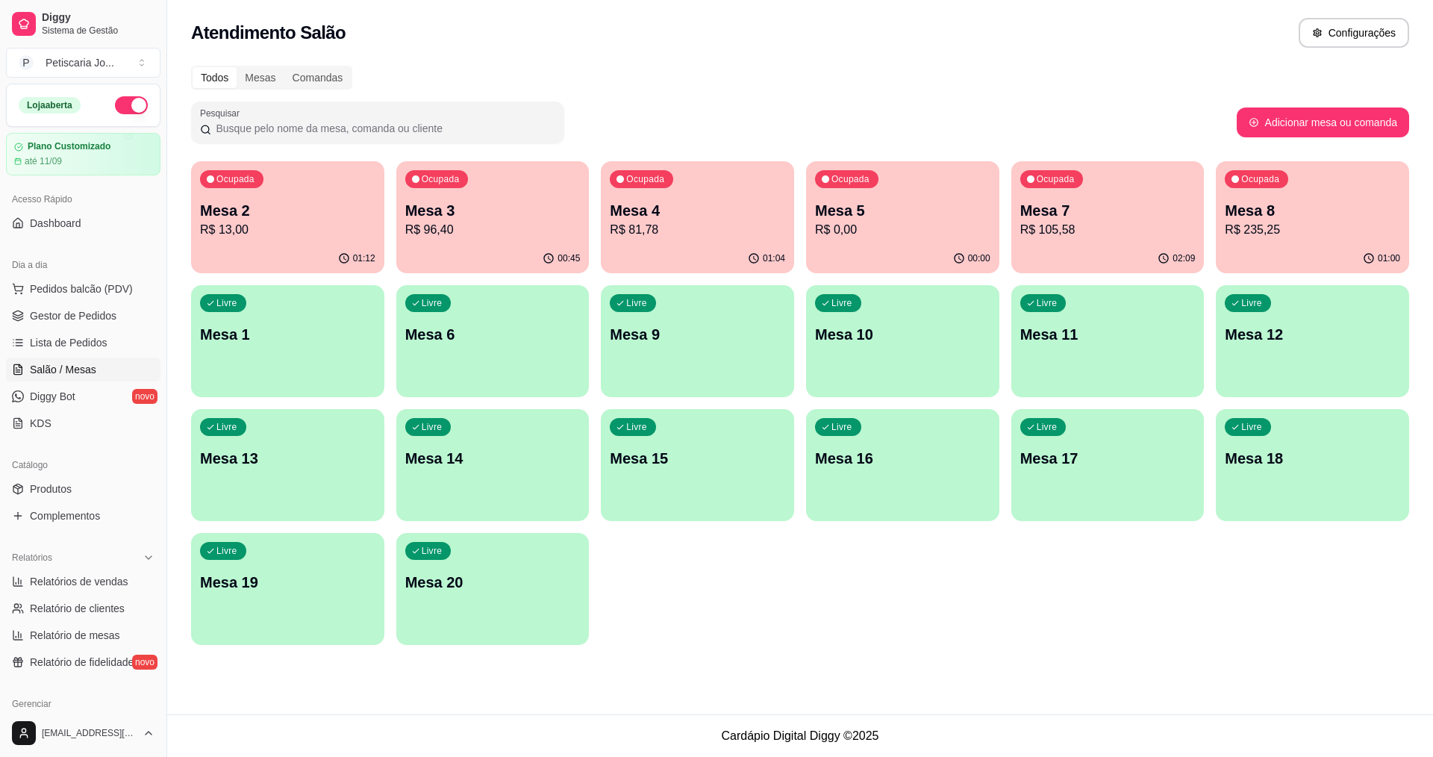
click at [1282, 246] on div "01:00" at bounding box center [1312, 258] width 193 height 29
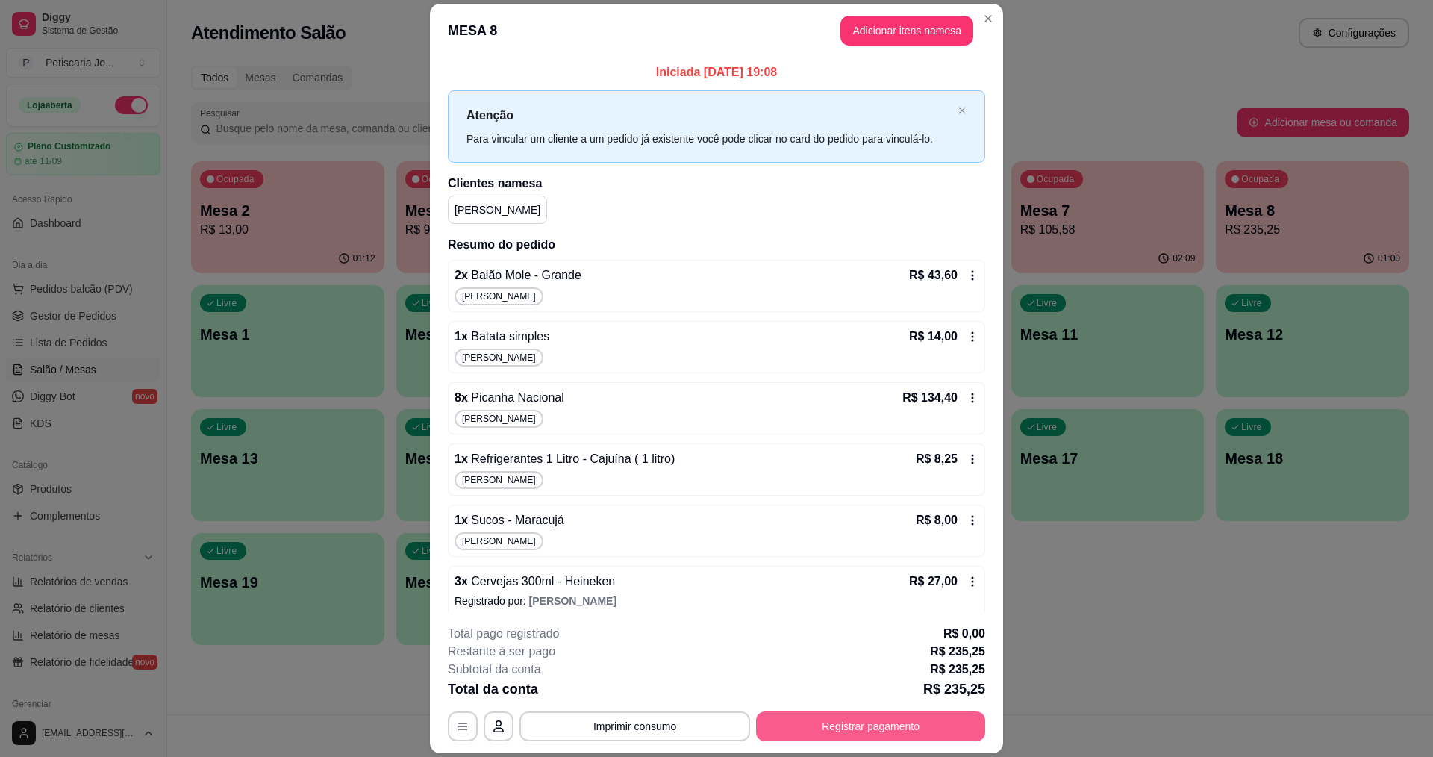
click at [885, 713] on button "Registrar pagamento" at bounding box center [870, 726] width 229 height 30
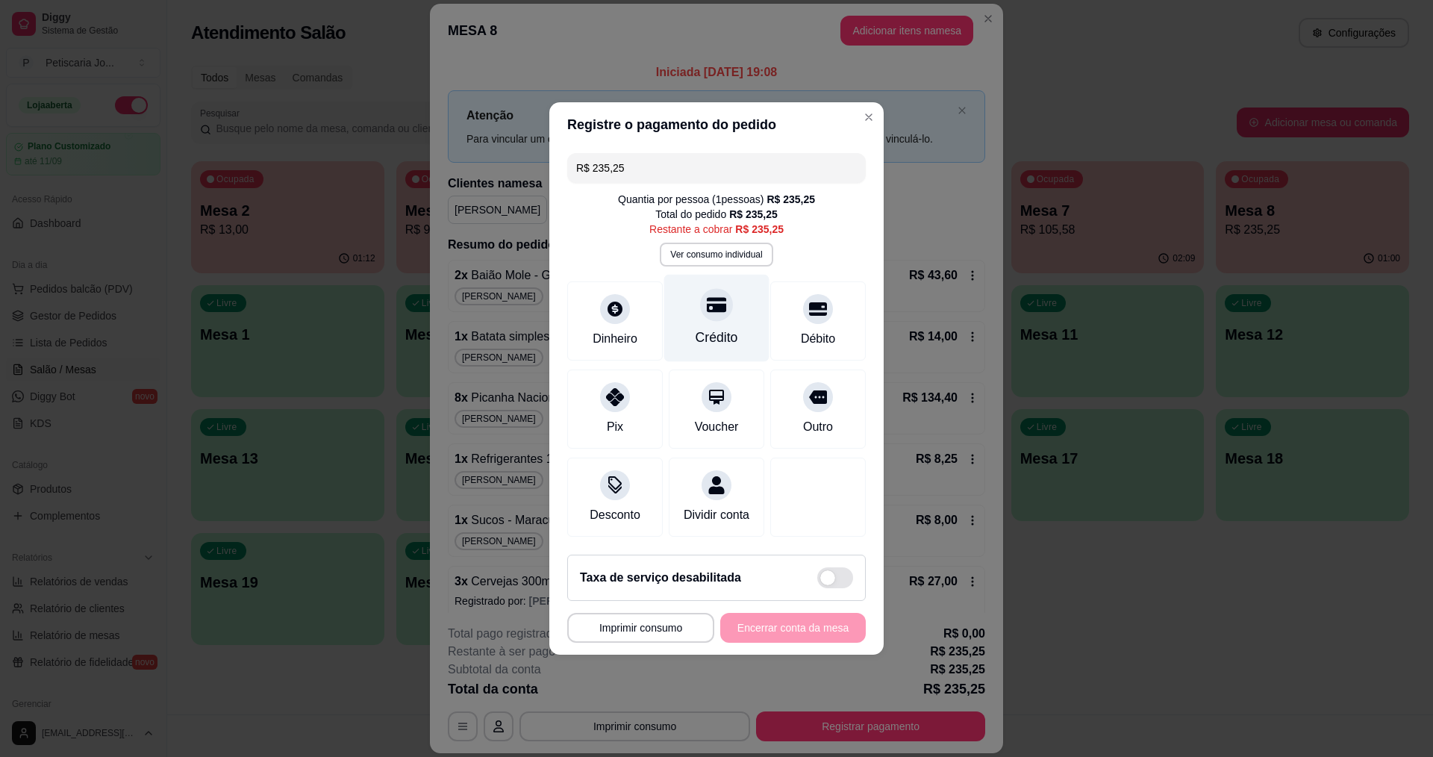
click at [716, 328] on div "Crédito" at bounding box center [717, 337] width 43 height 19
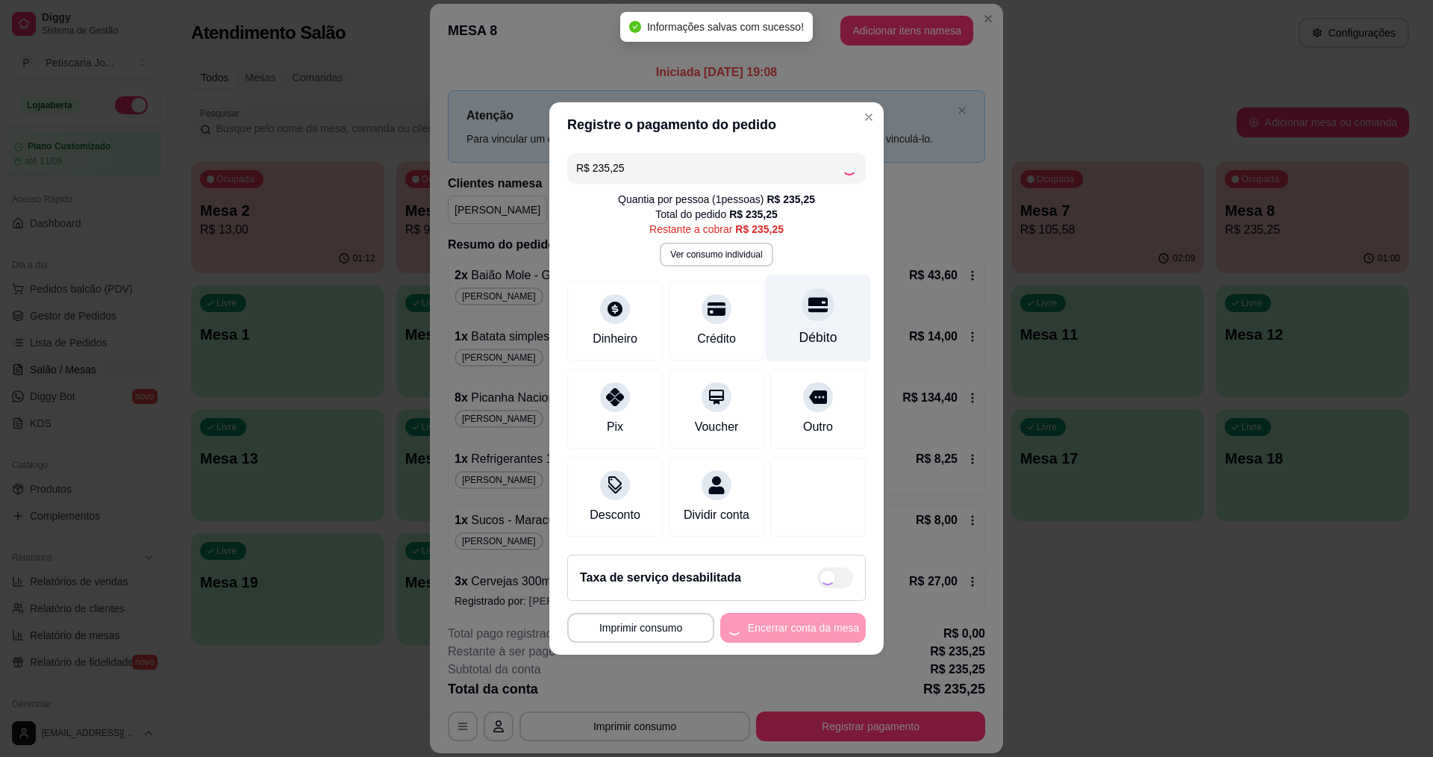
type input "R$ 0,00"
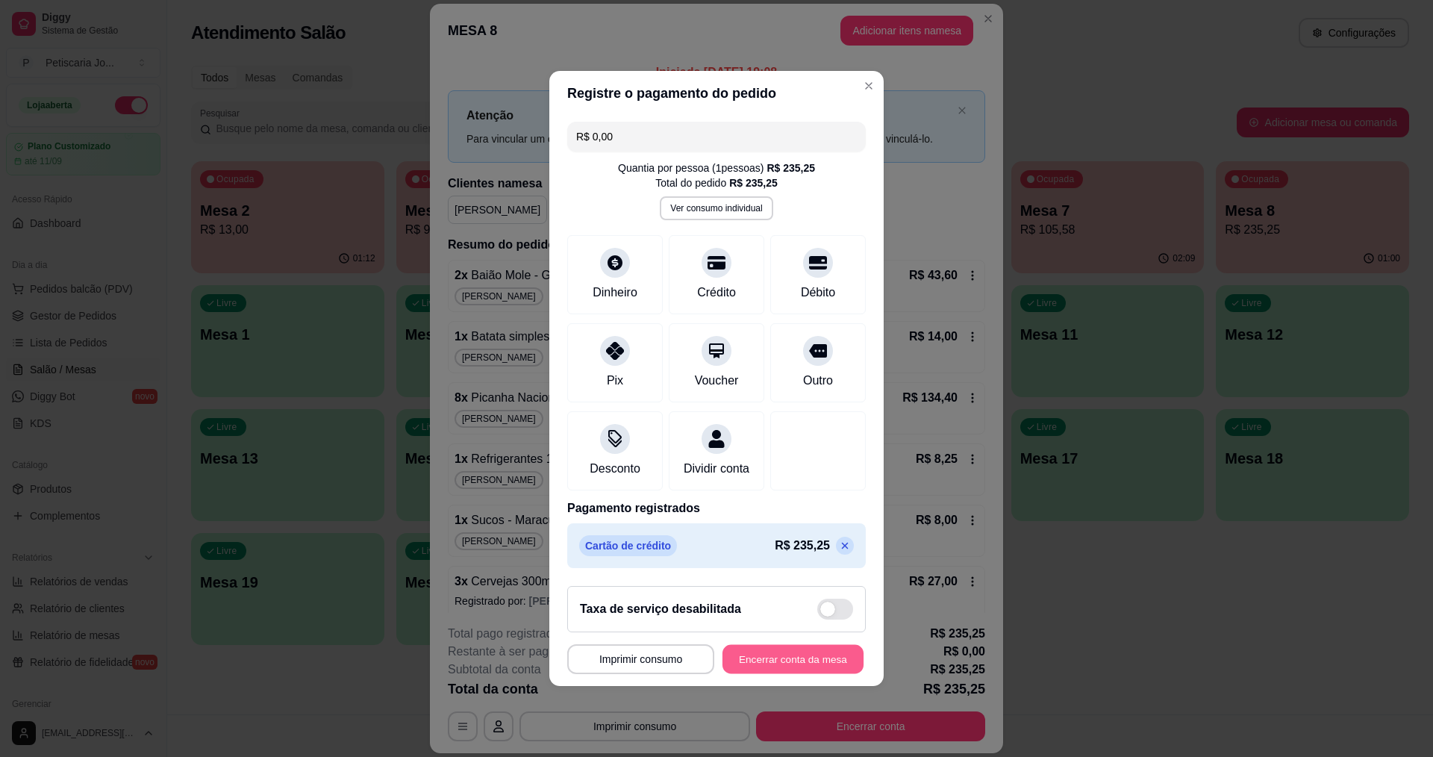
click at [767, 664] on button "Encerrar conta da mesa" at bounding box center [793, 659] width 141 height 29
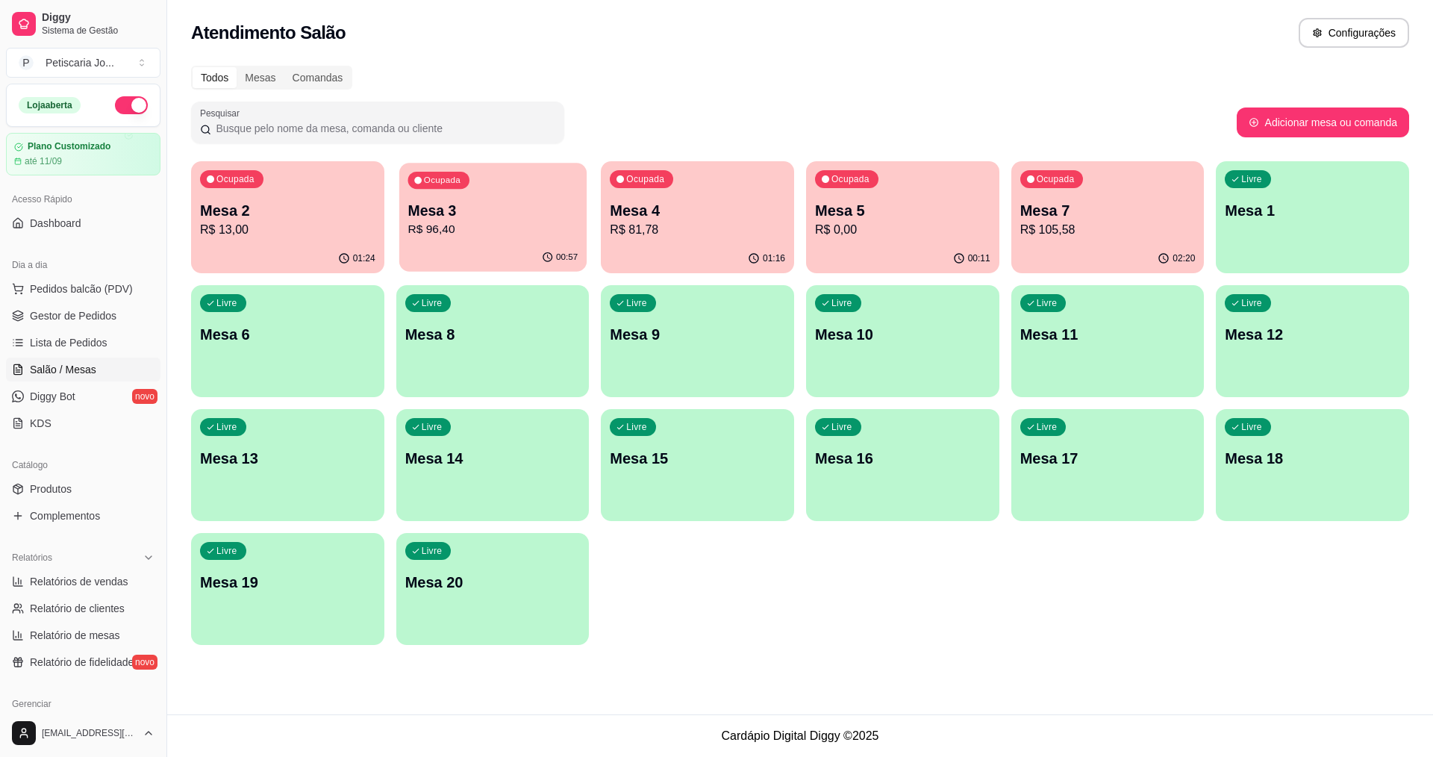
click at [493, 211] on p "Mesa 3" at bounding box center [493, 211] width 170 height 20
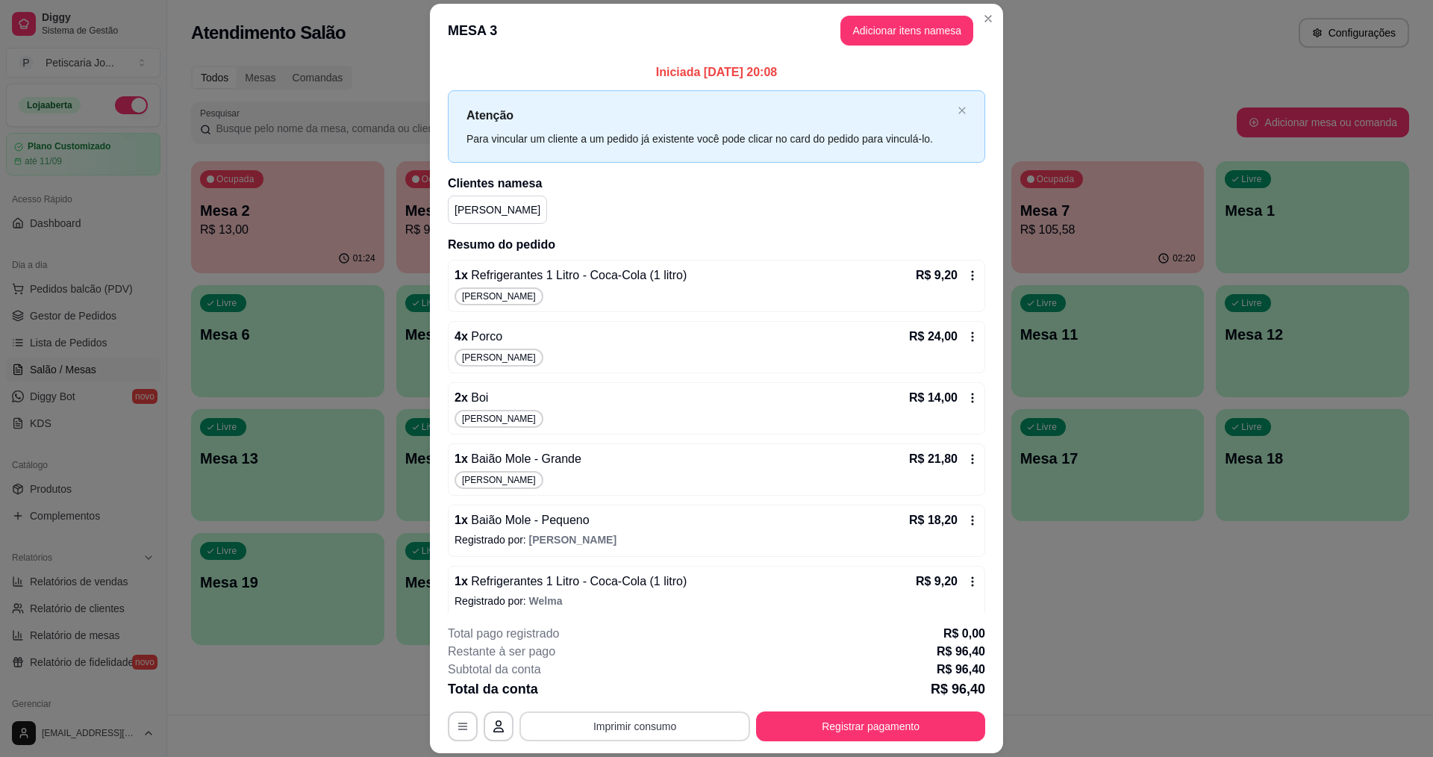
click at [655, 726] on button "Imprimir consumo" at bounding box center [635, 726] width 231 height 30
click at [634, 697] on button "IMPRESSORA" at bounding box center [633, 691] width 105 height 23
click at [882, 725] on button "Registrar pagamento" at bounding box center [870, 726] width 229 height 30
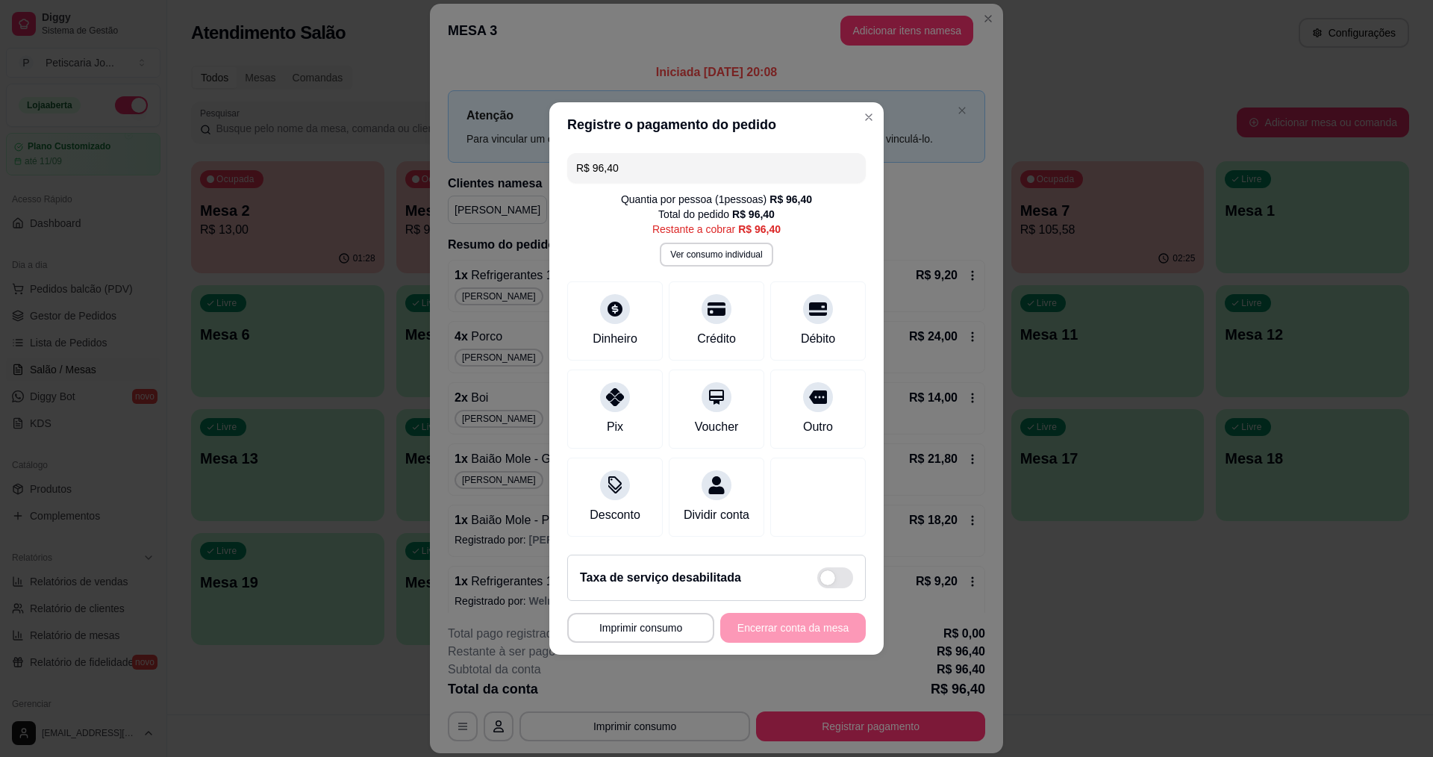
drag, startPoint x: 636, startPoint y: 169, endPoint x: 433, endPoint y: 97, distance: 215.6
click at [433, 97] on div "**********" at bounding box center [716, 378] width 1433 height 757
click at [804, 328] on div "Débito" at bounding box center [818, 337] width 38 height 19
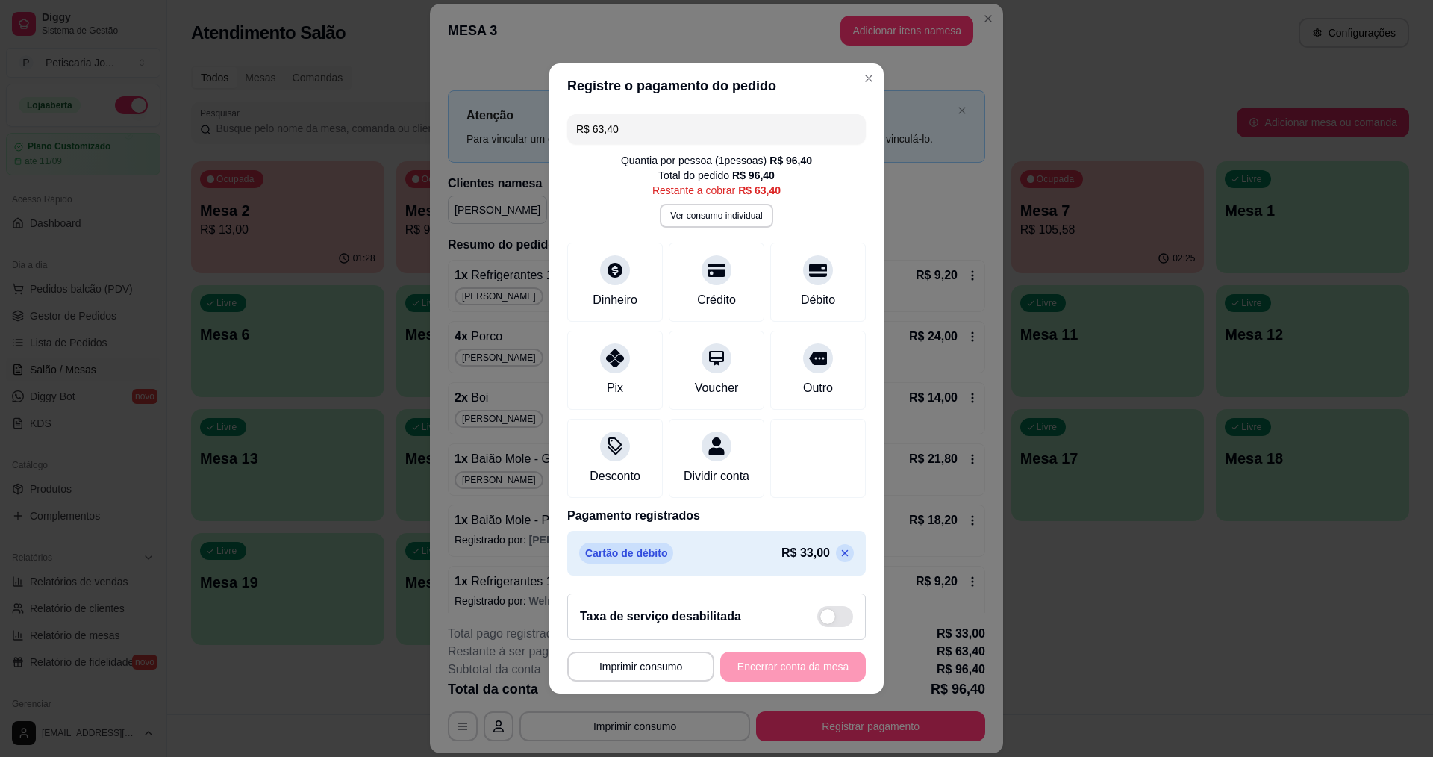
drag, startPoint x: 628, startPoint y: 125, endPoint x: 557, endPoint y: 110, distance: 72.5
click at [557, 110] on div "R$ 63,40 Quantia por pessoa ( 1 pessoas) R$ 96,40 Total do pedido R$ 96,40 Rest…" at bounding box center [716, 344] width 334 height 473
click at [615, 350] on icon at bounding box center [614, 353] width 19 height 19
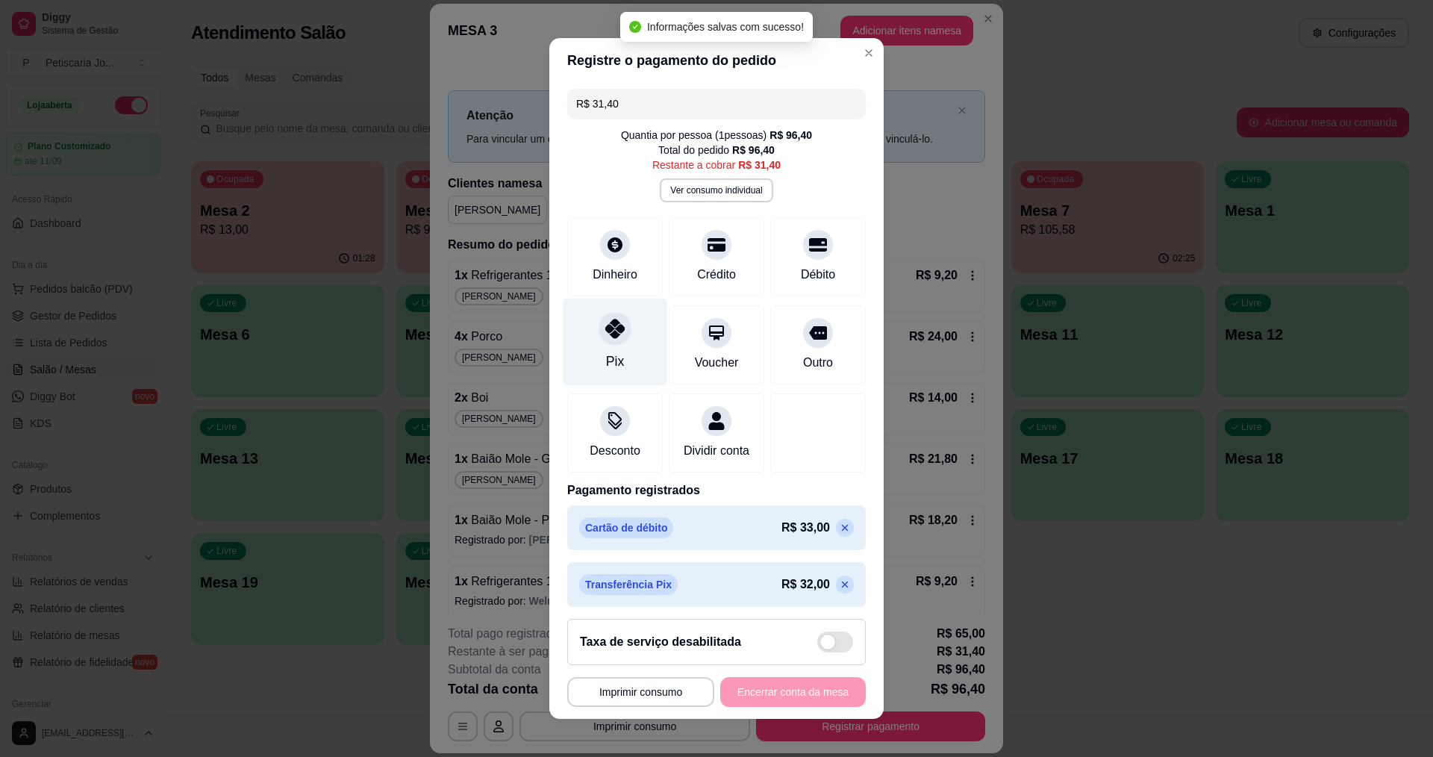
click at [608, 328] on icon at bounding box center [614, 328] width 19 height 19
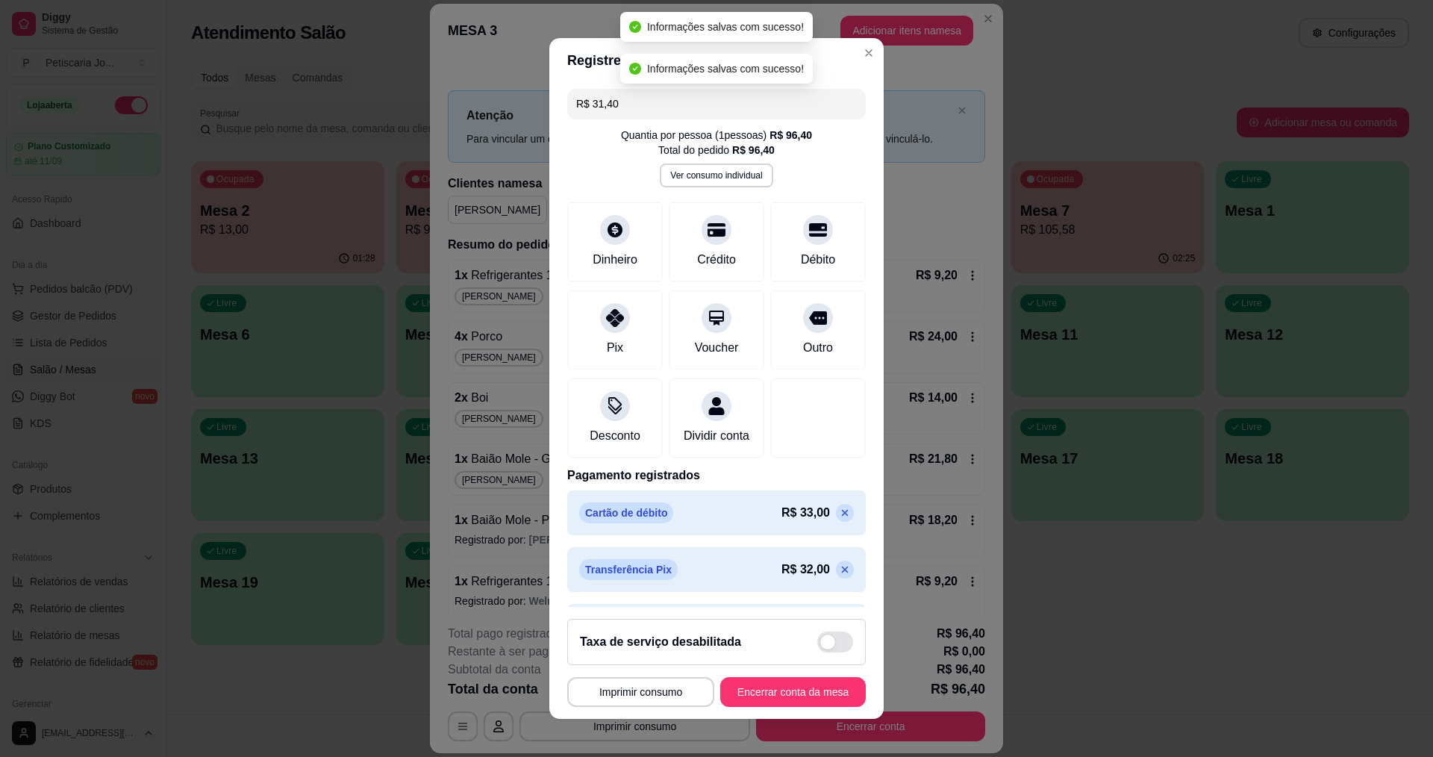
type input "R$ 0,00"
click at [779, 691] on button "Encerrar conta da mesa" at bounding box center [793, 692] width 146 height 30
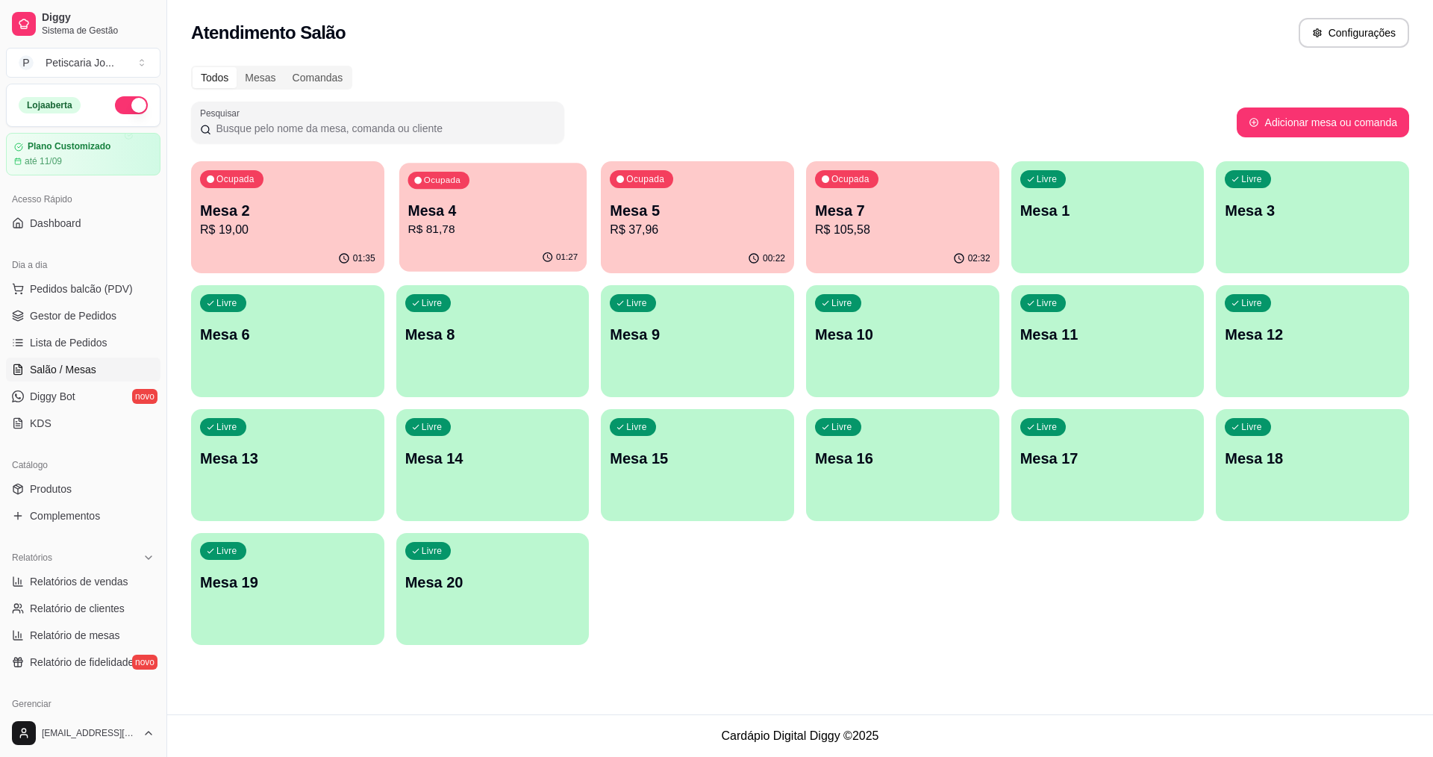
click at [474, 222] on p "R$ 81,78" at bounding box center [493, 229] width 170 height 17
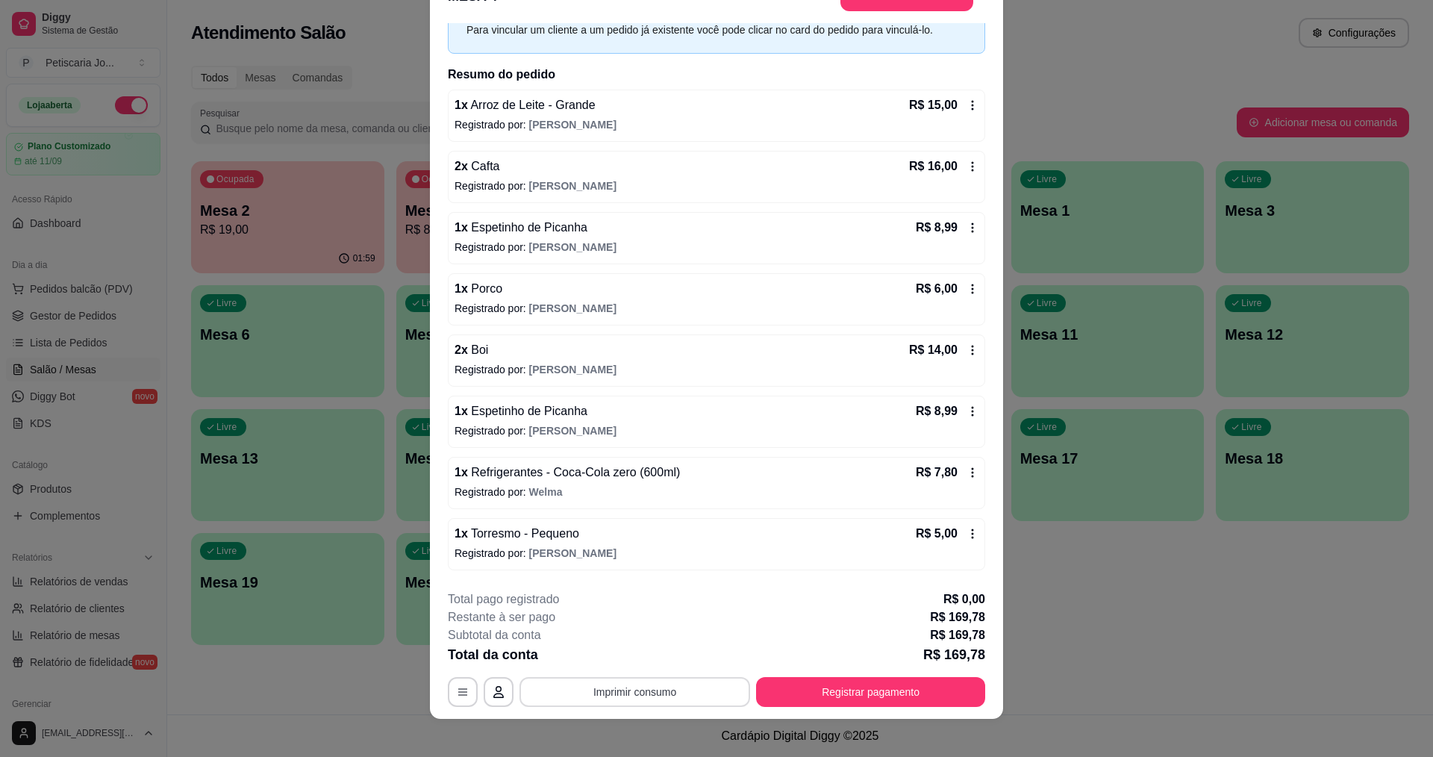
scroll to position [44, 0]
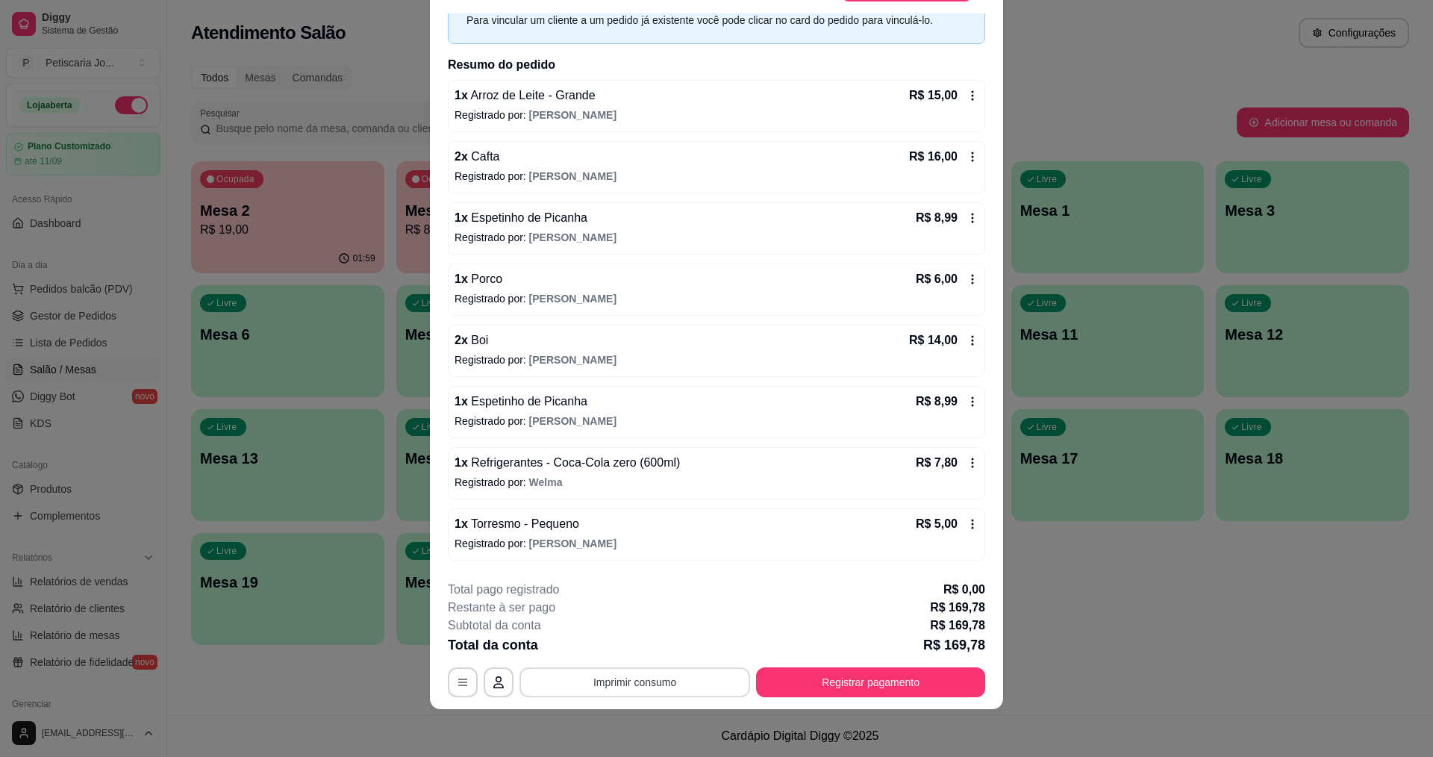
click at [641, 680] on button "Imprimir consumo" at bounding box center [635, 682] width 231 height 30
click at [614, 656] on button "IMPRESSORA" at bounding box center [633, 647] width 105 height 23
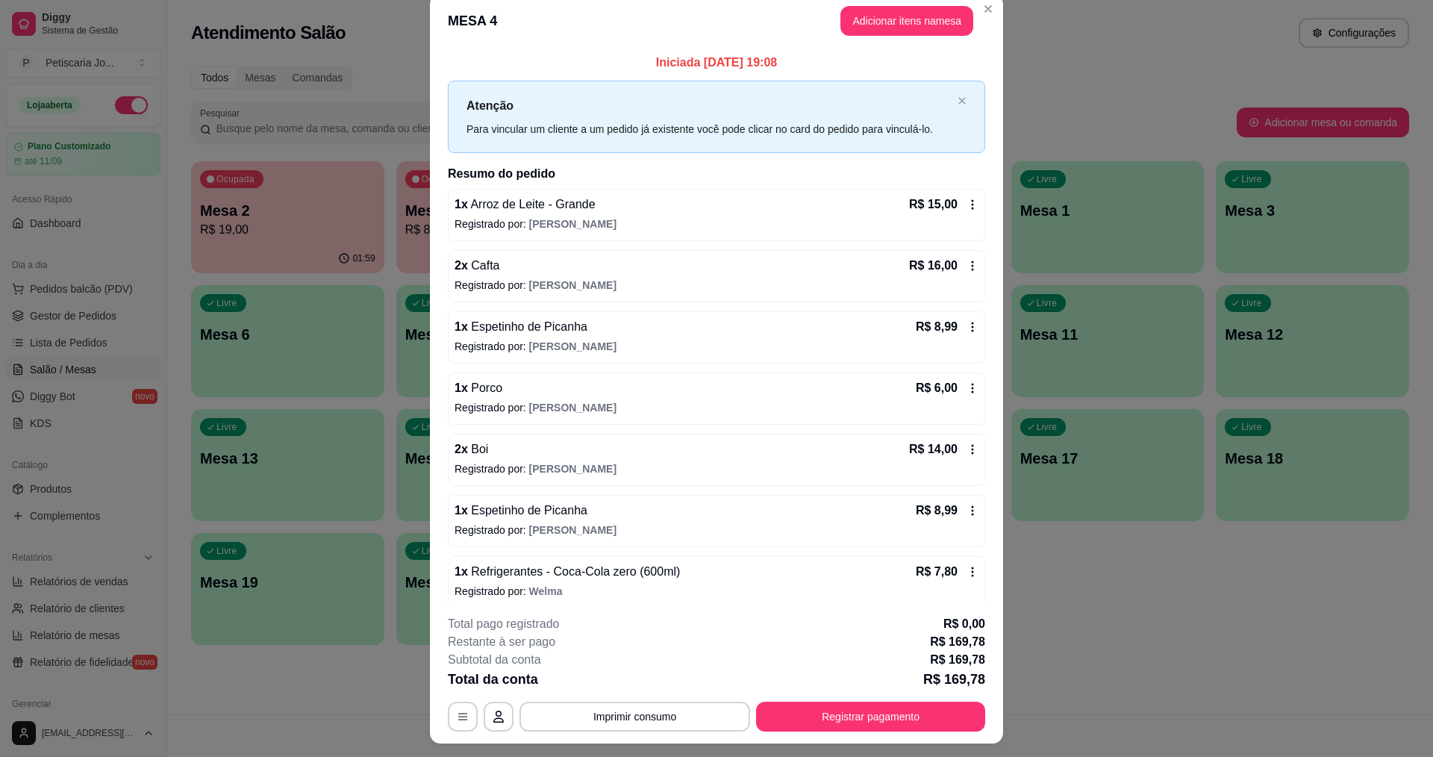
scroll to position [0, 0]
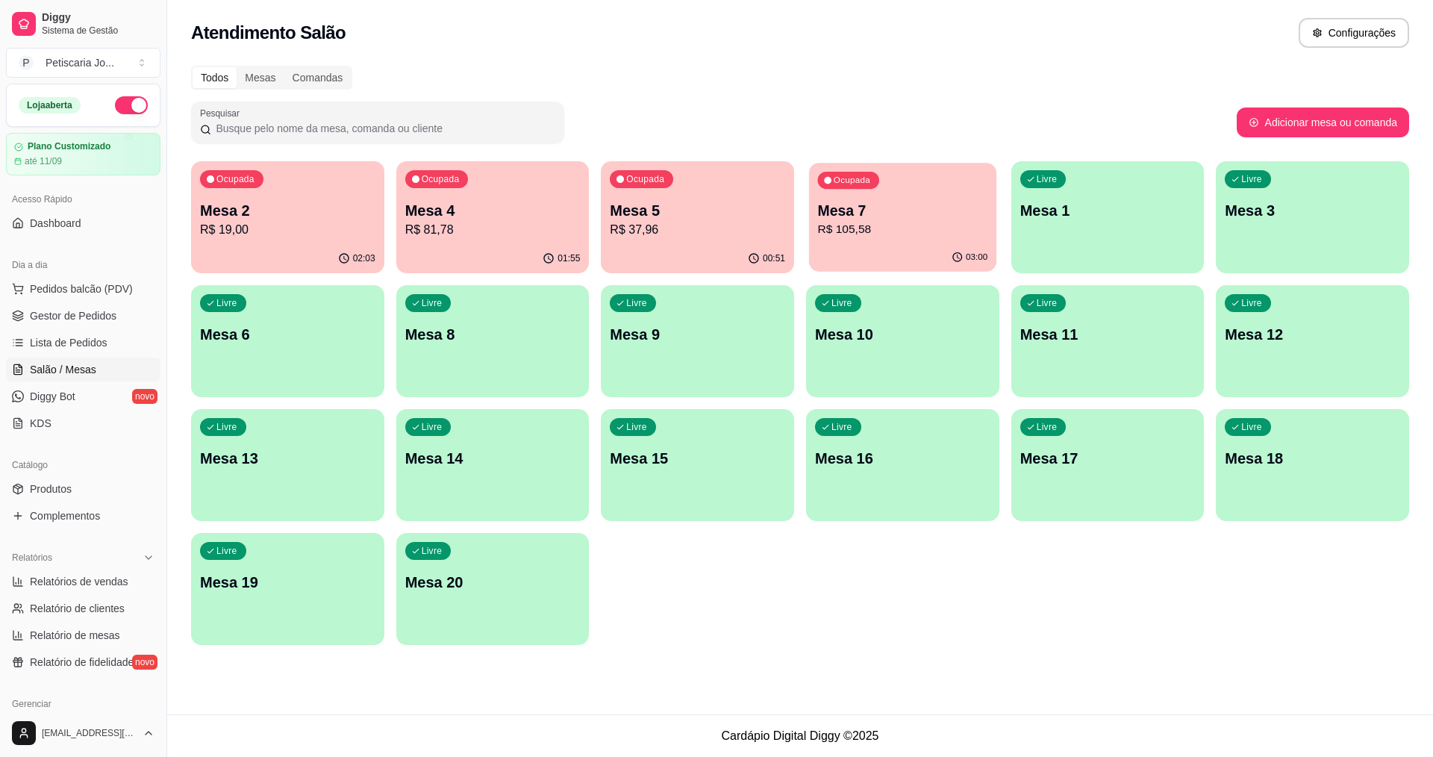
click at [914, 245] on div "03:00" at bounding box center [902, 257] width 187 height 28
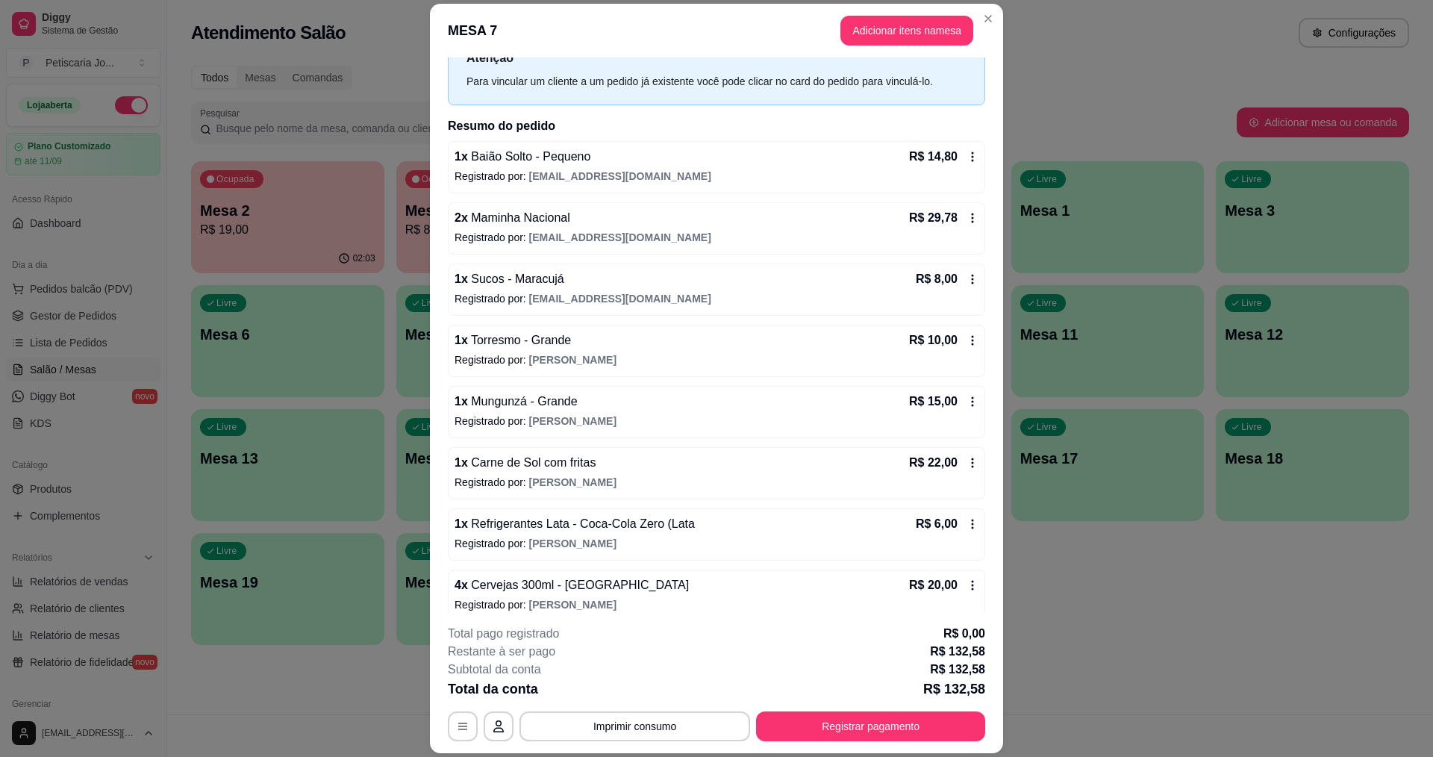
scroll to position [134, 0]
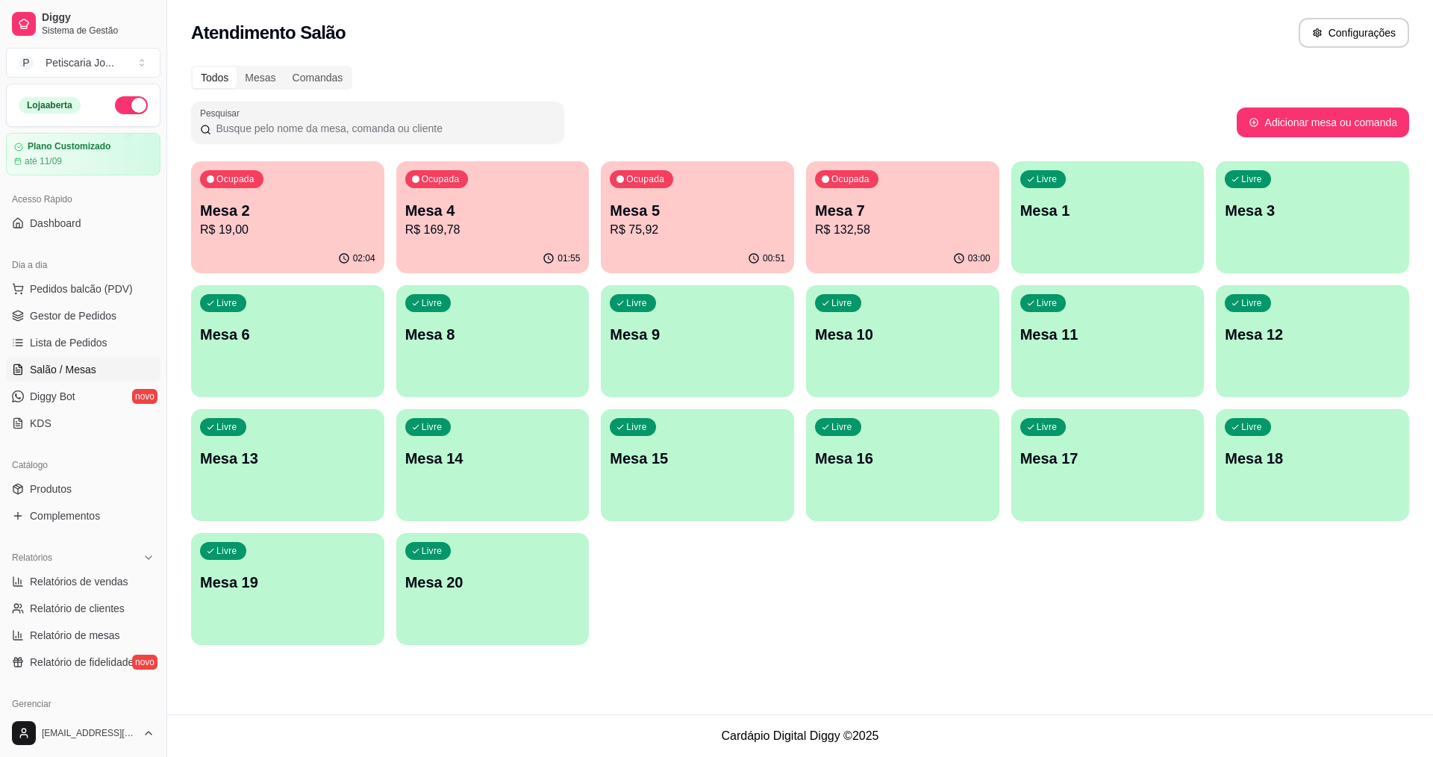
click at [504, 229] on p "R$ 169,78" at bounding box center [492, 230] width 175 height 18
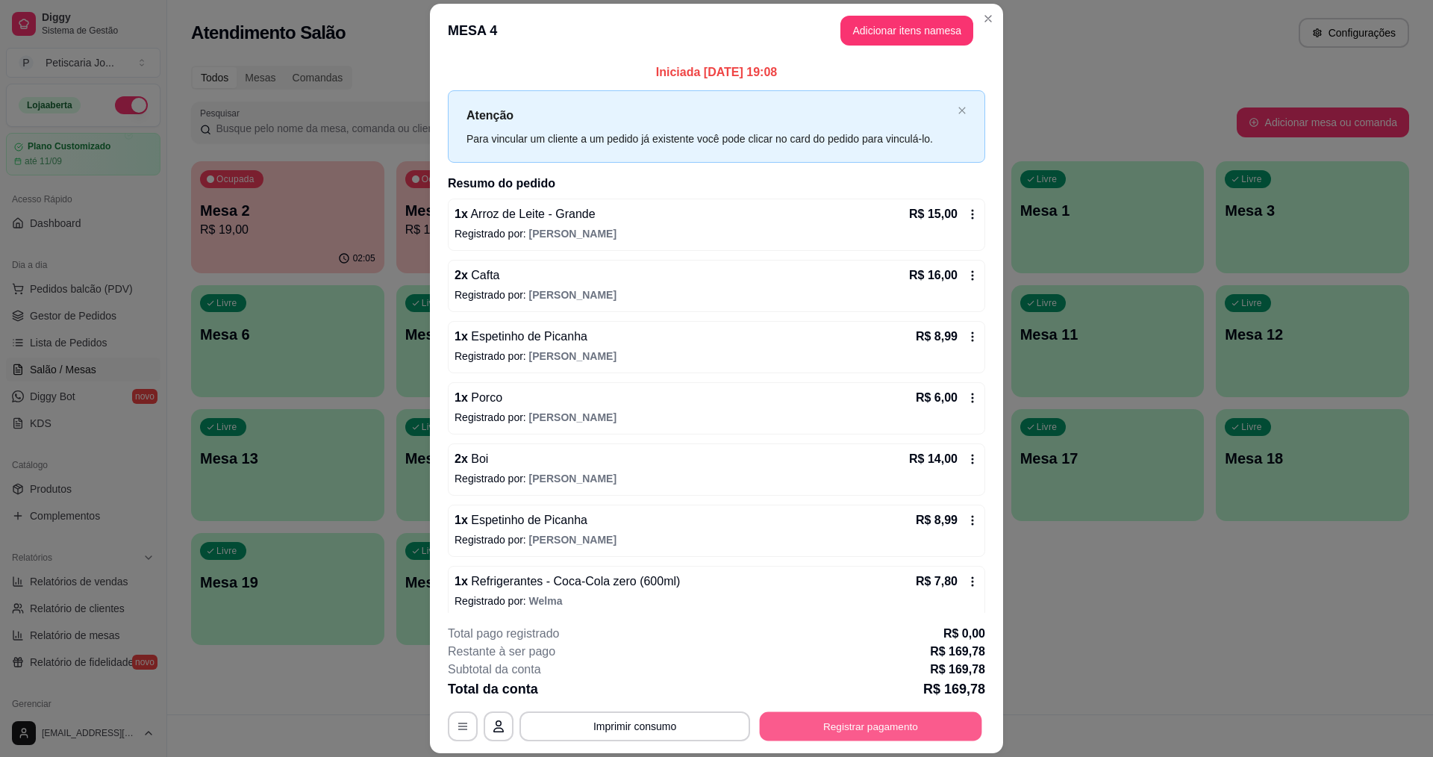
click at [882, 728] on button "Registrar pagamento" at bounding box center [871, 726] width 222 height 29
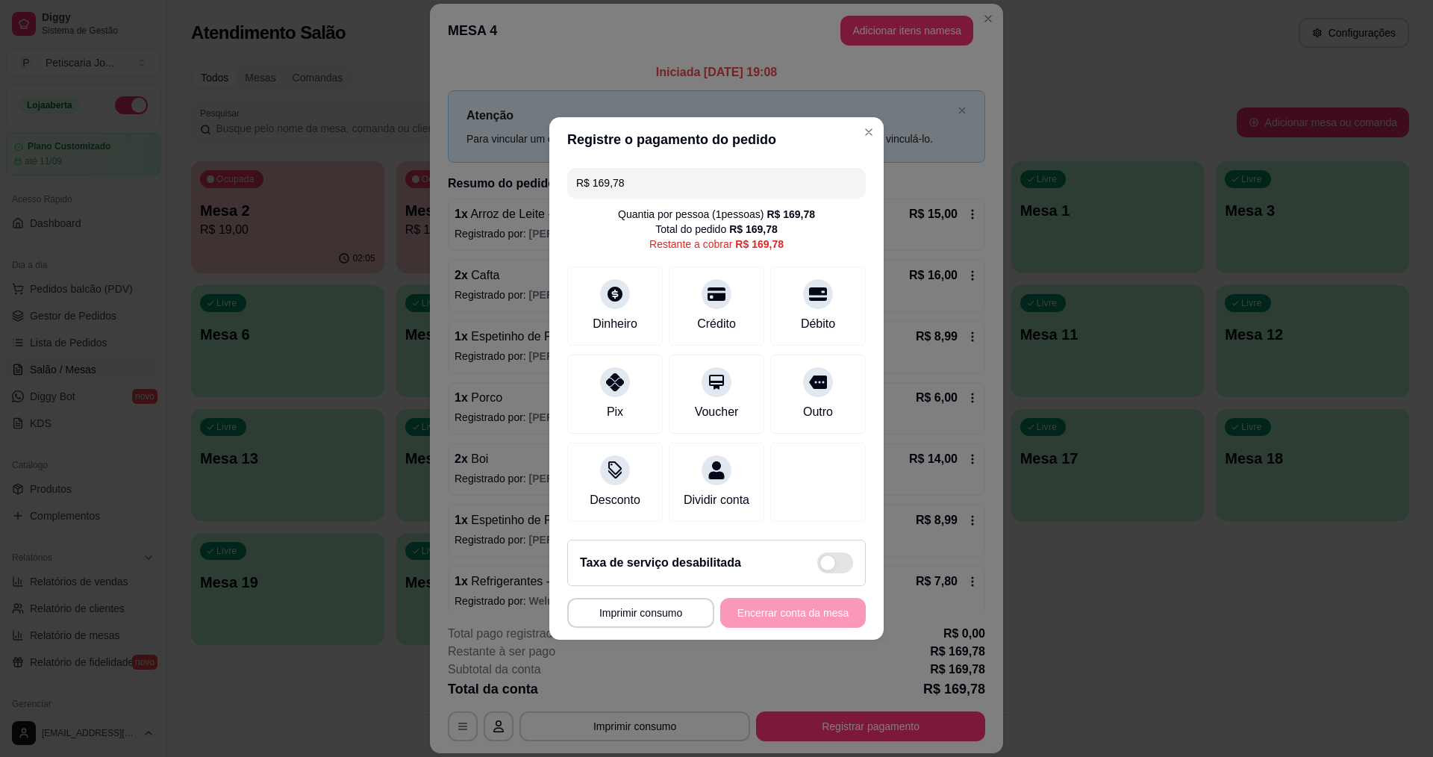
drag, startPoint x: 634, startPoint y: 162, endPoint x: 545, endPoint y: 166, distance: 88.9
click at [545, 166] on div "**********" at bounding box center [716, 378] width 1433 height 757
type input "R$ 0,00"
click at [568, 228] on div "Quantia por pessoa ( 1 pessoas) R$ 169,78 Total do pedido R$ 169,78 Restante a …" at bounding box center [716, 229] width 299 height 45
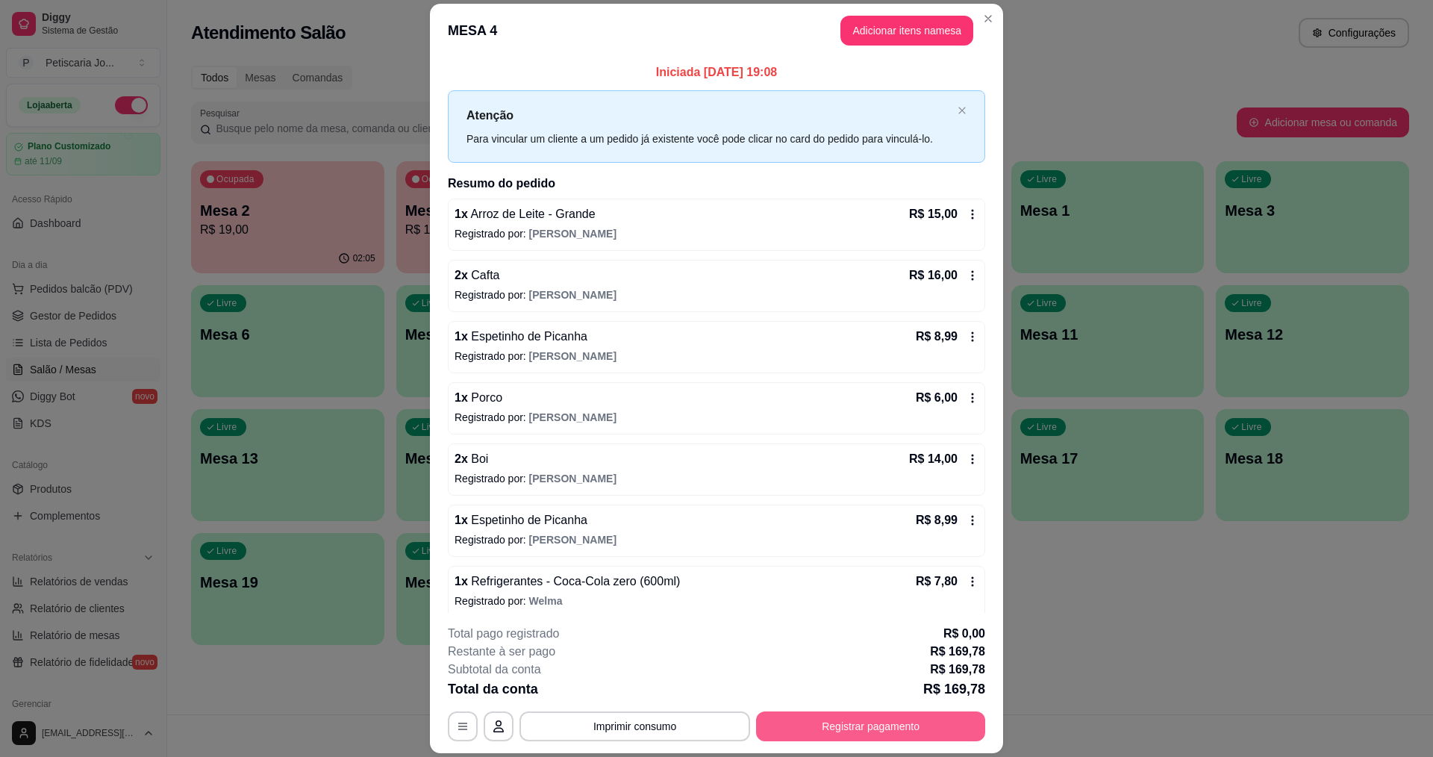
click at [890, 740] on button "Registrar pagamento" at bounding box center [870, 726] width 229 height 30
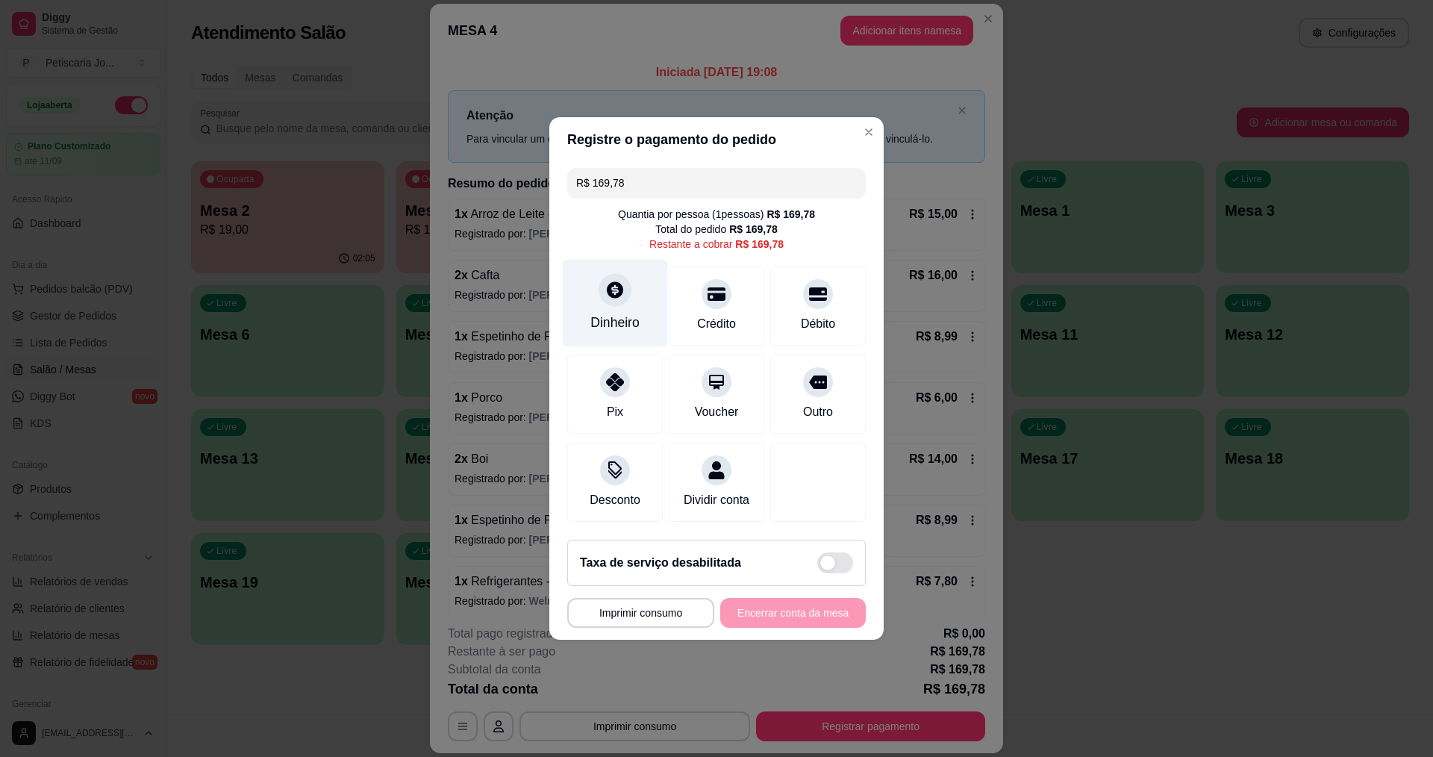
click at [620, 313] on div "Dinheiro" at bounding box center [614, 322] width 49 height 19
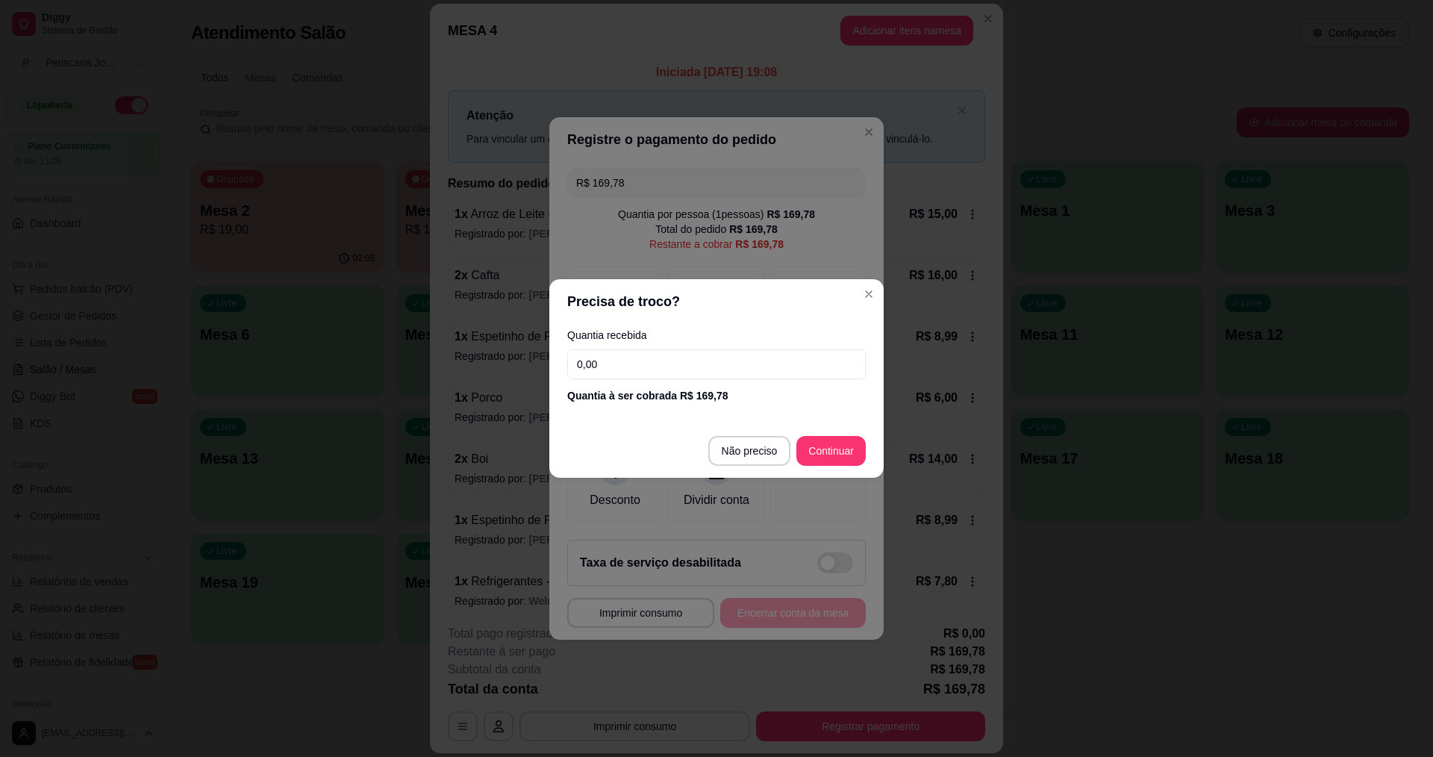
click at [621, 369] on input "0,00" at bounding box center [716, 364] width 299 height 30
type input "50,00"
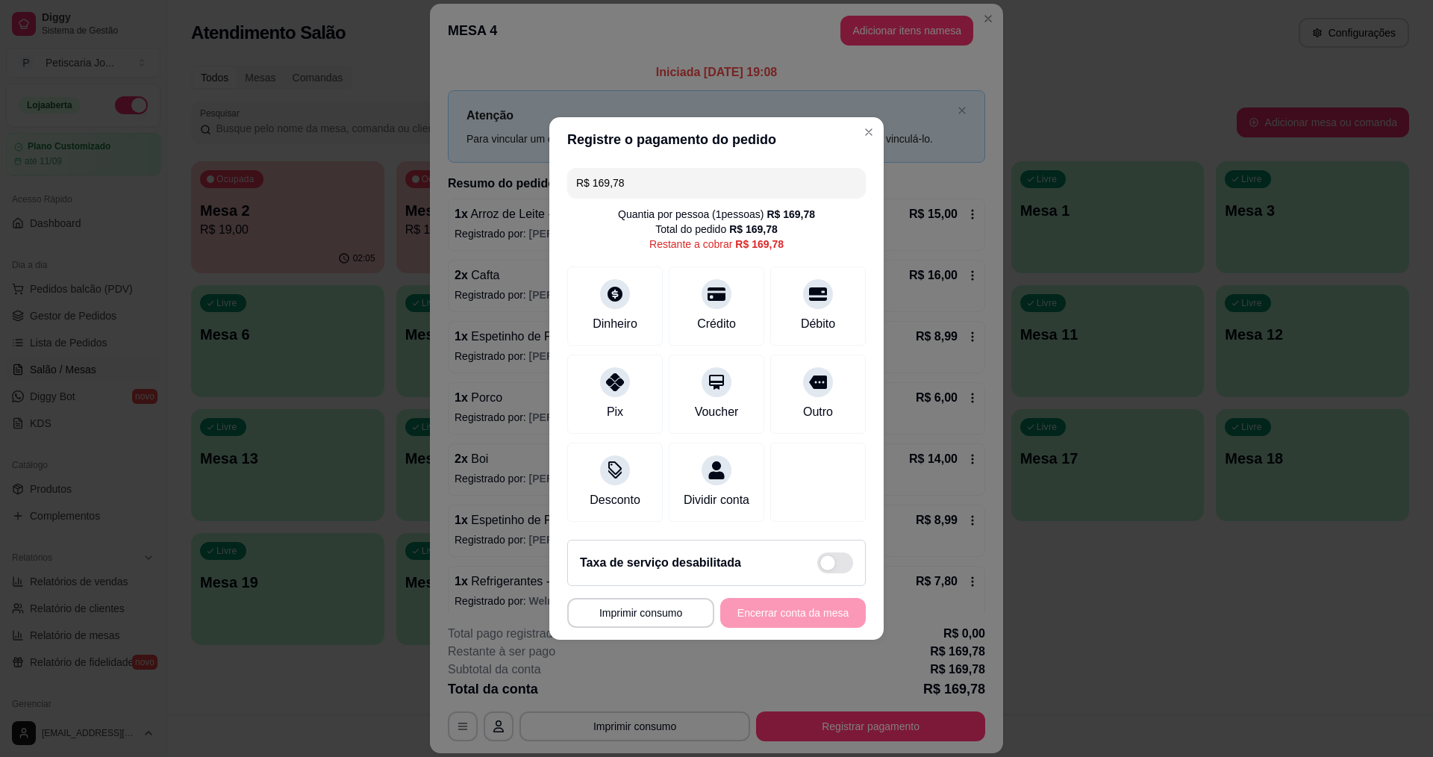
drag, startPoint x: 647, startPoint y: 179, endPoint x: 474, endPoint y: 154, distance: 175.0
click at [474, 154] on div "**********" at bounding box center [716, 378] width 1433 height 757
type input "R$ 35,00"
click at [599, 322] on div "Dinheiro" at bounding box center [614, 322] width 49 height 19
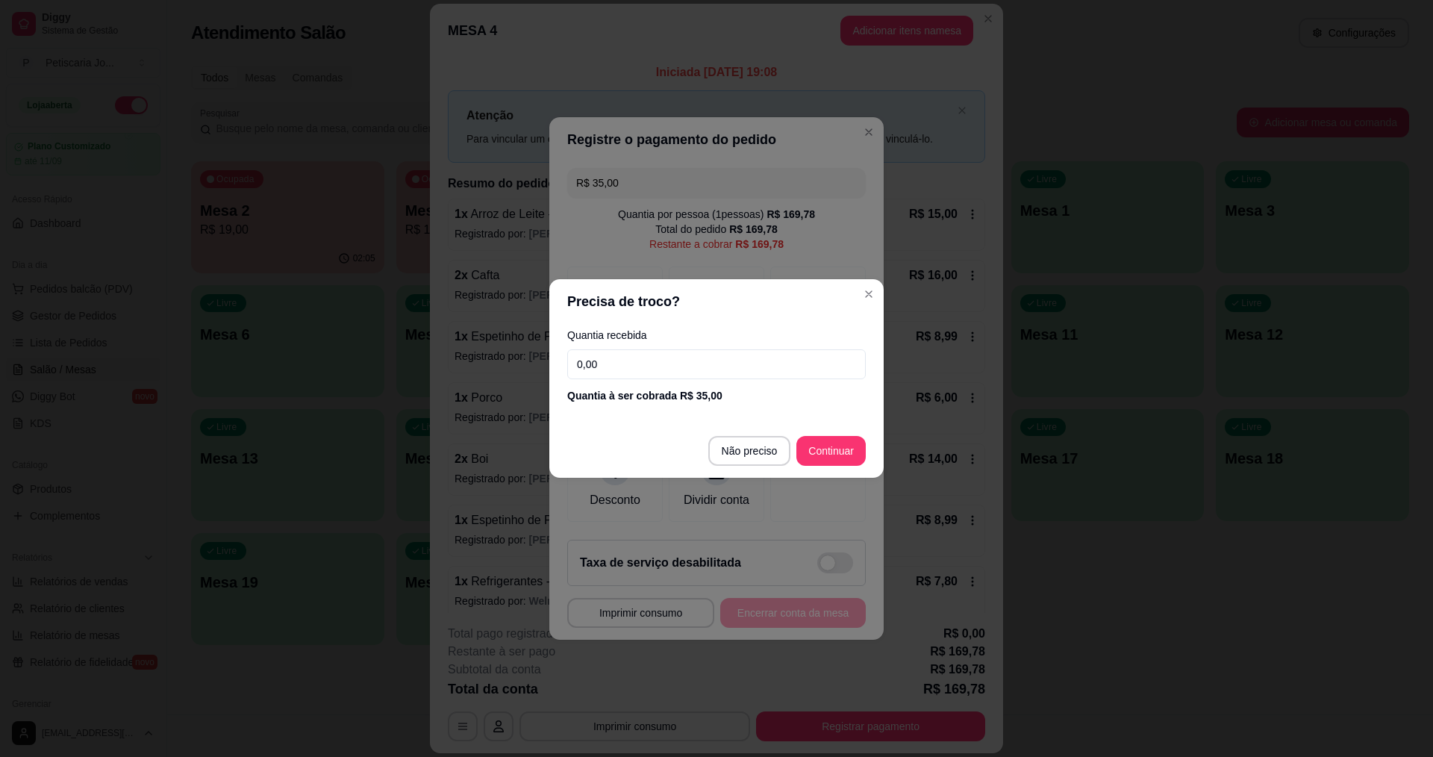
click at [669, 365] on input "0,00" at bounding box center [716, 364] width 299 height 30
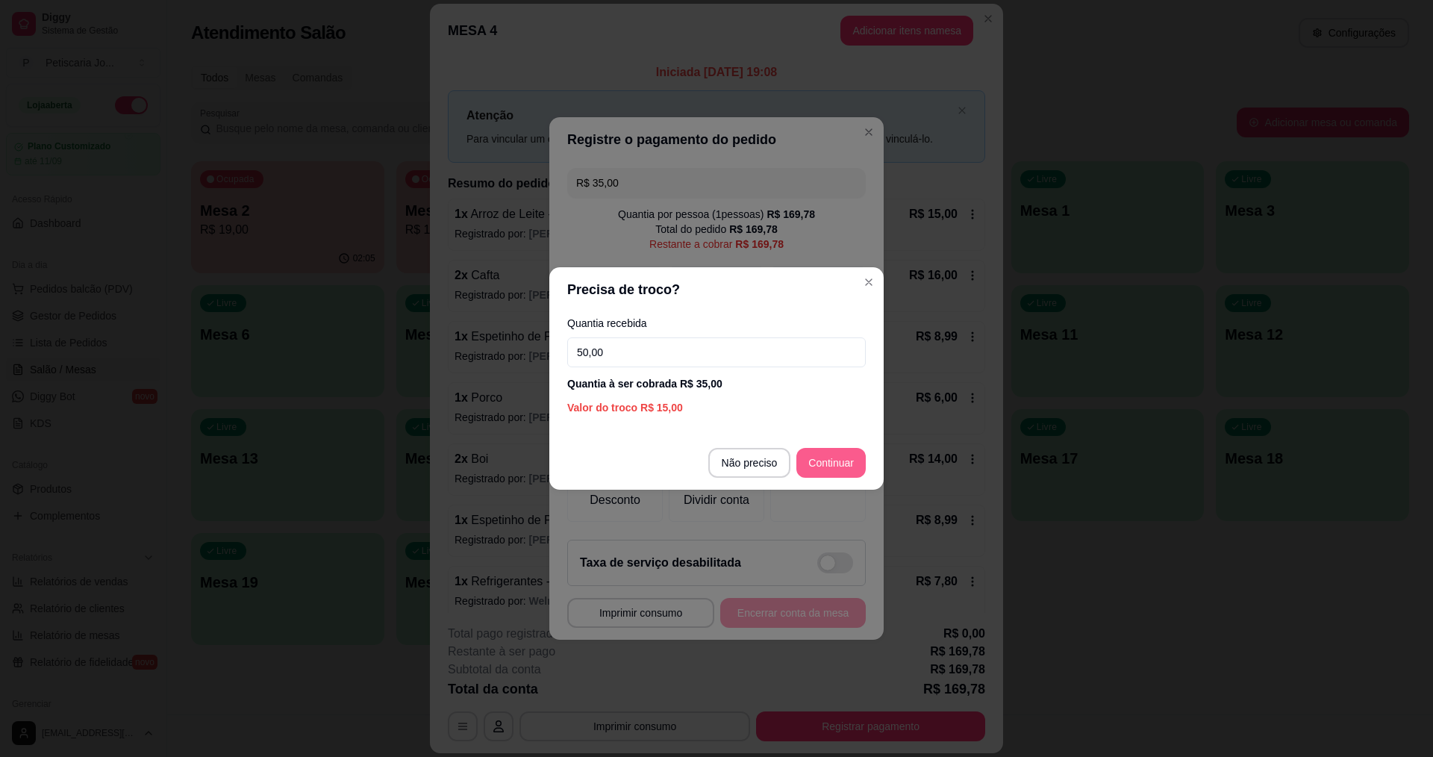
type input "50,00"
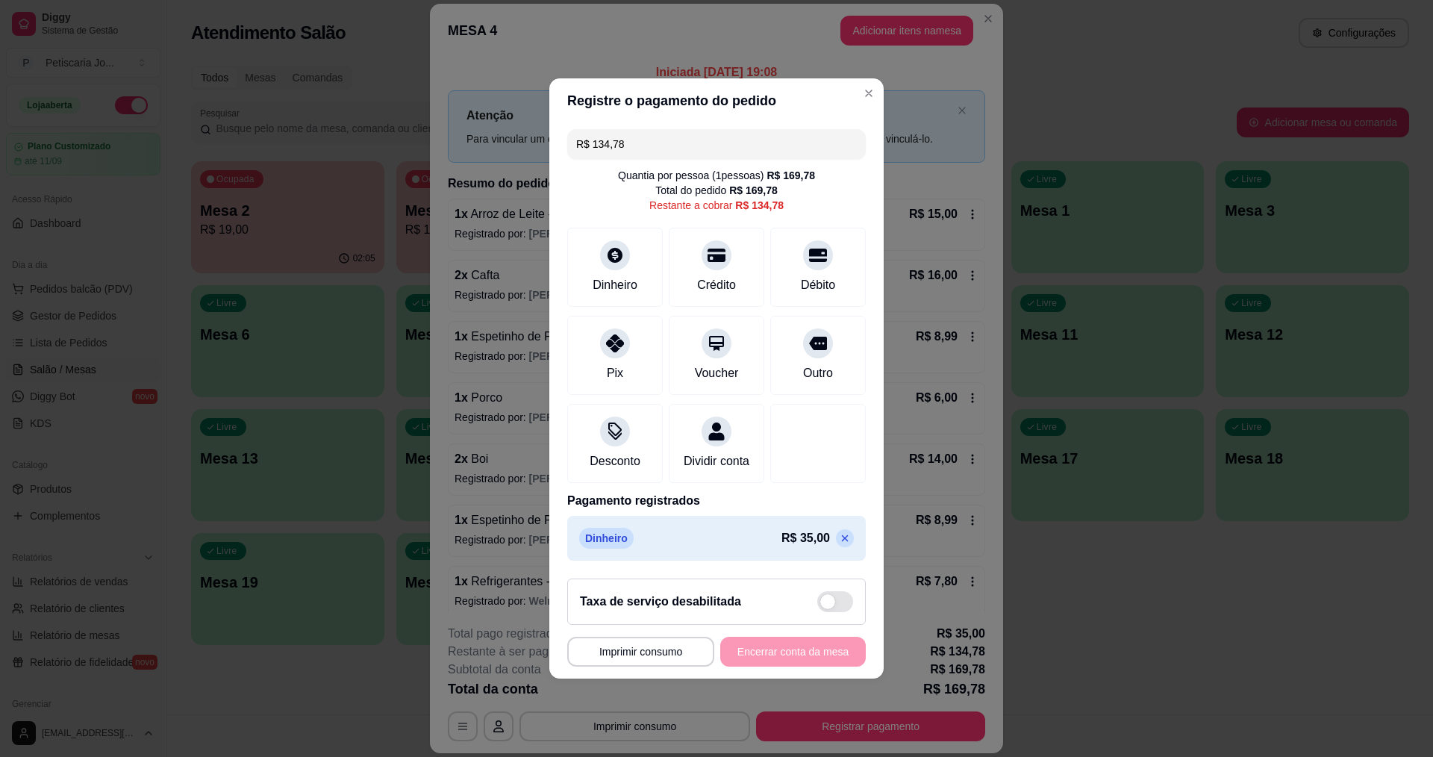
drag, startPoint x: 638, startPoint y: 140, endPoint x: 504, endPoint y: 119, distance: 136.1
click at [504, 119] on div "**********" at bounding box center [716, 378] width 1433 height 757
click at [821, 274] on div "Débito" at bounding box center [818, 283] width 38 height 19
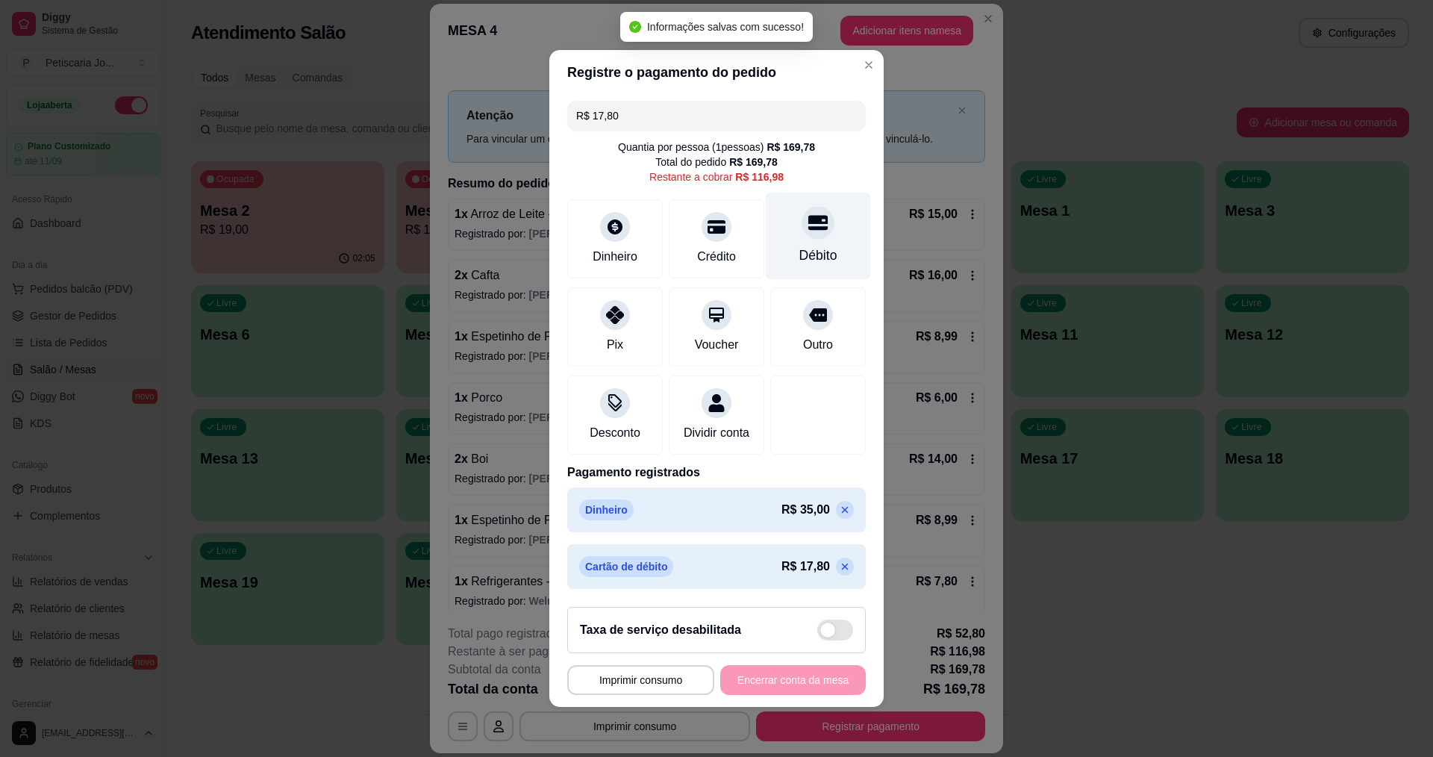
type input "R$ 116,98"
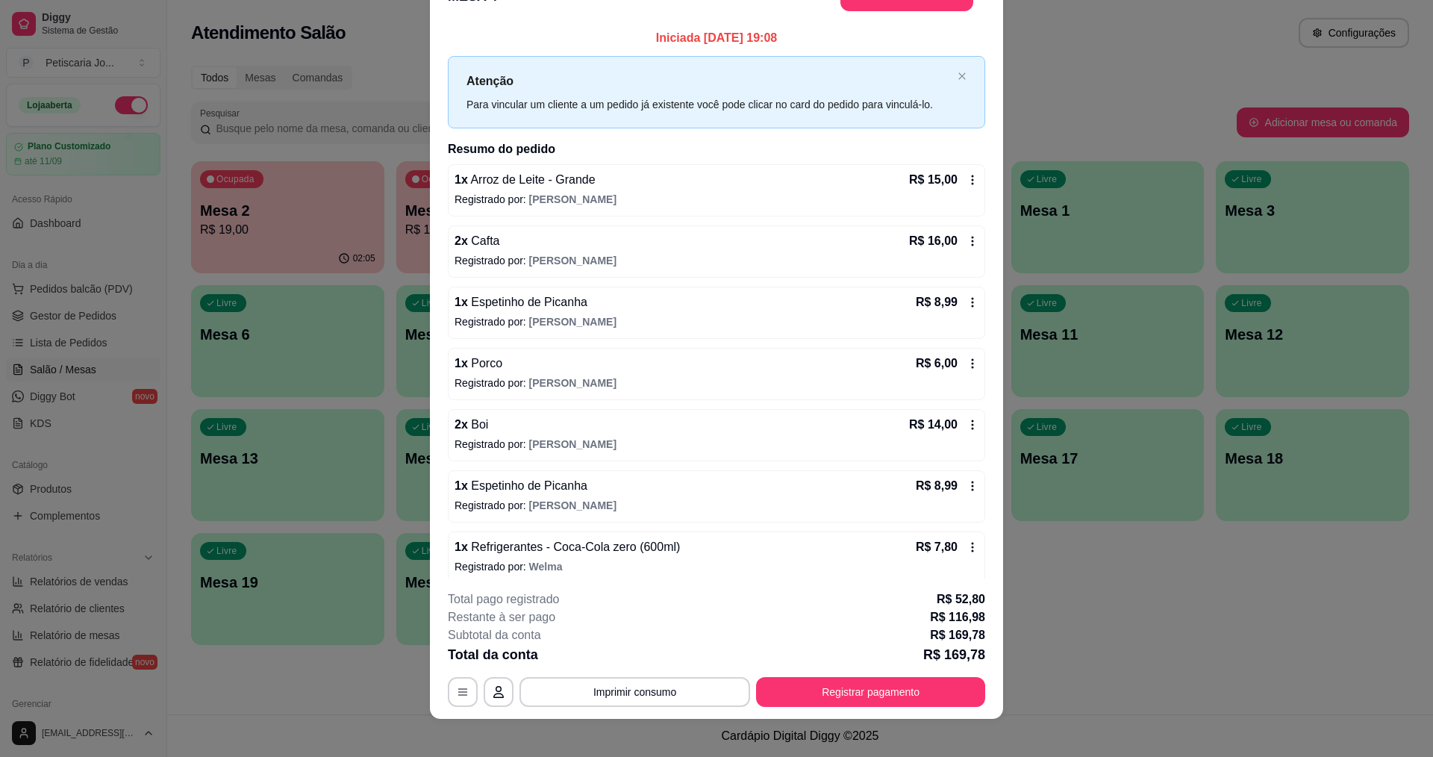
scroll to position [44, 0]
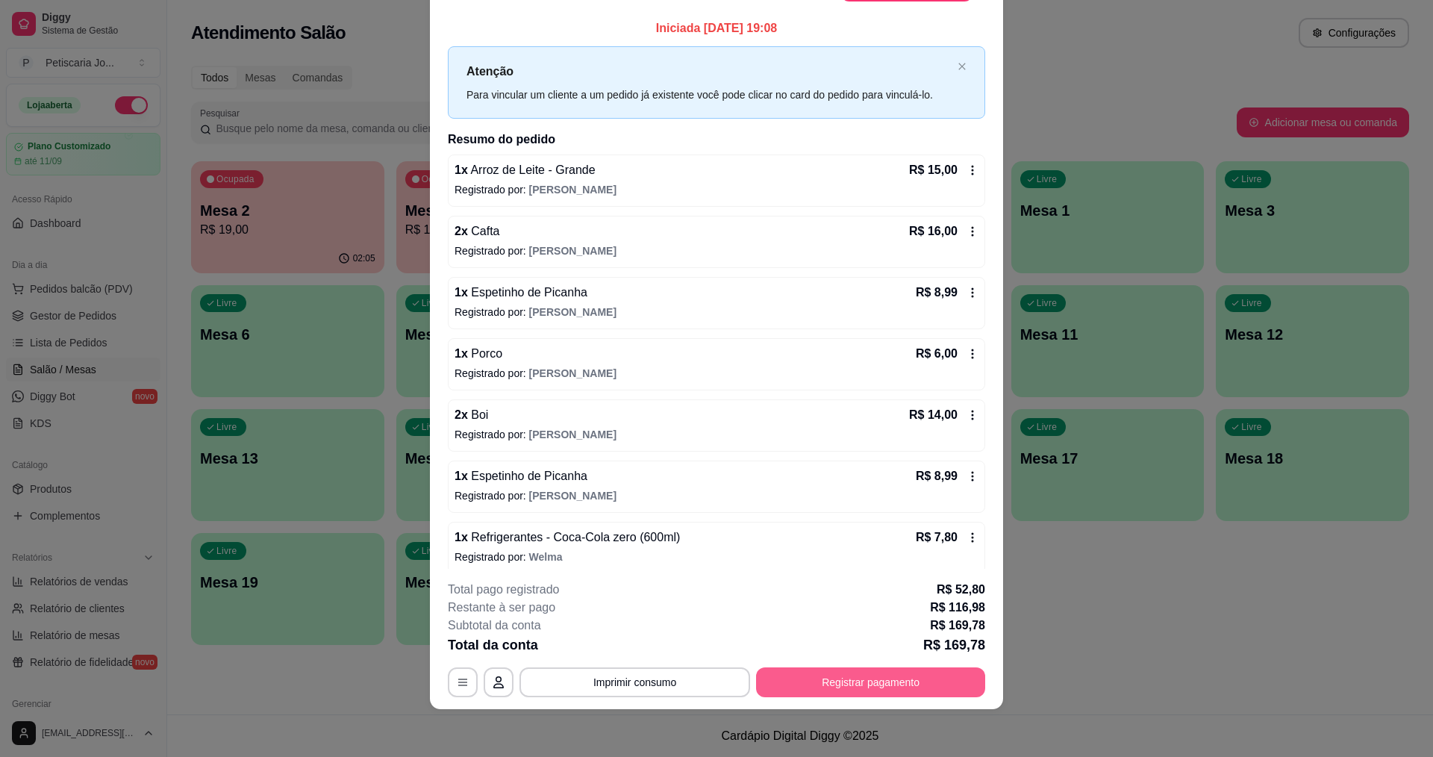
click at [884, 686] on button "Registrar pagamento" at bounding box center [870, 682] width 229 height 30
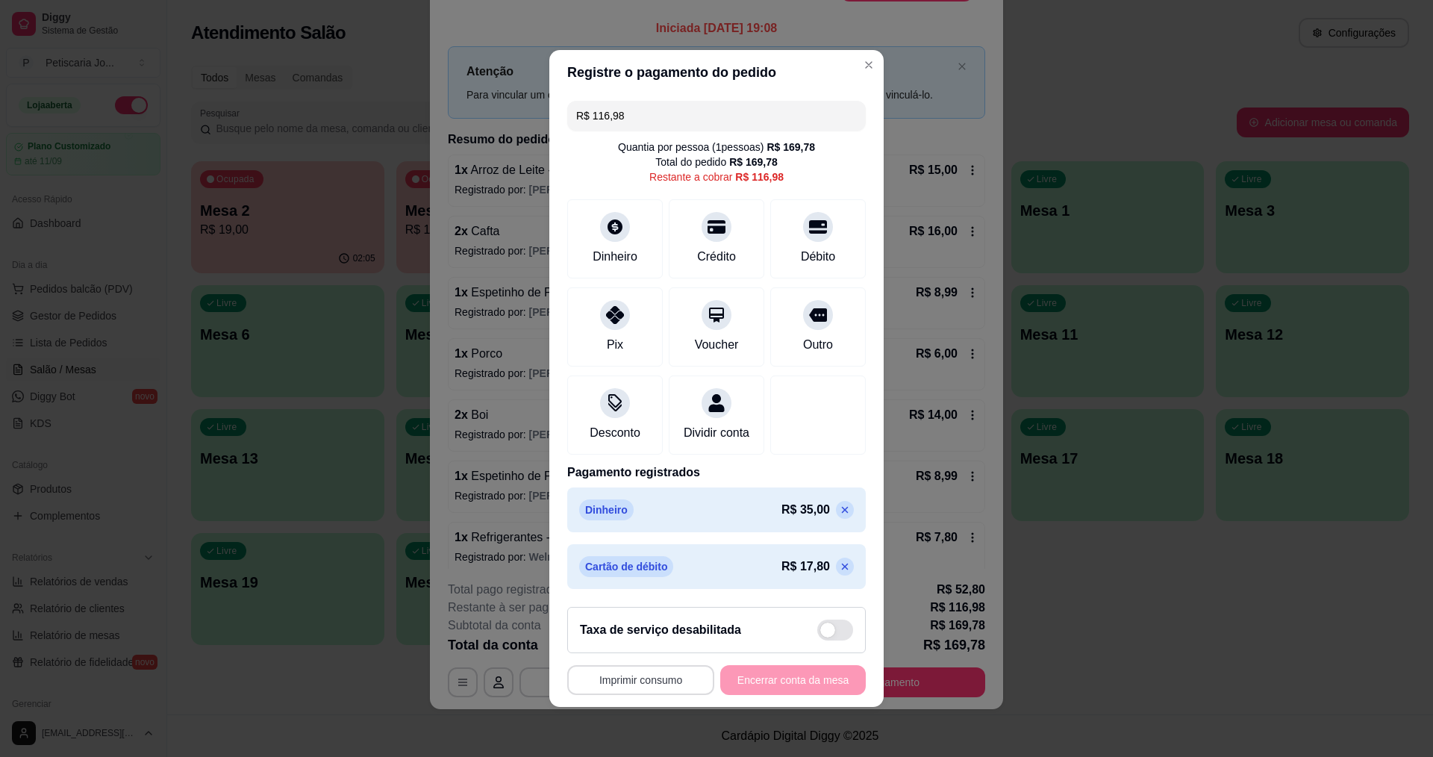
click at [667, 690] on button "Imprimir consumo" at bounding box center [640, 680] width 147 height 30
click at [654, 655] on button "IMPRESSORA" at bounding box center [636, 654] width 105 height 23
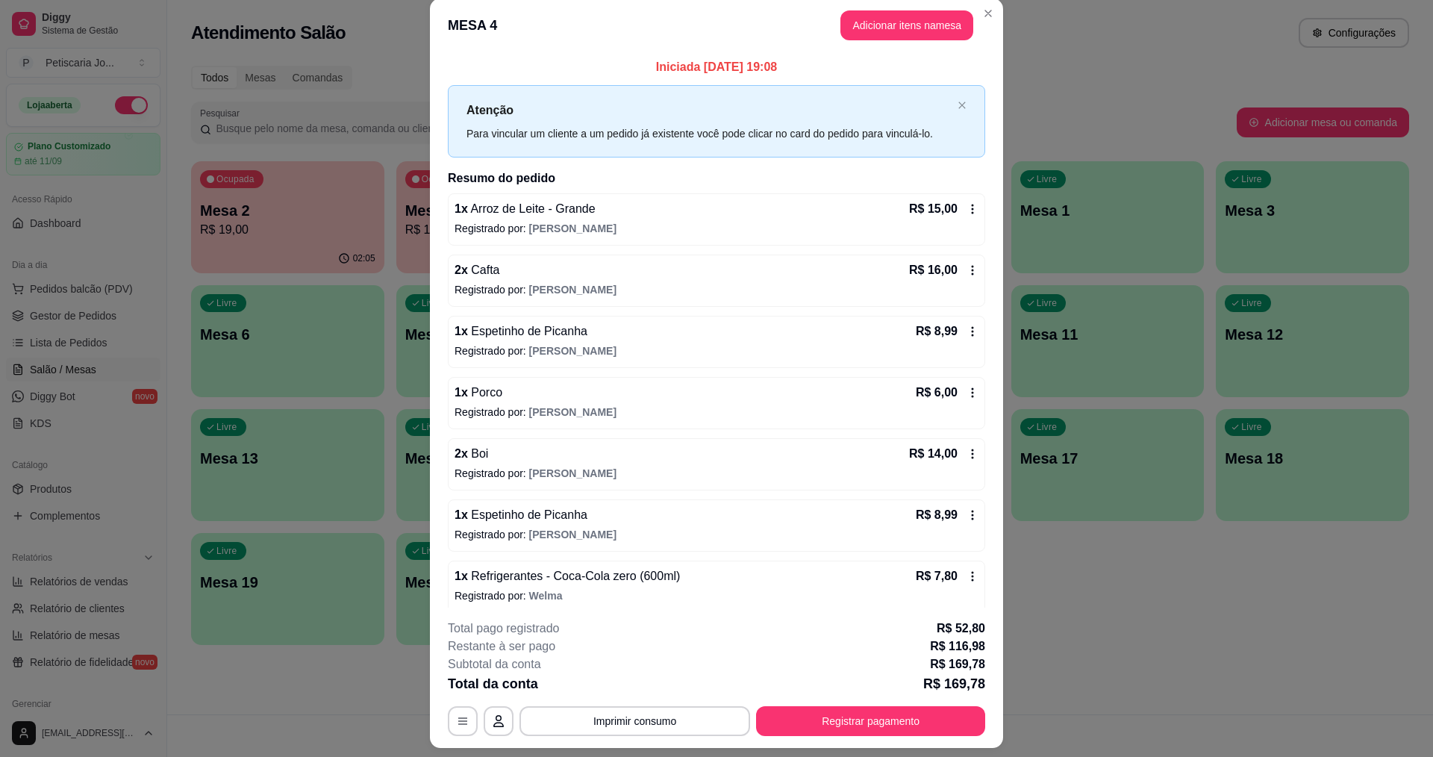
scroll to position [0, 0]
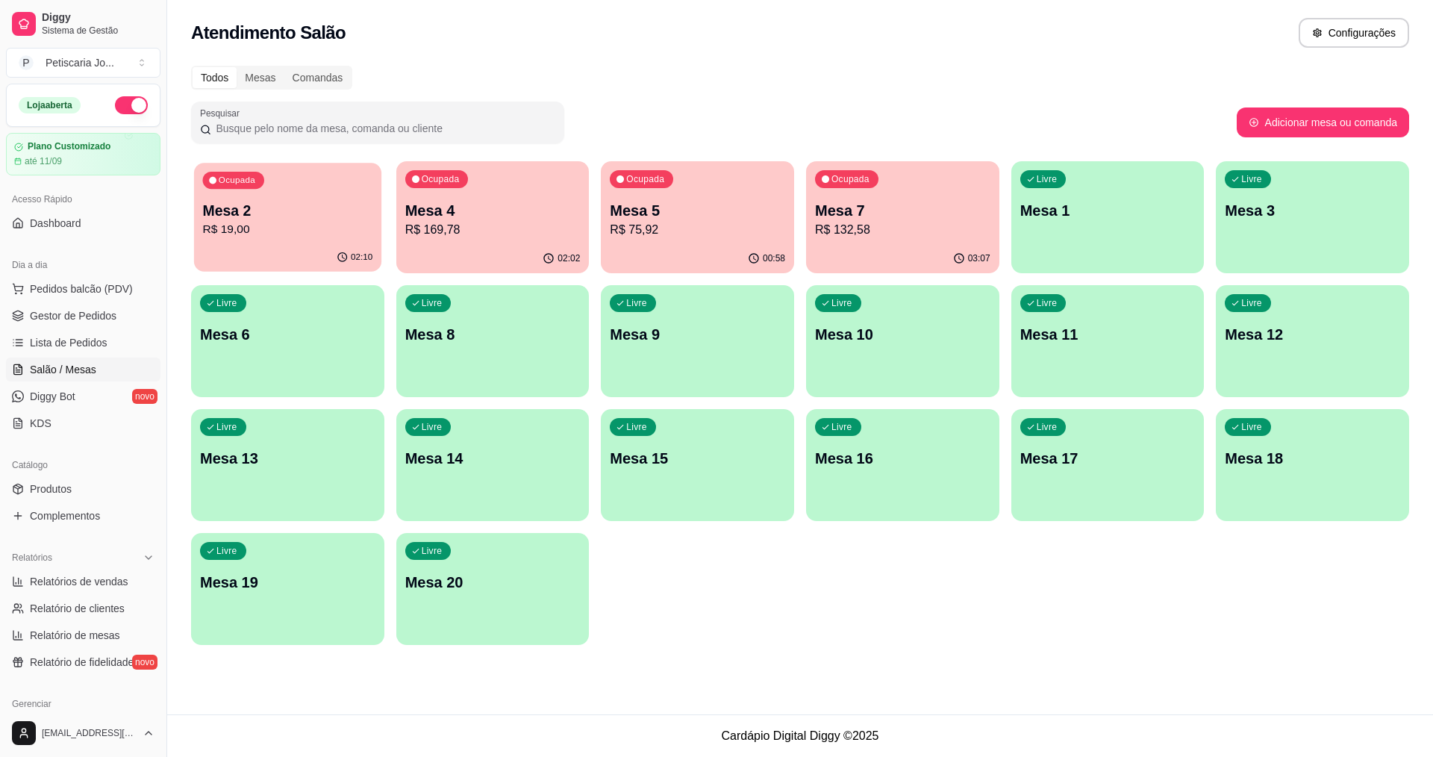
click at [278, 233] on p "R$ 19,00" at bounding box center [288, 229] width 170 height 17
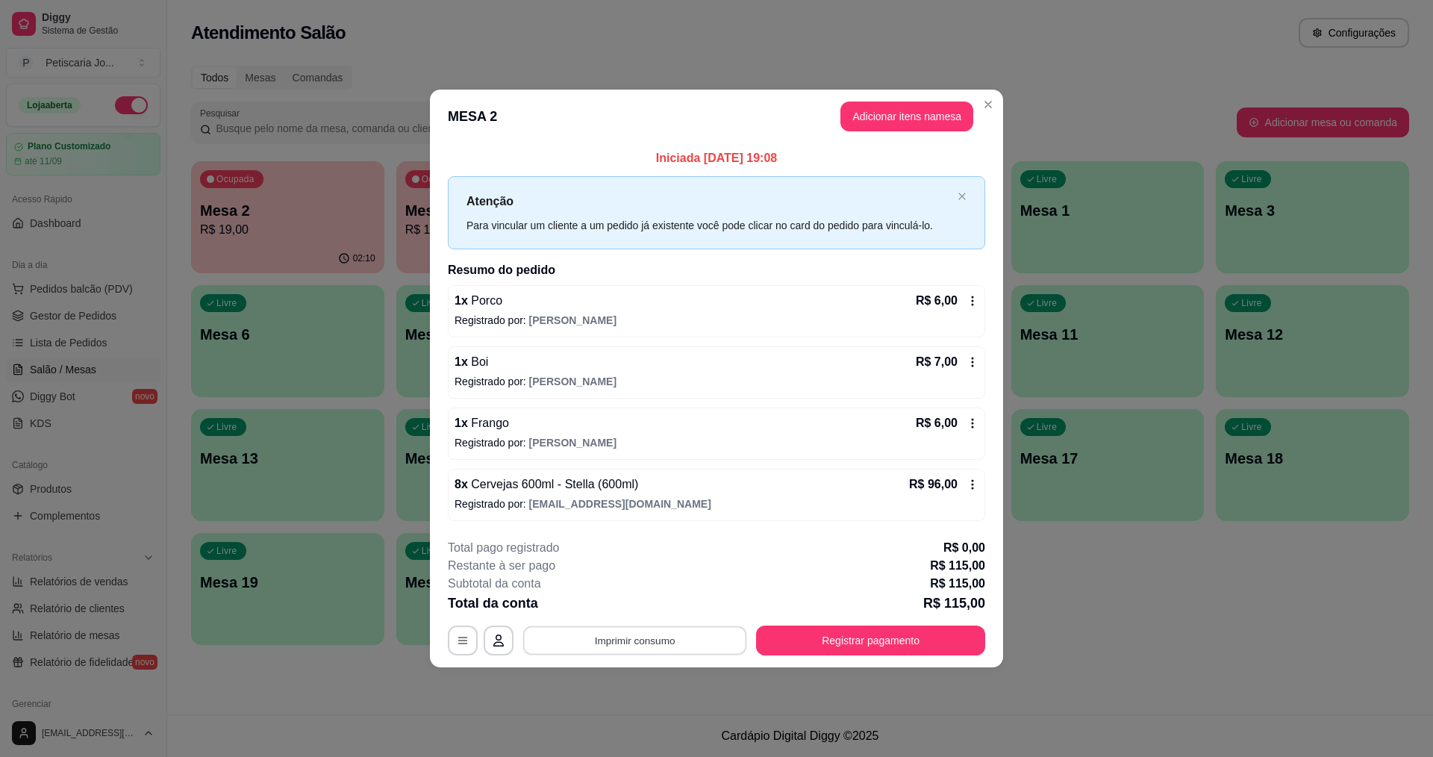
click at [613, 637] on button "Imprimir consumo" at bounding box center [635, 640] width 224 height 29
click at [641, 611] on button "IMPRESSORA" at bounding box center [639, 605] width 105 height 23
click at [838, 639] on button "Registrar pagamento" at bounding box center [871, 640] width 222 height 29
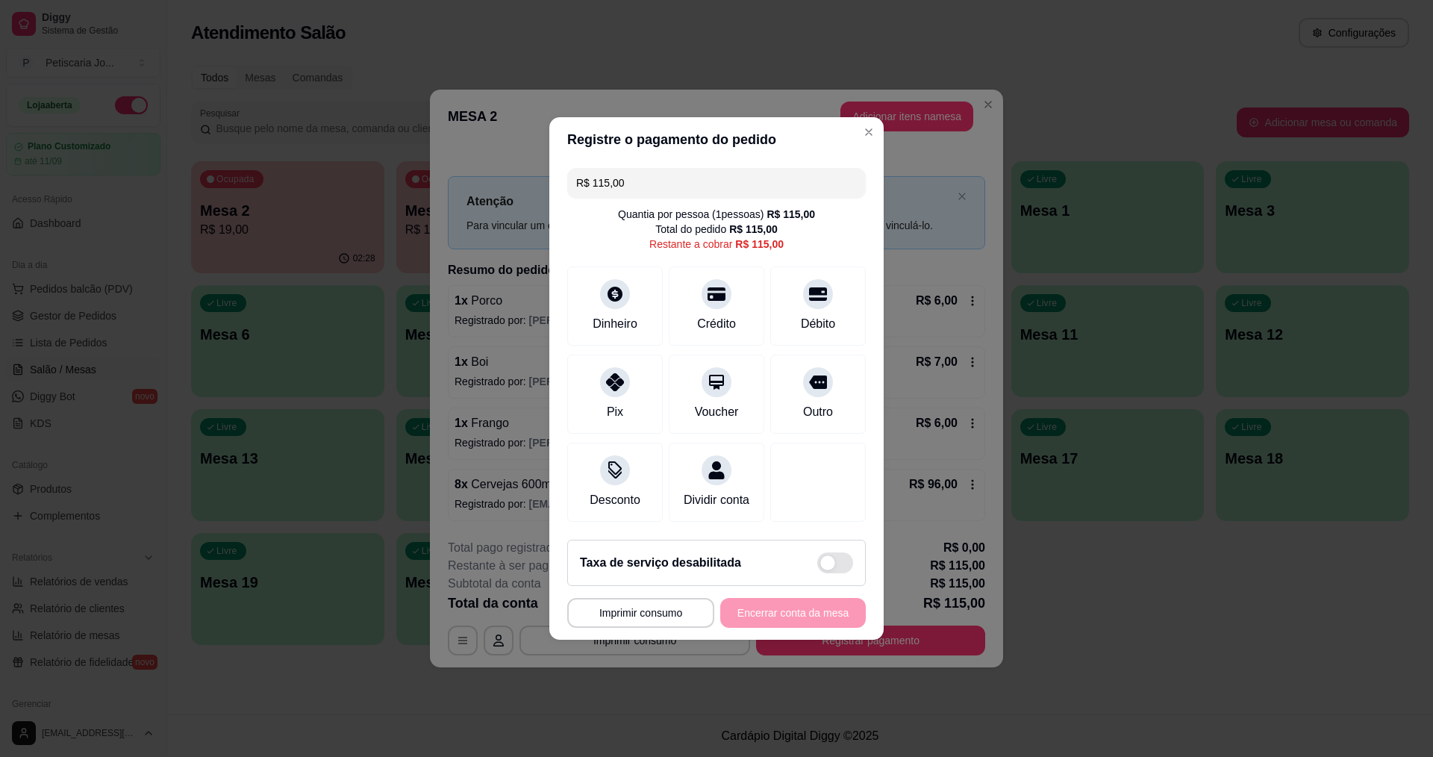
drag, startPoint x: 671, startPoint y: 175, endPoint x: 427, endPoint y: 137, distance: 247.2
click at [427, 137] on div "**********" at bounding box center [716, 378] width 1433 height 757
click at [715, 293] on div at bounding box center [716, 289] width 33 height 33
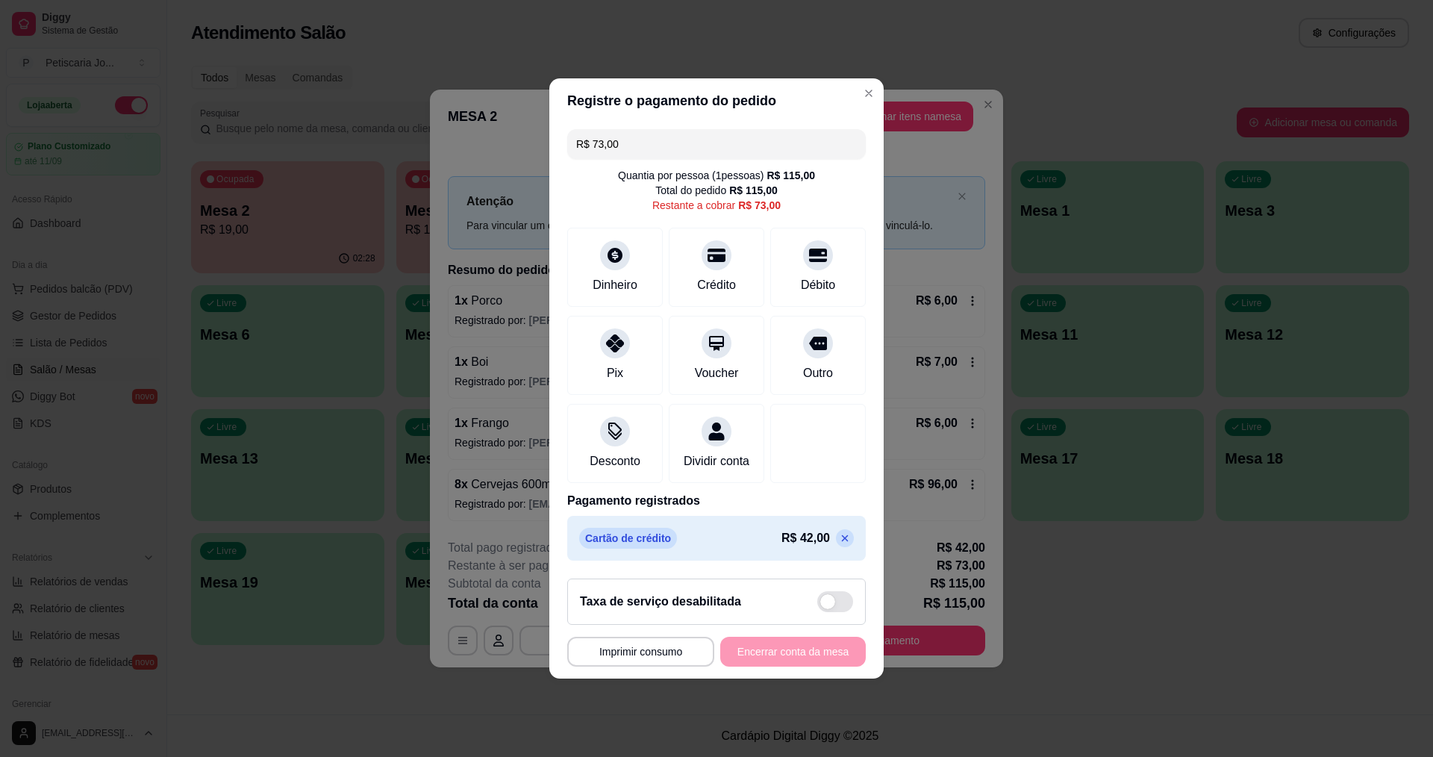
drag, startPoint x: 646, startPoint y: 143, endPoint x: 381, endPoint y: 86, distance: 271.9
click at [381, 86] on div "**********" at bounding box center [716, 378] width 1433 height 757
click at [608, 337] on icon at bounding box center [614, 338] width 19 height 19
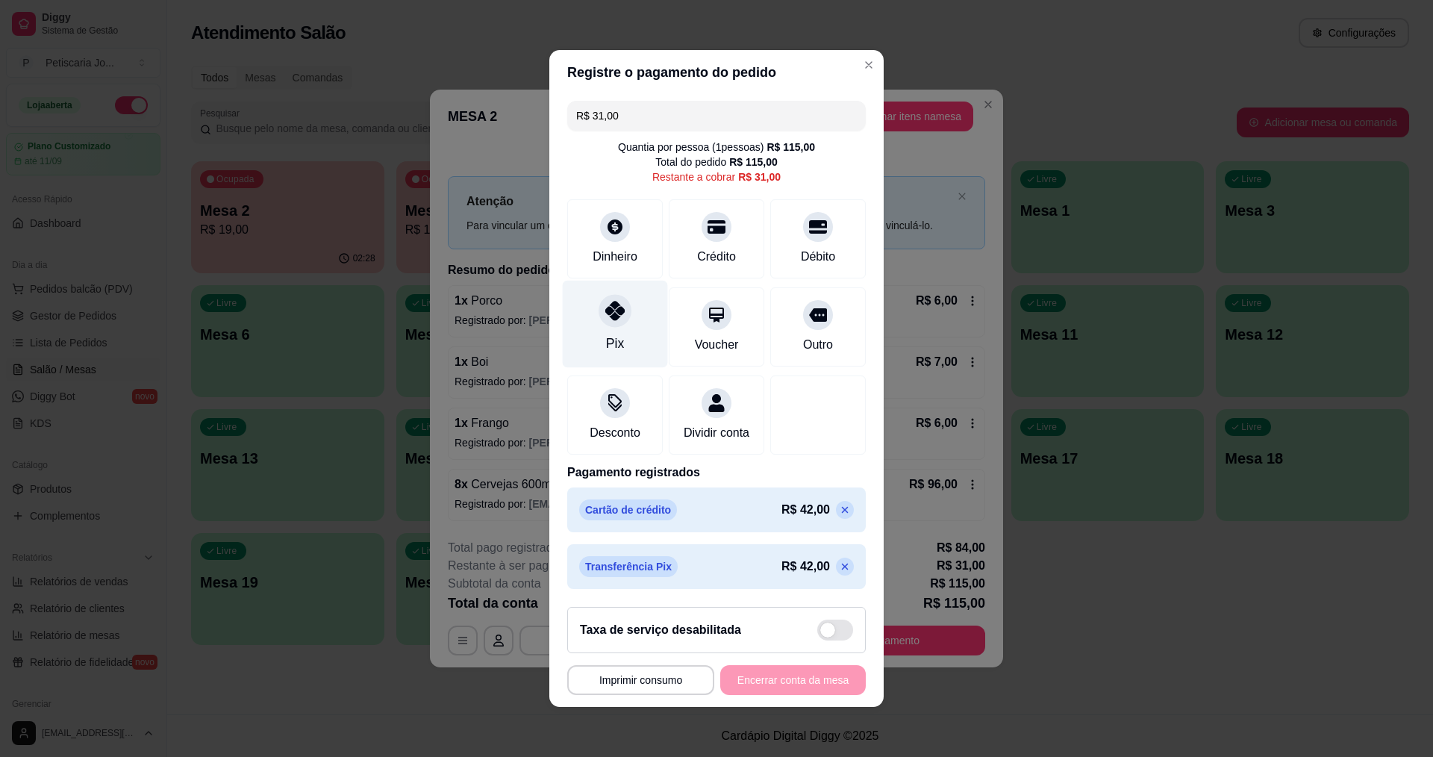
click at [606, 316] on div at bounding box center [615, 310] width 33 height 33
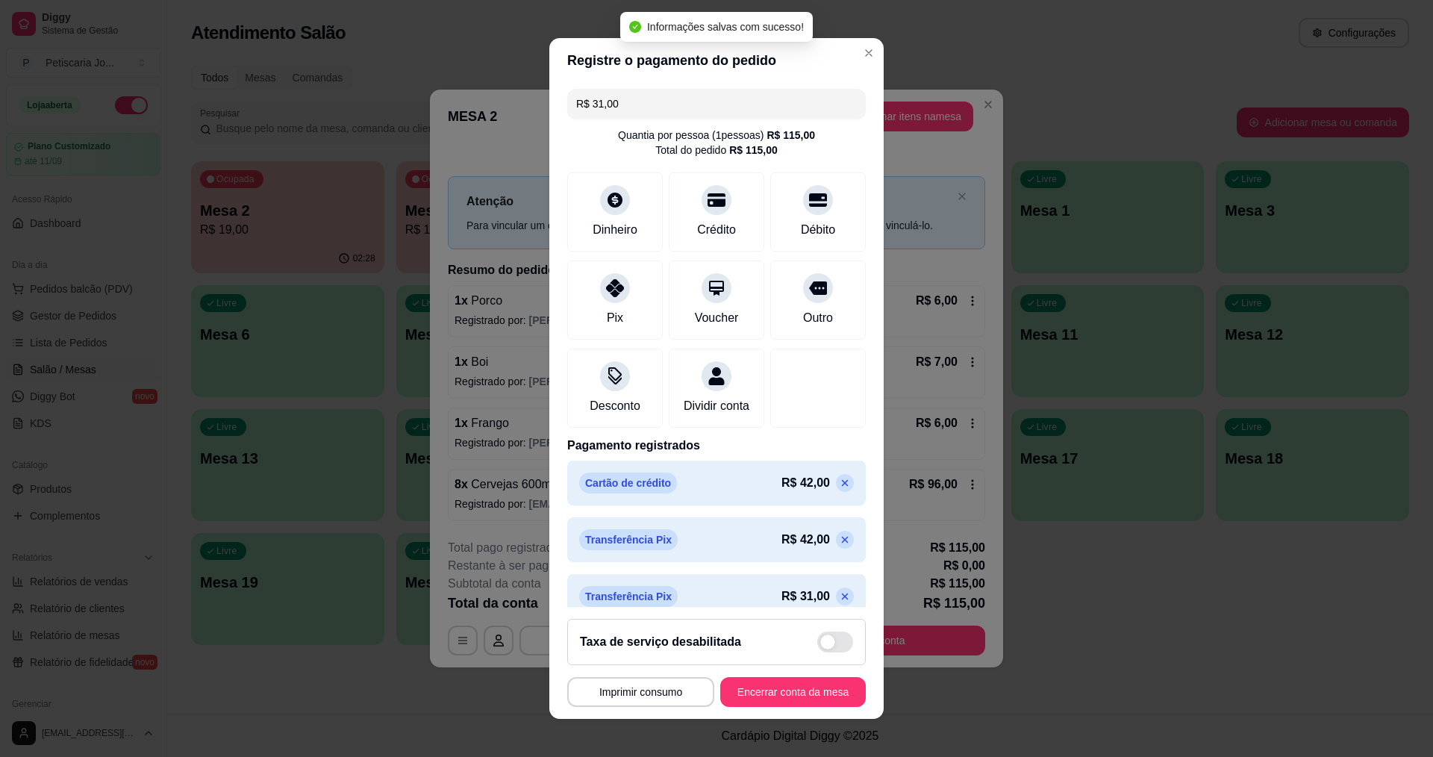
type input "R$ 0,00"
click at [746, 694] on button "Encerrar conta da mesa" at bounding box center [793, 692] width 141 height 29
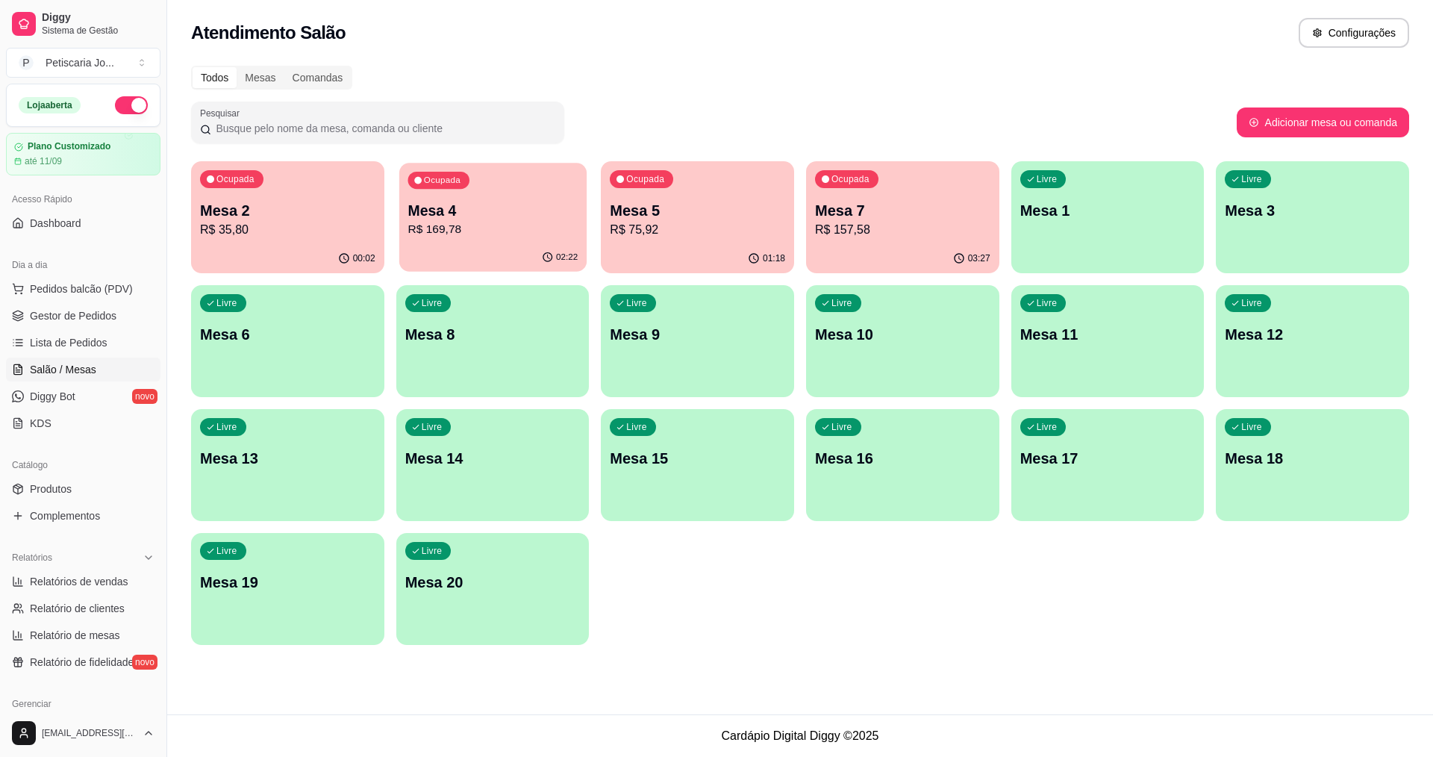
click at [515, 234] on p "R$ 169,78" at bounding box center [493, 229] width 170 height 17
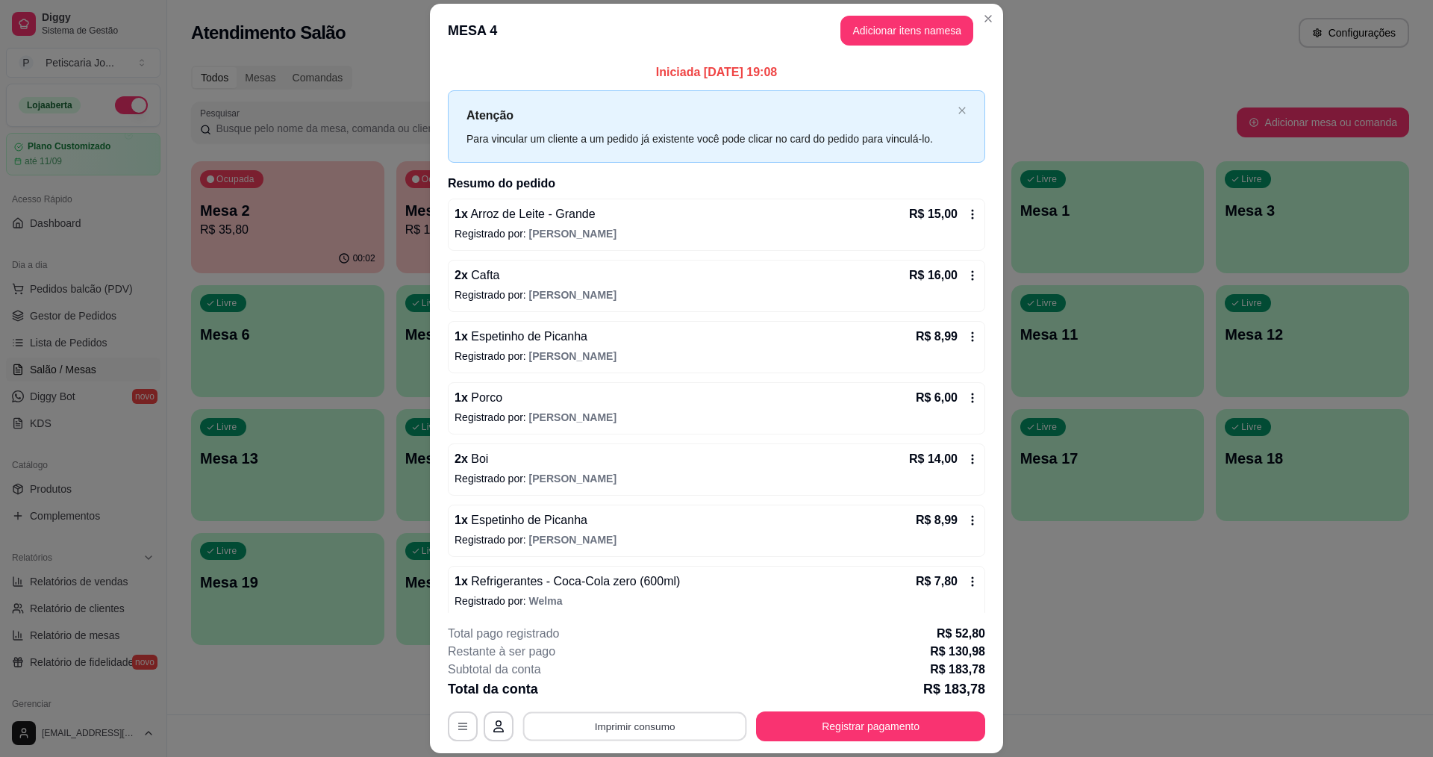
click at [647, 732] on button "Imprimir consumo" at bounding box center [635, 726] width 224 height 29
click at [595, 697] on button "IMPRESSORA" at bounding box center [634, 692] width 108 height 24
click at [925, 723] on button "Registrar pagamento" at bounding box center [871, 726] width 222 height 29
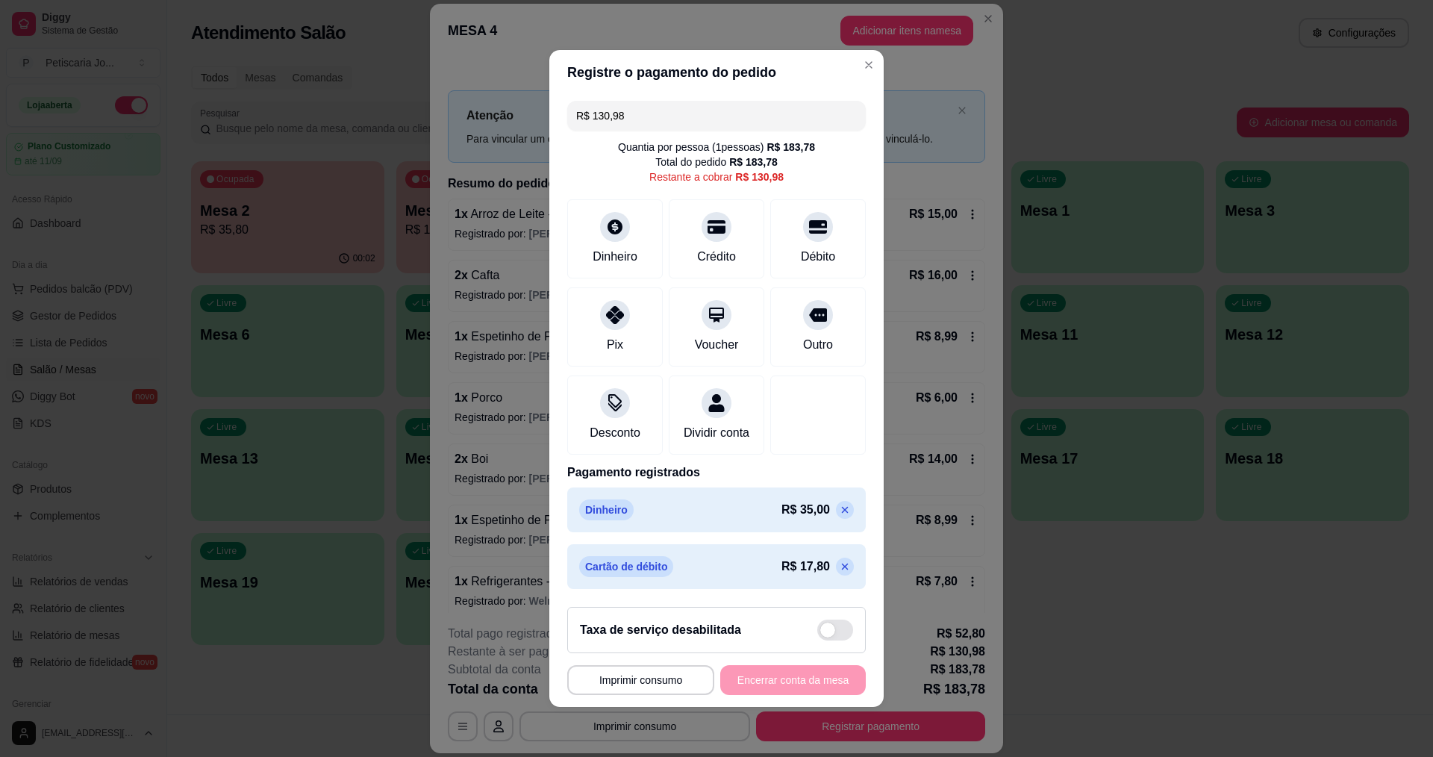
drag, startPoint x: 635, startPoint y: 109, endPoint x: 515, endPoint y: 105, distance: 120.3
click at [515, 105] on div "**********" at bounding box center [716, 378] width 1433 height 757
click at [807, 228] on div at bounding box center [818, 222] width 33 height 33
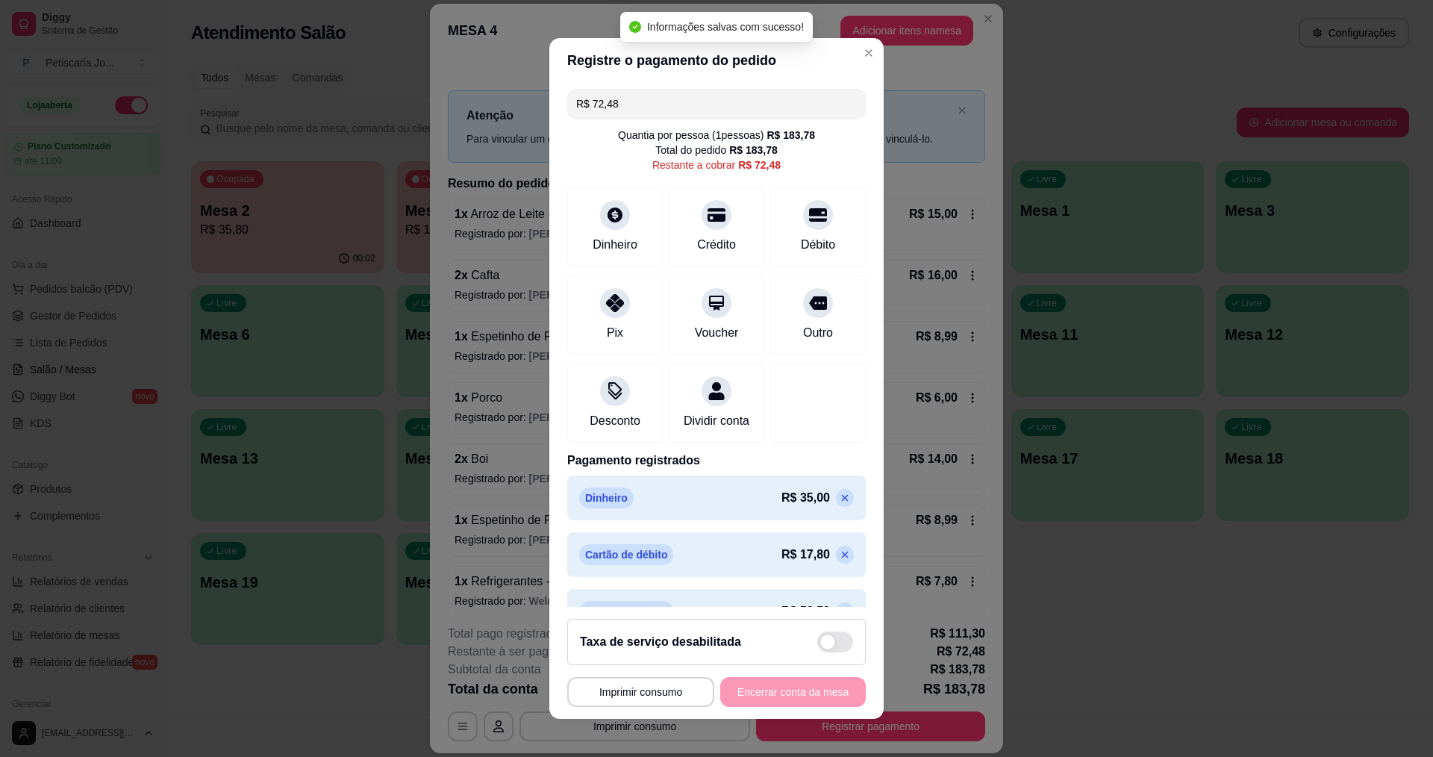
drag, startPoint x: 636, startPoint y: 107, endPoint x: 547, endPoint y: 102, distance: 89.0
click at [549, 102] on div "R$ 72,48 Quantia por pessoa ( 1 pessoas) R$ 183,78 Total do pedido R$ 183,78 Re…" at bounding box center [716, 345] width 334 height 525
type input "R$ 0,58"
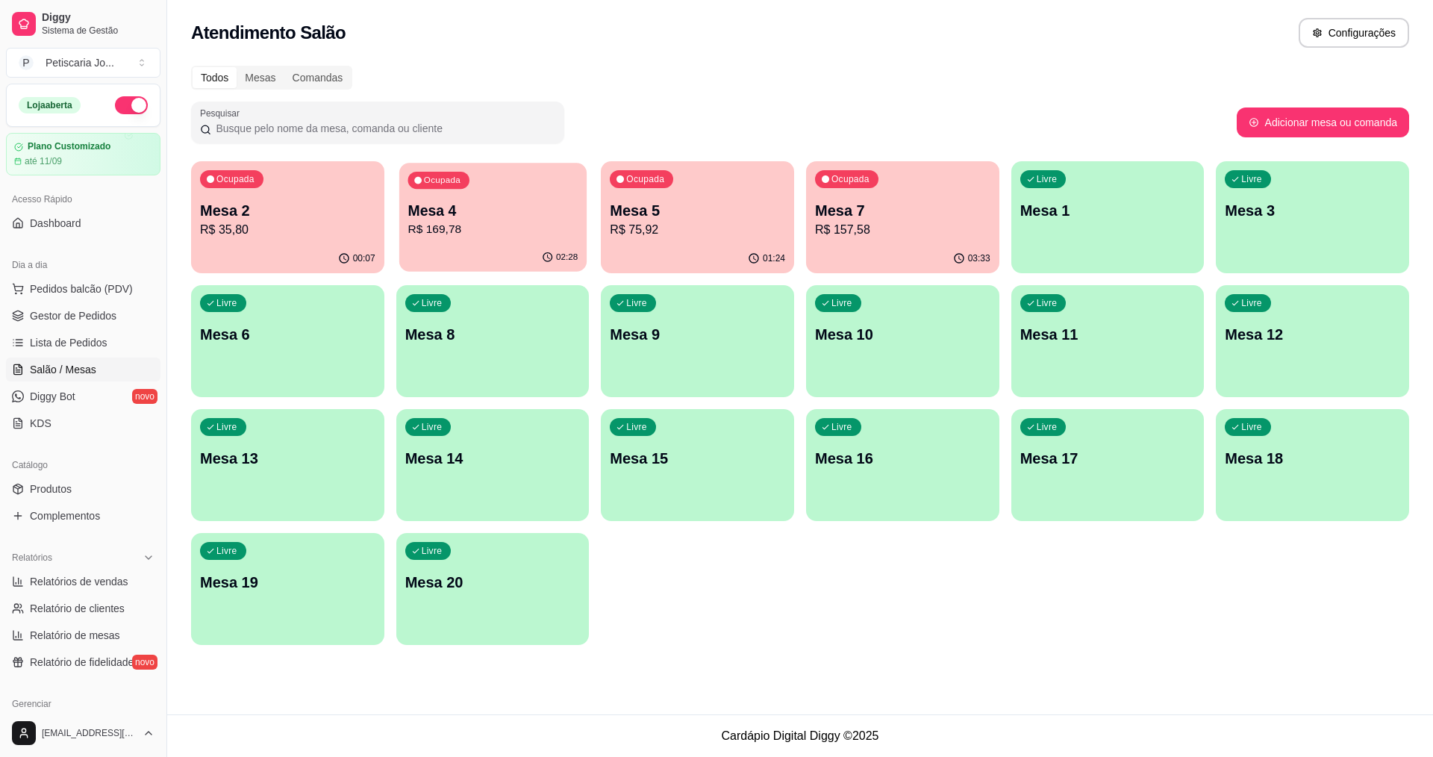
click at [520, 229] on p "R$ 169,78" at bounding box center [493, 229] width 170 height 17
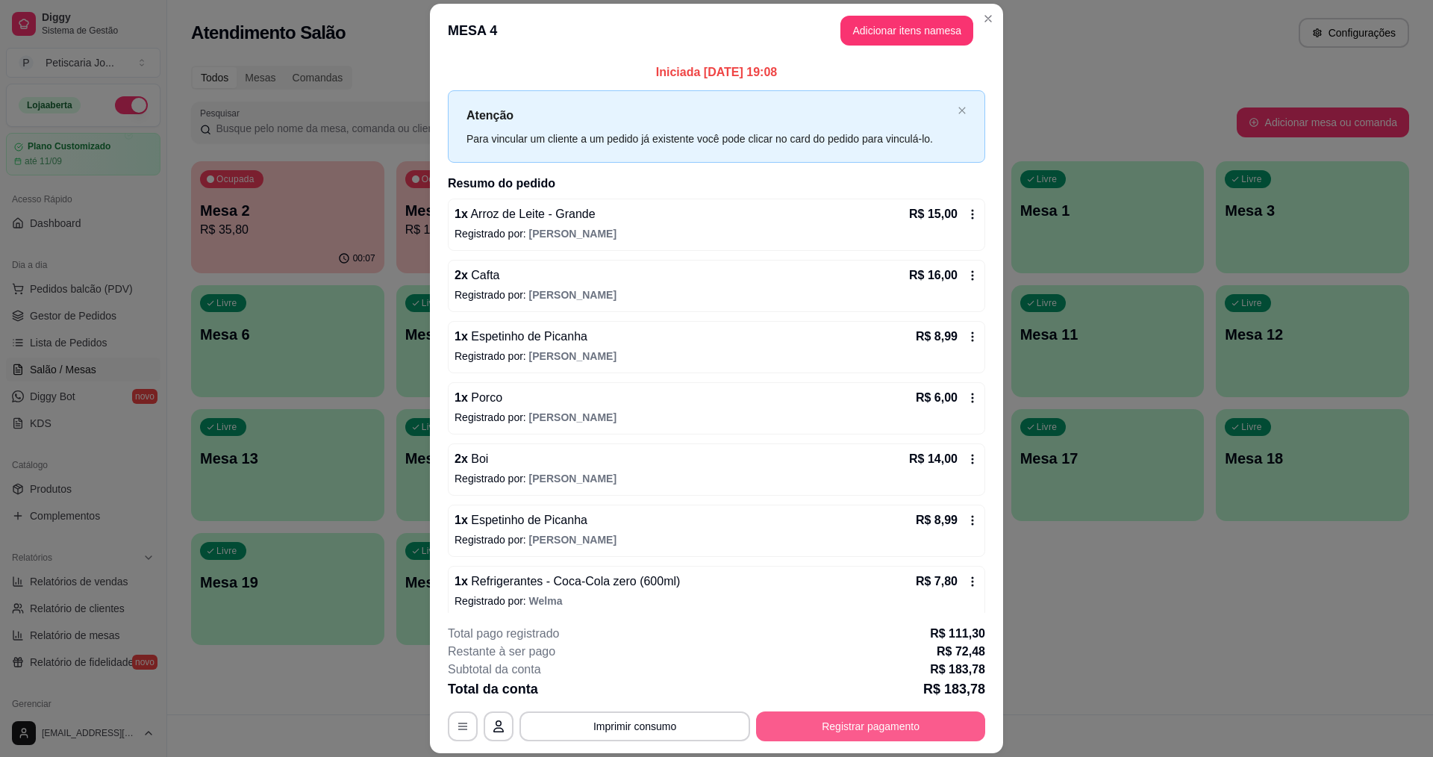
click at [914, 718] on button "Registrar pagamento" at bounding box center [870, 726] width 229 height 30
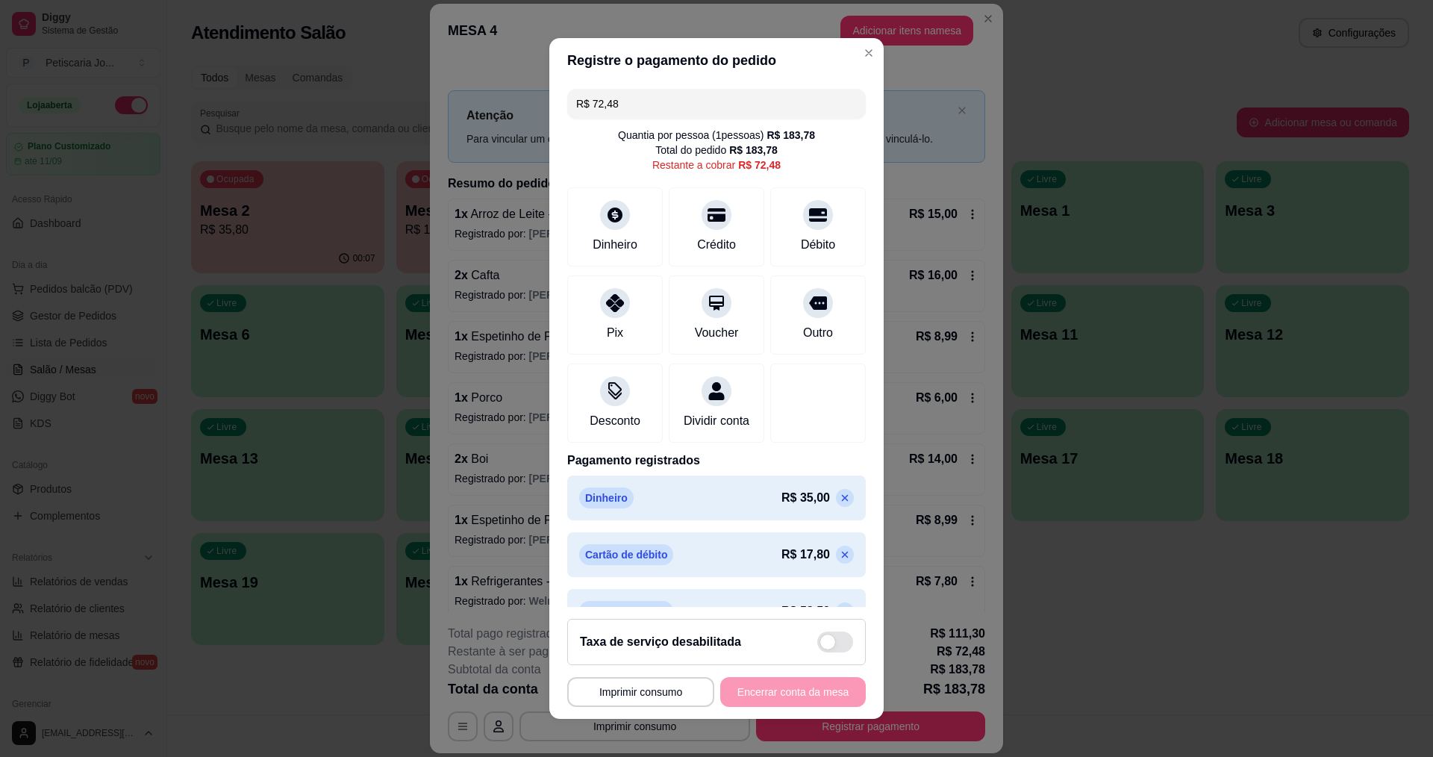
drag, startPoint x: 633, startPoint y: 107, endPoint x: 458, endPoint y: 92, distance: 175.4
click at [458, 92] on div "**********" at bounding box center [716, 378] width 1433 height 757
click at [669, 216] on div "Crédito" at bounding box center [716, 223] width 105 height 87
drag, startPoint x: 658, startPoint y: 102, endPoint x: 500, endPoint y: 81, distance: 158.9
click at [500, 81] on div "**********" at bounding box center [716, 378] width 1433 height 757
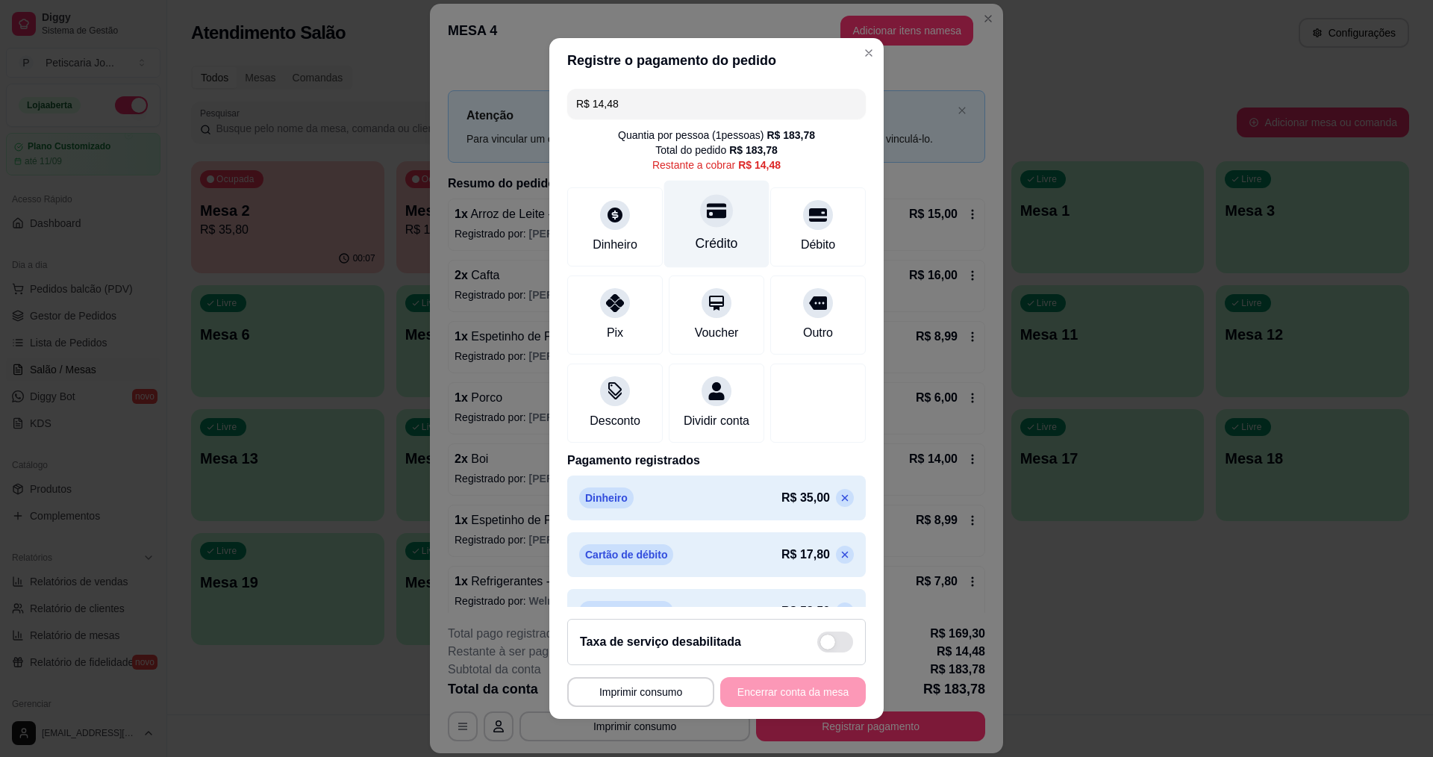
click at [707, 218] on icon at bounding box center [716, 210] width 19 height 15
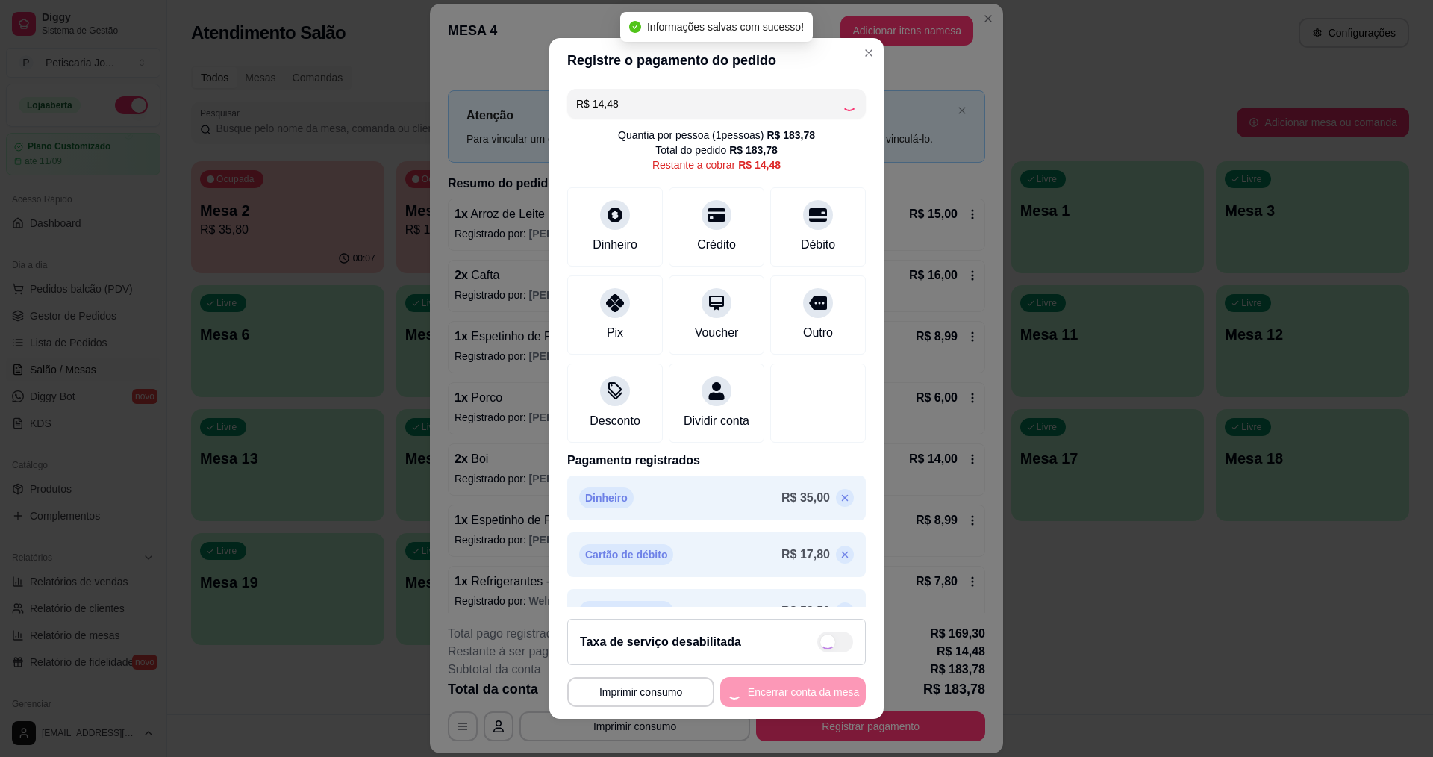
type input "R$ 0,00"
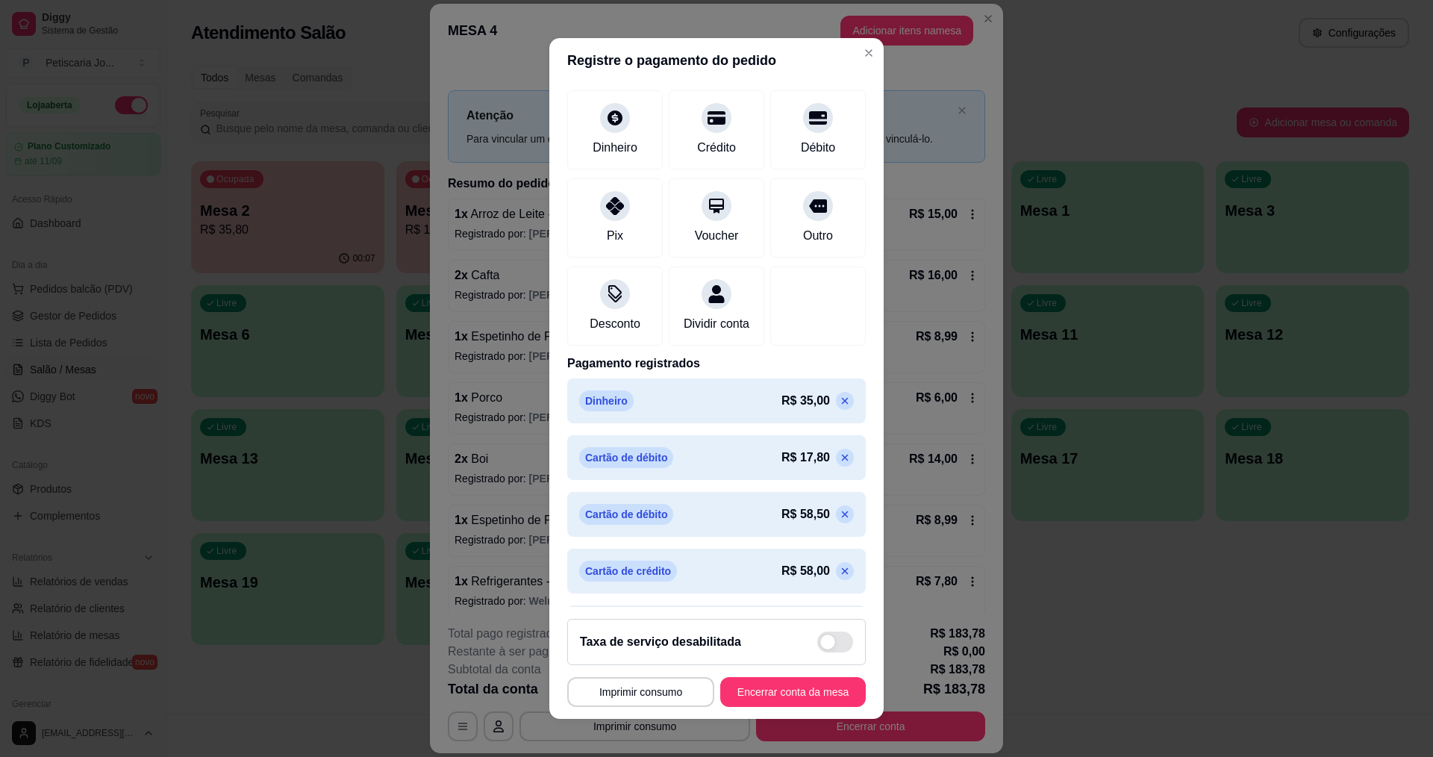
scroll to position [149, 0]
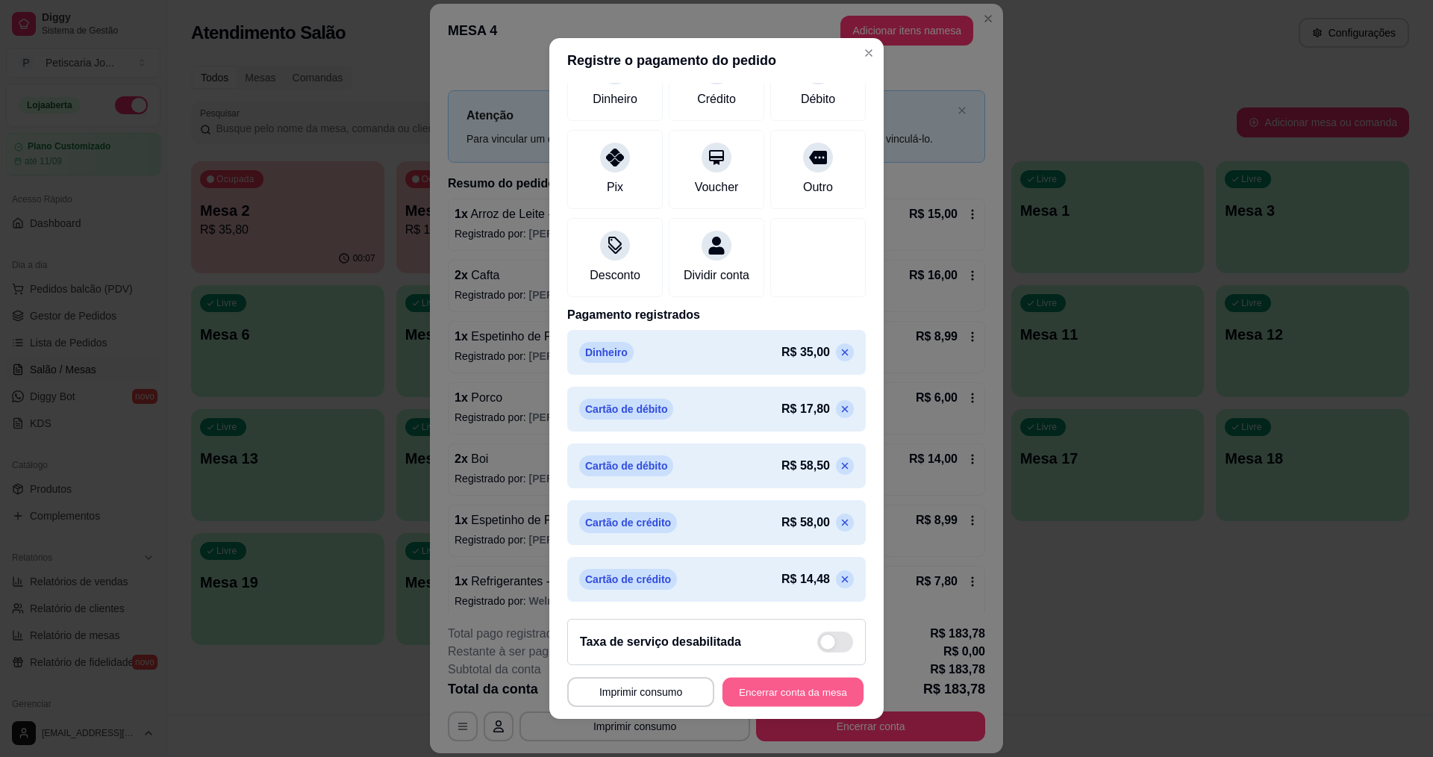
click at [794, 693] on button "Encerrar conta da mesa" at bounding box center [793, 692] width 141 height 29
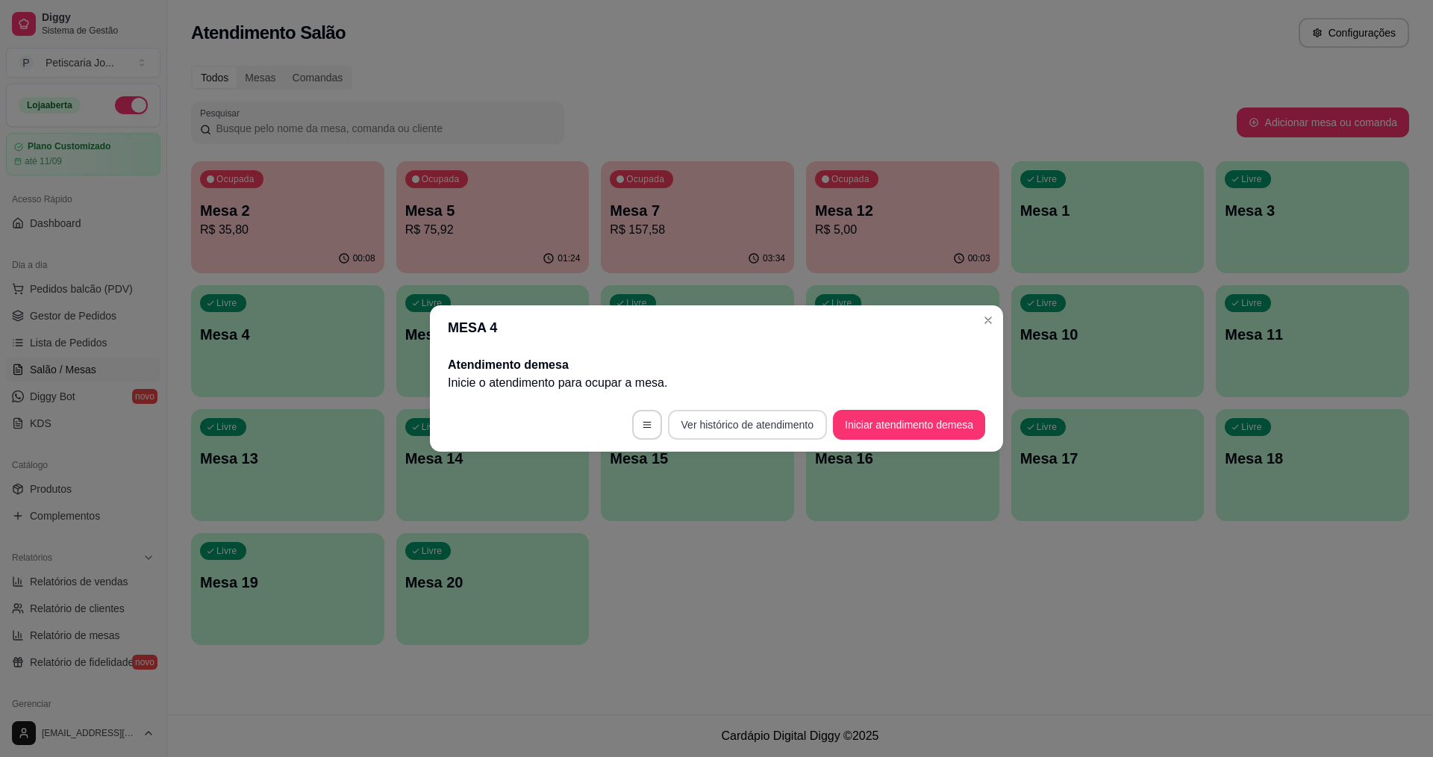
click at [732, 421] on button "Ver histórico de atendimento" at bounding box center [747, 425] width 159 height 30
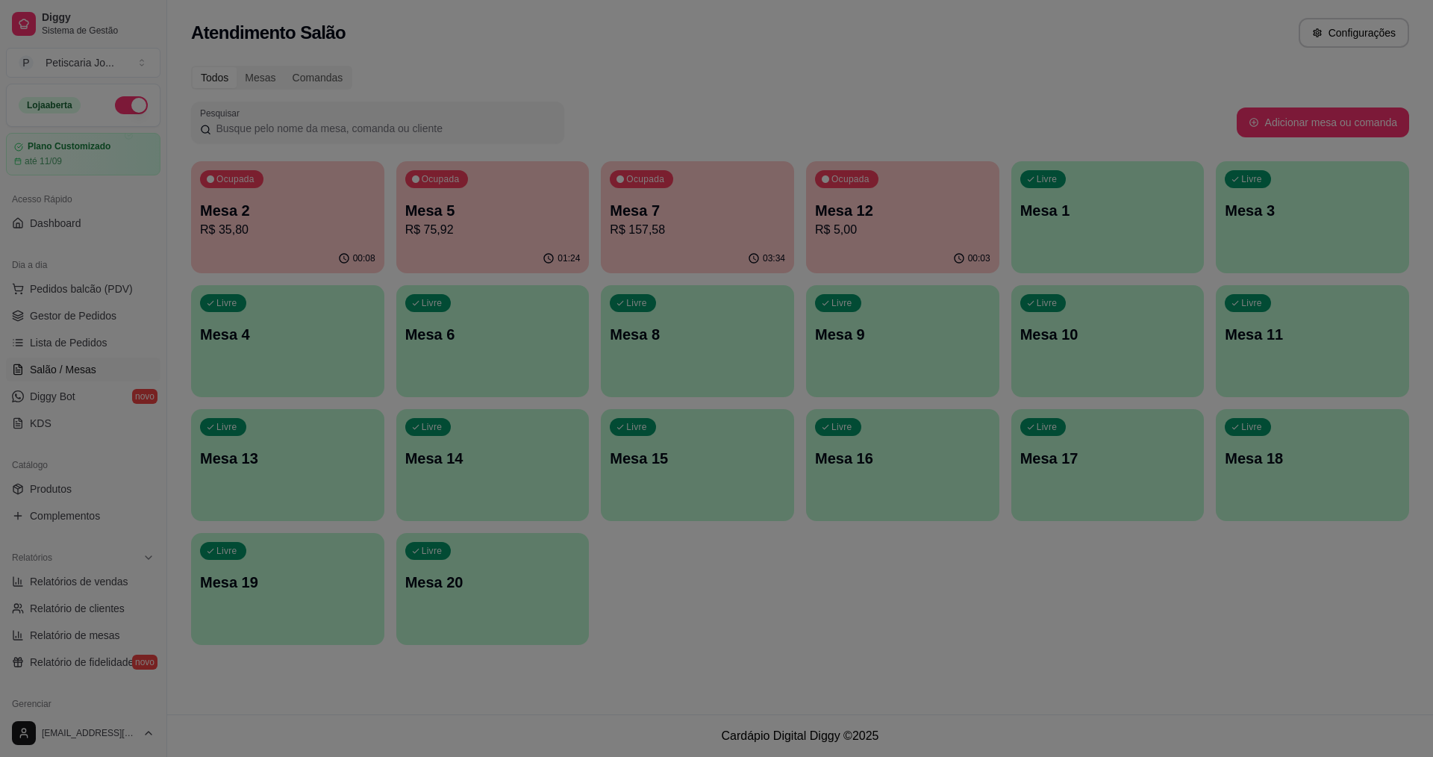
select select "7"
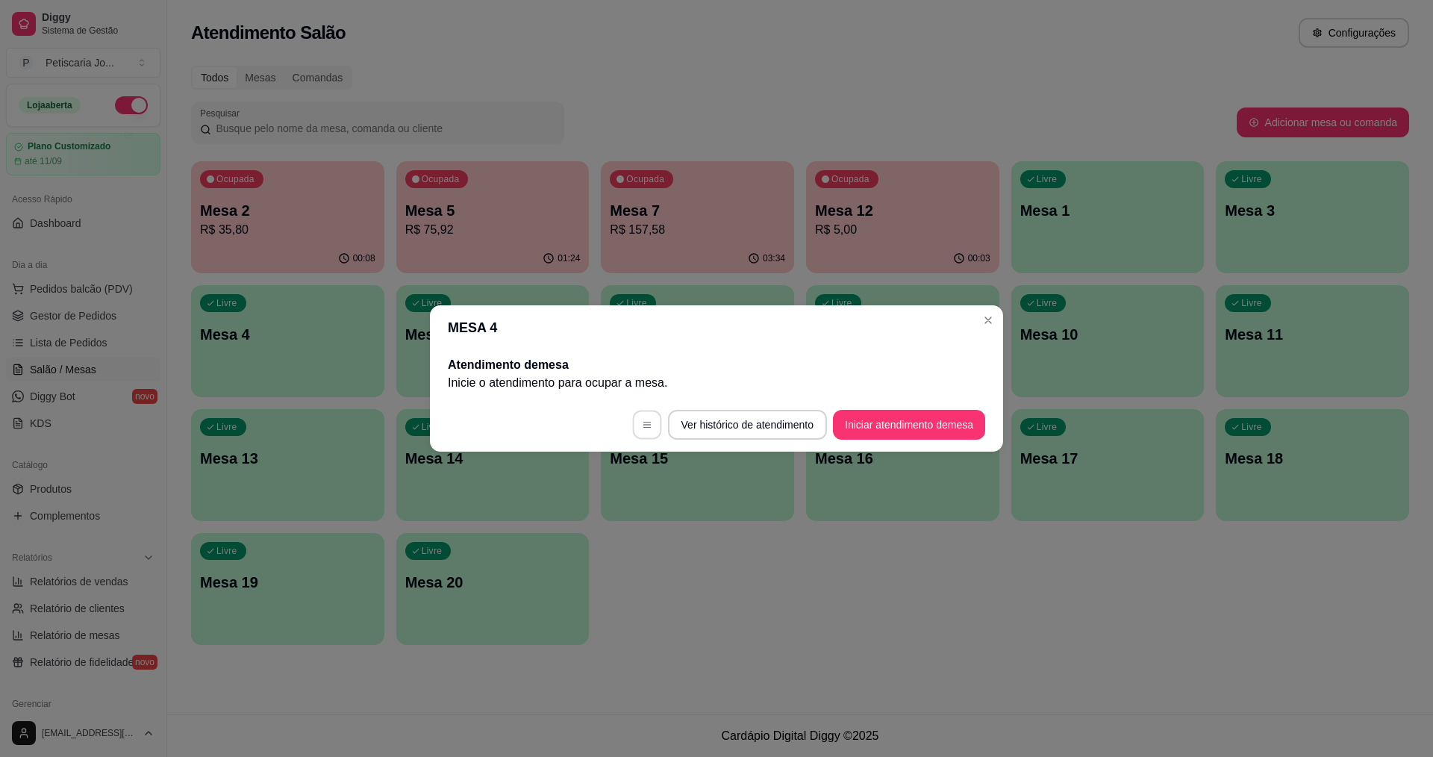
click at [632, 421] on button "button" at bounding box center [646, 425] width 29 height 29
click at [731, 433] on button "Ver histórico de atendimento" at bounding box center [747, 425] width 155 height 29
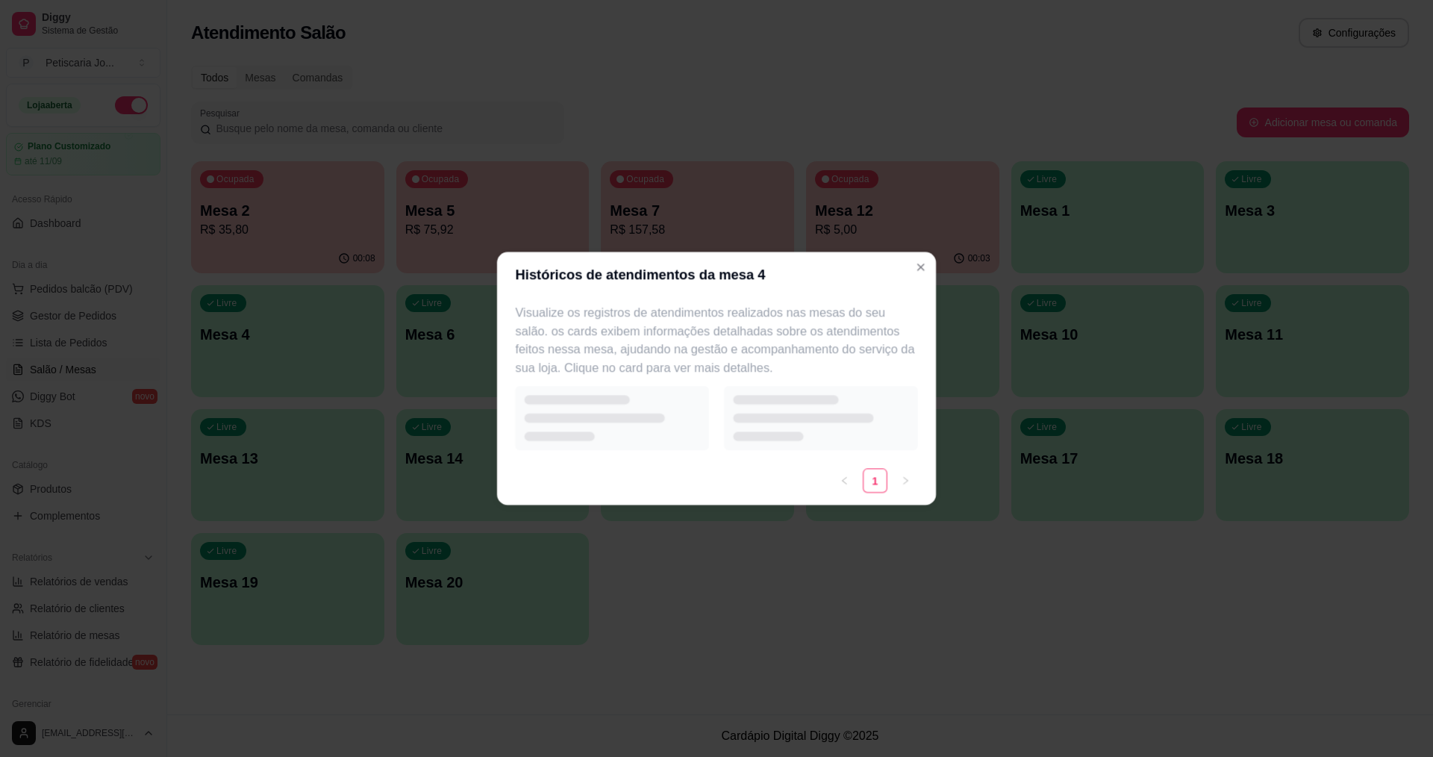
select select "7"
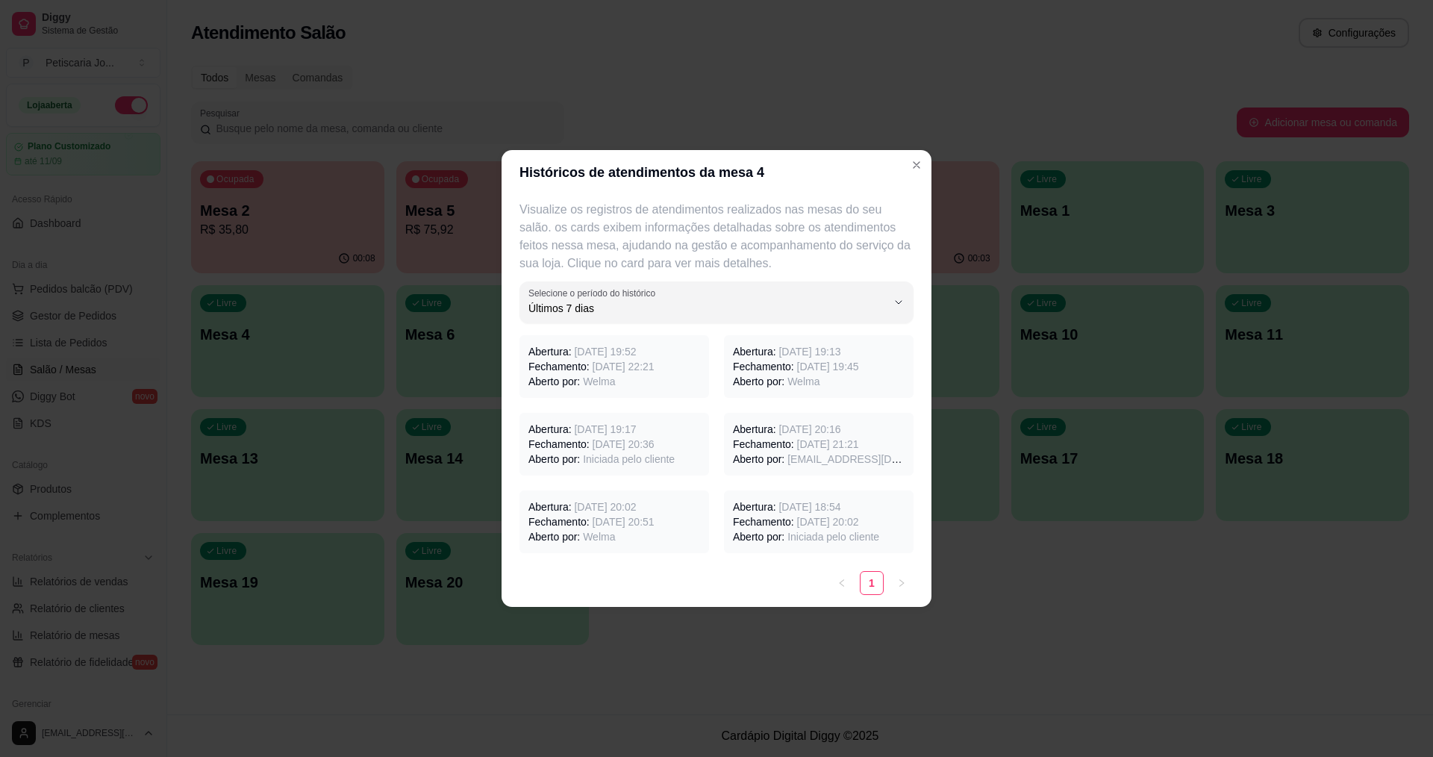
click at [787, 520] on p "Fechamento: 15/08/2025 às 20:02" at bounding box center [819, 521] width 172 height 15
click at [626, 353] on span "21/08/2025 às 19:52" at bounding box center [605, 352] width 62 height 12
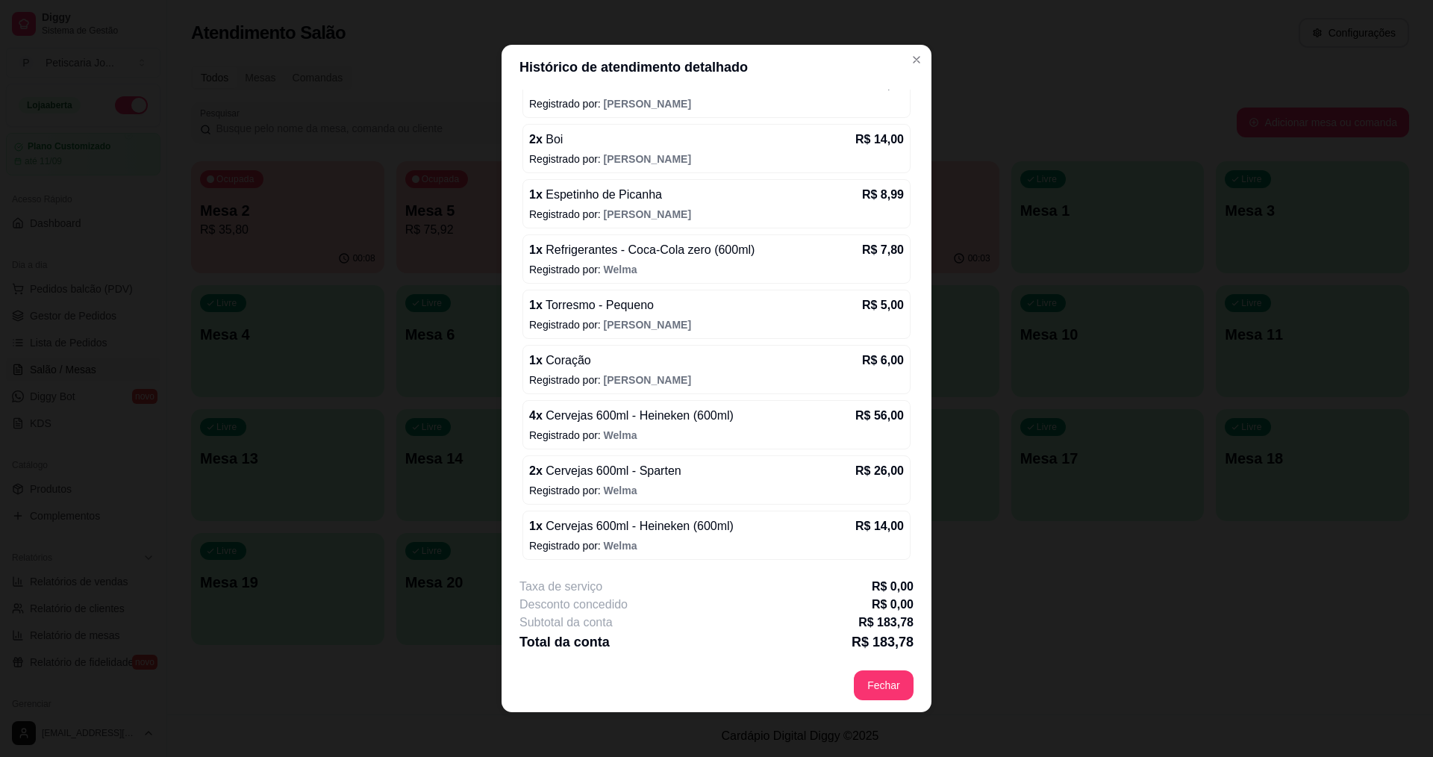
scroll to position [3, 0]
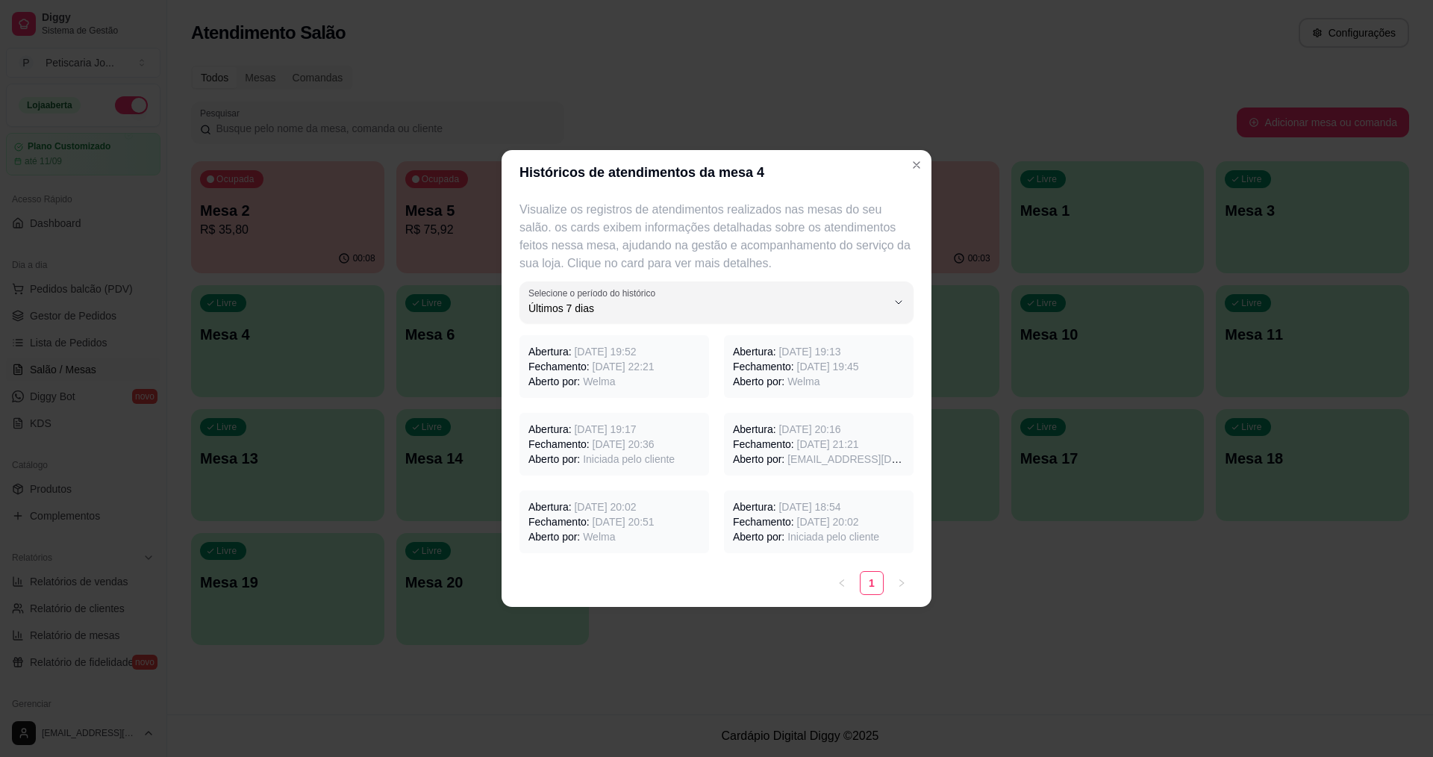
click at [843, 361] on span "21/08/2025 às 19:45" at bounding box center [828, 367] width 62 height 12
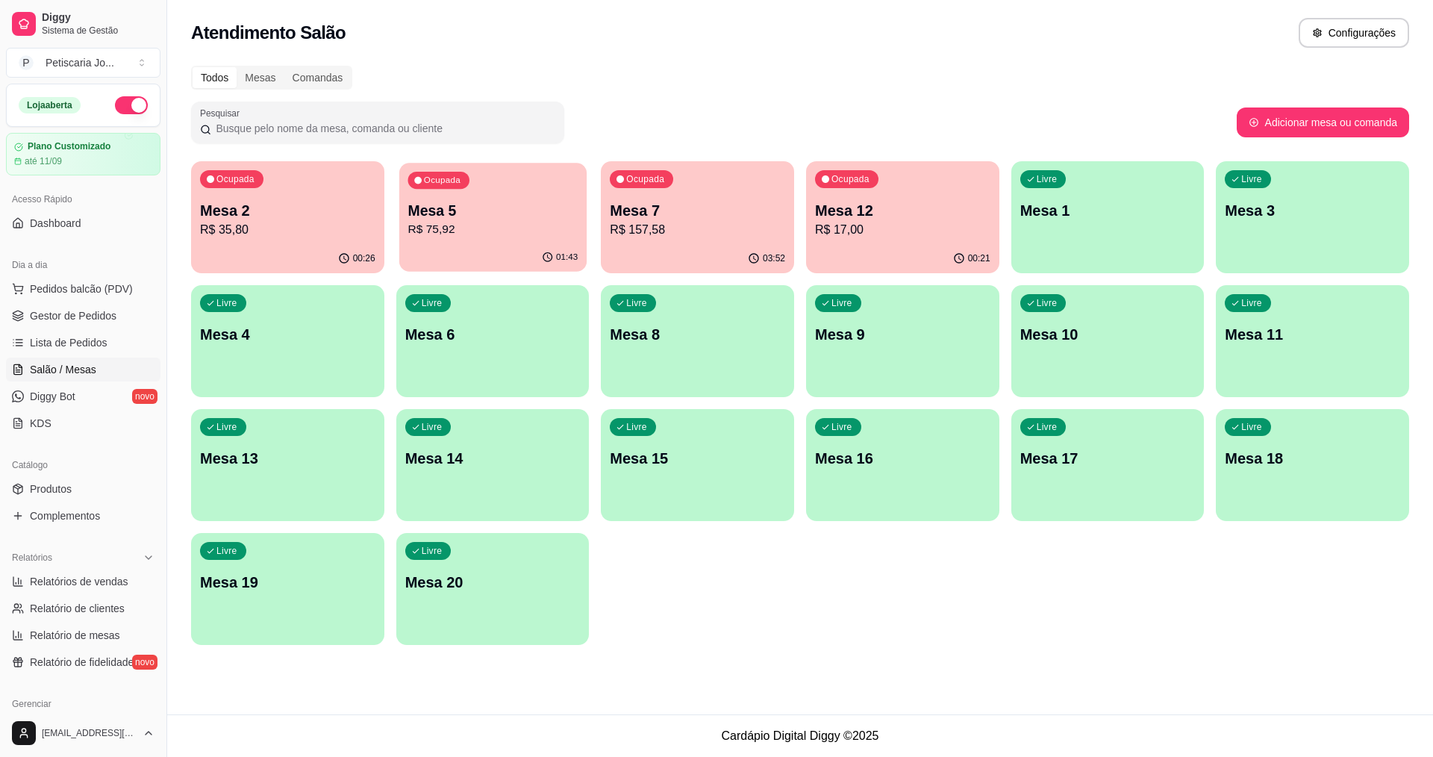
click at [516, 235] on p "R$ 75,92" at bounding box center [493, 229] width 170 height 17
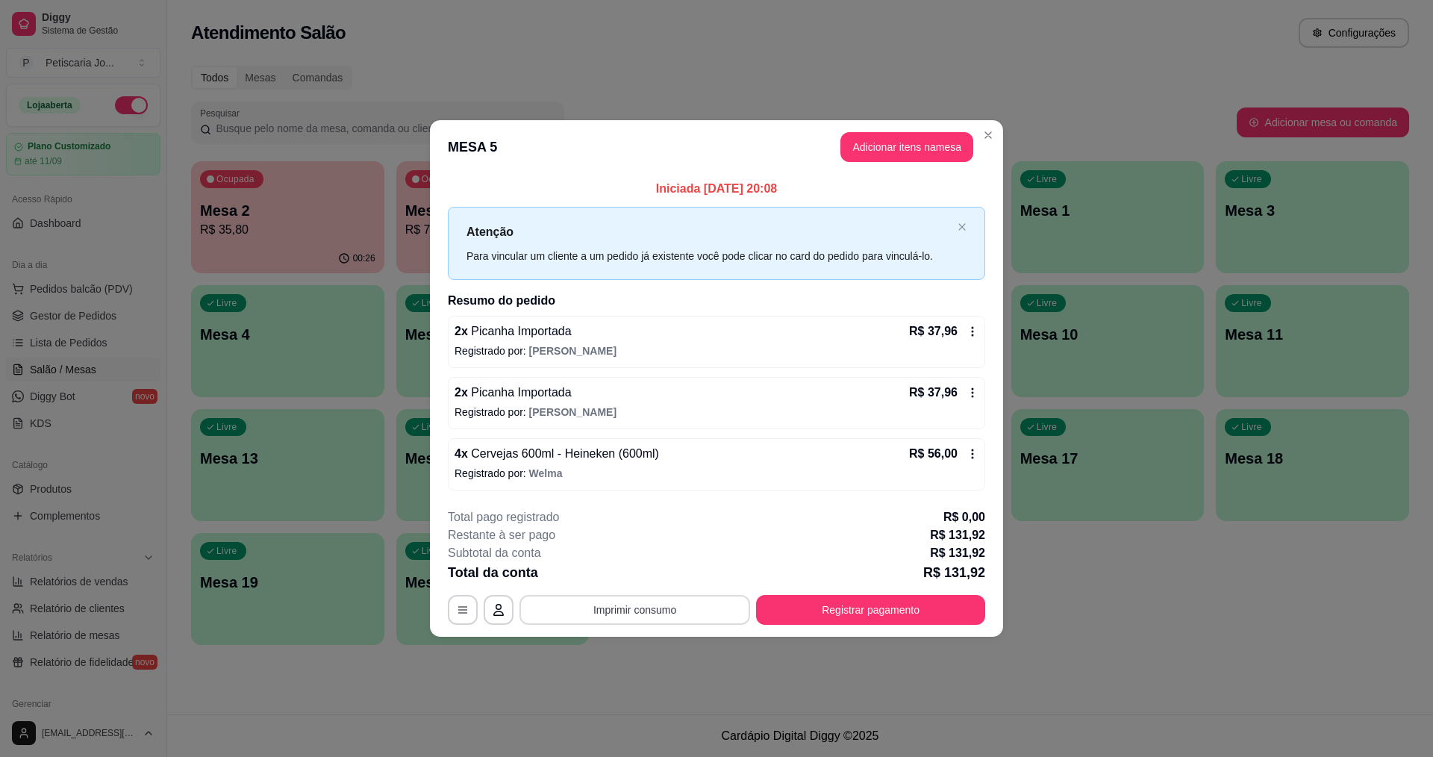
click at [646, 602] on button "Imprimir consumo" at bounding box center [635, 610] width 231 height 30
click at [663, 576] on button "IMPRESSORA" at bounding box center [639, 575] width 105 height 23
click at [829, 595] on div "**********" at bounding box center [716, 610] width 537 height 30
click at [876, 614] on button "Registrar pagamento" at bounding box center [871, 609] width 222 height 29
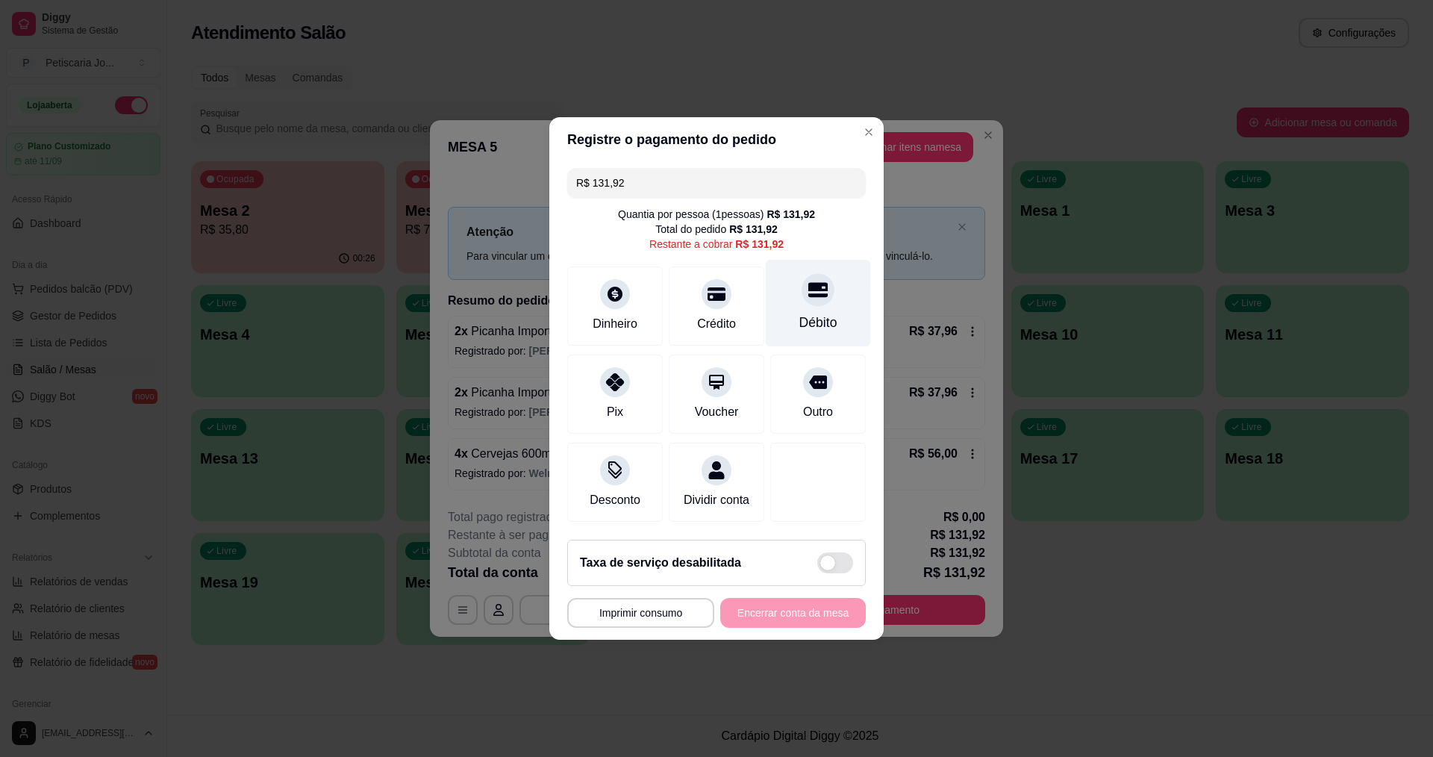
click at [809, 297] on div at bounding box center [818, 289] width 33 height 33
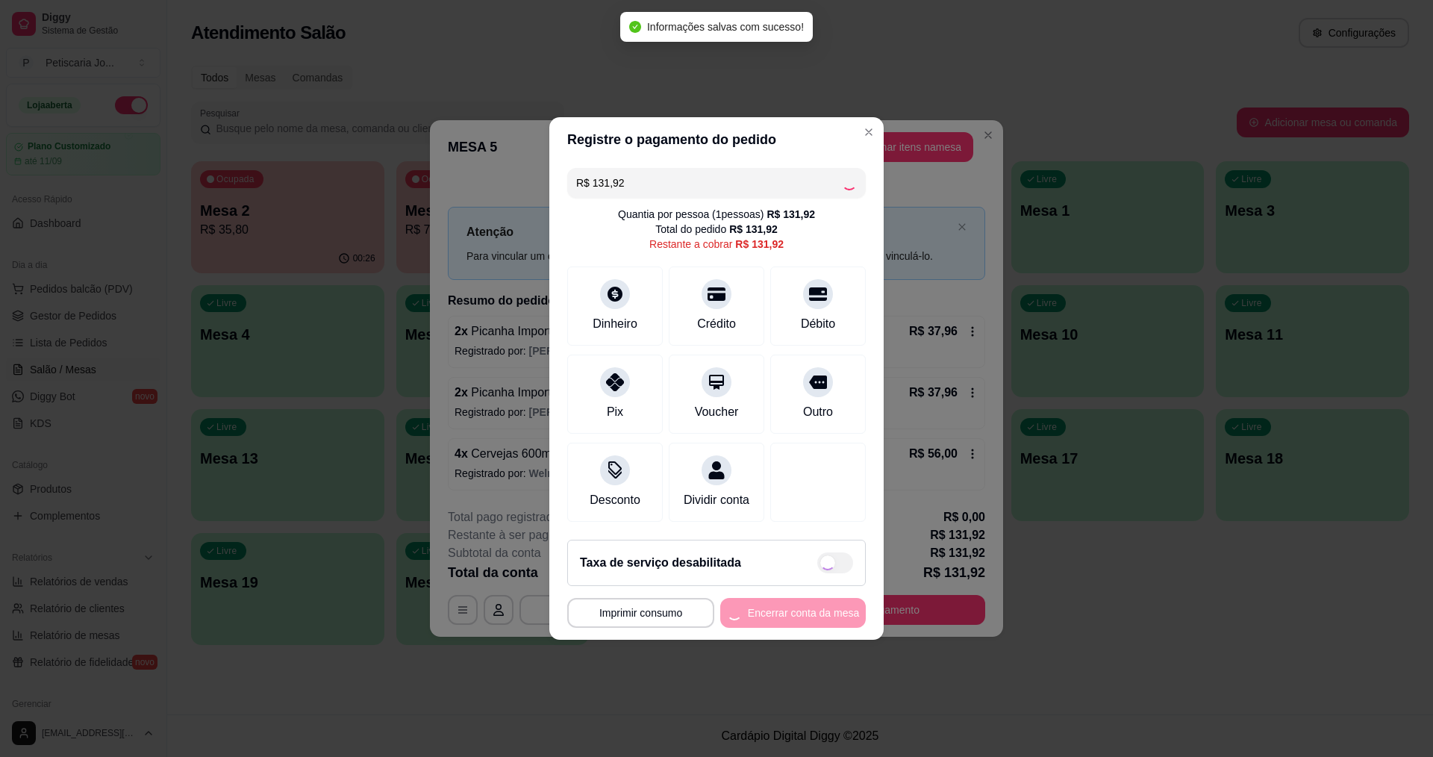
type input "R$ 0,00"
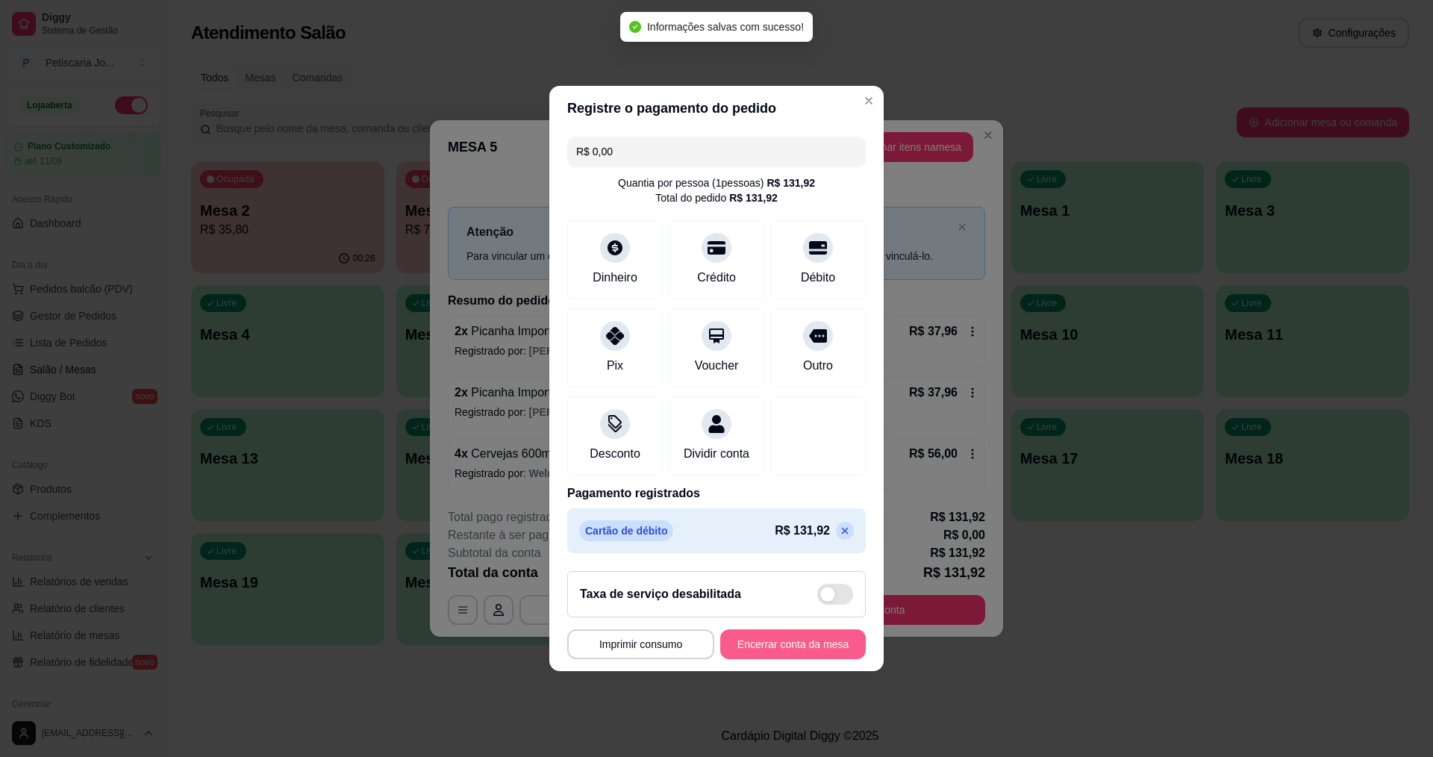
click at [787, 651] on button "Encerrar conta da mesa" at bounding box center [793, 644] width 146 height 30
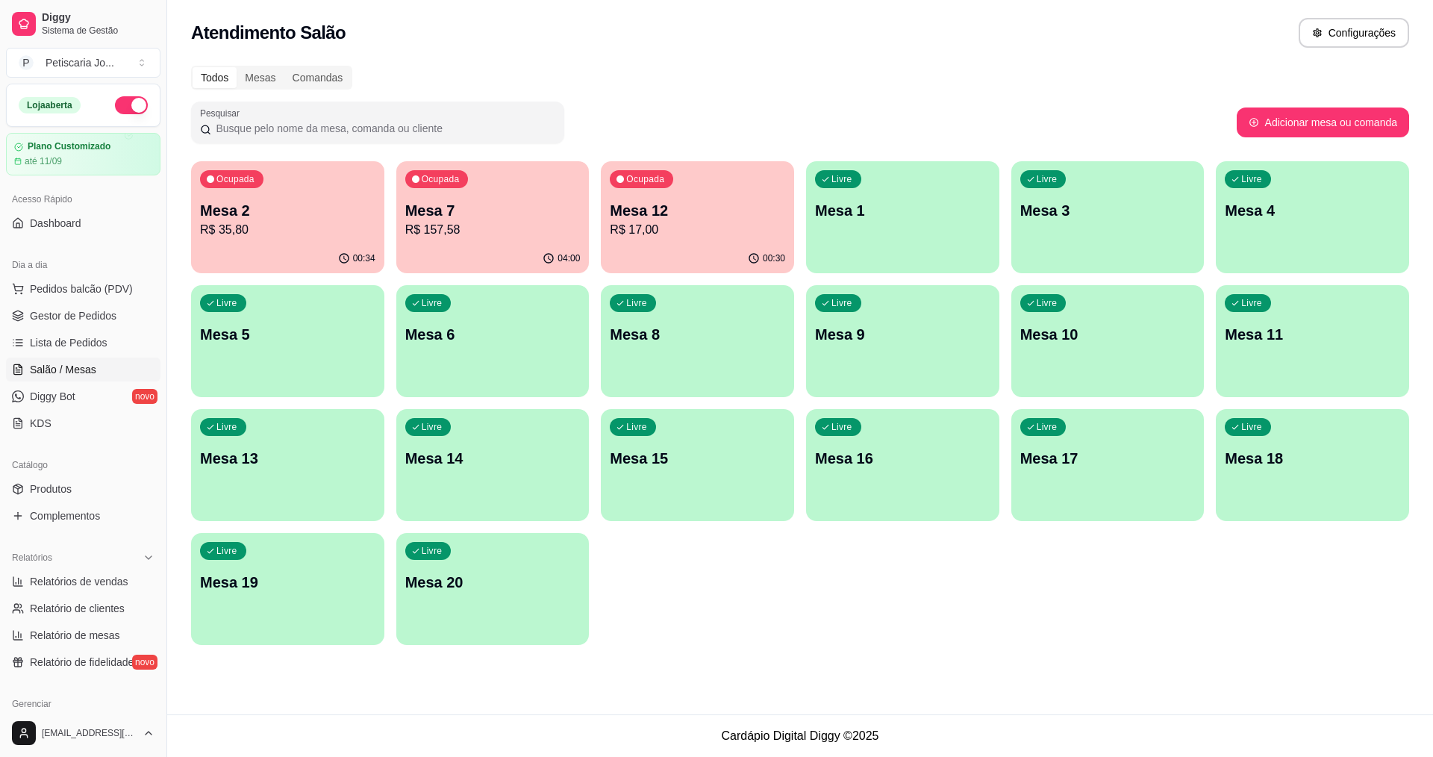
click at [667, 195] on div "Ocupada Mesa 12 R$ 17,00" at bounding box center [697, 202] width 193 height 83
click at [488, 263] on div "04:00" at bounding box center [492, 257] width 187 height 28
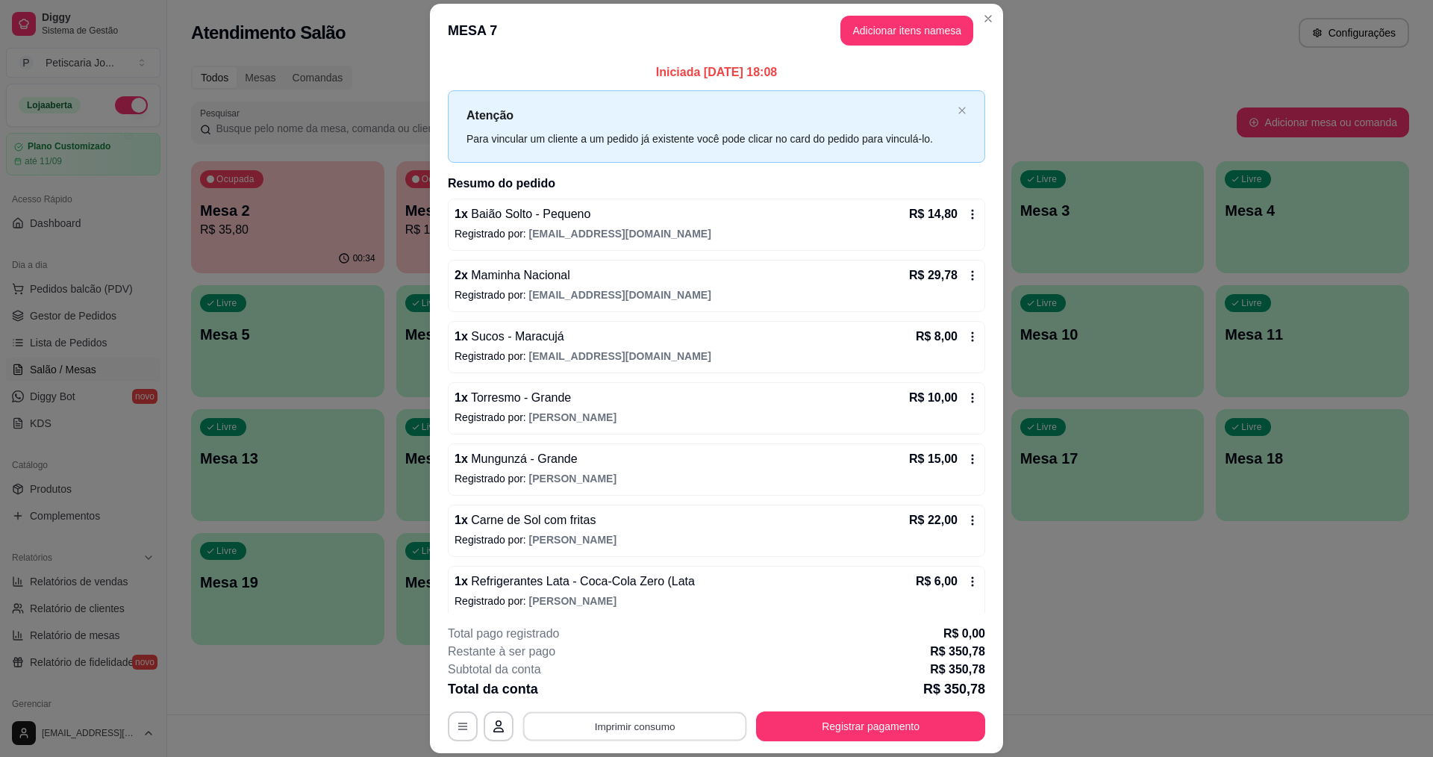
click at [635, 732] on button "Imprimir consumo" at bounding box center [635, 726] width 224 height 29
click at [641, 699] on button "IMPRESSORA" at bounding box center [633, 691] width 105 height 23
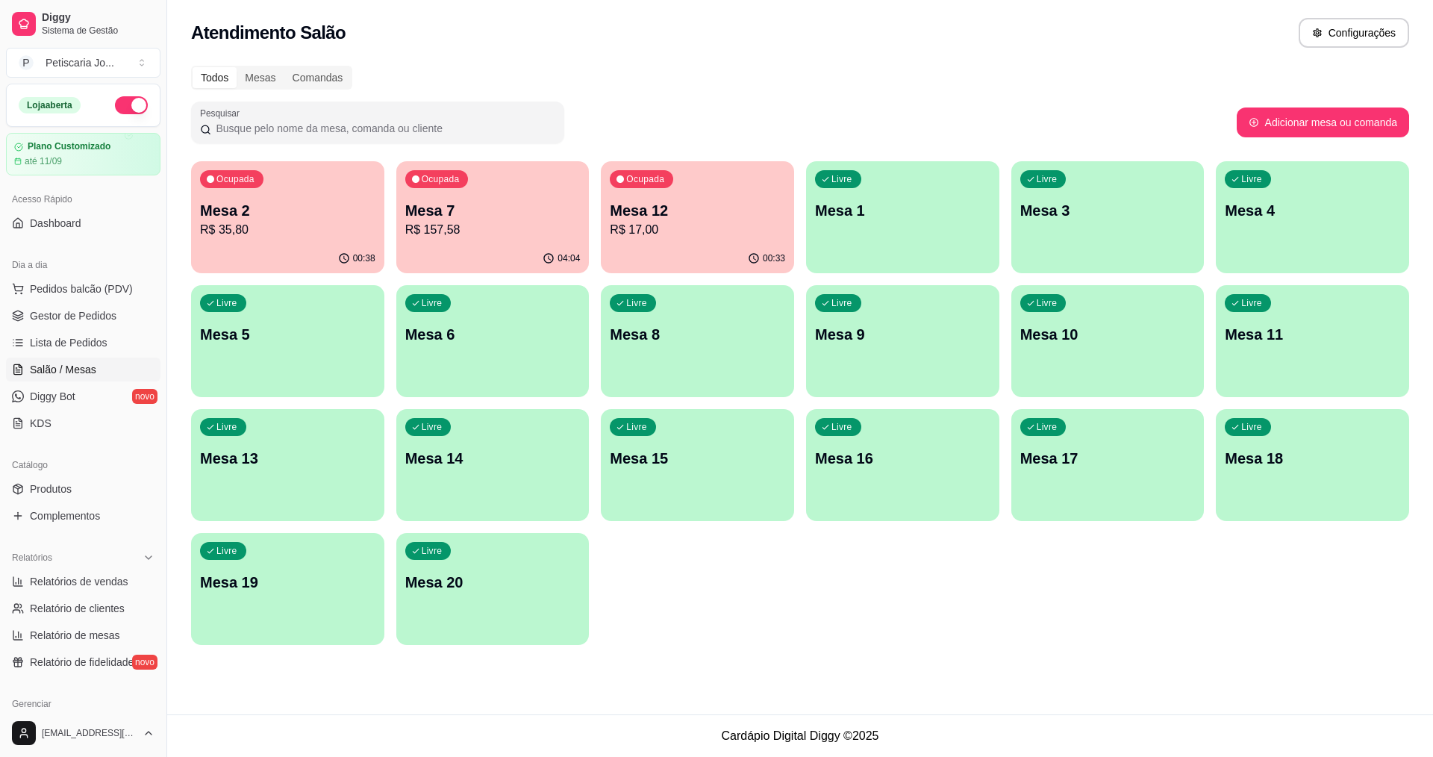
click at [261, 212] on p "Mesa 2" at bounding box center [287, 210] width 175 height 21
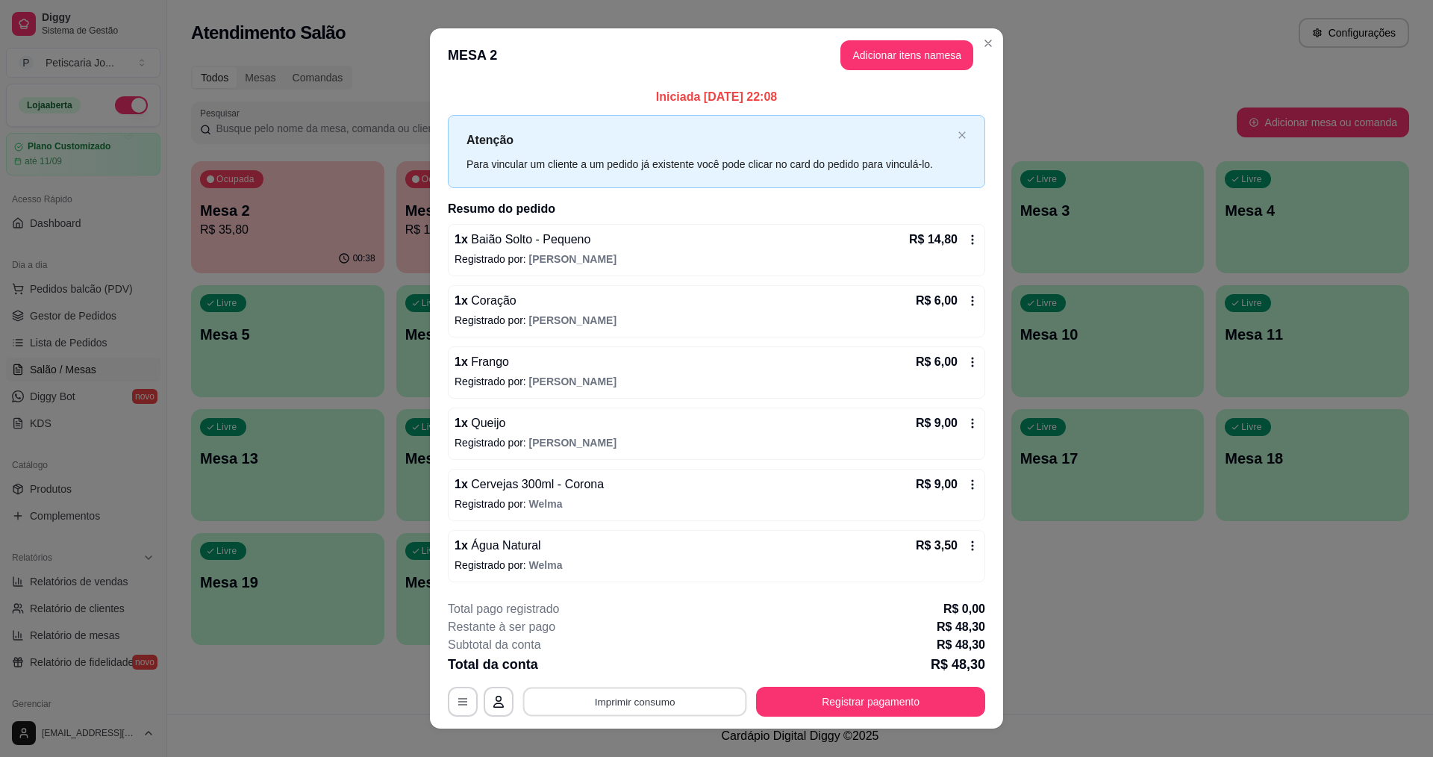
click at [626, 708] on button "Imprimir consumo" at bounding box center [635, 701] width 224 height 29
click at [631, 676] on button "IMPRESSORA" at bounding box center [633, 666] width 105 height 23
click at [817, 708] on button "Registrar pagamento" at bounding box center [871, 701] width 222 height 29
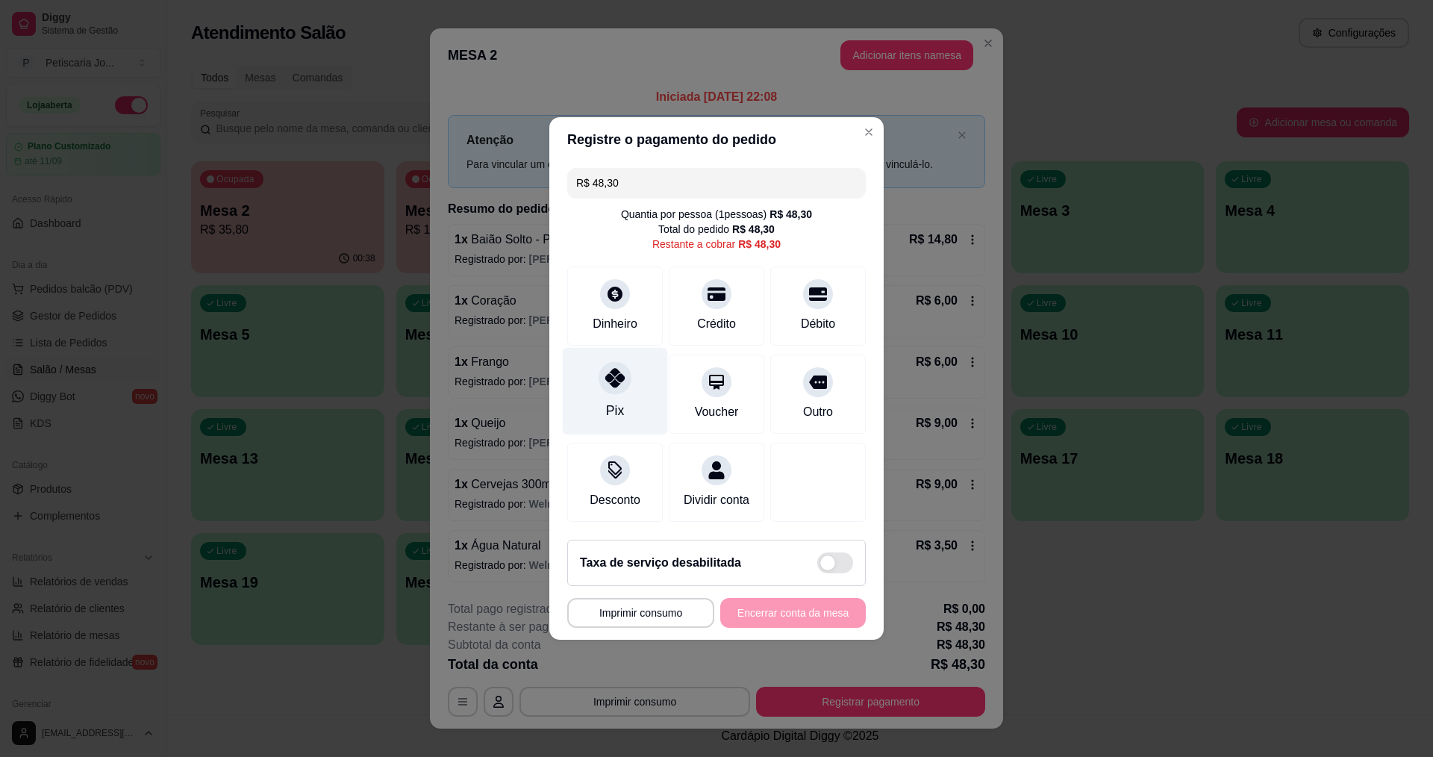
click at [602, 378] on div at bounding box center [615, 377] width 33 height 33
type input "R$ 0,00"
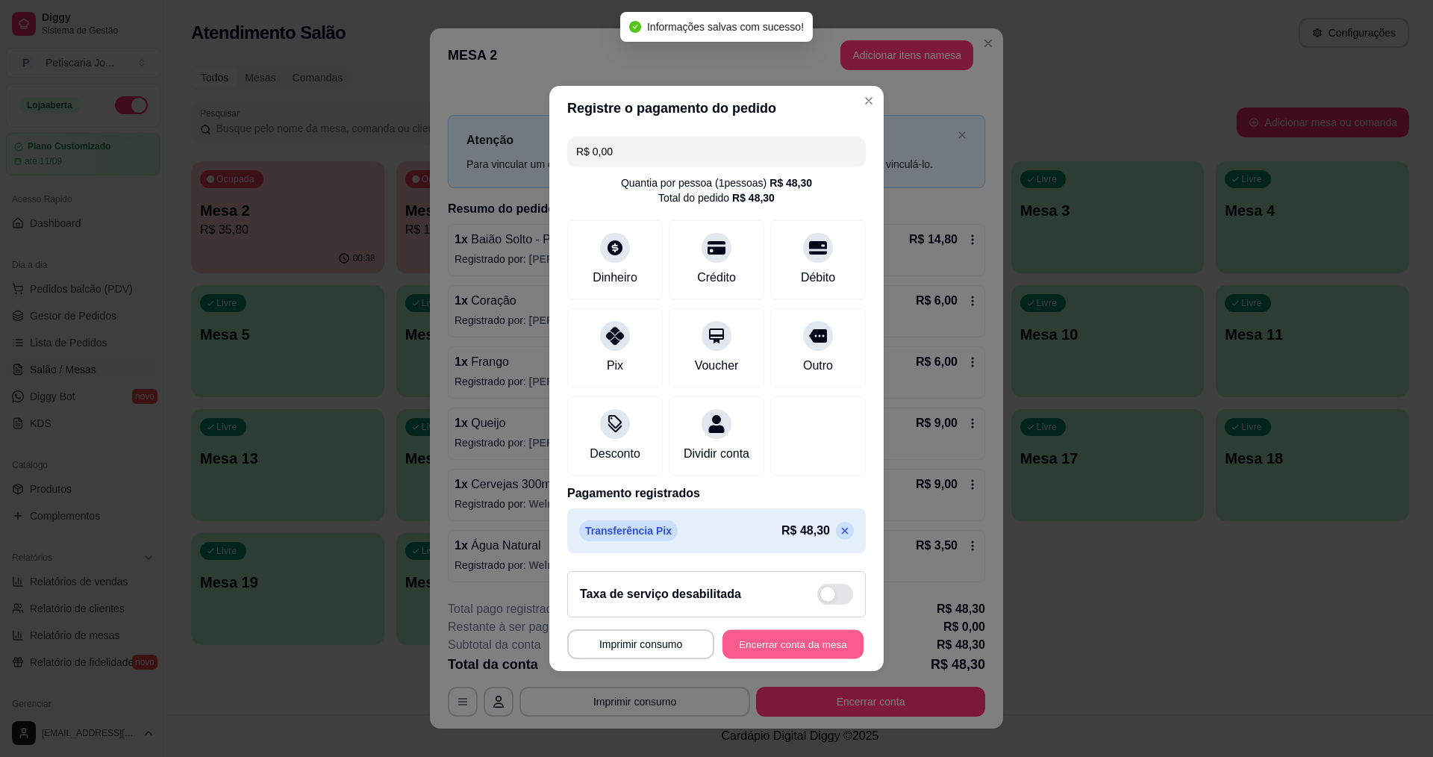
click at [808, 653] on button "Encerrar conta da mesa" at bounding box center [793, 644] width 141 height 29
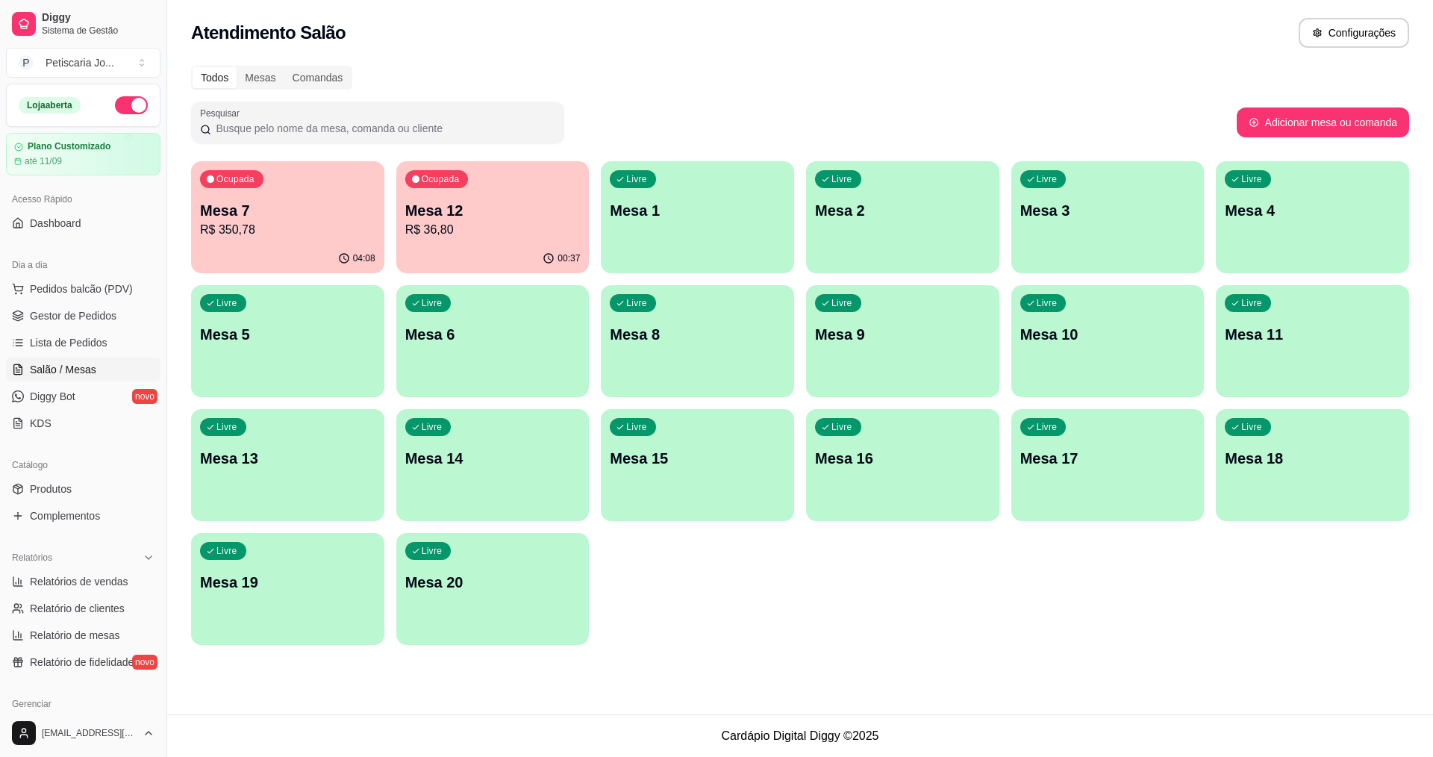
click at [325, 213] on p "Mesa 7" at bounding box center [287, 210] width 175 height 21
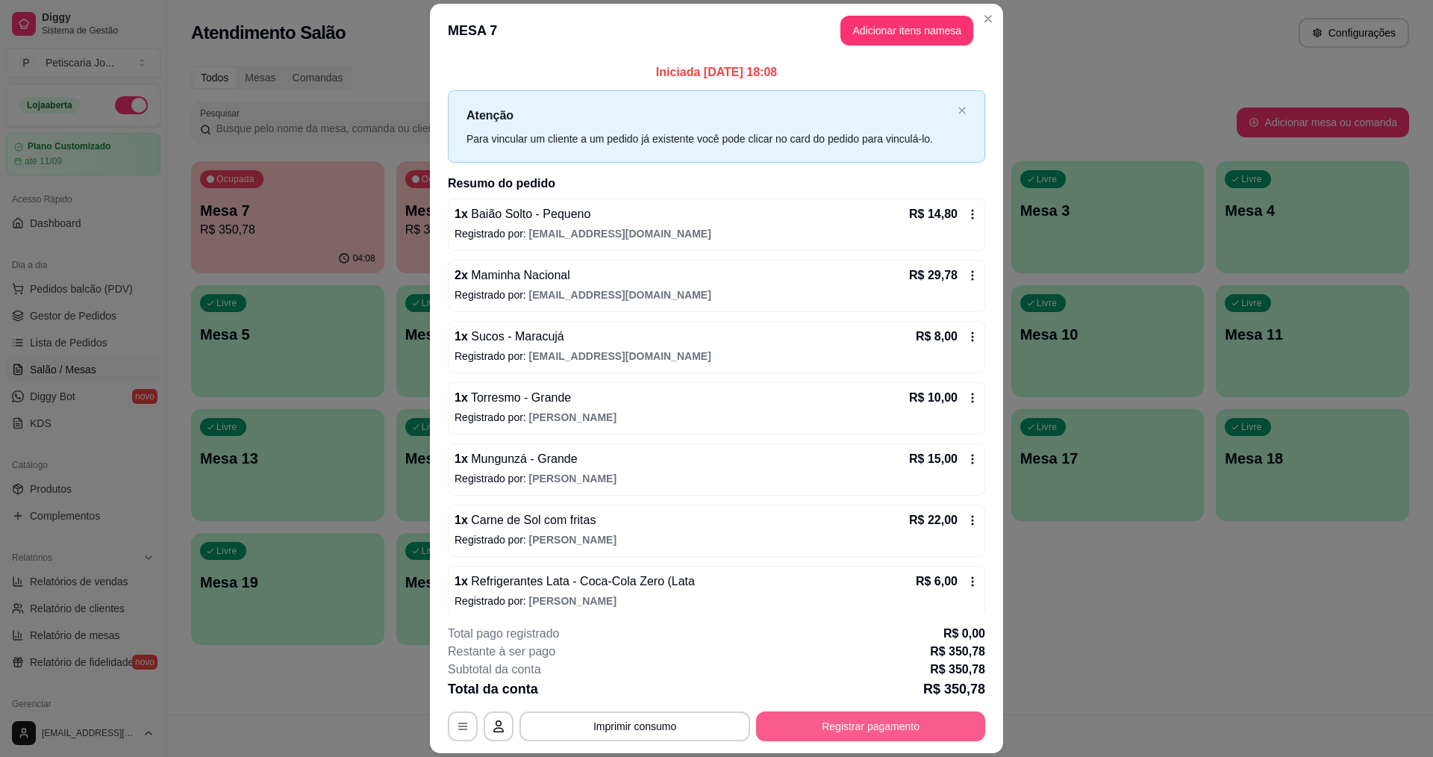
click at [870, 727] on button "Registrar pagamento" at bounding box center [870, 726] width 229 height 30
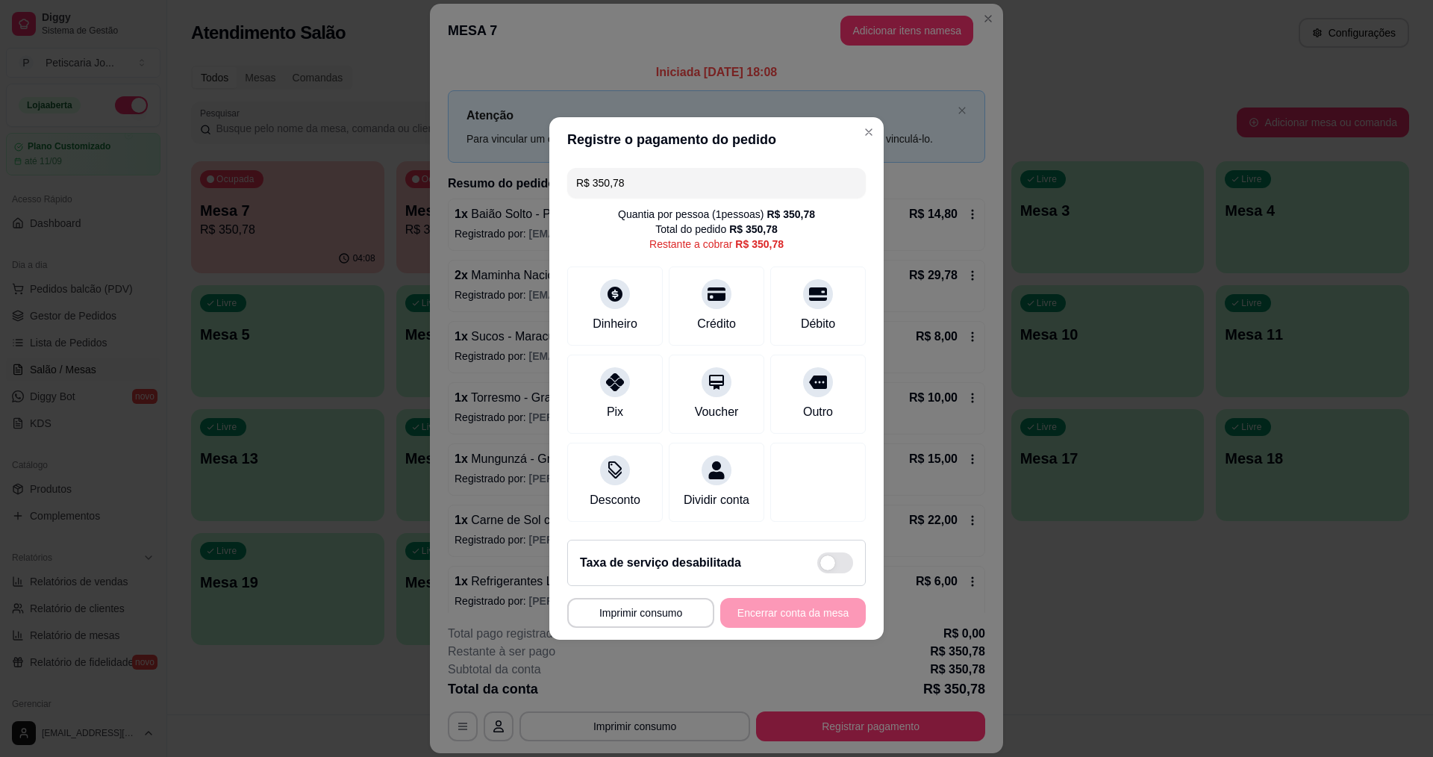
drag, startPoint x: 623, startPoint y: 170, endPoint x: 514, endPoint y: 144, distance: 112.1
click at [514, 144] on div "**********" at bounding box center [716, 378] width 1433 height 757
click at [605, 368] on icon at bounding box center [614, 377] width 19 height 19
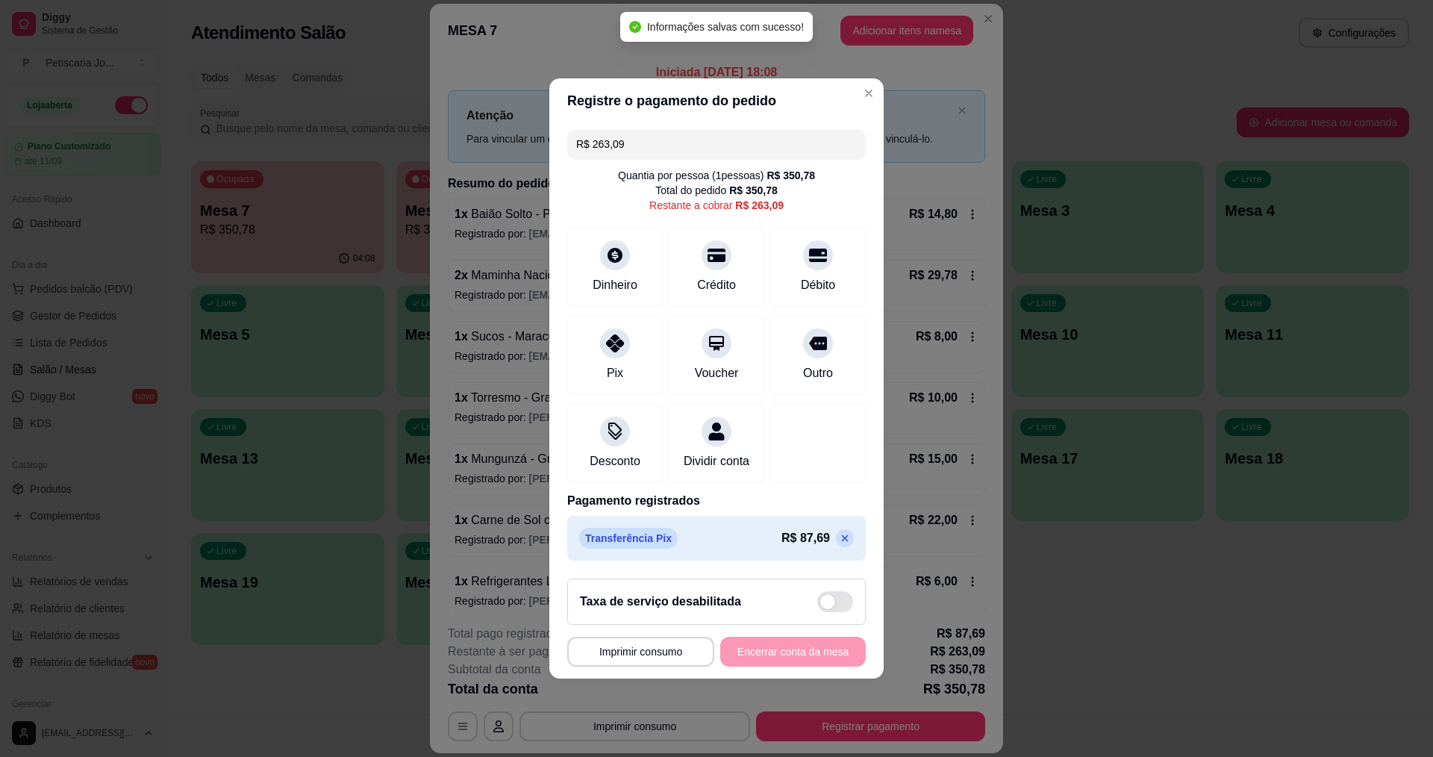
drag, startPoint x: 638, startPoint y: 134, endPoint x: 505, endPoint y: 86, distance: 141.5
click at [505, 86] on div "**********" at bounding box center [716, 378] width 1433 height 757
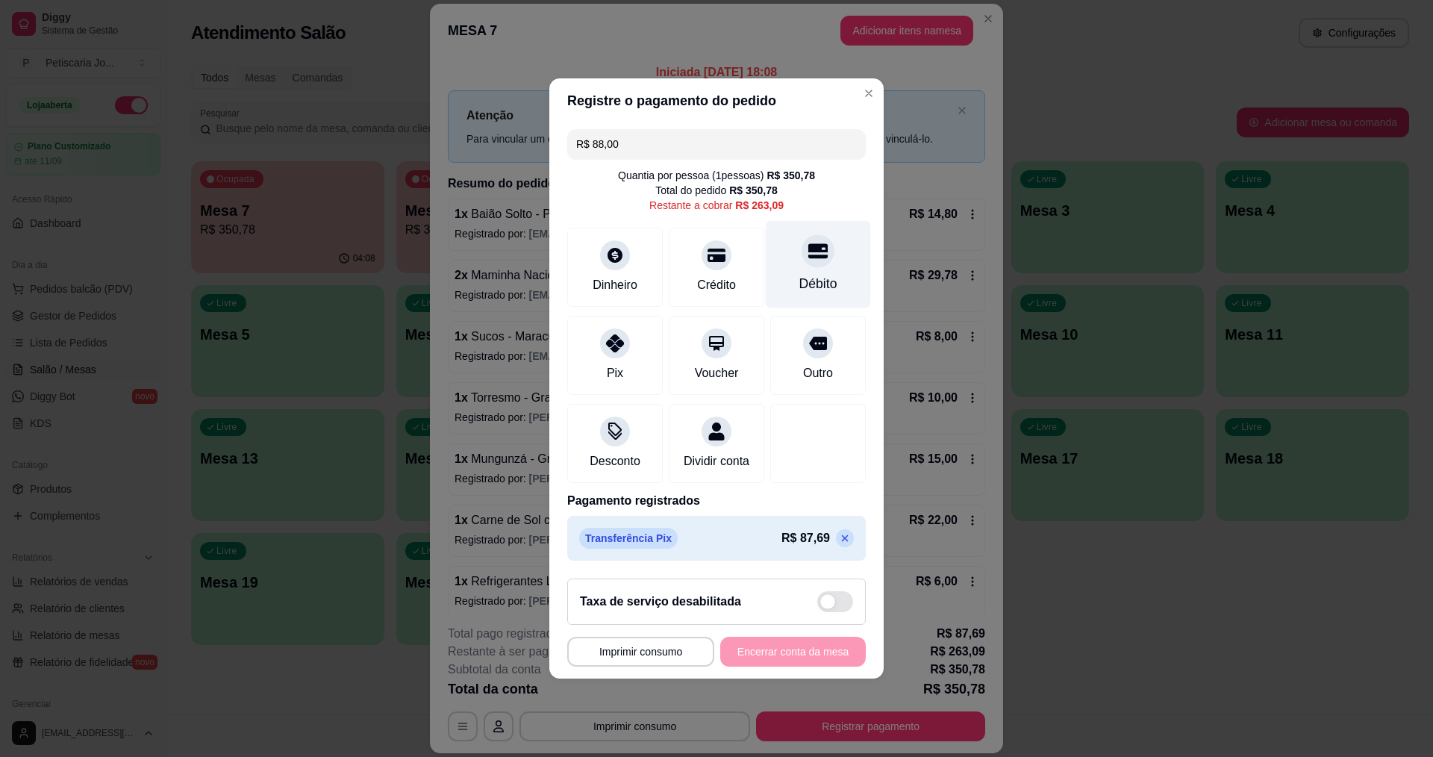
click at [808, 246] on icon at bounding box center [817, 251] width 19 height 15
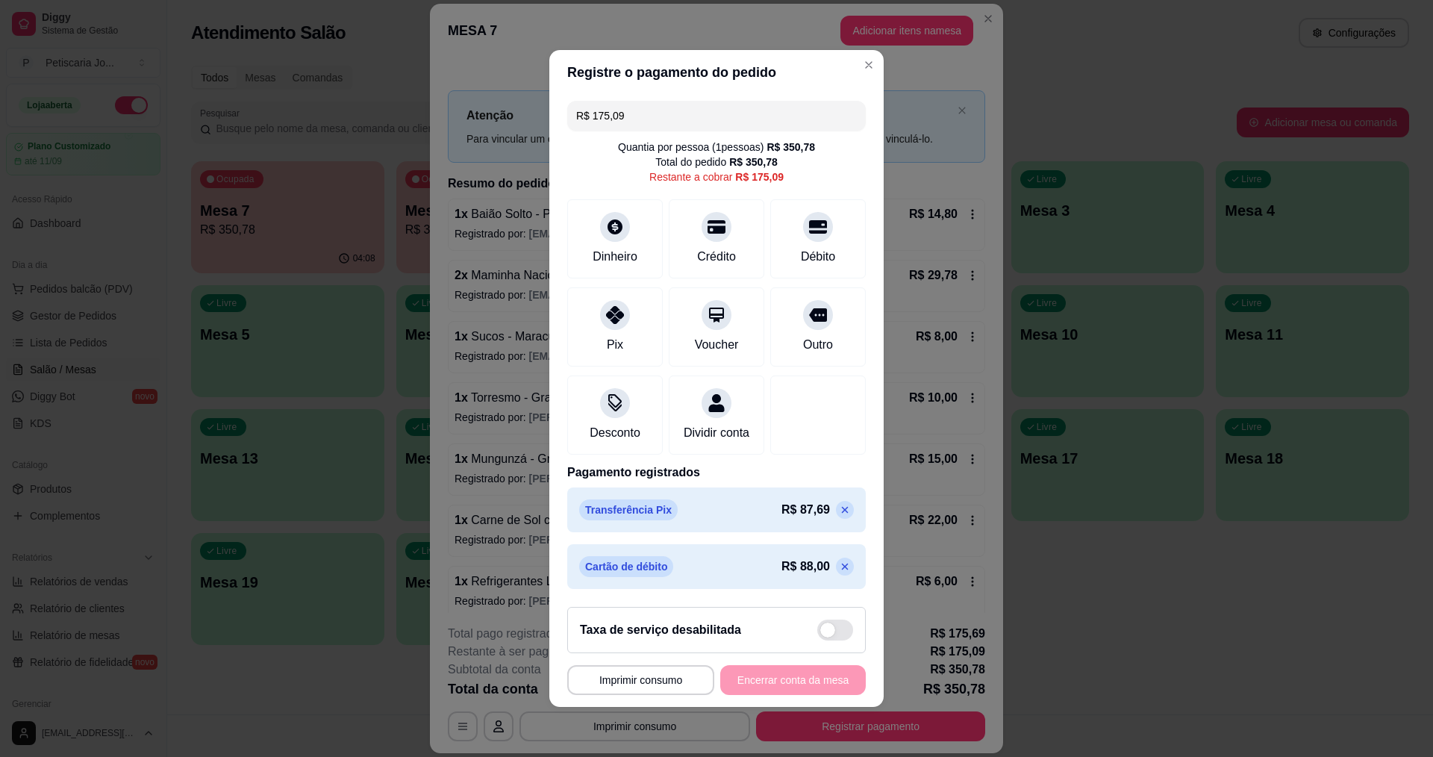
drag, startPoint x: 650, startPoint y: 109, endPoint x: 478, endPoint y: 86, distance: 174.0
click at [483, 86] on div "**********" at bounding box center [716, 378] width 1433 height 757
click at [609, 313] on div at bounding box center [615, 310] width 33 height 33
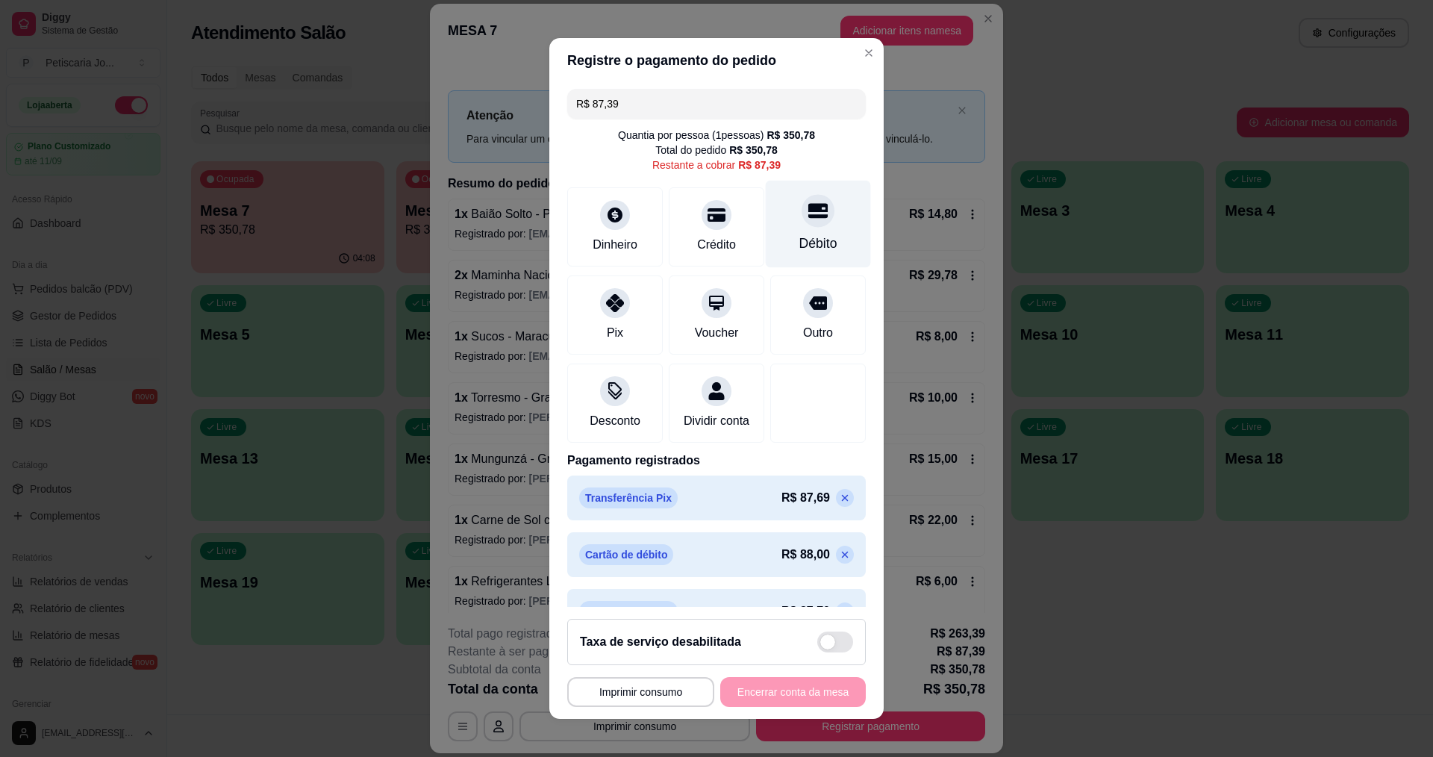
click at [808, 220] on icon at bounding box center [817, 210] width 19 height 19
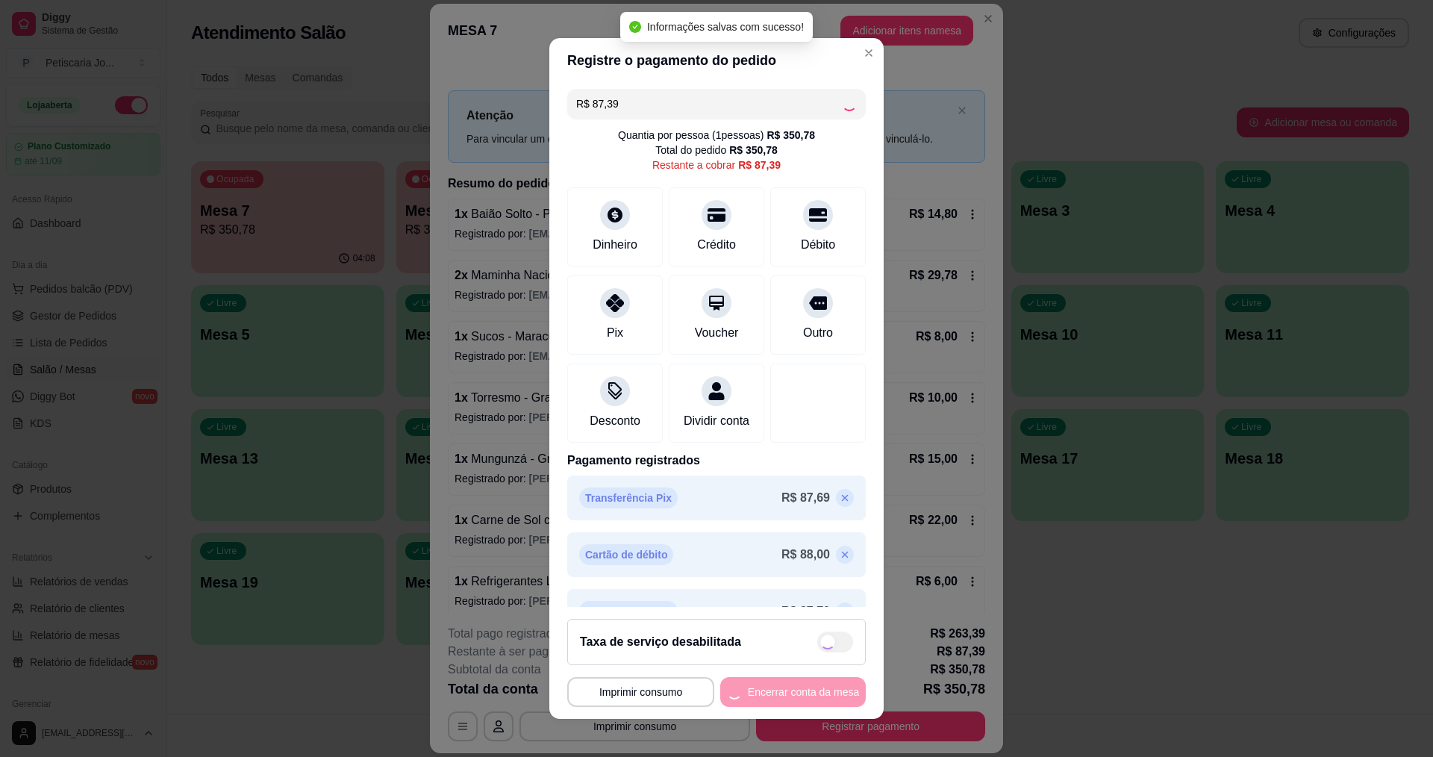
type input "R$ 0,00"
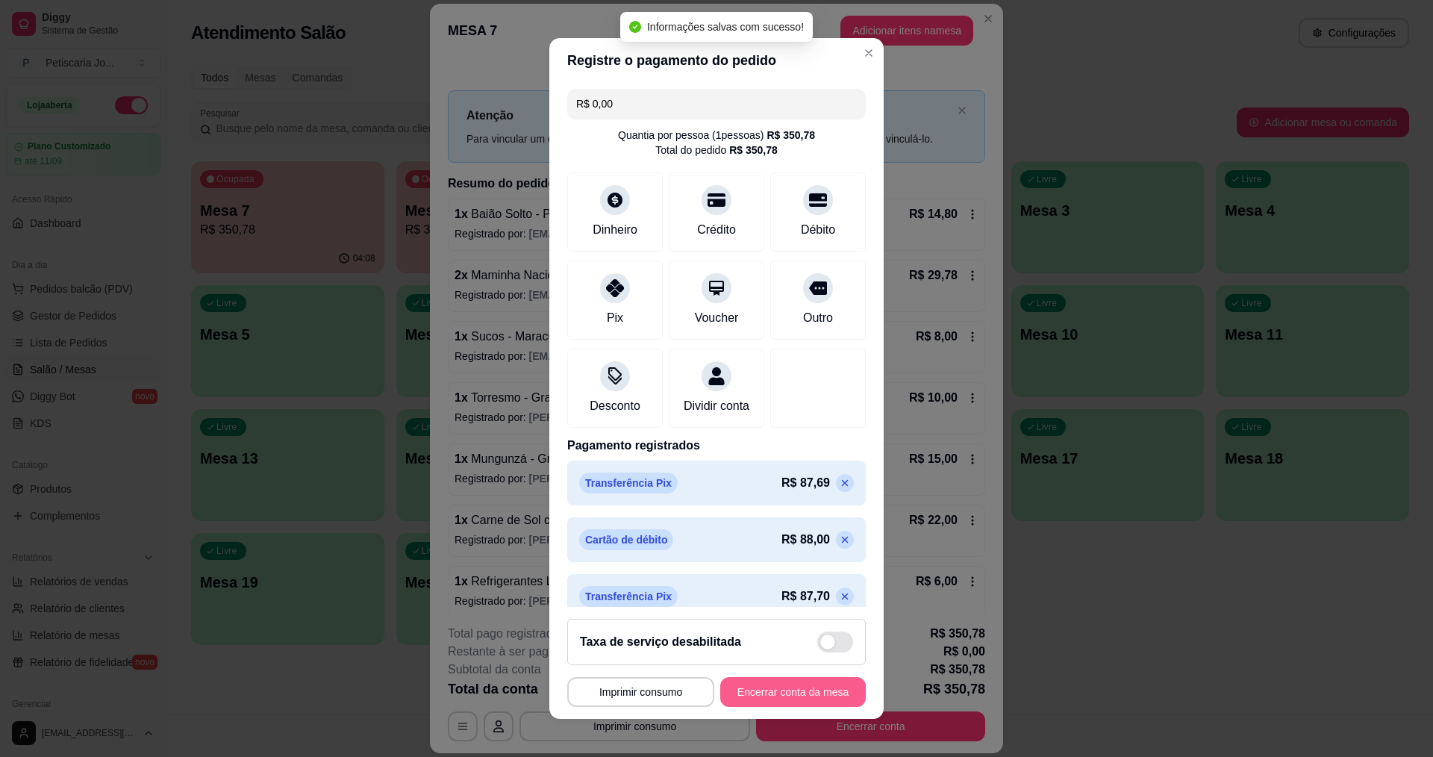
click at [807, 691] on button "Encerrar conta da mesa" at bounding box center [793, 692] width 146 height 30
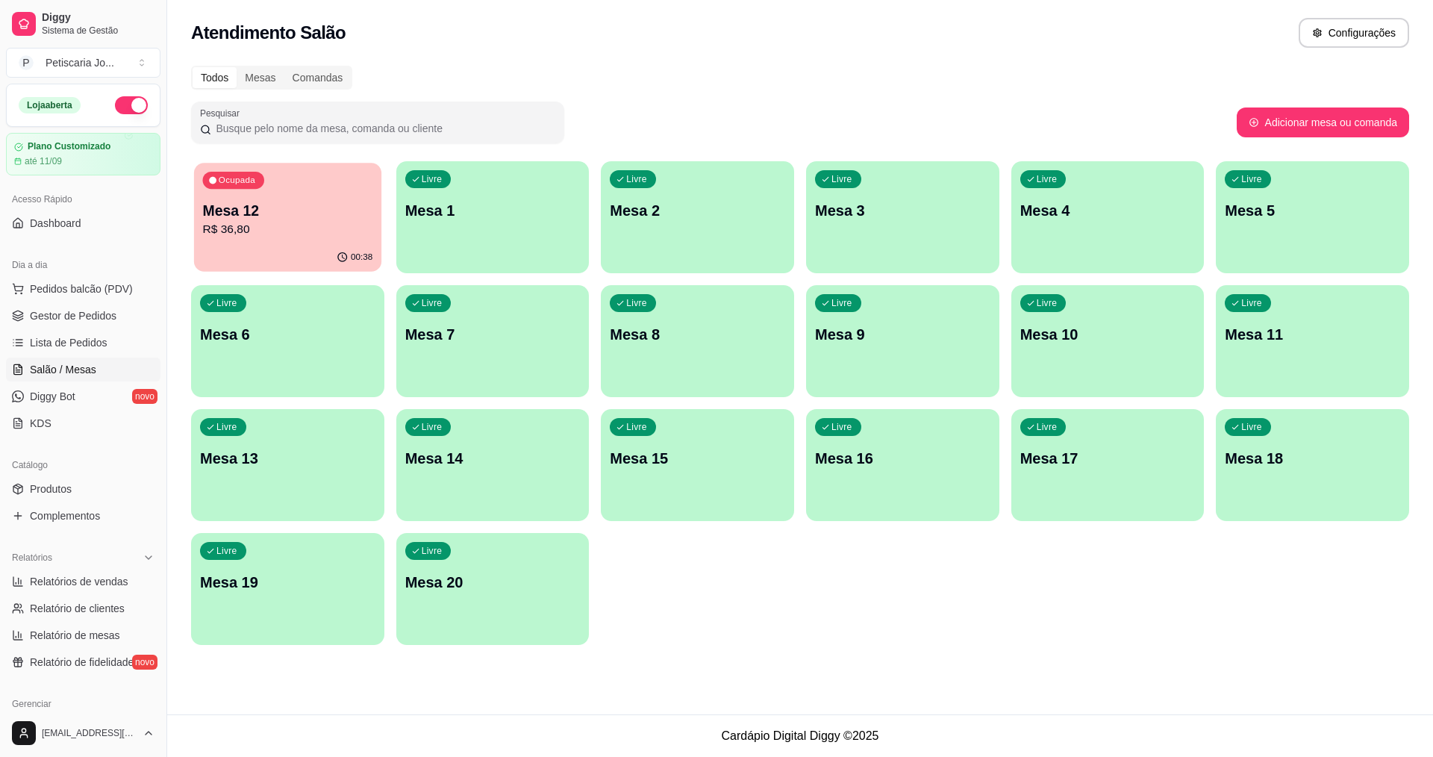
click at [277, 202] on p "Mesa 12" at bounding box center [288, 211] width 170 height 20
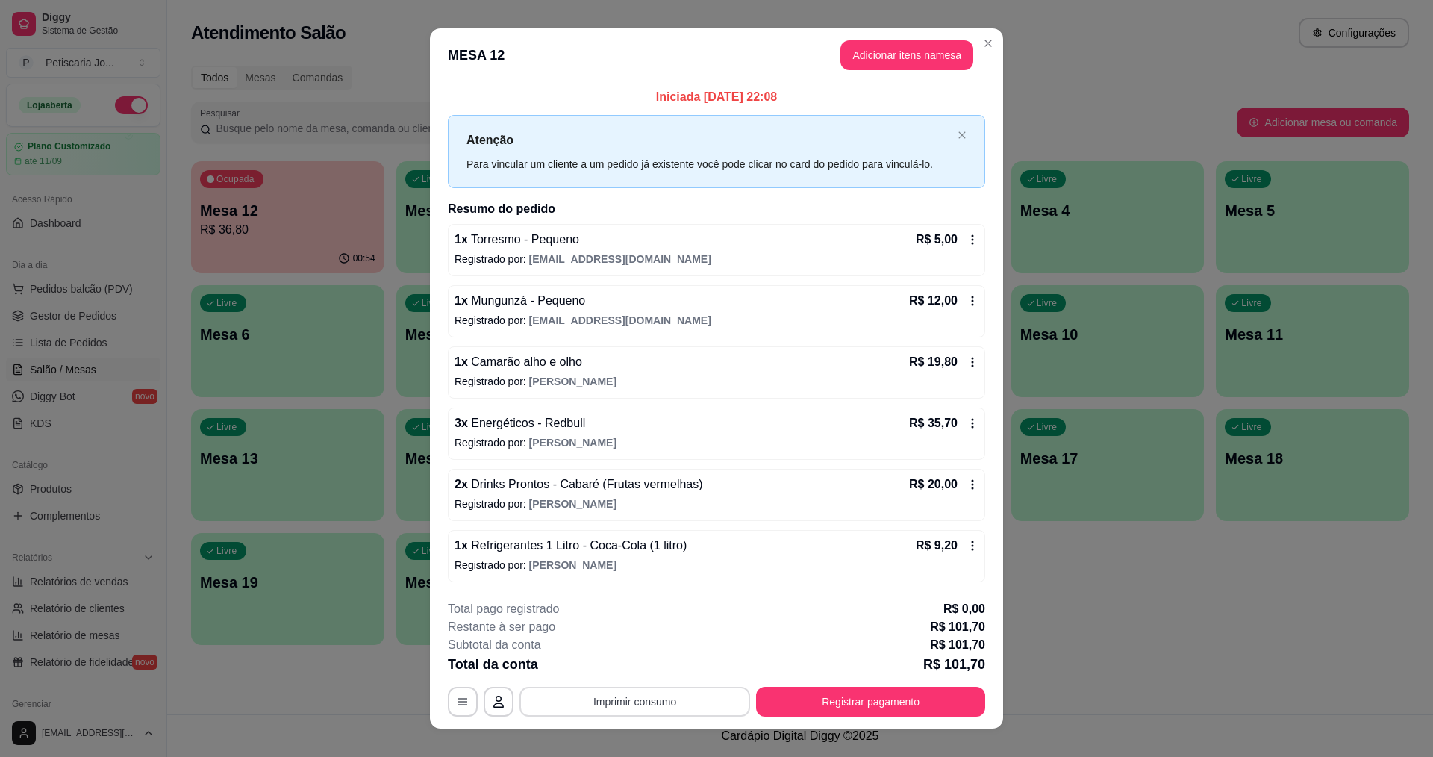
click at [614, 701] on button "Imprimir consumo" at bounding box center [635, 702] width 231 height 30
click at [643, 666] on button "IMPRESSORA" at bounding box center [634, 667] width 108 height 24
click at [860, 708] on button "Registrar pagamento" at bounding box center [870, 702] width 229 height 30
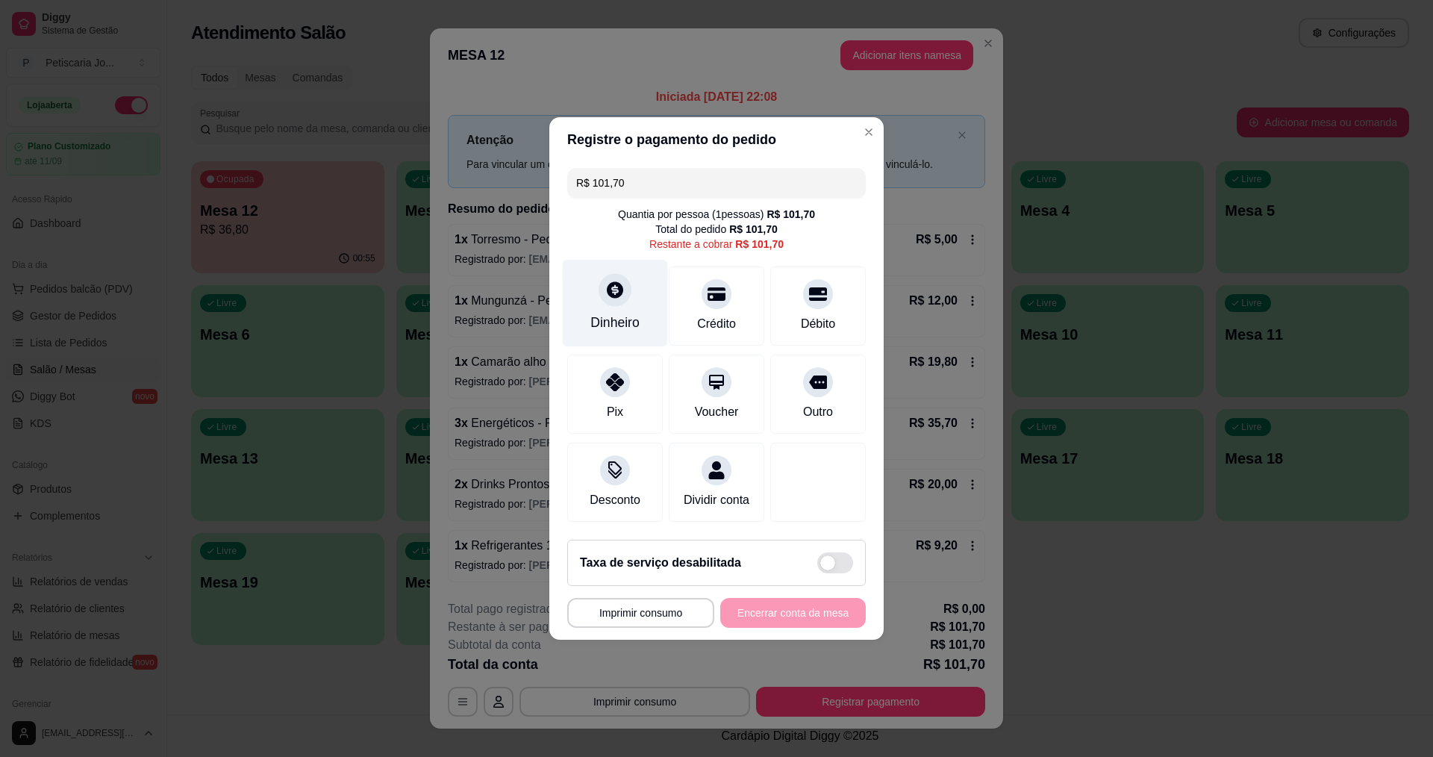
click at [600, 302] on div "Dinheiro" at bounding box center [615, 303] width 105 height 87
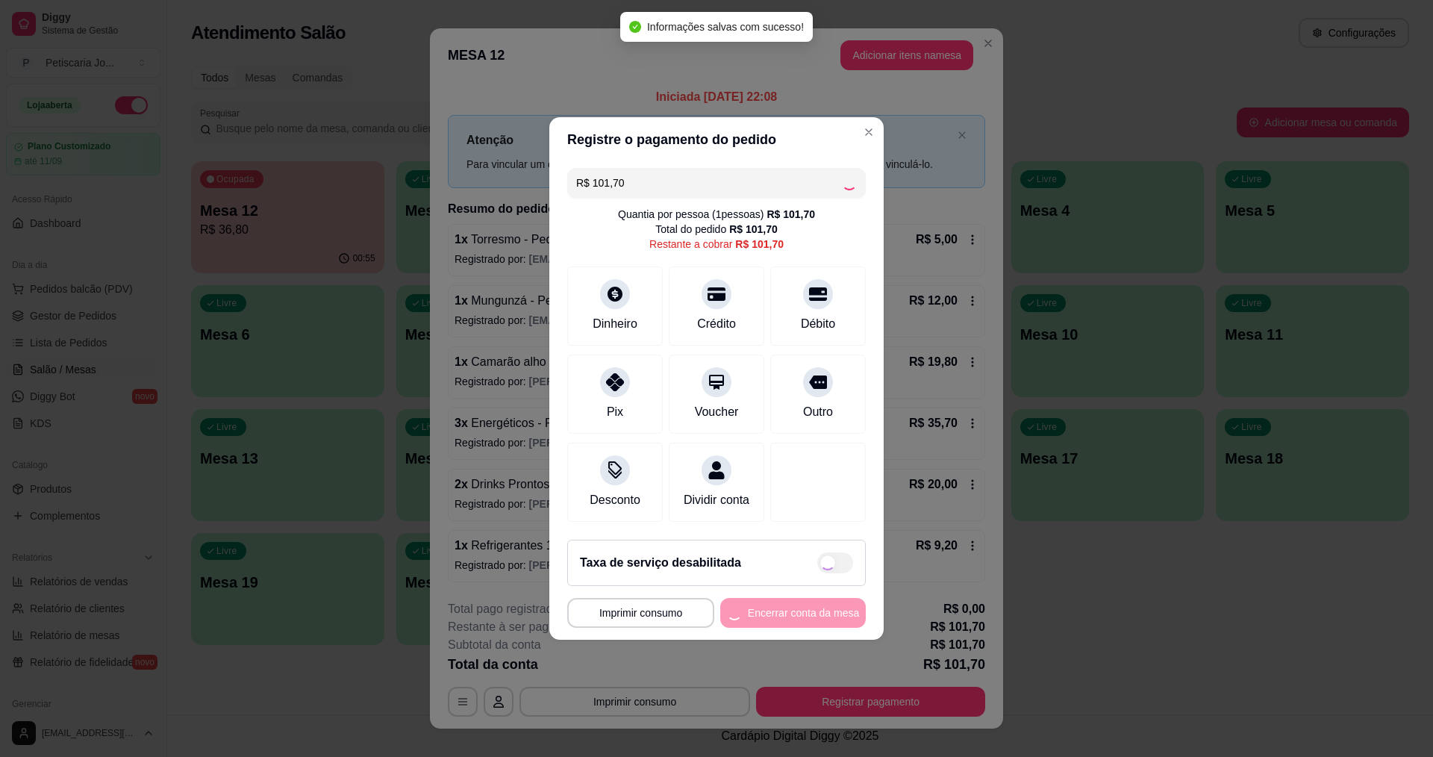
type input "R$ 0,00"
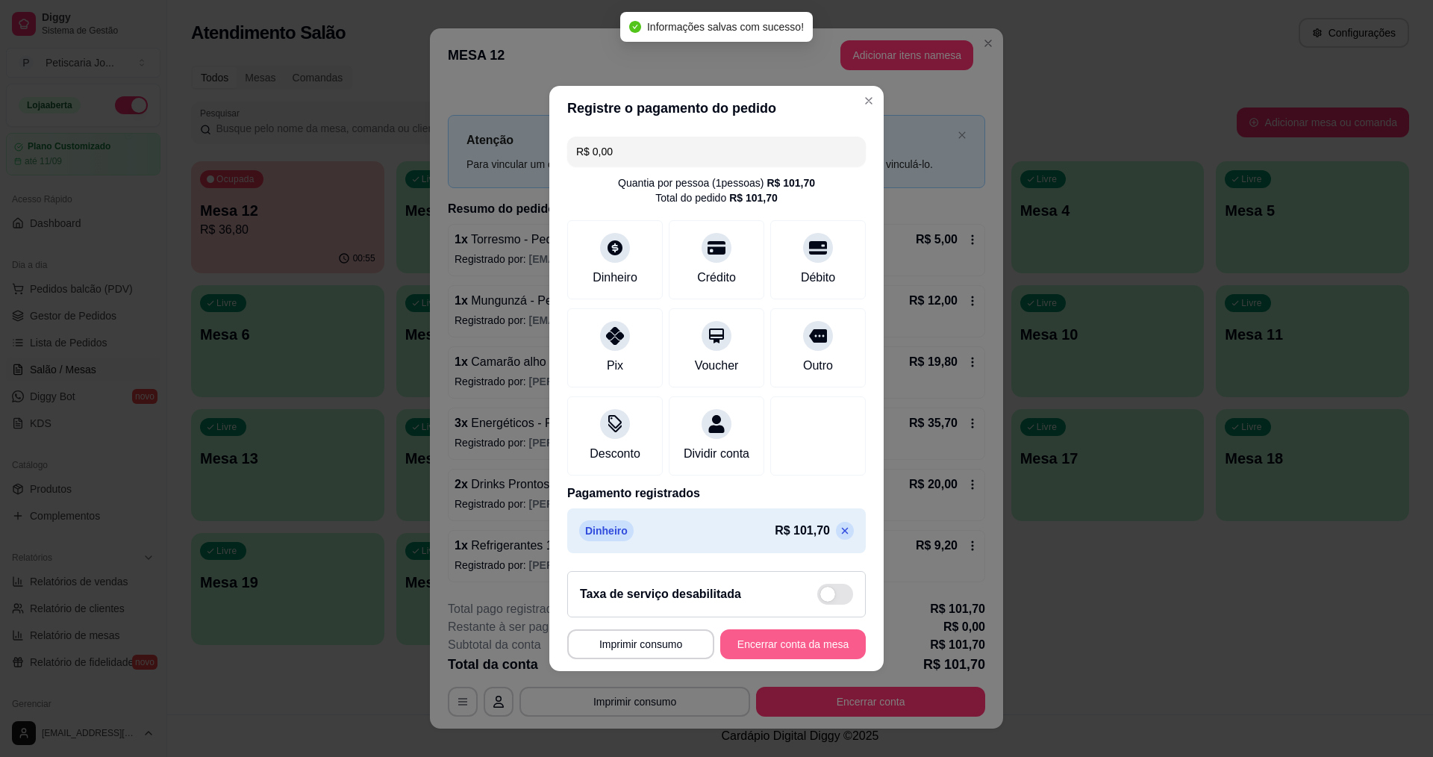
click at [764, 655] on button "Encerrar conta da mesa" at bounding box center [793, 644] width 146 height 30
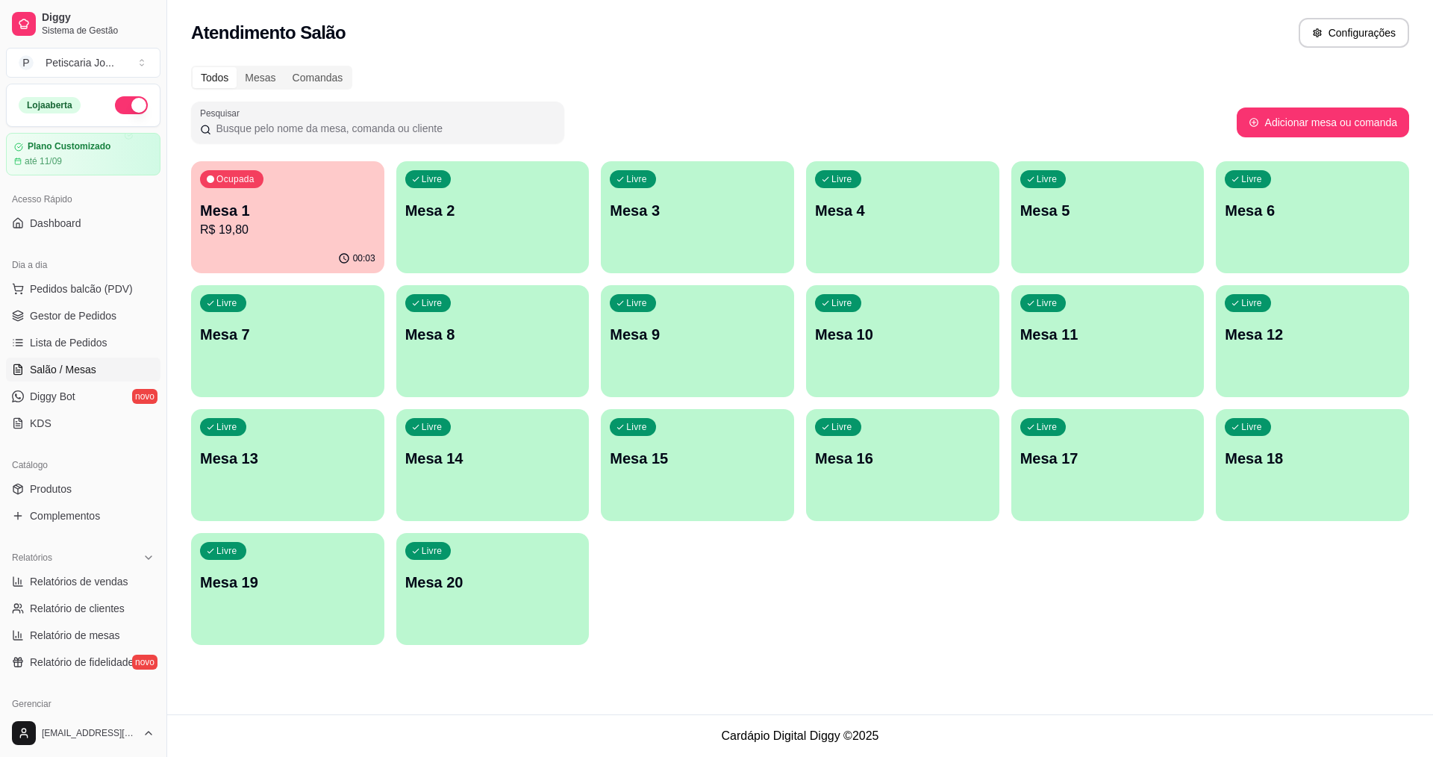
click at [258, 245] on div "00:03" at bounding box center [287, 258] width 193 height 29
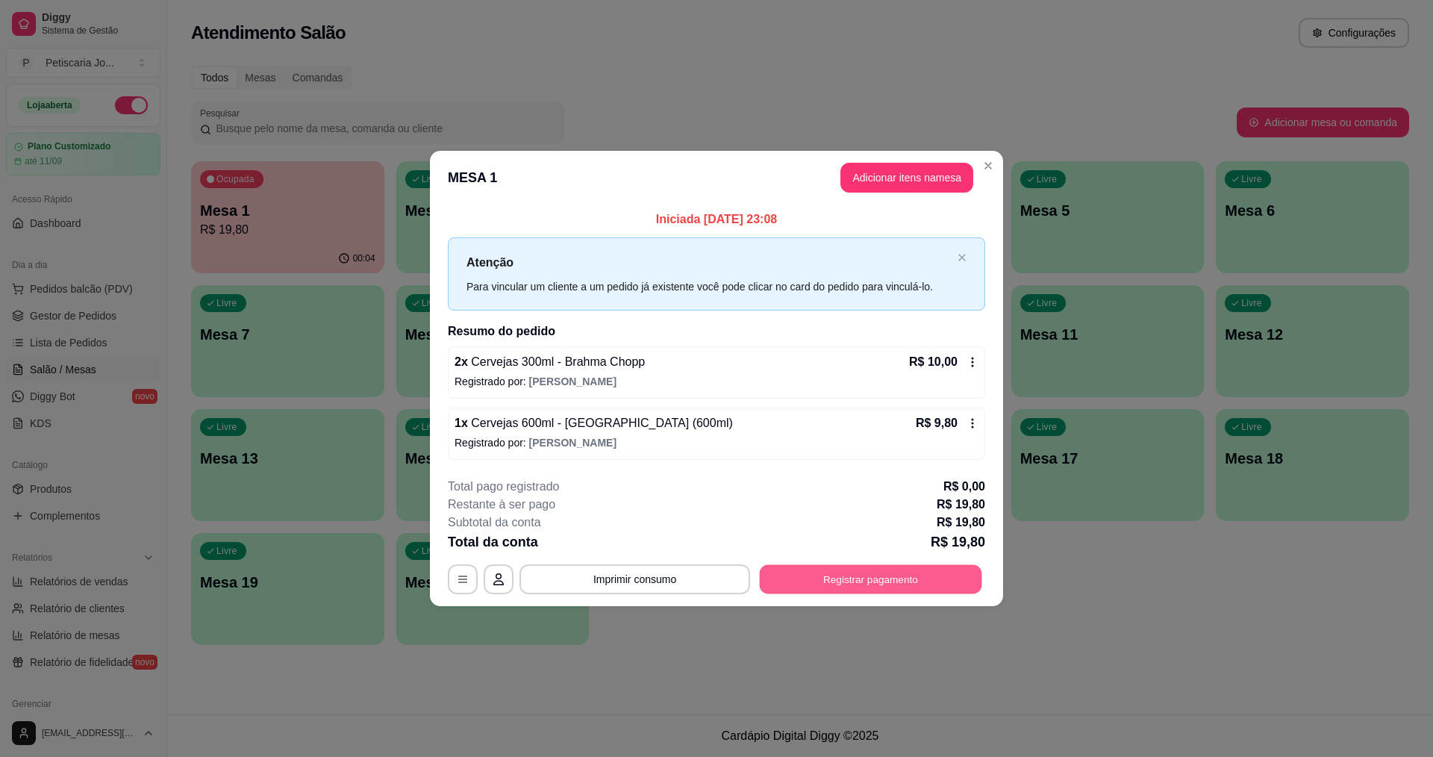
click at [817, 582] on button "Registrar pagamento" at bounding box center [871, 578] width 222 height 29
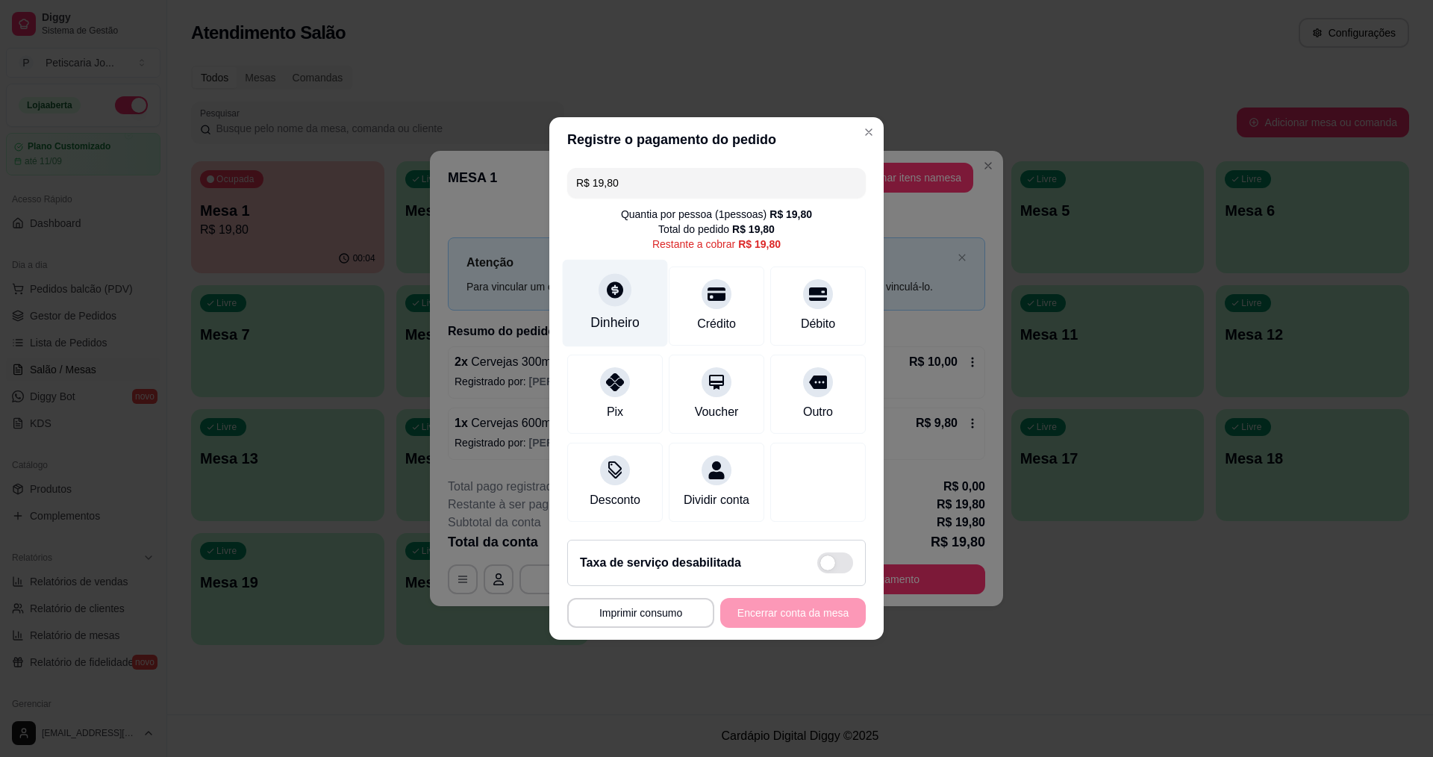
click at [622, 295] on div at bounding box center [615, 289] width 33 height 33
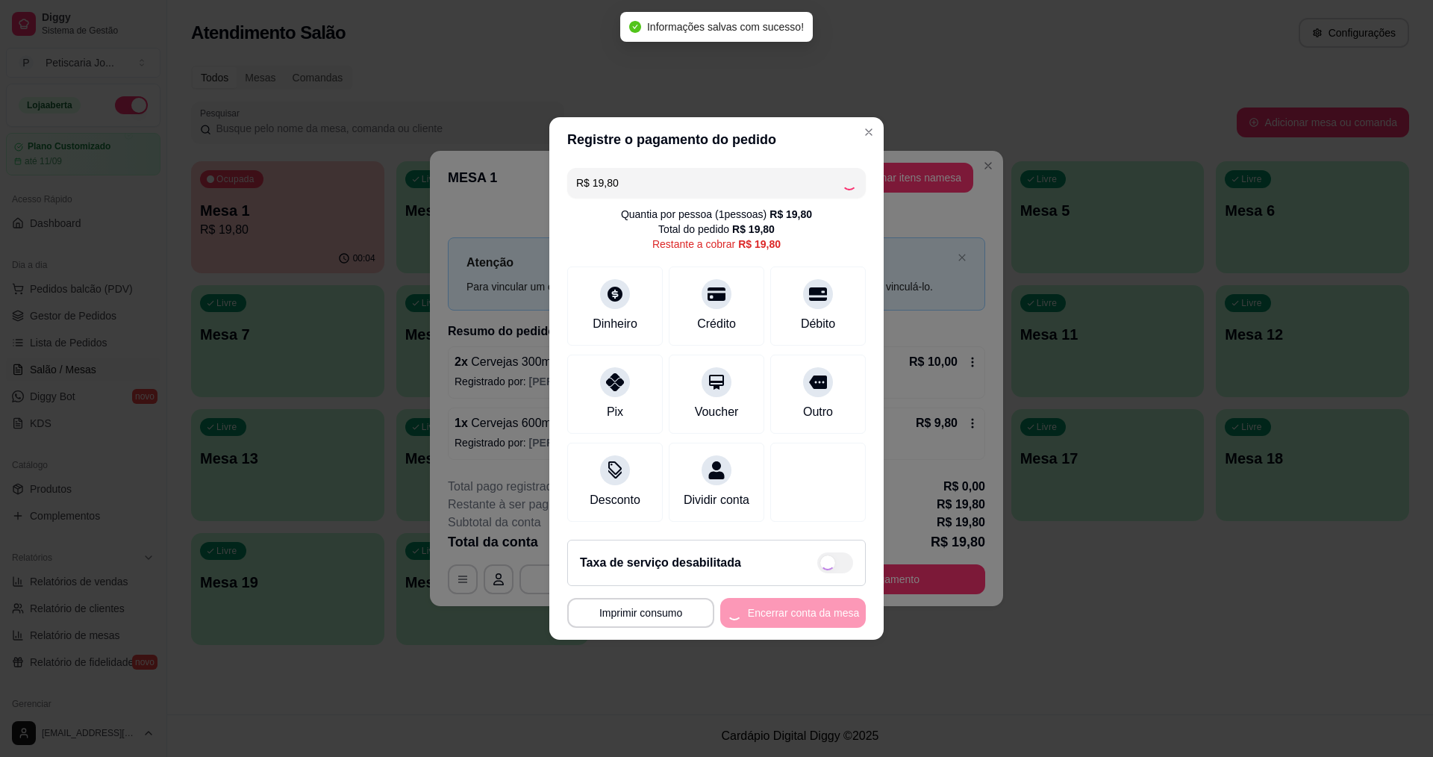
type input "R$ 0,00"
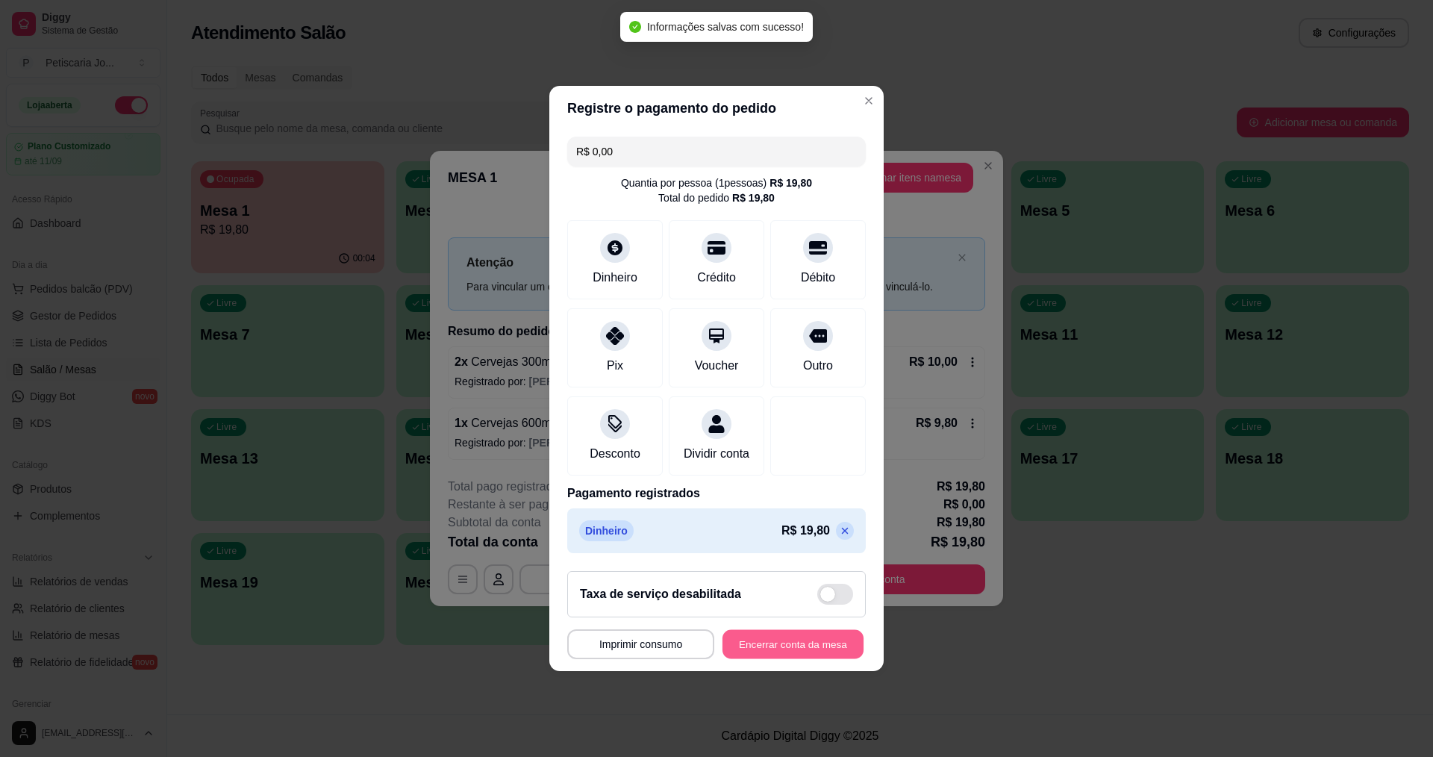
click at [811, 649] on button "Encerrar conta da mesa" at bounding box center [793, 644] width 141 height 29
